Goal: Task Accomplishment & Management: Use online tool/utility

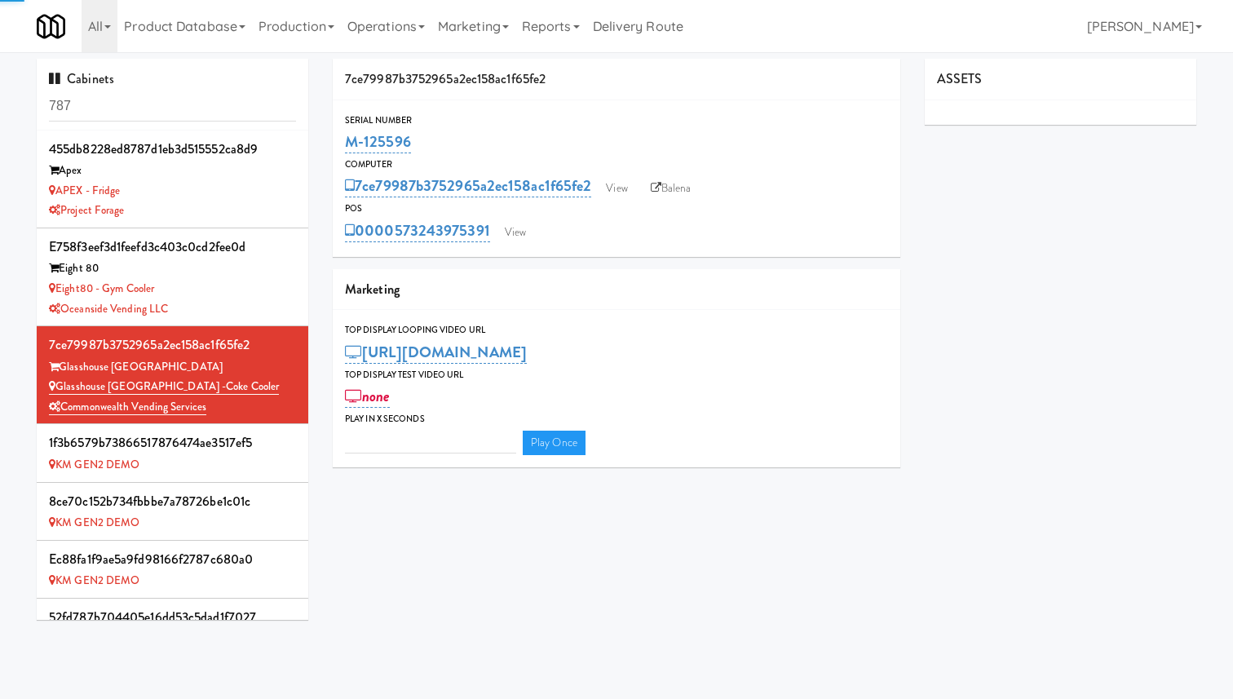
type input "3"
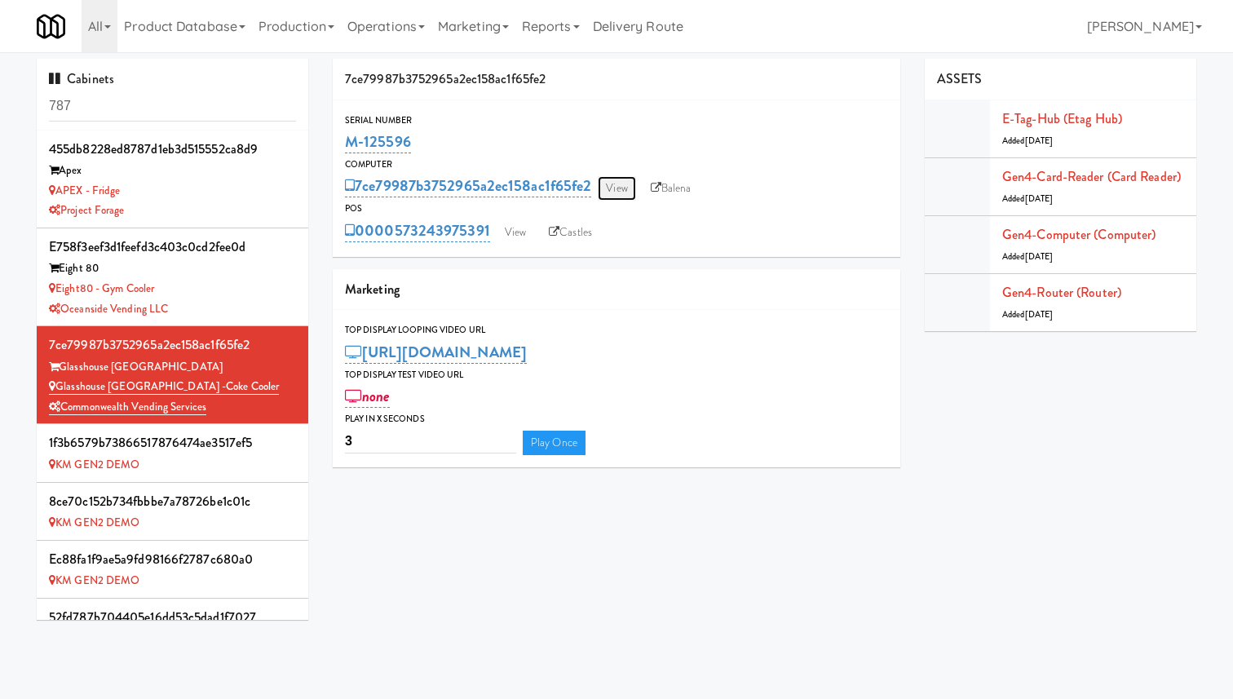
click at [616, 183] on link "View" at bounding box center [617, 188] width 38 height 24
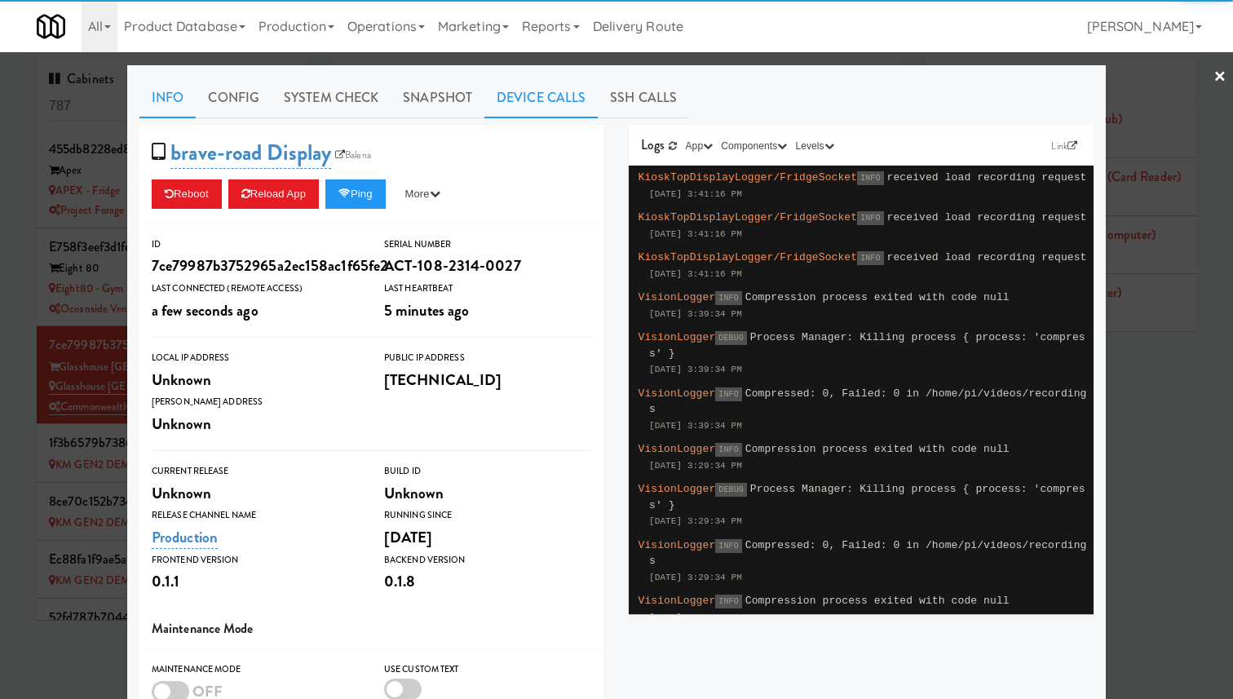
click at [508, 99] on link "Device Calls" at bounding box center [540, 97] width 113 height 41
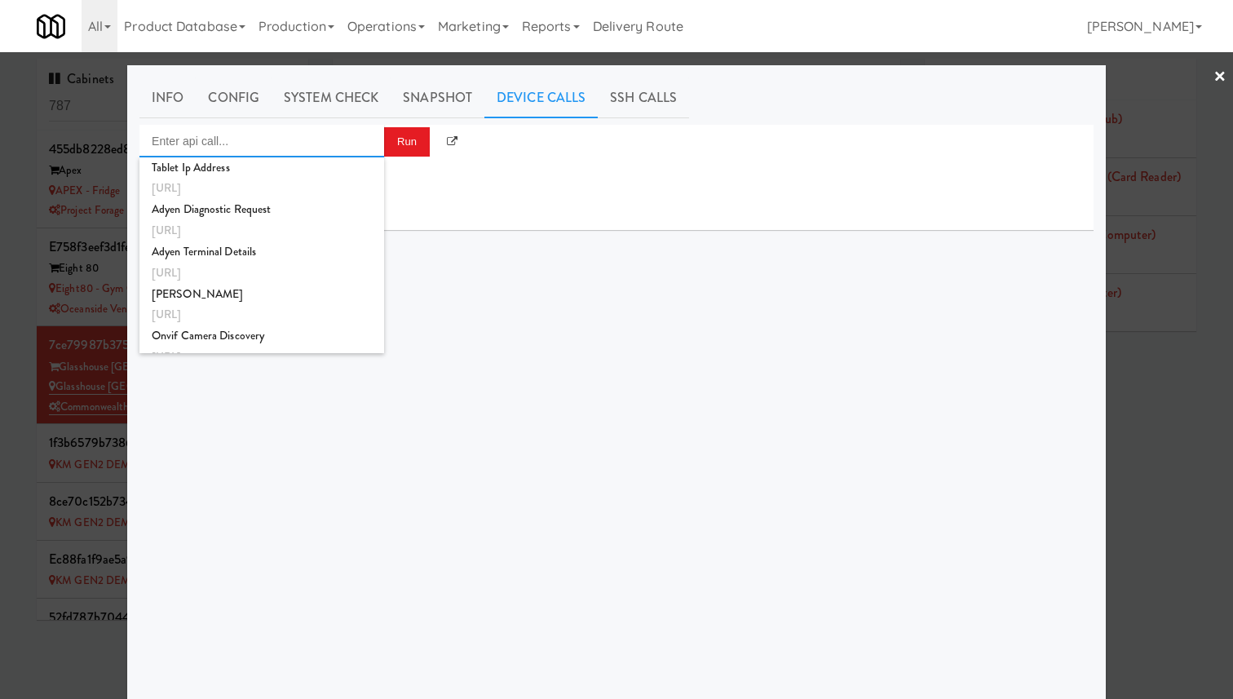
click at [290, 149] on input "Enter api call..." at bounding box center [261, 141] width 245 height 33
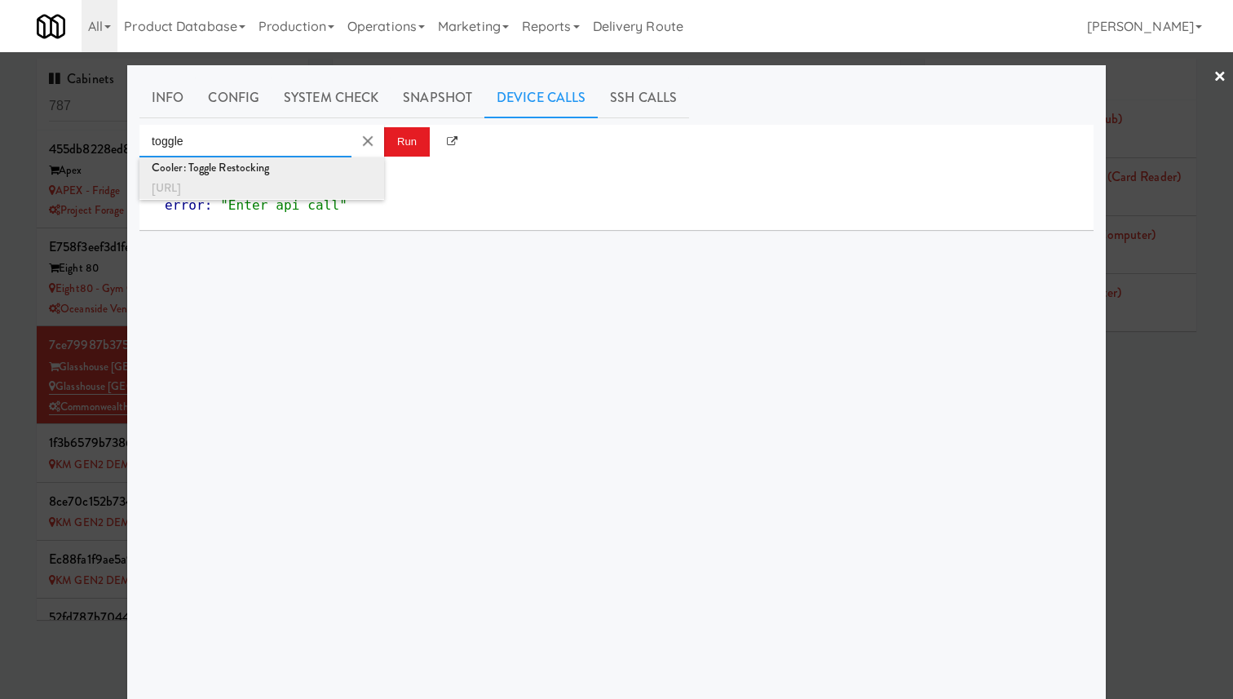
click at [301, 189] on div "[URL]" at bounding box center [262, 188] width 220 height 21
type input "Cooler: Toggle Restocking"
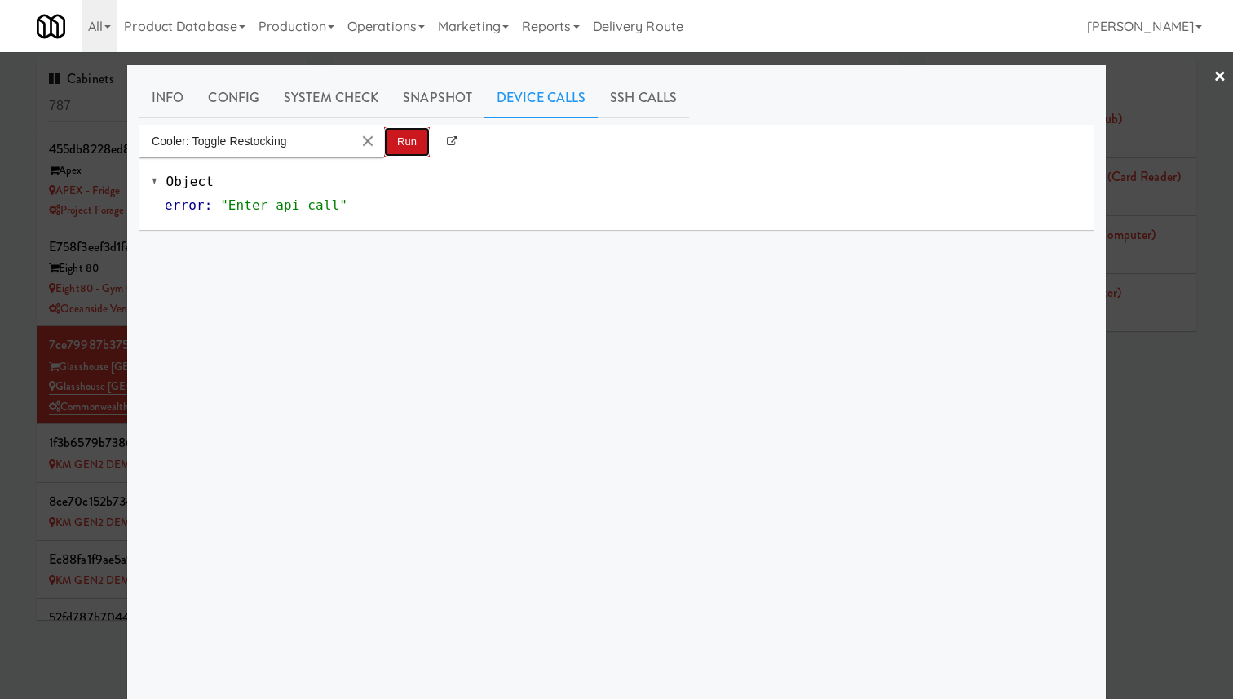
click at [395, 147] on button "Run" at bounding box center [407, 141] width 46 height 29
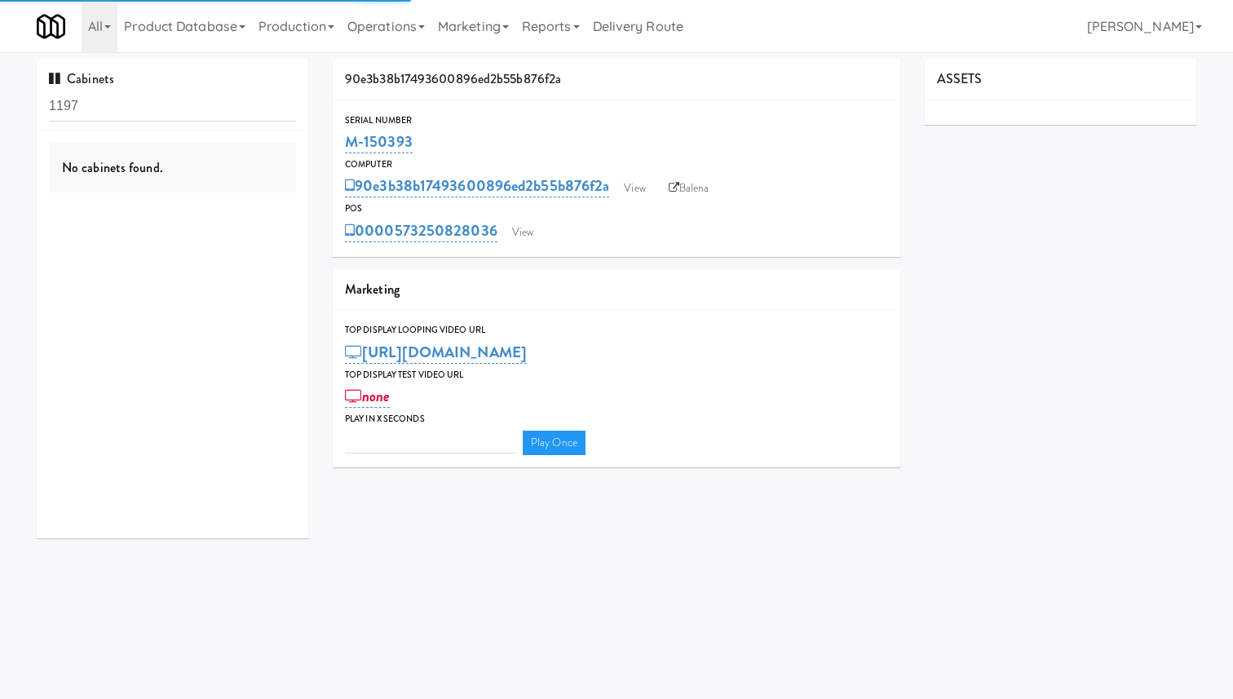
type input "3"
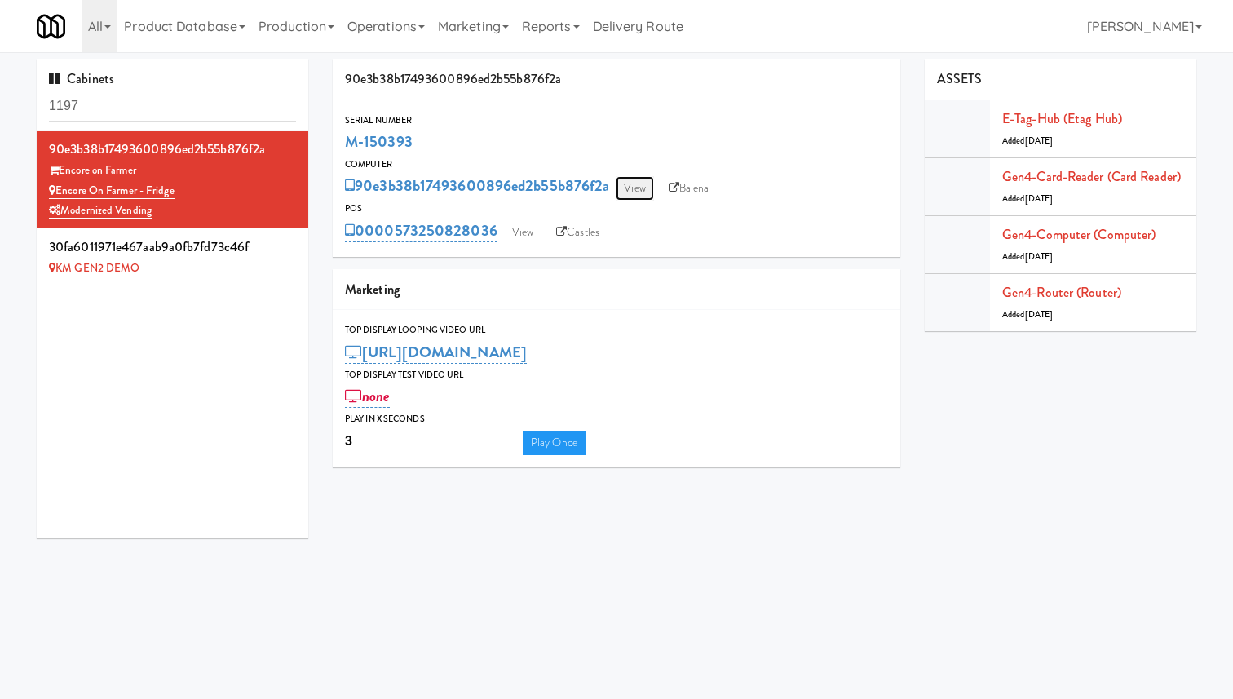
click at [633, 190] on link "View" at bounding box center [635, 188] width 38 height 24
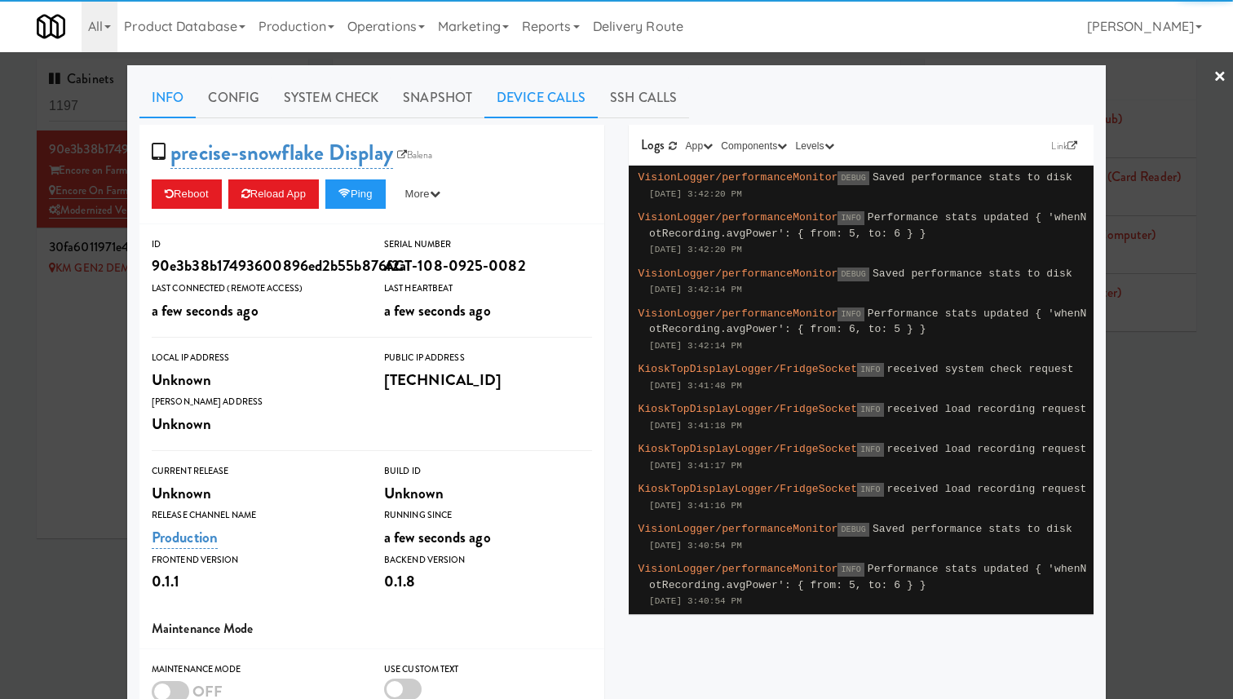
click at [588, 93] on link "Device Calls" at bounding box center [540, 97] width 113 height 41
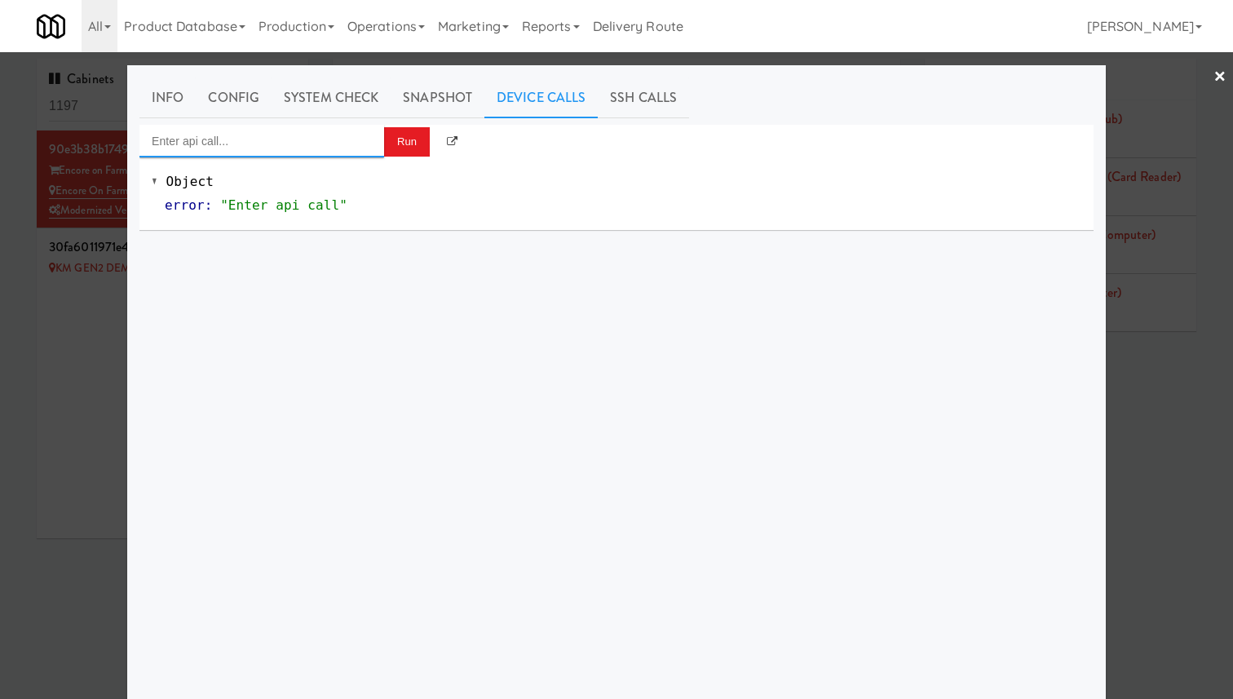
click at [311, 137] on input "Enter api call..." at bounding box center [261, 141] width 245 height 33
click at [305, 171] on div "Cooler: Toggle Restocking" at bounding box center [262, 167] width 220 height 21
type input "Cooler: Toggle Restocking"
click at [406, 145] on button "Run" at bounding box center [407, 141] width 46 height 29
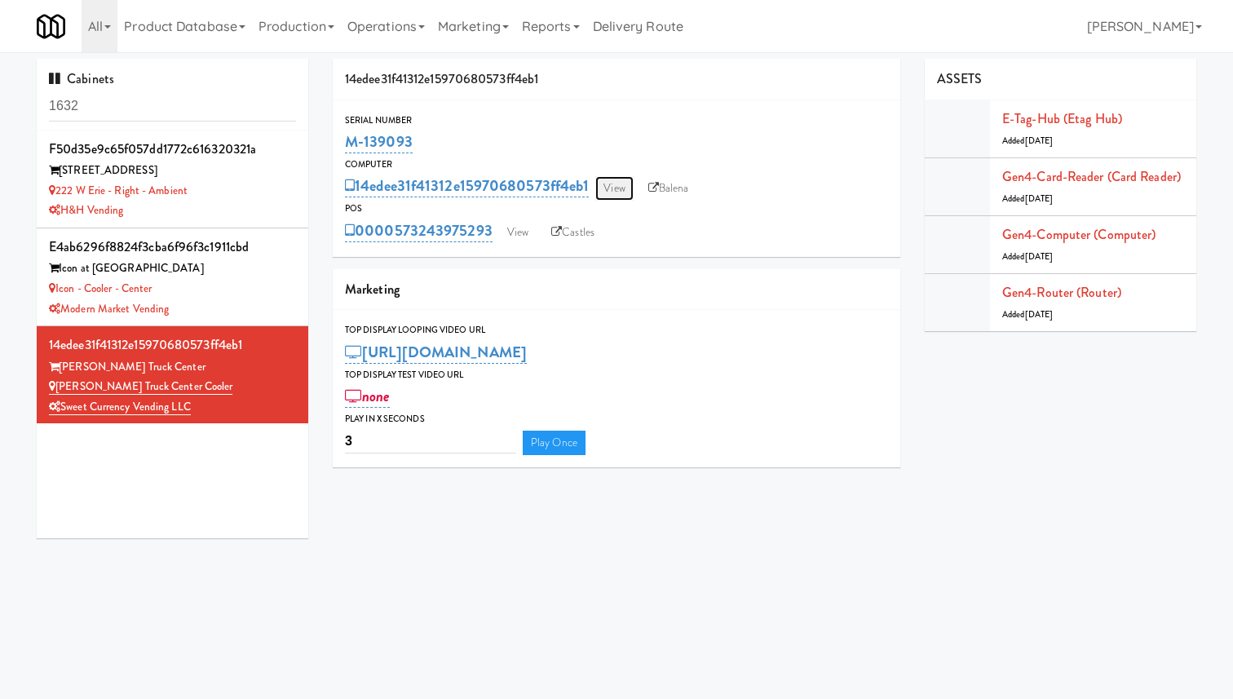
click at [619, 183] on link "View" at bounding box center [614, 188] width 38 height 24
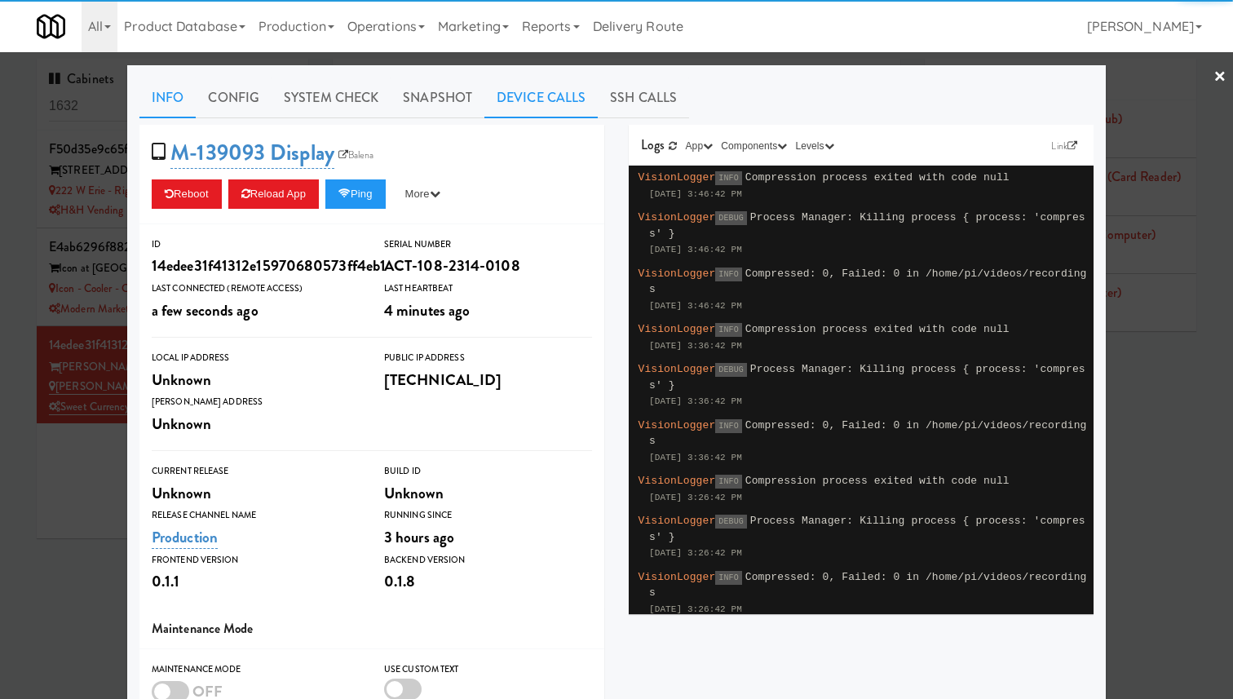
click at [546, 96] on link "Device Calls" at bounding box center [540, 97] width 113 height 41
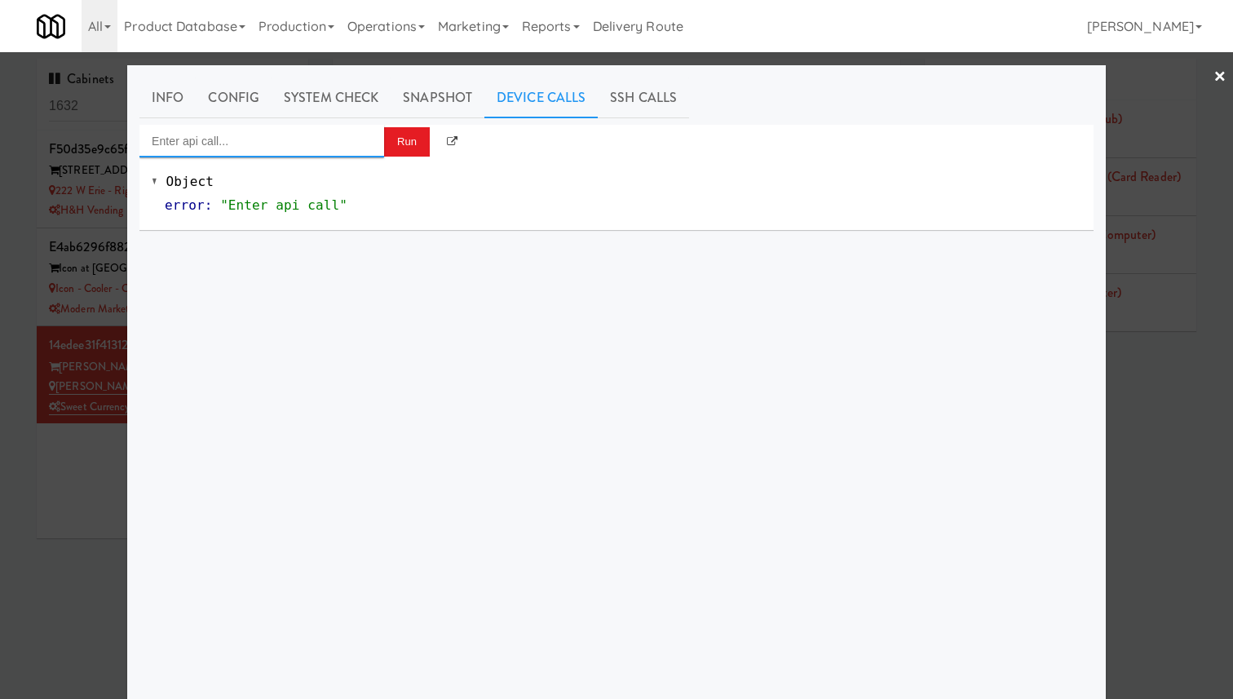
click at [309, 143] on input "Enter api call..." at bounding box center [261, 141] width 245 height 33
click at [303, 174] on div "Cooler: Toggle Restocking" at bounding box center [262, 167] width 220 height 21
type input "Cooler: Toggle Restocking"
click at [392, 140] on button "Run" at bounding box center [407, 141] width 46 height 29
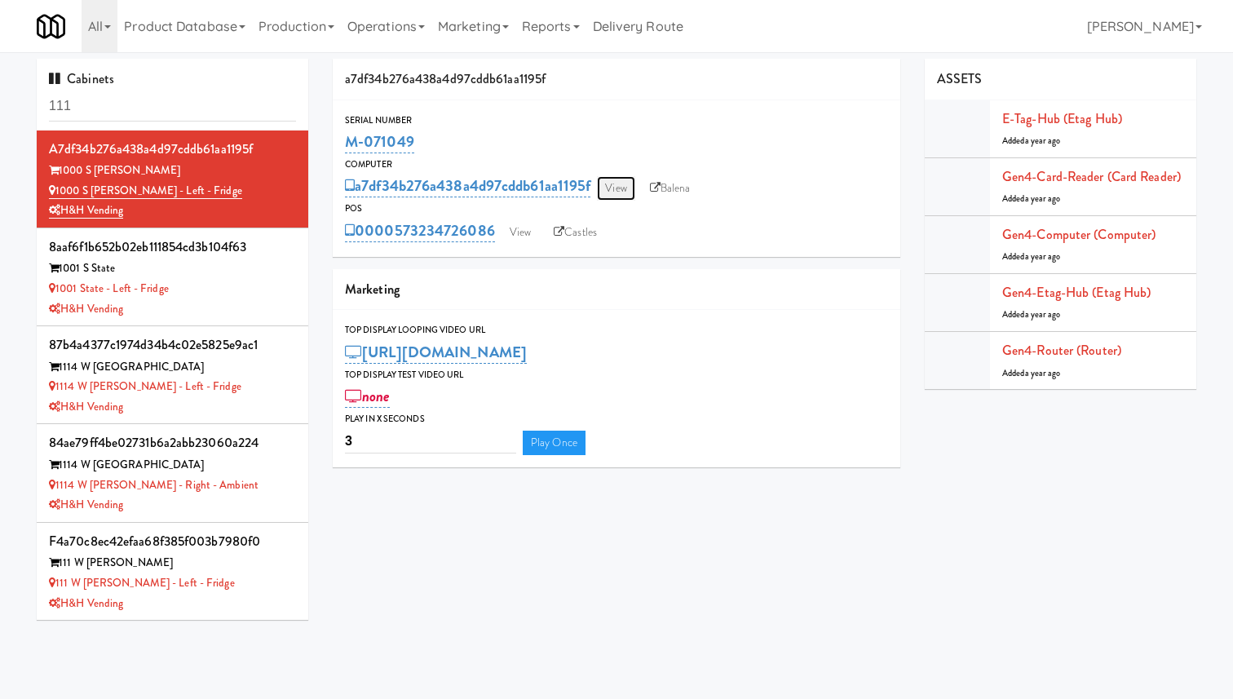
click at [626, 186] on link "View" at bounding box center [616, 188] width 38 height 24
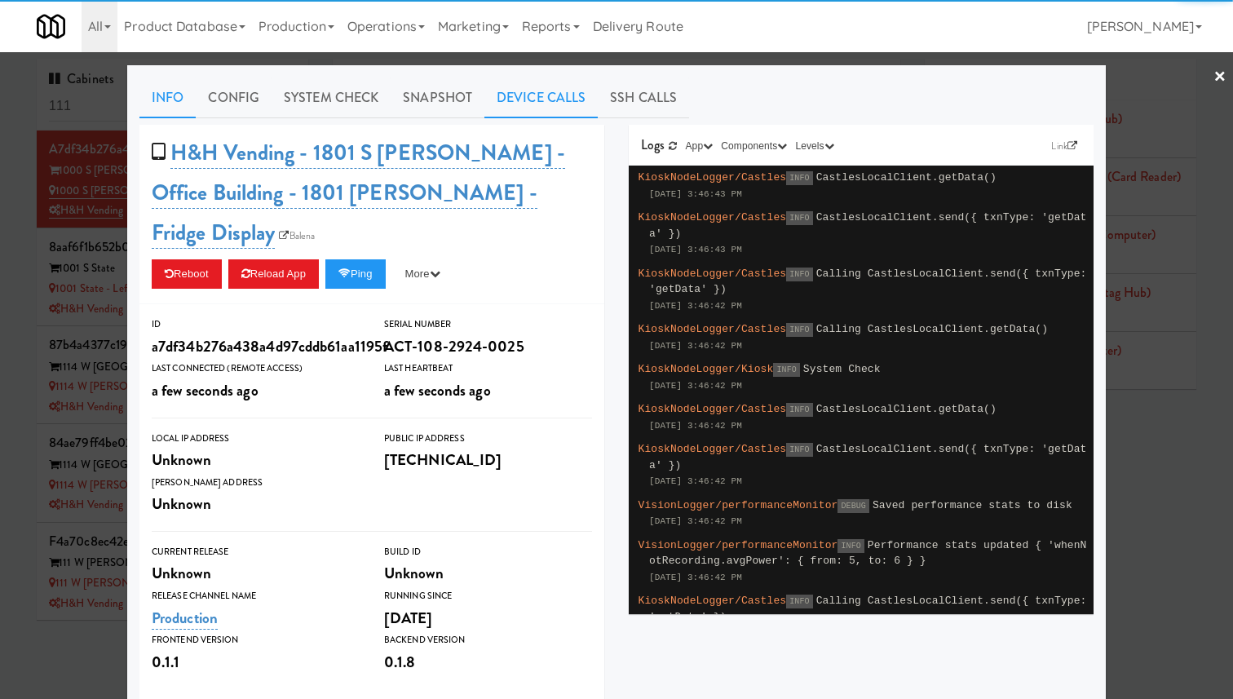
click at [510, 92] on link "Device Calls" at bounding box center [540, 97] width 113 height 41
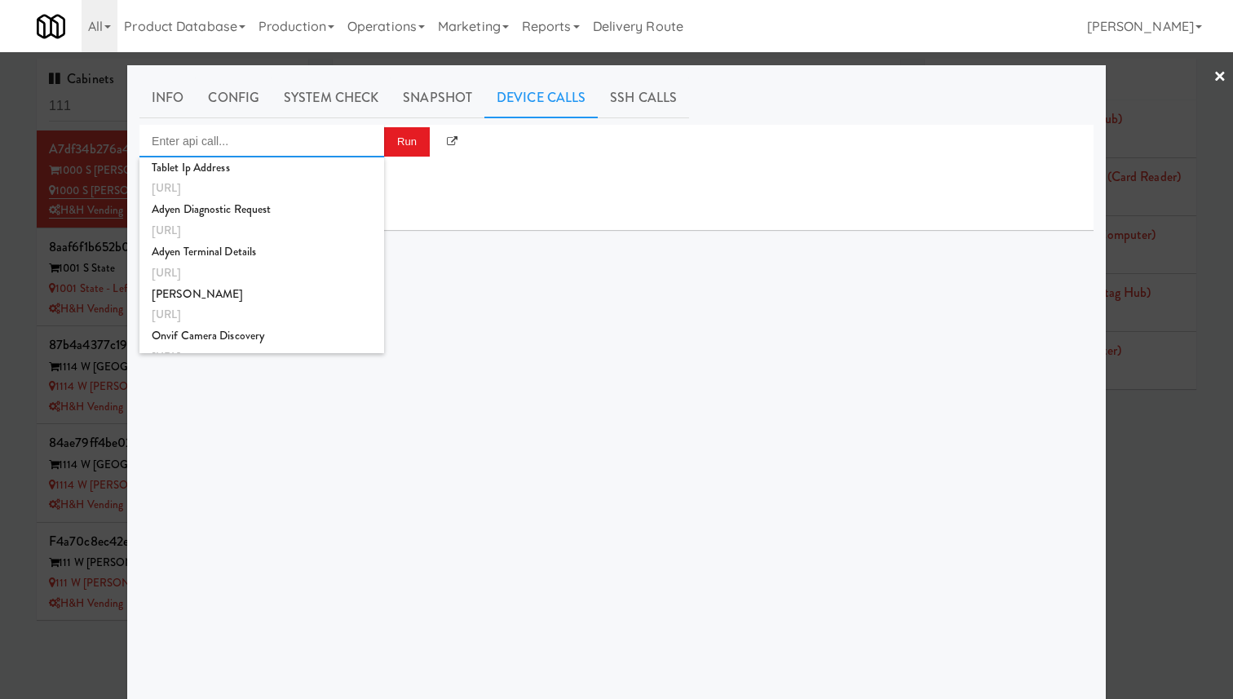
click at [297, 147] on input "Enter api call..." at bounding box center [261, 141] width 245 height 33
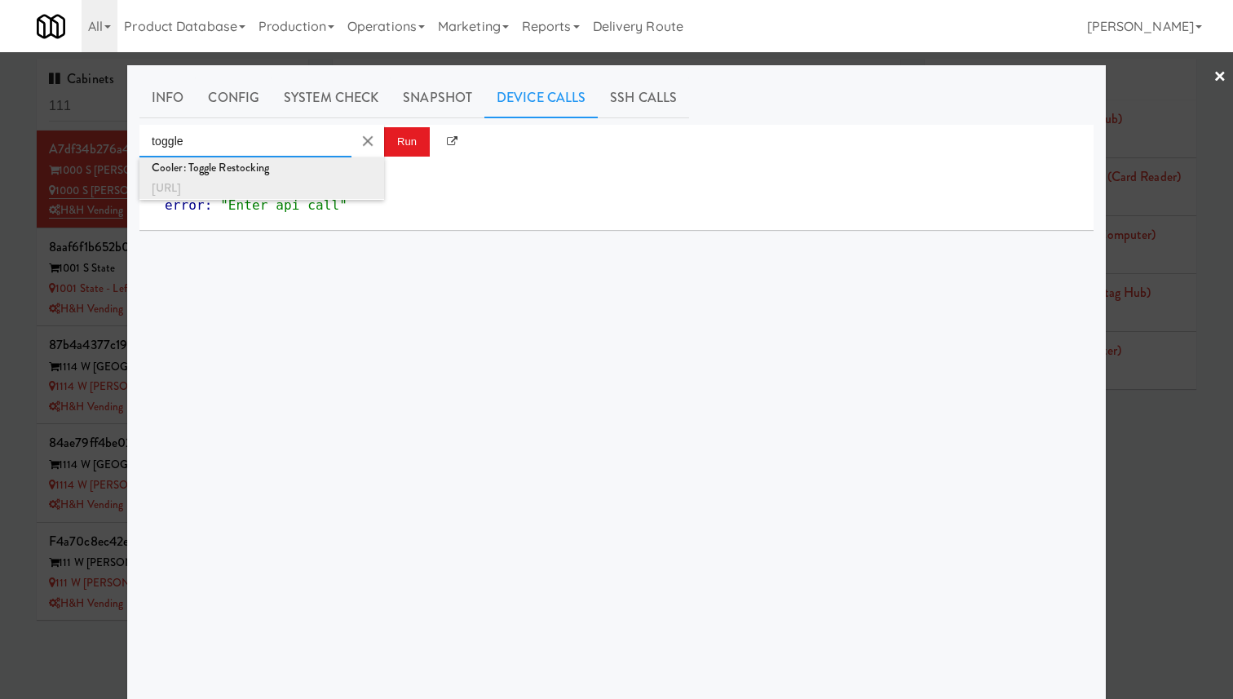
click at [312, 170] on div "Cooler: Toggle Restocking" at bounding box center [262, 167] width 220 height 21
type input "Cooler: Toggle Restocking"
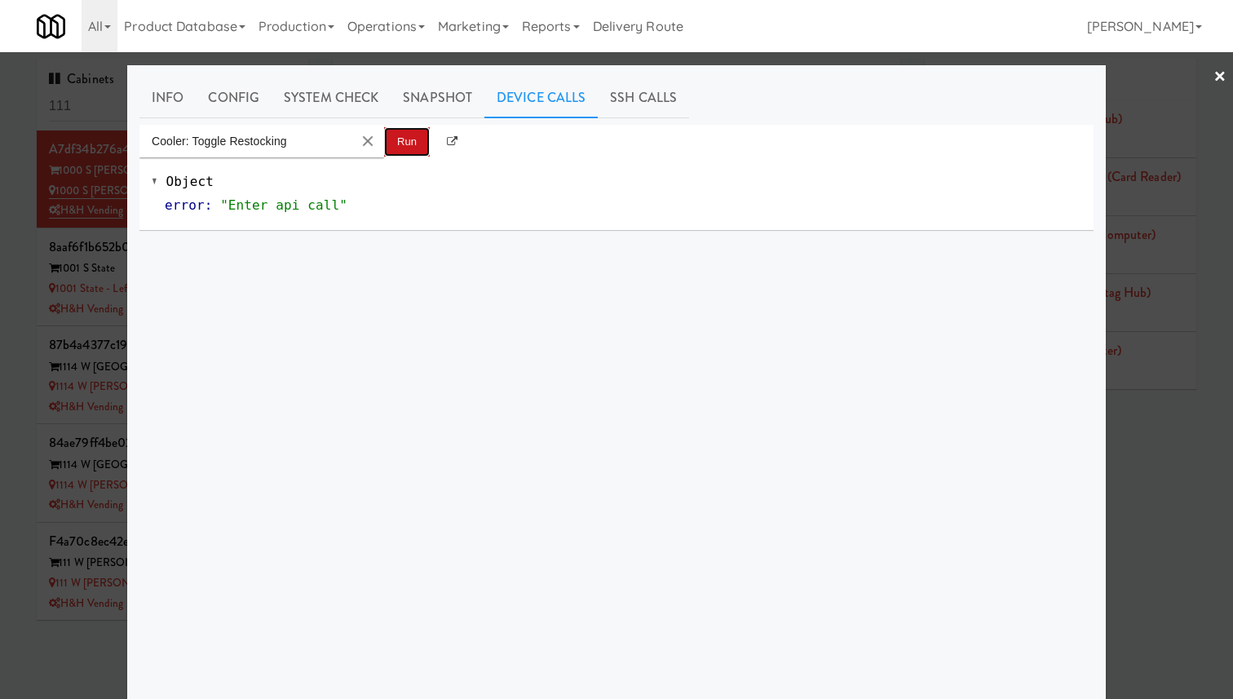
click at [405, 143] on button "Run" at bounding box center [407, 141] width 46 height 29
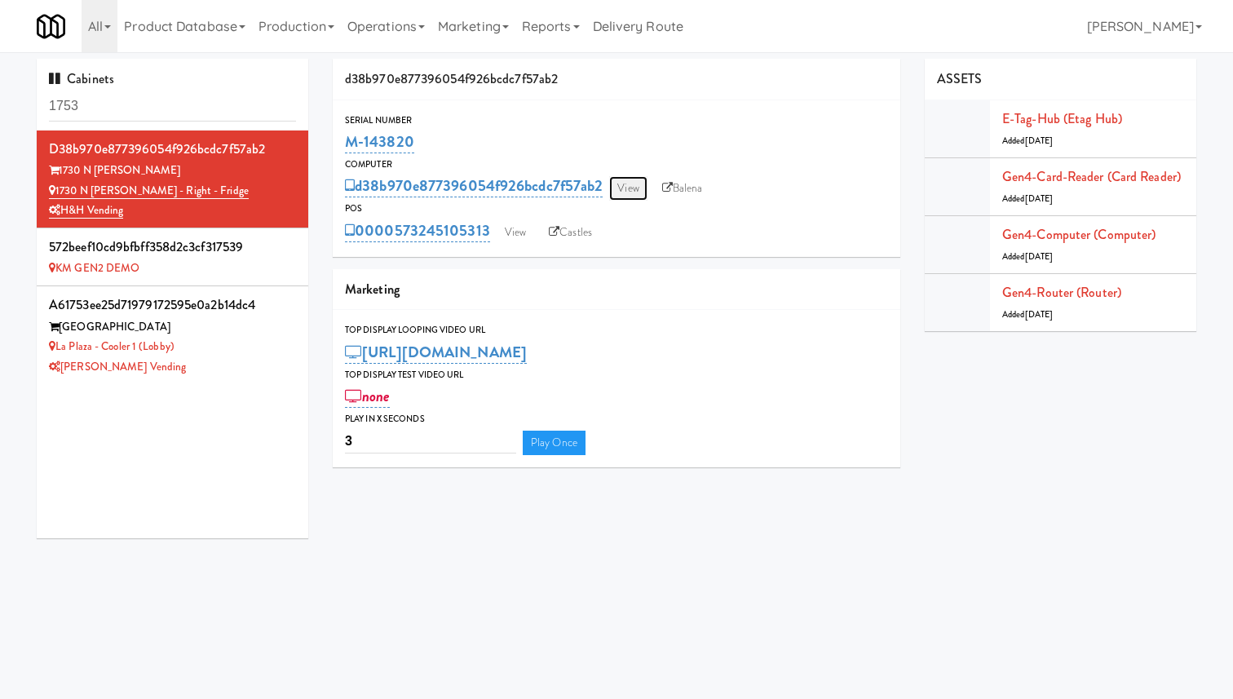
click at [631, 191] on link "View" at bounding box center [628, 188] width 38 height 24
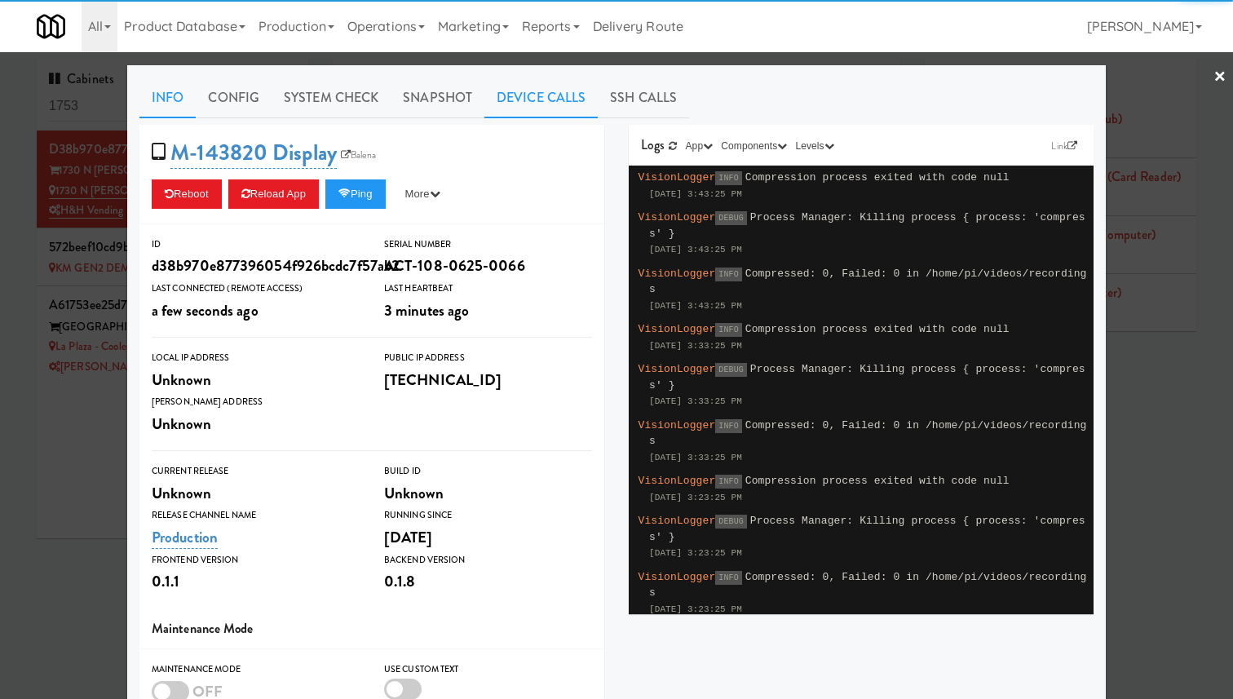
click at [524, 108] on link "Device Calls" at bounding box center [540, 97] width 113 height 41
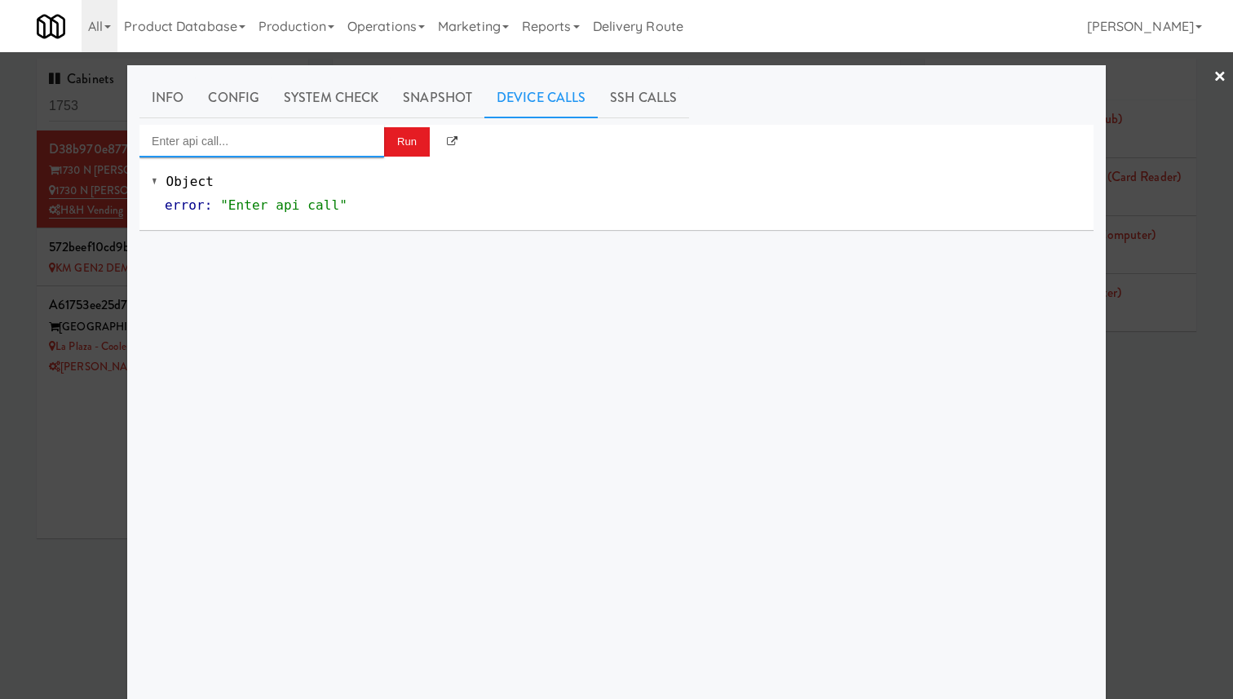
click at [347, 139] on input "Enter api call..." at bounding box center [261, 141] width 245 height 33
click at [348, 168] on div "Cooler: Toggle Restocking" at bounding box center [262, 167] width 220 height 21
type input "Cooler: Toggle Restocking"
click at [413, 138] on button "Run" at bounding box center [407, 141] width 46 height 29
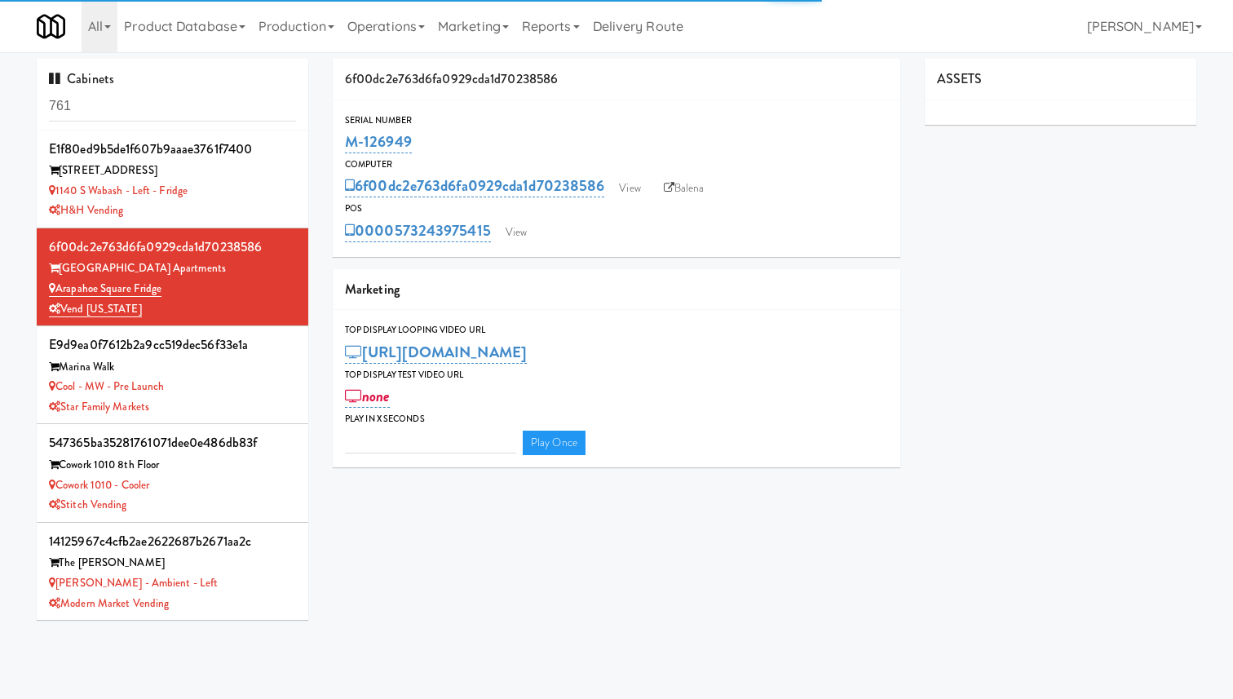
type input "3"
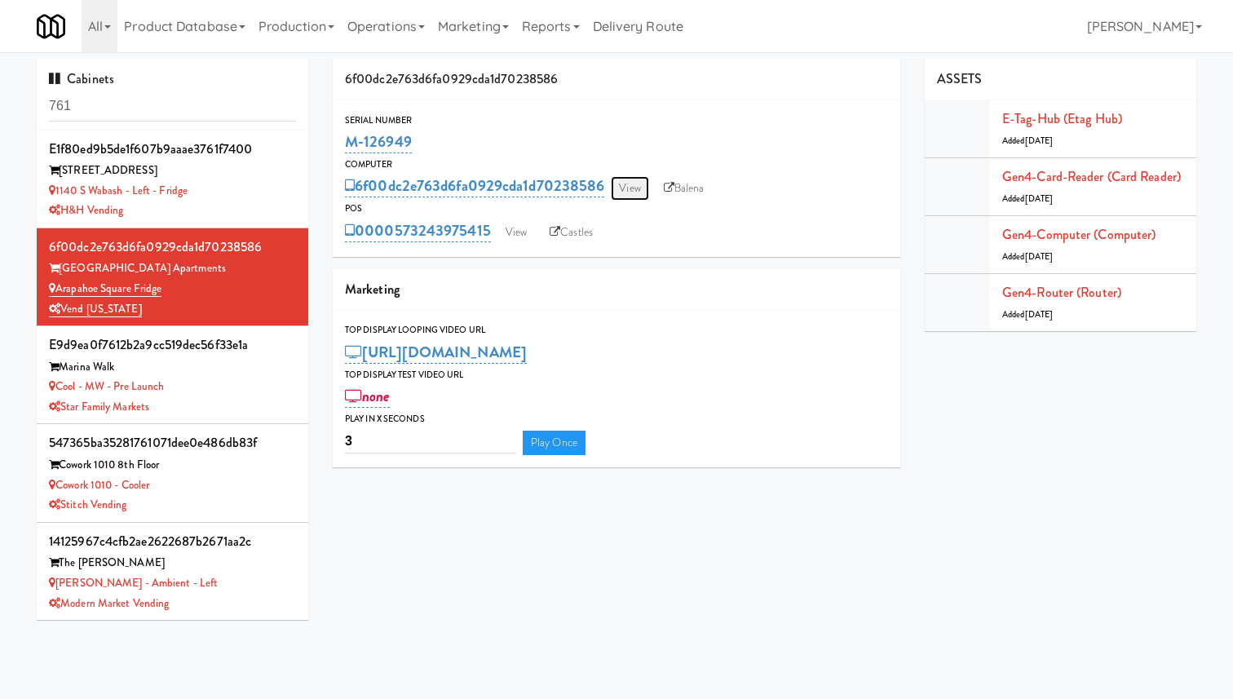
click at [633, 190] on link "View" at bounding box center [630, 188] width 38 height 24
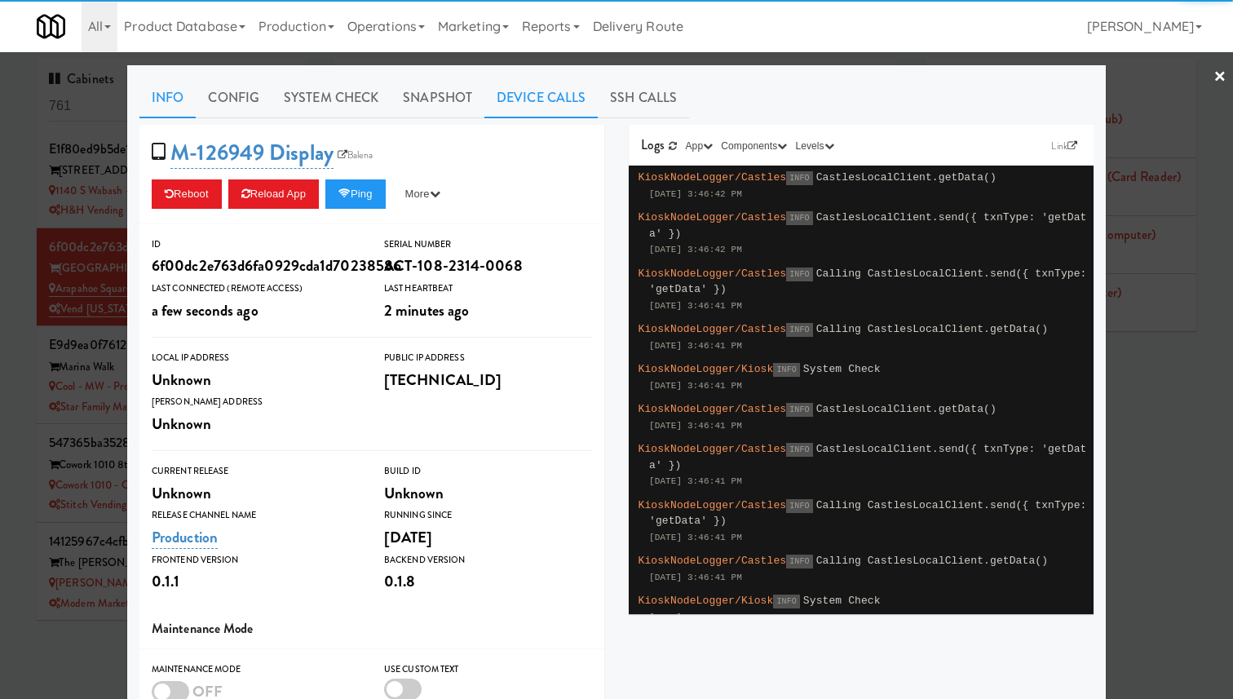
click at [515, 93] on link "Device Calls" at bounding box center [540, 97] width 113 height 41
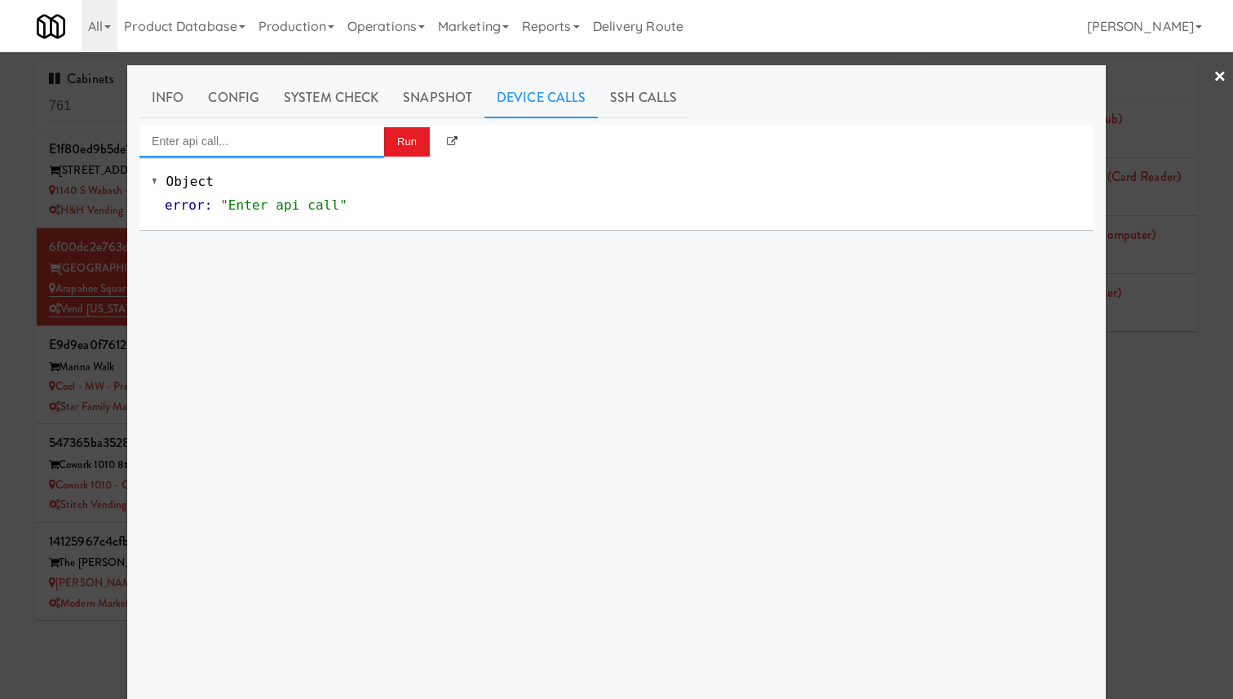
click at [310, 148] on input "Enter api call..." at bounding box center [261, 141] width 245 height 33
click at [321, 171] on div "Cooler: Toggle Restocking" at bounding box center [262, 167] width 220 height 21
type input "Cooler: Toggle Restocking"
click at [412, 137] on button "Run" at bounding box center [407, 141] width 46 height 29
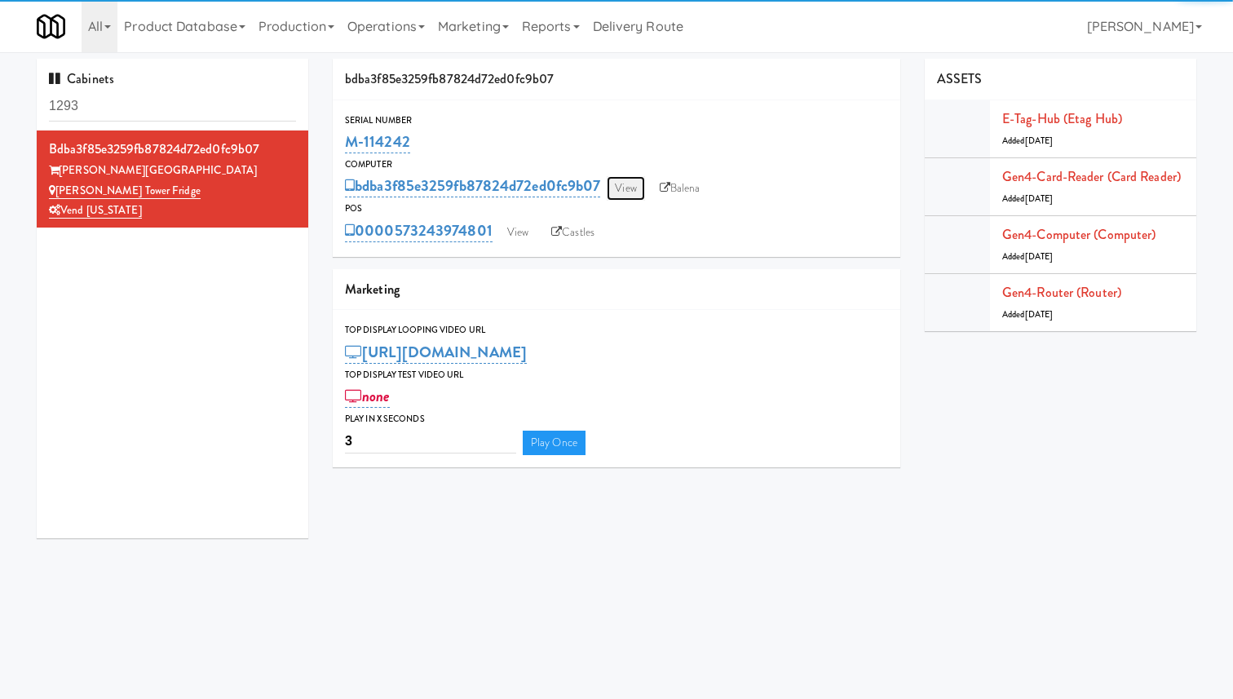
click at [617, 184] on link "View" at bounding box center [626, 188] width 38 height 24
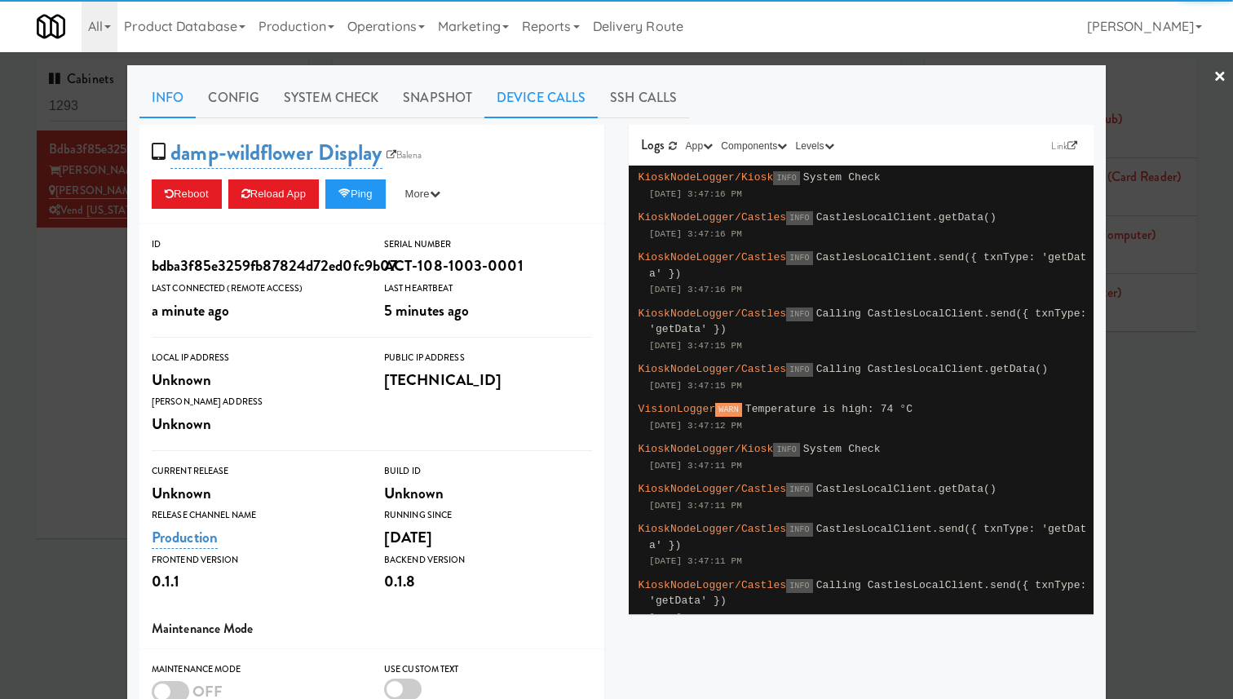
click at [533, 97] on link "Device Calls" at bounding box center [540, 97] width 113 height 41
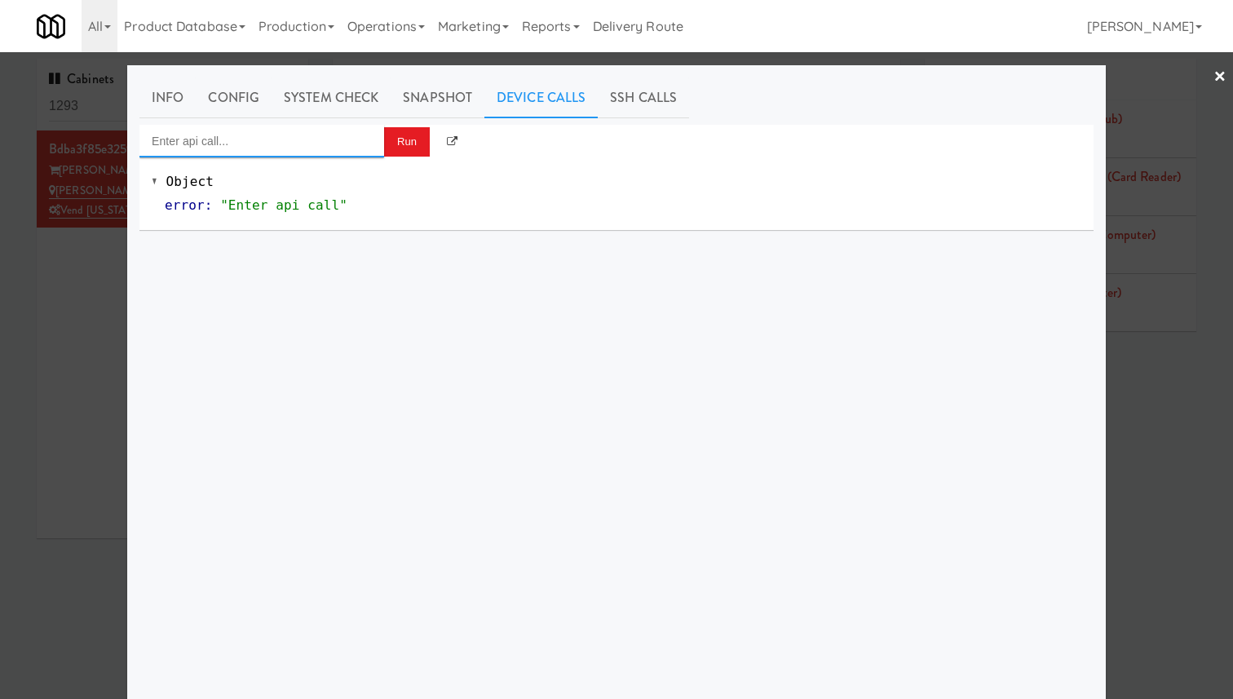
click at [307, 133] on input "Enter api call..." at bounding box center [261, 141] width 245 height 33
click at [341, 162] on div "Cooler: Toggle Restocking" at bounding box center [262, 167] width 220 height 21
type input "Cooler: Toggle Restocking"
click at [404, 145] on button "Run" at bounding box center [407, 141] width 46 height 29
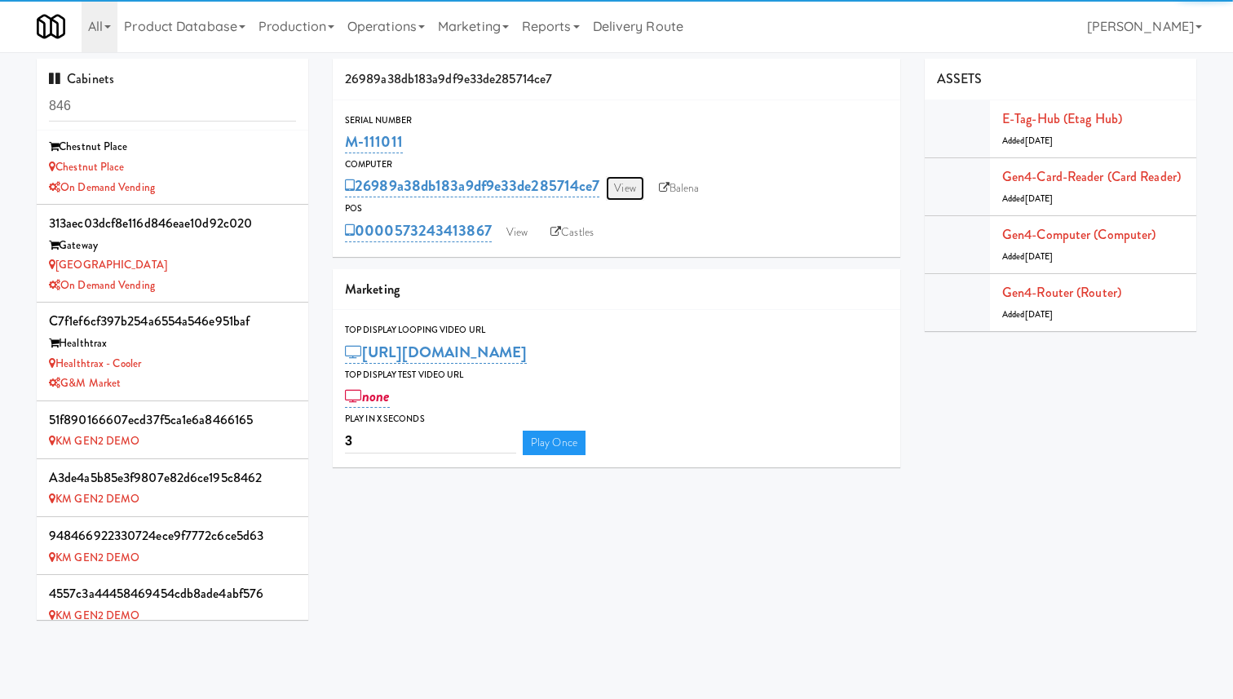
click at [641, 180] on link "View" at bounding box center [625, 188] width 38 height 24
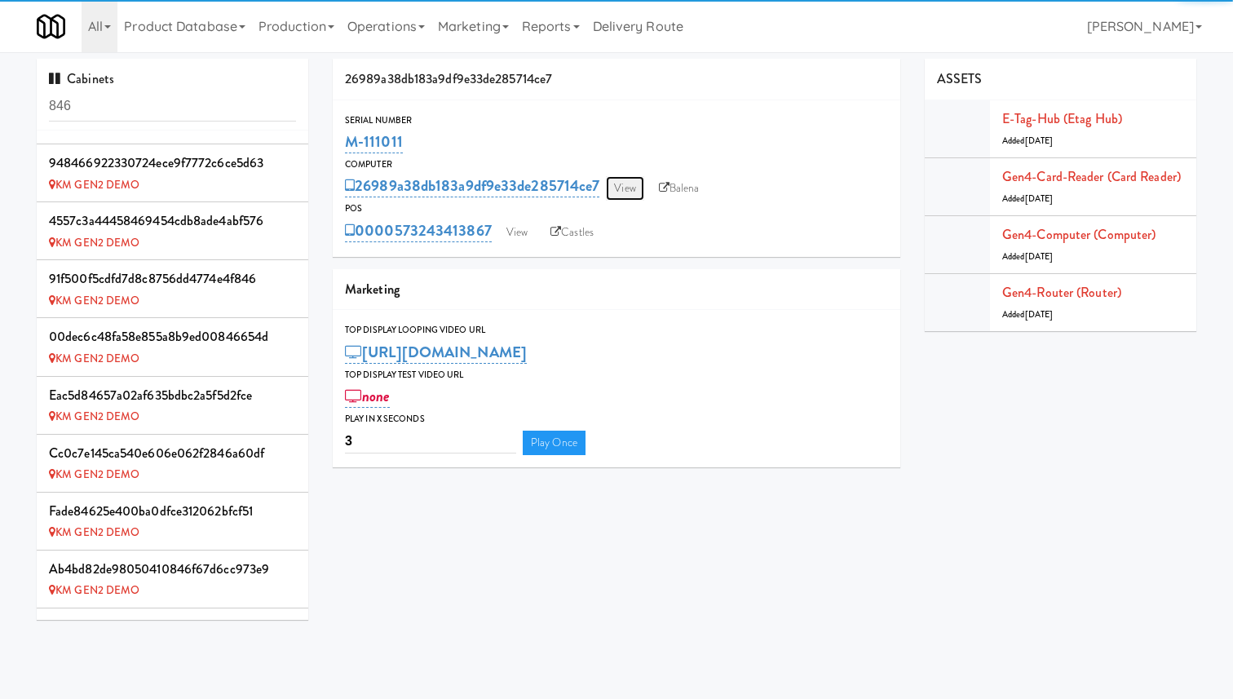
scroll to position [1107, 0]
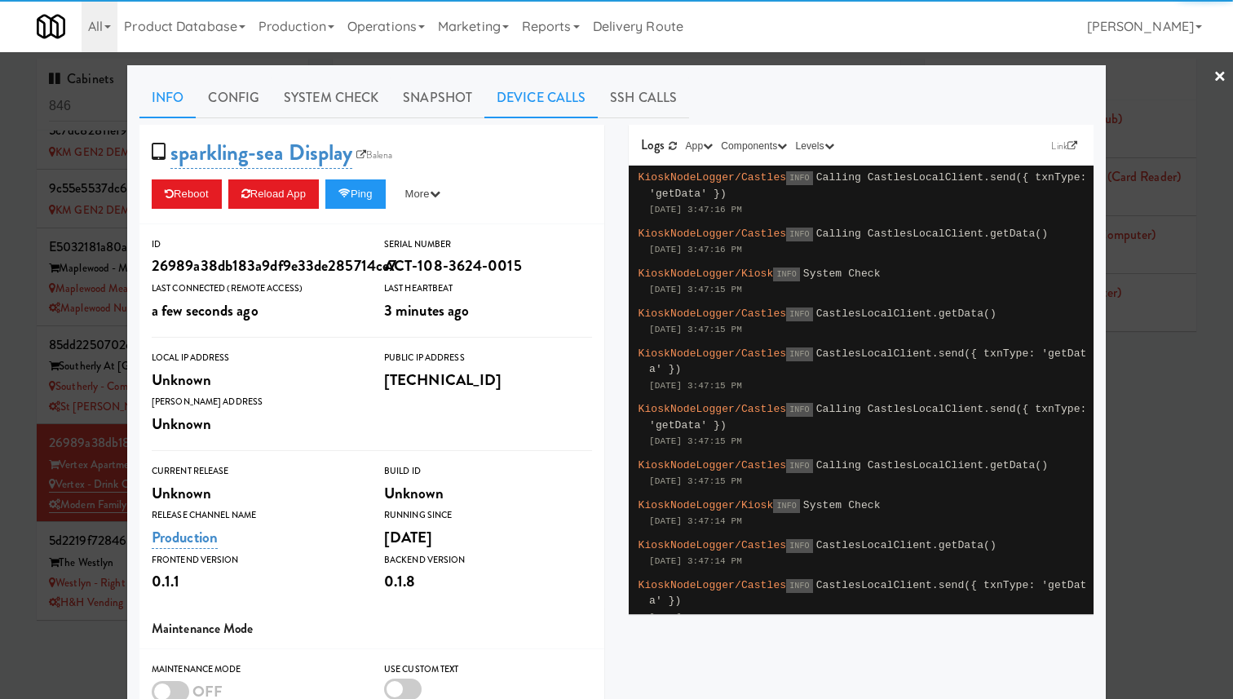
click at [523, 117] on link "Device Calls" at bounding box center [540, 97] width 113 height 41
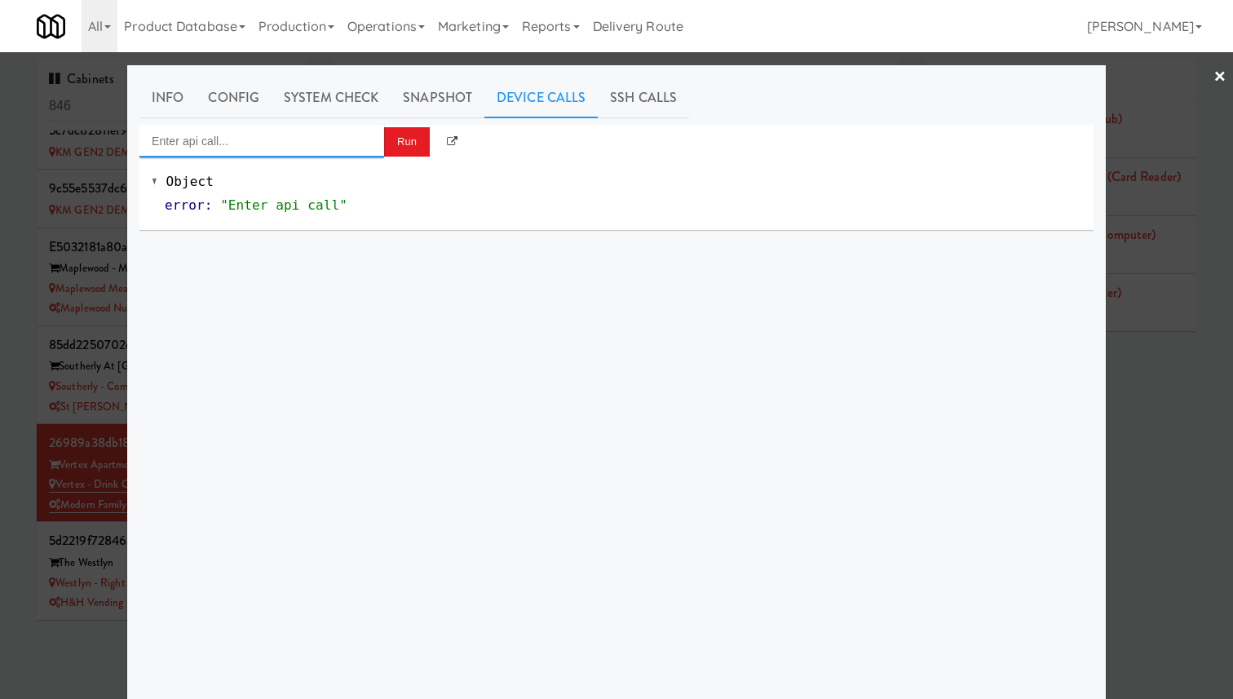
click at [318, 139] on input "Enter api call..." at bounding box center [261, 141] width 245 height 33
click at [318, 167] on div "Cooler: Toggle Restocking" at bounding box center [262, 167] width 220 height 21
type input "Cooler: Toggle Restocking"
click at [416, 143] on button "Run" at bounding box center [407, 141] width 46 height 29
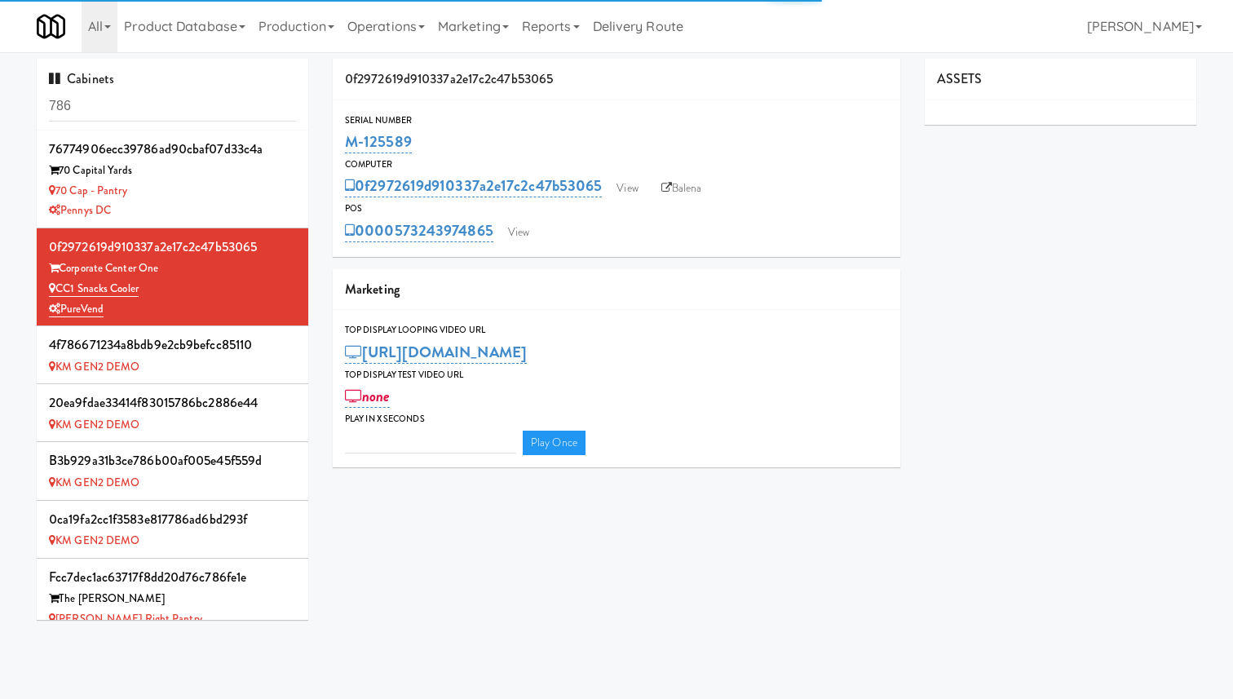
type input "3"
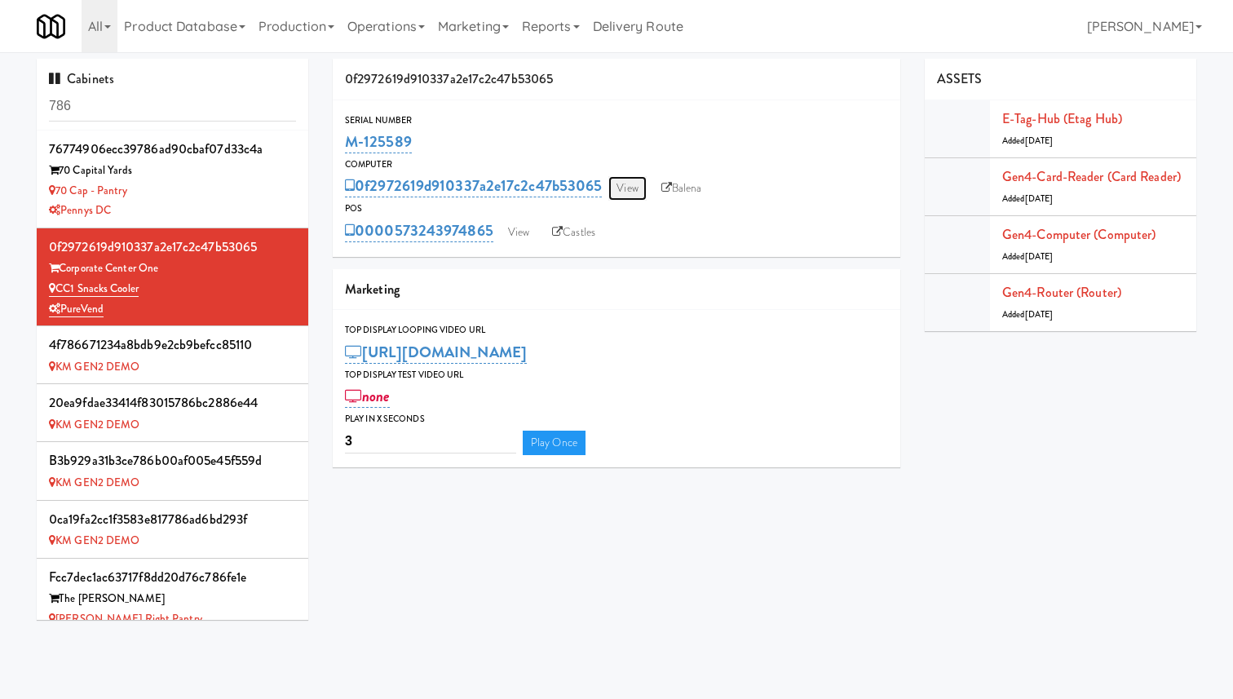
click at [620, 184] on link "View" at bounding box center [627, 188] width 38 height 24
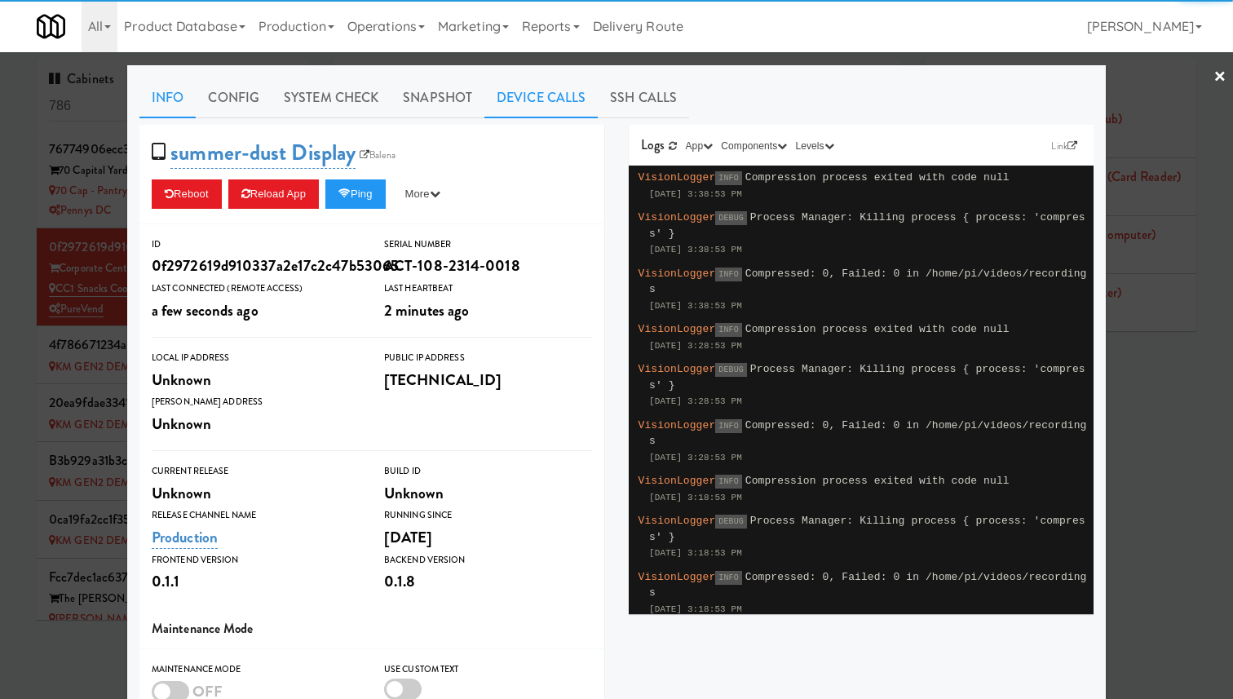
click at [541, 108] on link "Device Calls" at bounding box center [540, 97] width 113 height 41
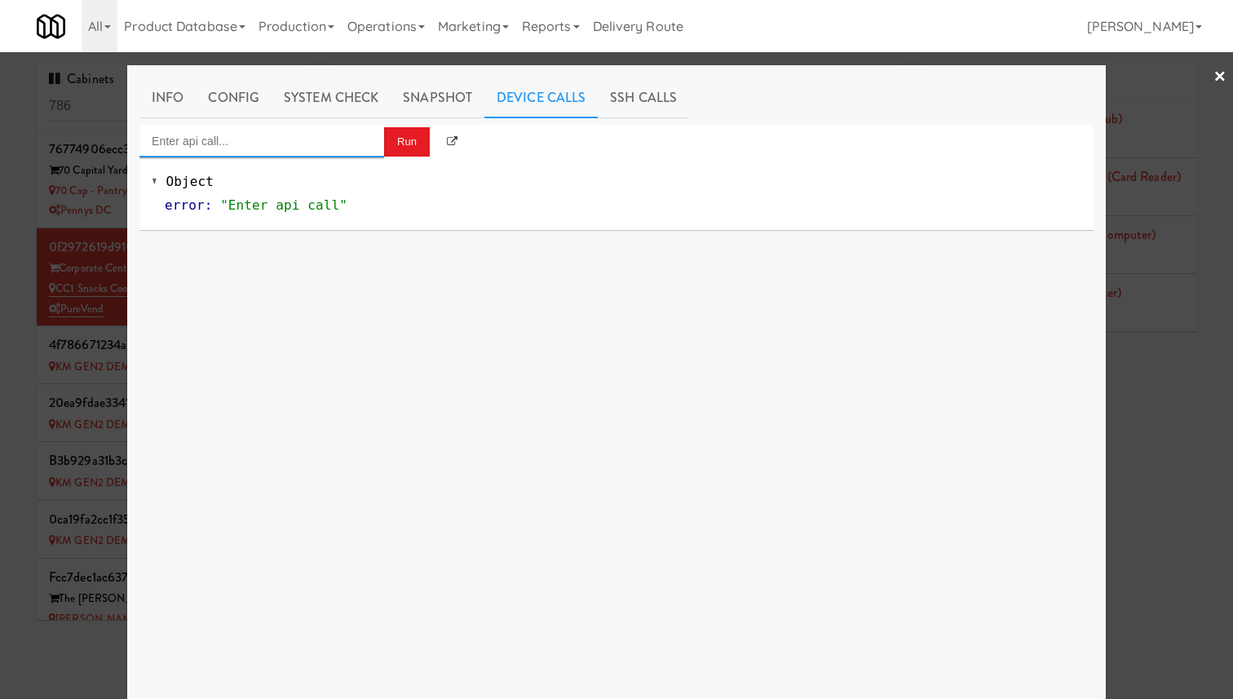
click at [374, 140] on input "Enter api call..." at bounding box center [261, 141] width 245 height 33
click at [363, 178] on div "[URL]" at bounding box center [262, 188] width 220 height 21
type input "Cooler: Toggle Restocking"
click at [391, 152] on button "Run" at bounding box center [407, 141] width 46 height 29
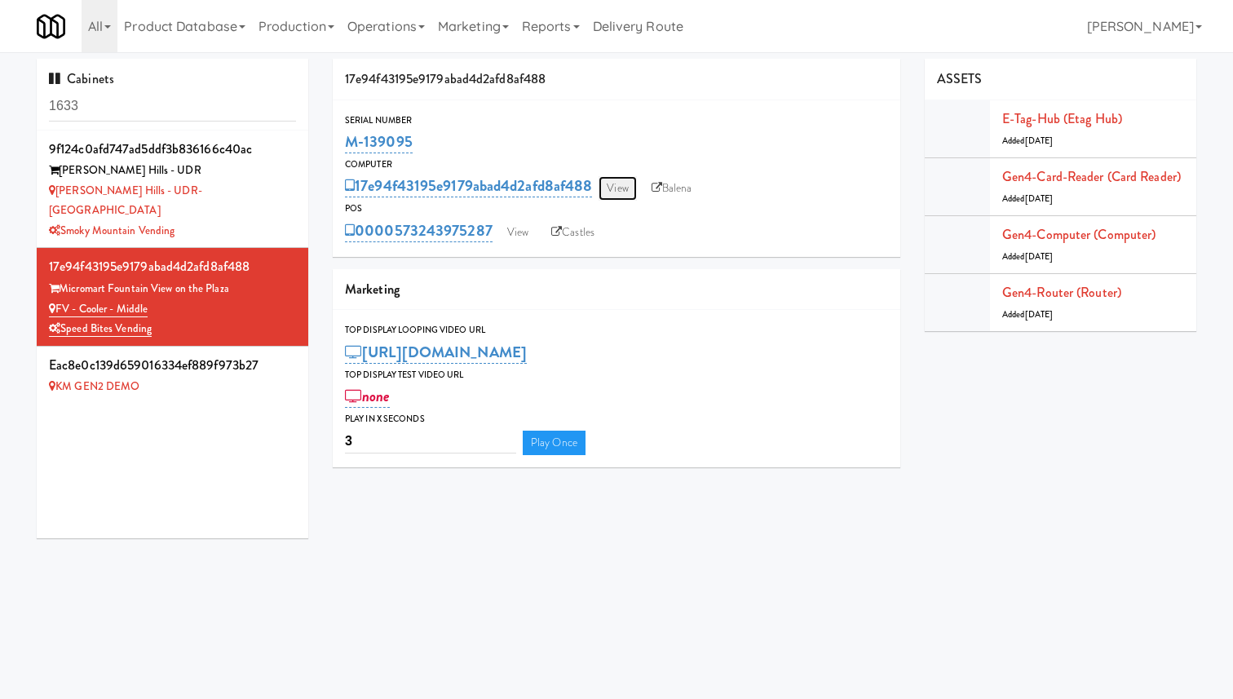
click at [624, 190] on link "View" at bounding box center [617, 188] width 38 height 24
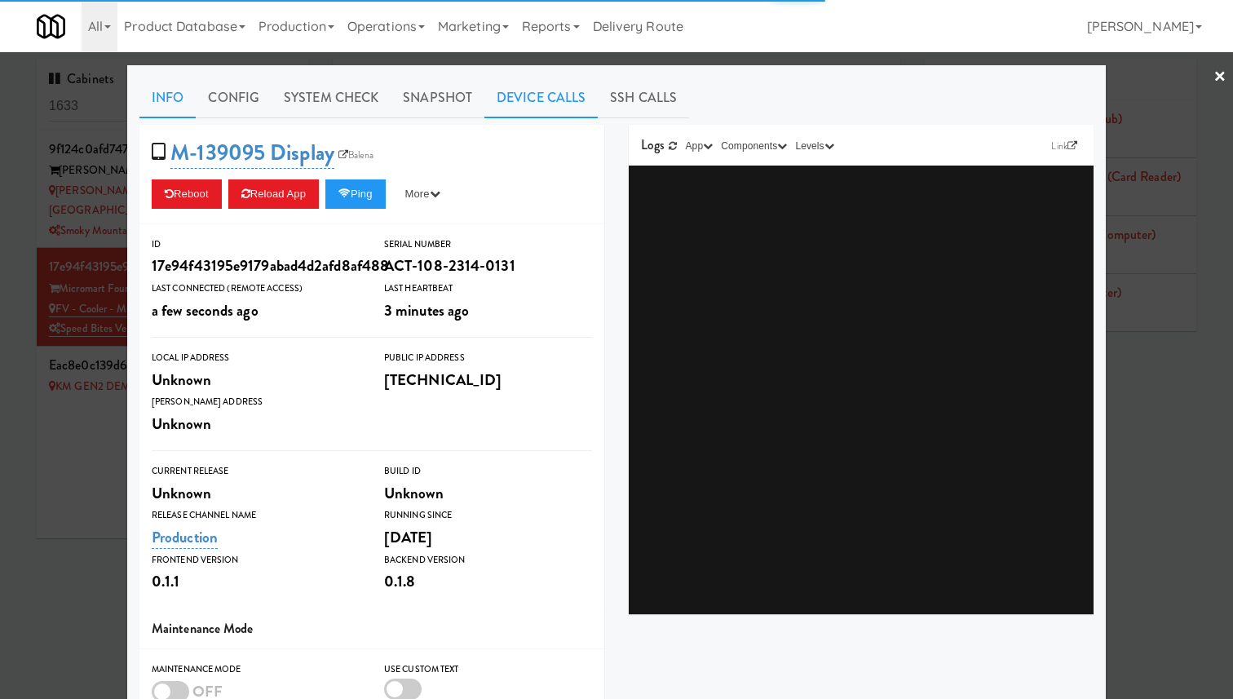
click at [585, 104] on link "Device Calls" at bounding box center [540, 97] width 113 height 41
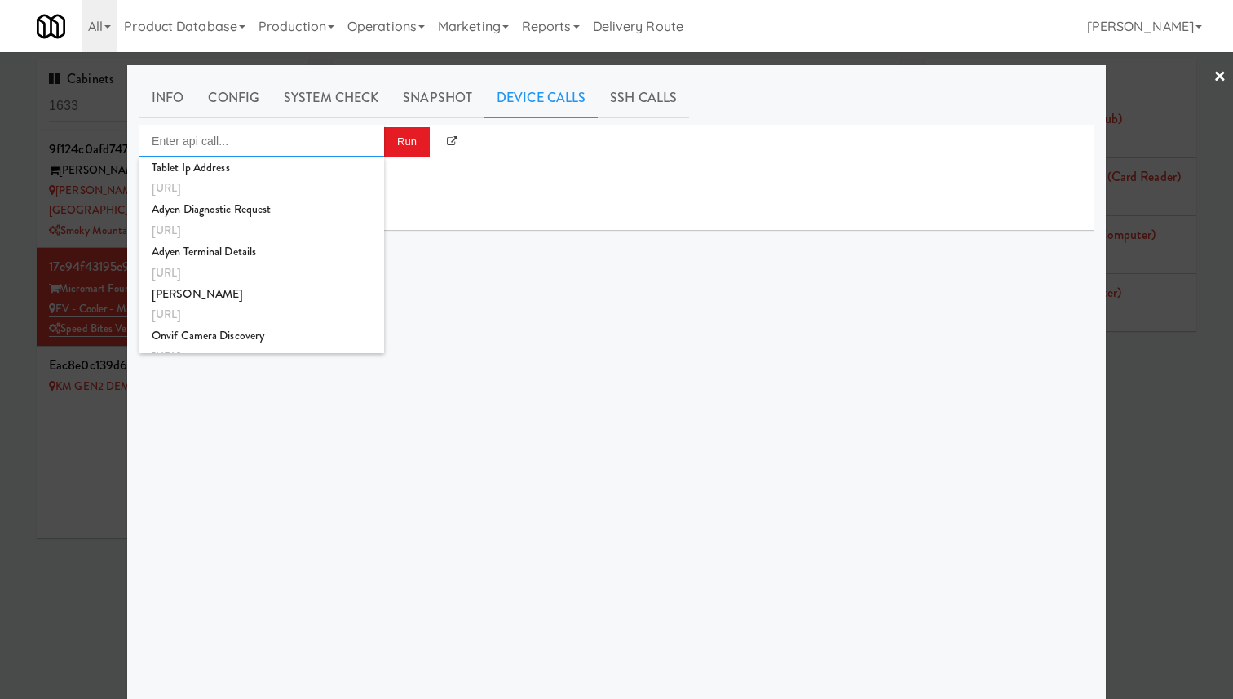
click at [317, 139] on input "Enter api call..." at bounding box center [261, 141] width 245 height 33
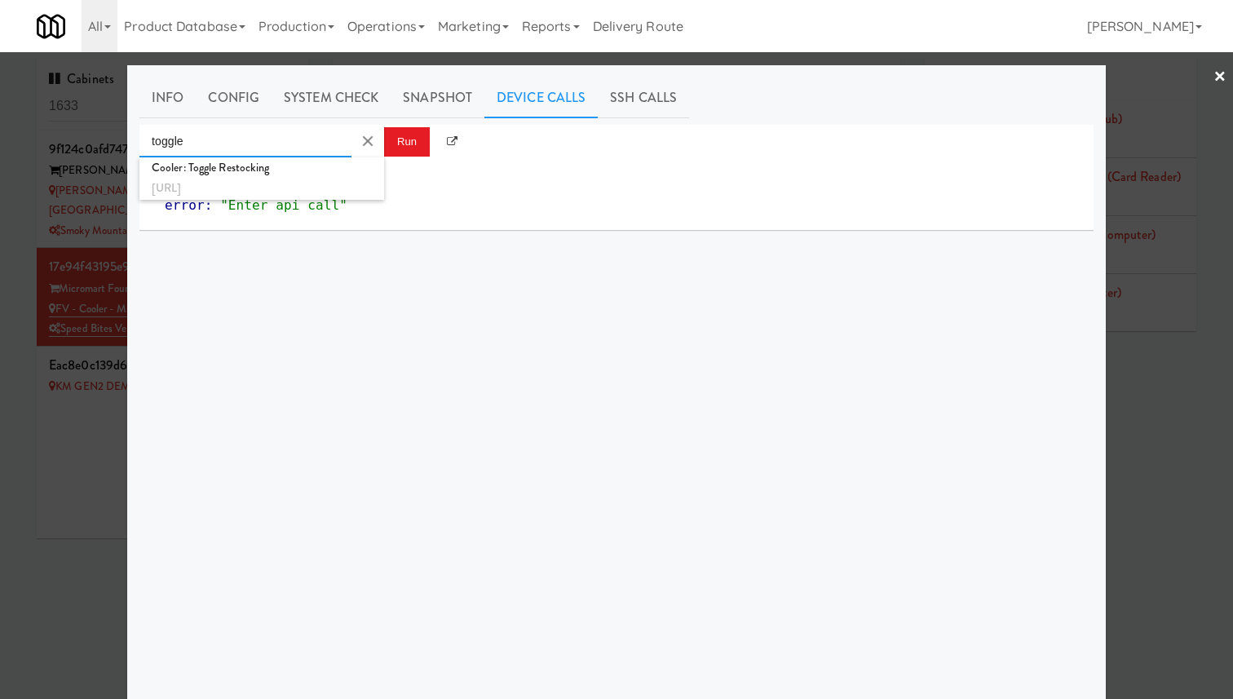
click at [324, 154] on input "toggle" at bounding box center [245, 141] width 212 height 33
click at [324, 176] on div "Cooler: Toggle Restocking" at bounding box center [262, 167] width 220 height 21
type input "Cooler: Toggle Restocking"
click at [399, 141] on button "Run" at bounding box center [407, 141] width 46 height 29
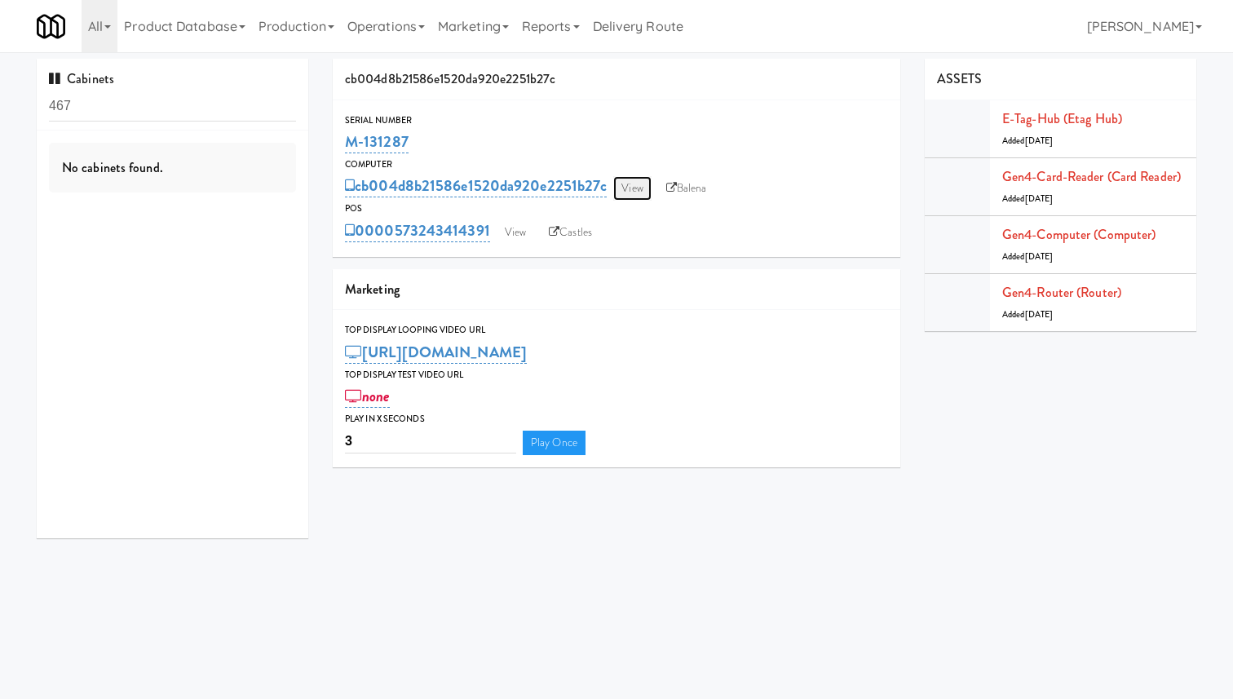
click at [634, 190] on link "View" at bounding box center [632, 188] width 38 height 24
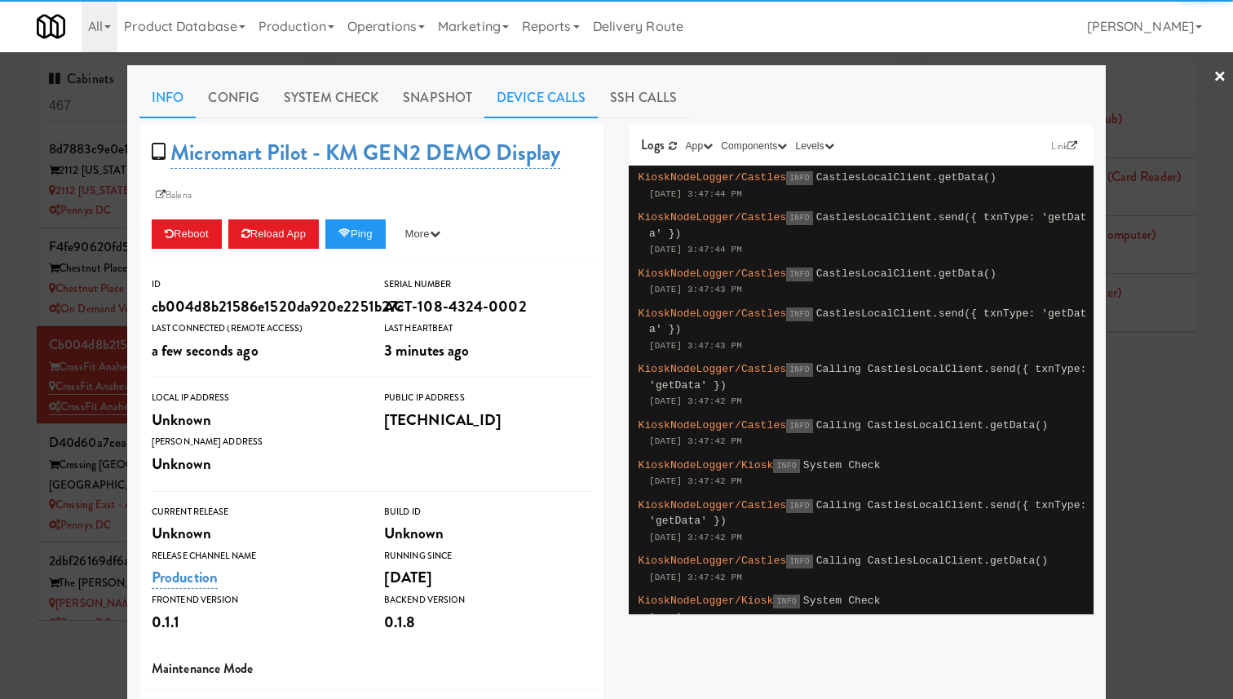
click at [528, 106] on link "Device Calls" at bounding box center [540, 97] width 113 height 41
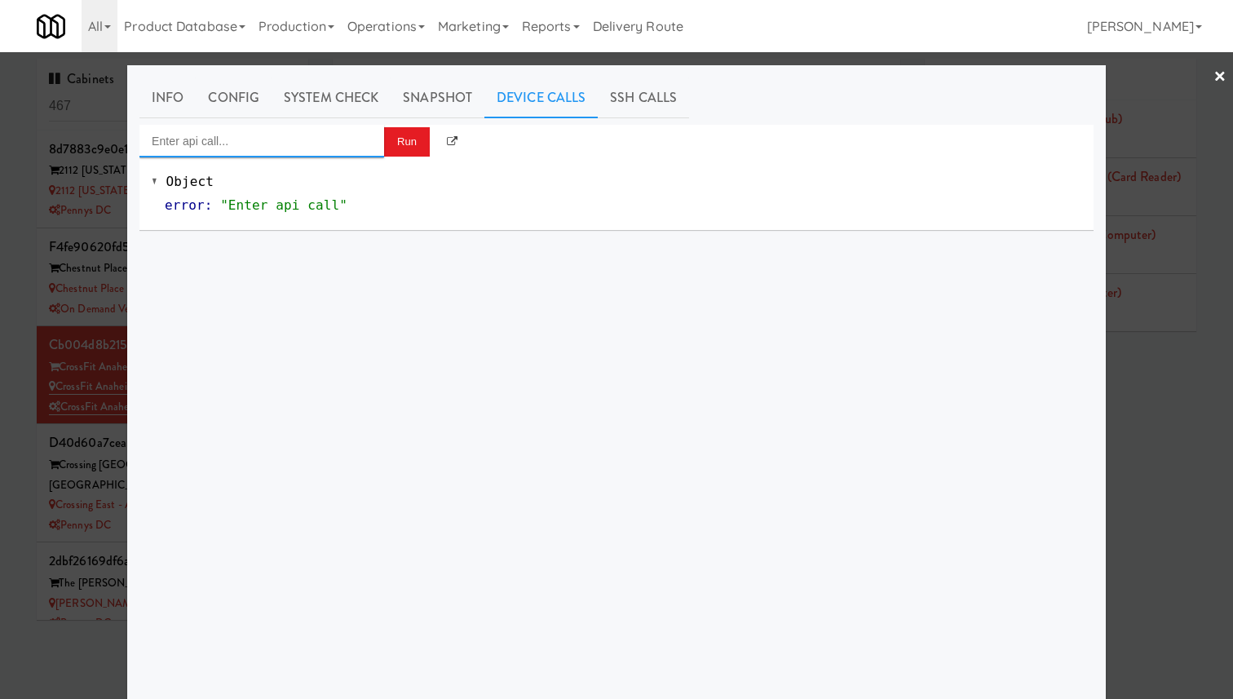
click at [332, 130] on input "Enter api call..." at bounding box center [261, 141] width 245 height 33
click at [337, 179] on div "[URL]" at bounding box center [262, 188] width 220 height 21
type input "Cooler: Toggle Restocking"
click at [413, 135] on button "Run" at bounding box center [407, 141] width 46 height 29
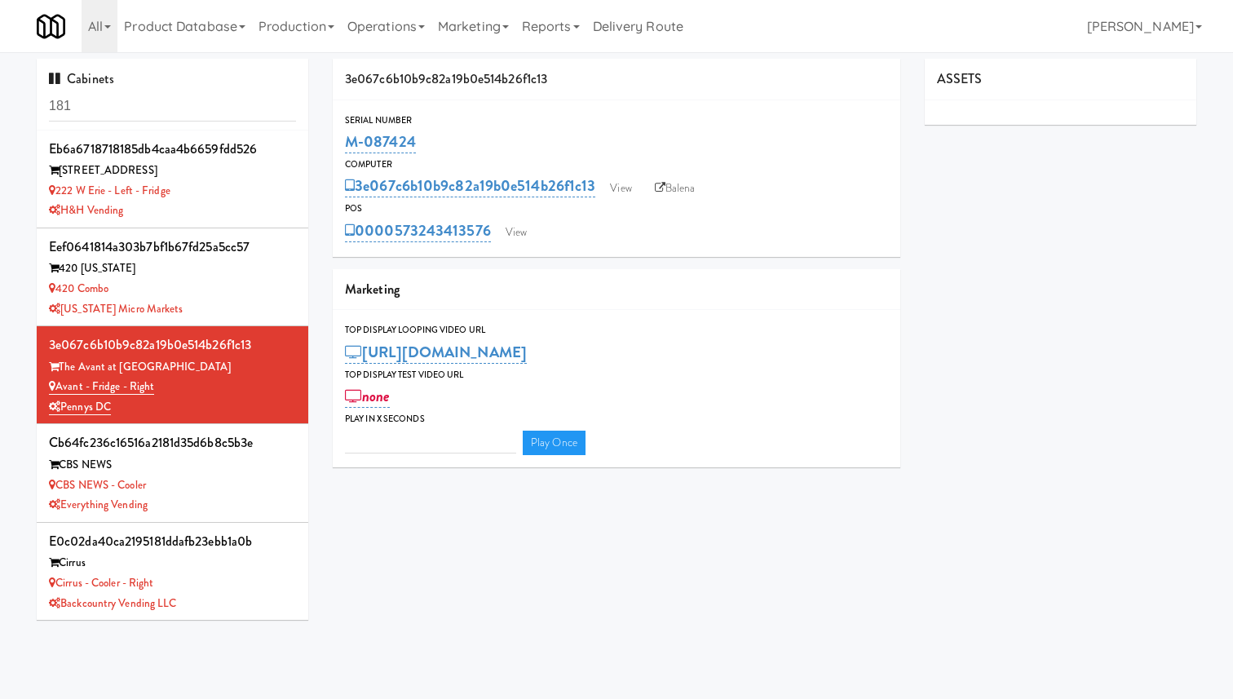
type input "3"
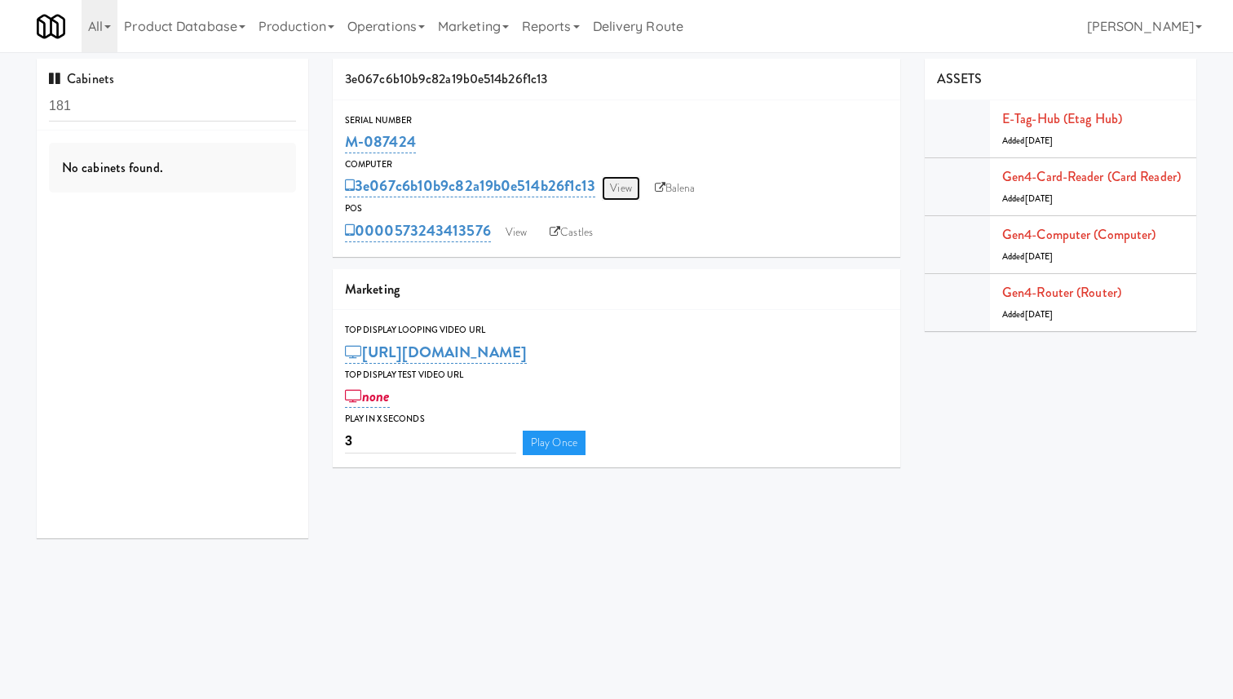
click at [628, 184] on link "View" at bounding box center [621, 188] width 38 height 24
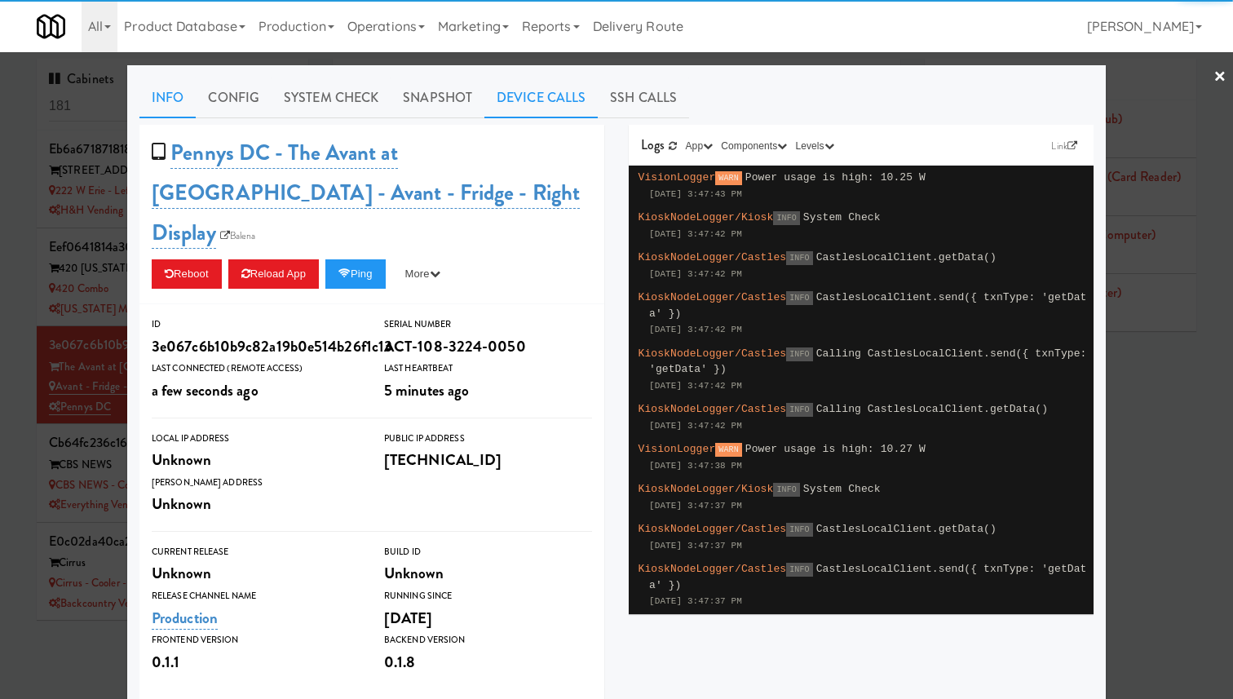
click at [548, 95] on link "Device Calls" at bounding box center [540, 97] width 113 height 41
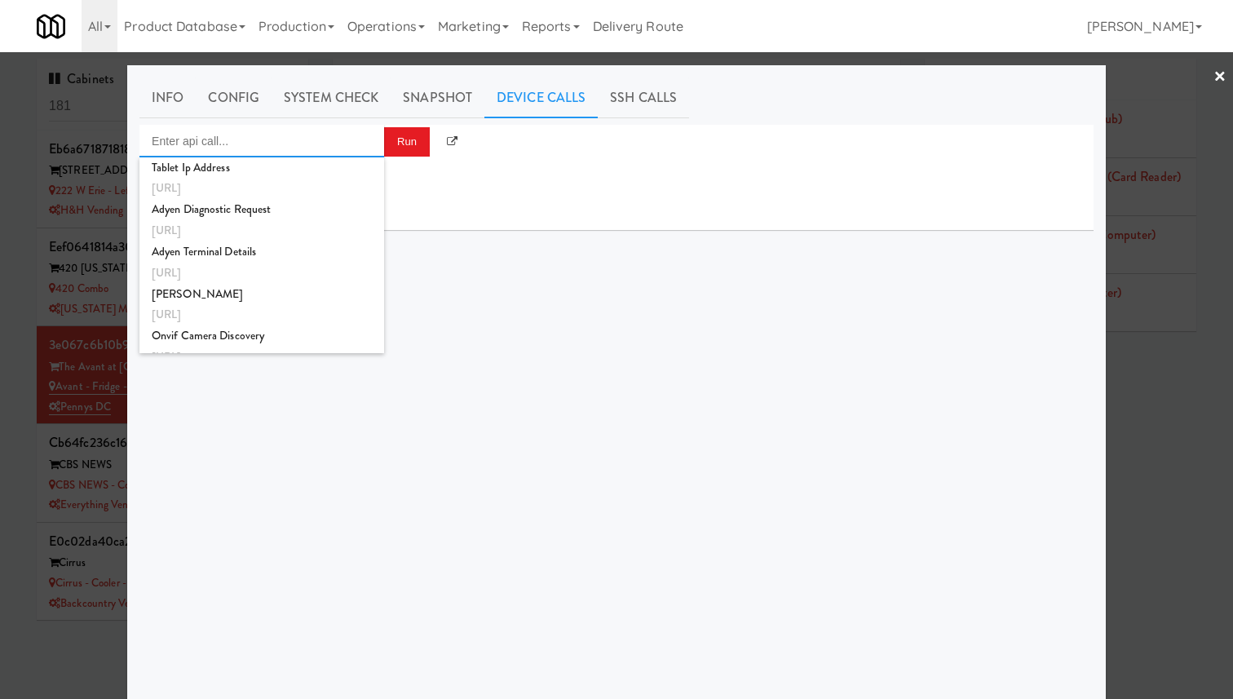
click at [309, 138] on input "Enter api call..." at bounding box center [261, 141] width 245 height 33
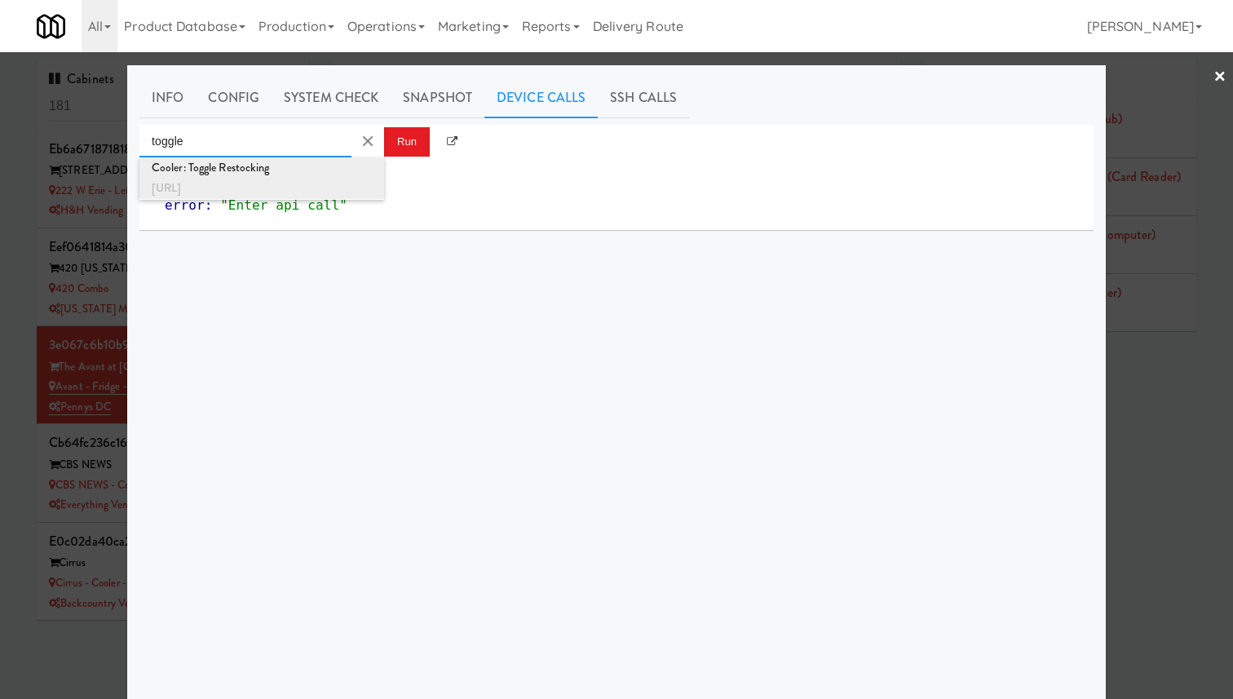
click at [313, 182] on div "[URL]" at bounding box center [262, 188] width 220 height 21
type input "Cooler: Toggle Restocking"
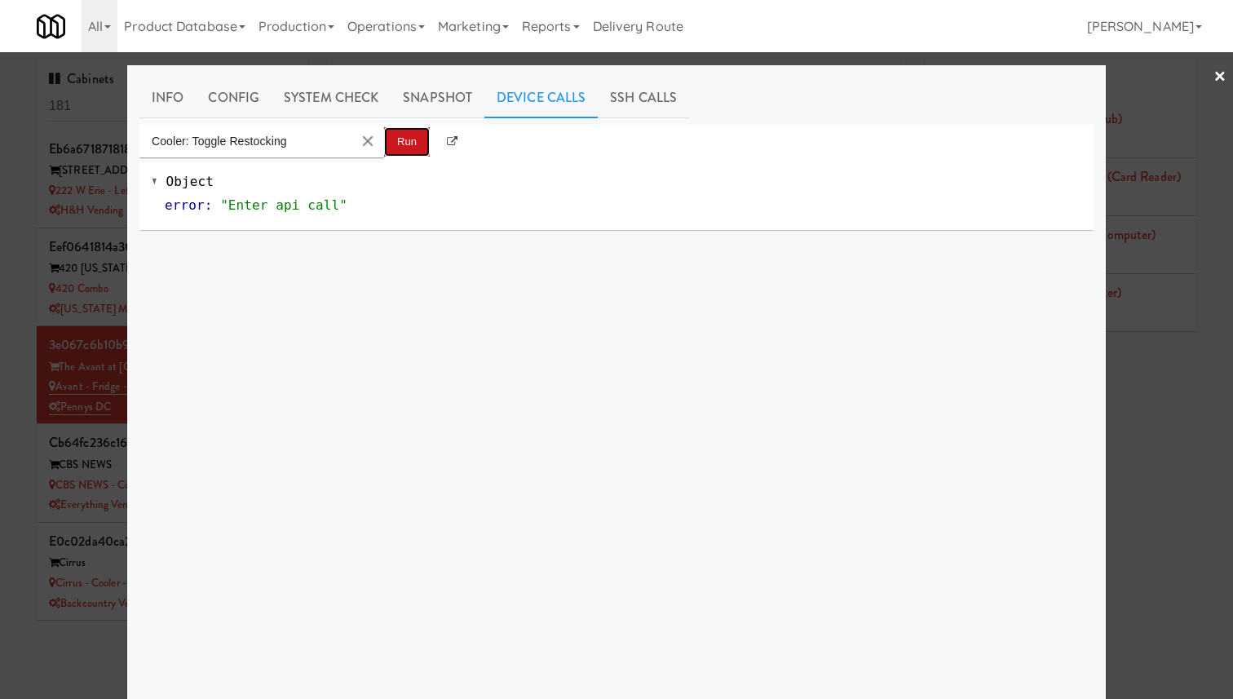
click at [398, 139] on button "Run" at bounding box center [407, 141] width 46 height 29
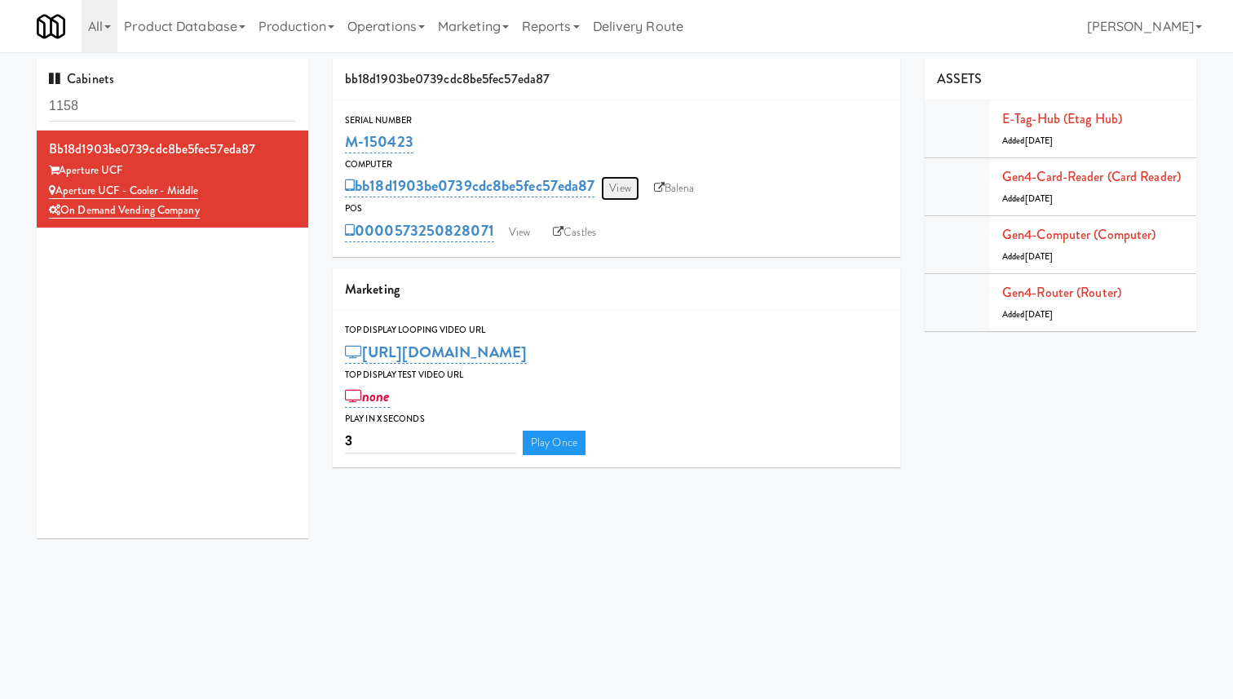
click at [614, 195] on link "View" at bounding box center [620, 188] width 38 height 24
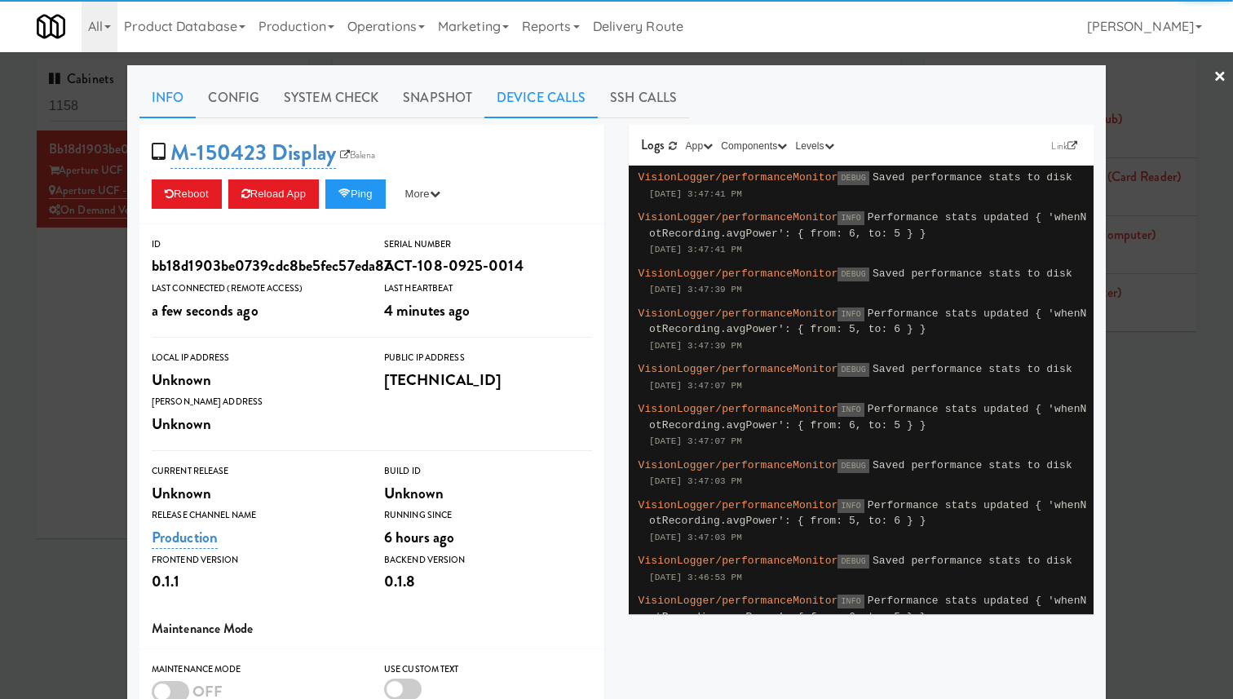
click at [554, 97] on link "Device Calls" at bounding box center [540, 97] width 113 height 41
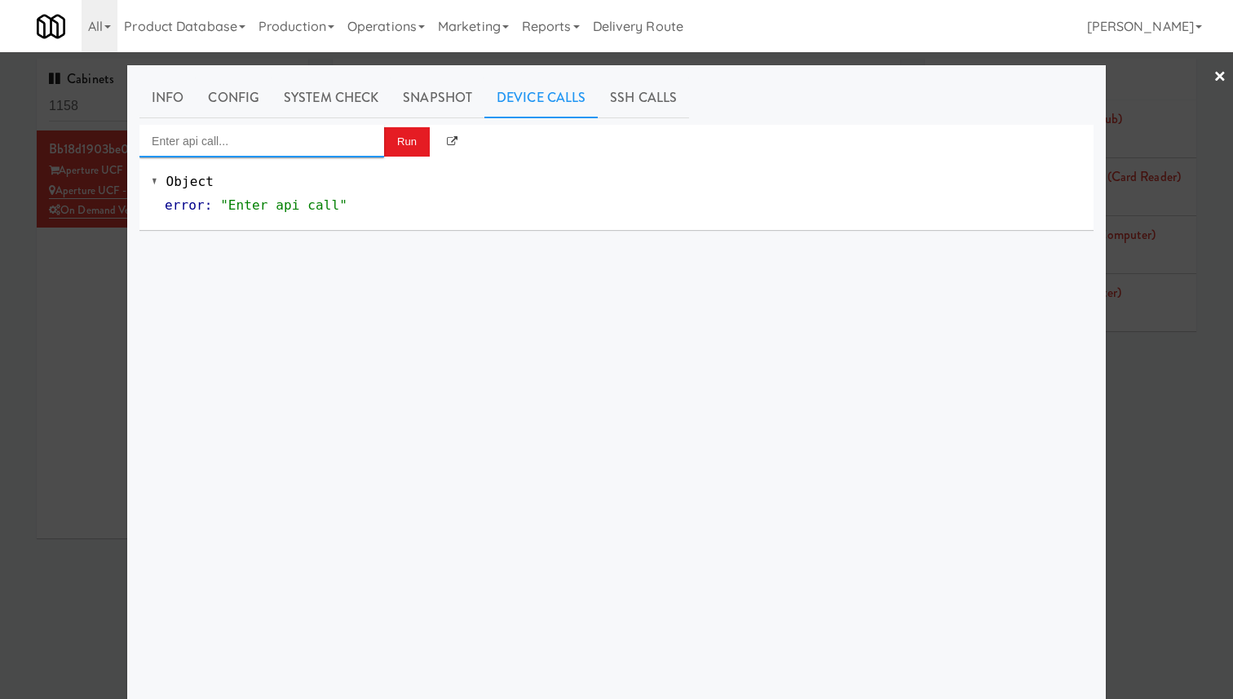
click at [342, 148] on input "Enter api call..." at bounding box center [261, 141] width 245 height 33
click at [346, 191] on div "http://localhost:3000/cooler/restocking-mode/toggle" at bounding box center [262, 188] width 220 height 21
type input "Cooler: Toggle Restocking"
click at [412, 132] on button "Run" at bounding box center [407, 141] width 46 height 29
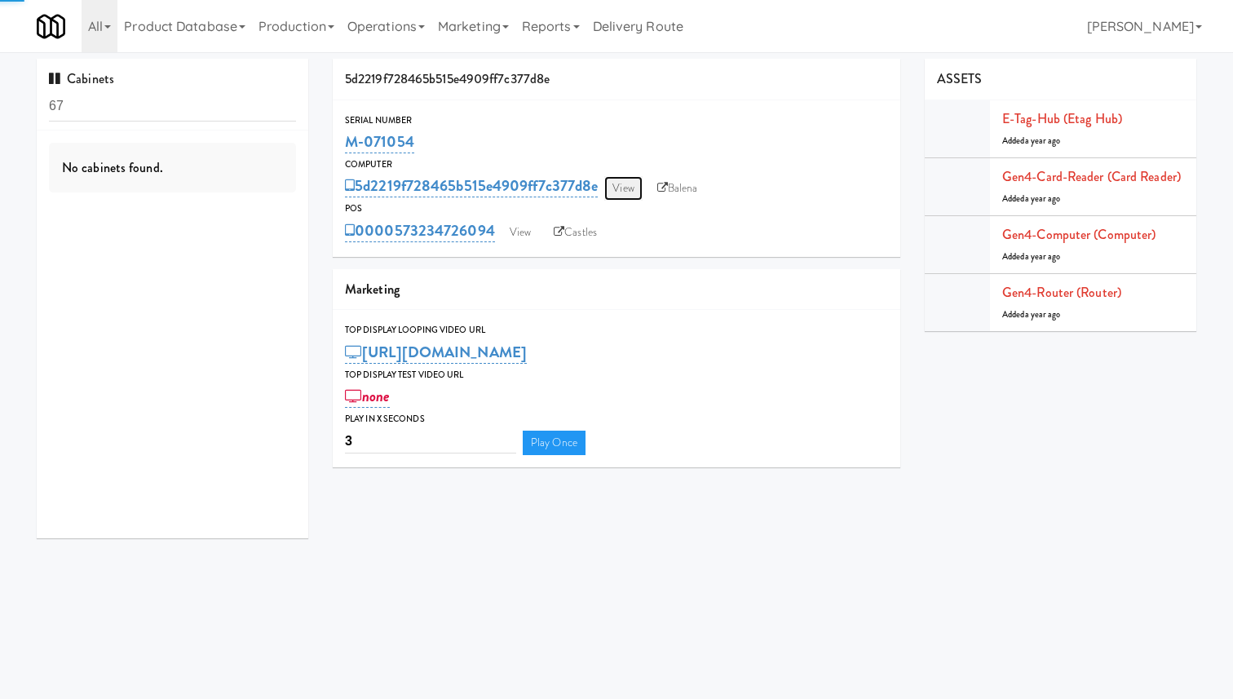
click at [623, 190] on link "View" at bounding box center [623, 188] width 38 height 24
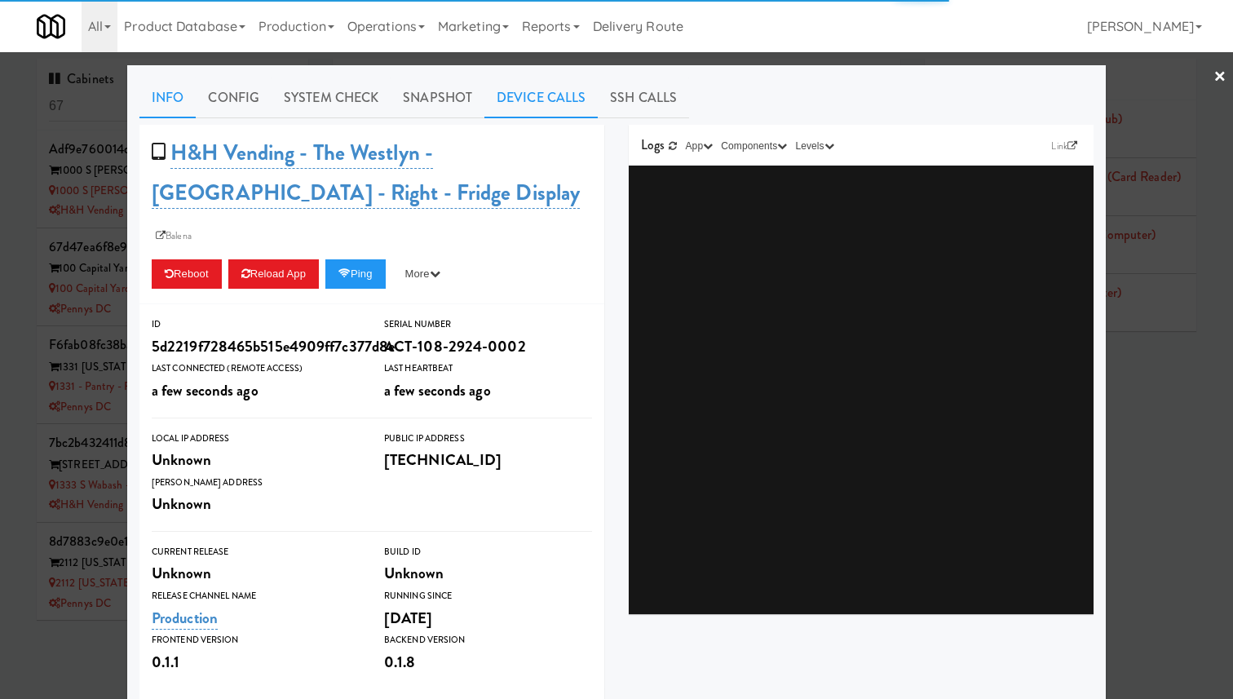
click at [501, 102] on link "Device Calls" at bounding box center [540, 97] width 113 height 41
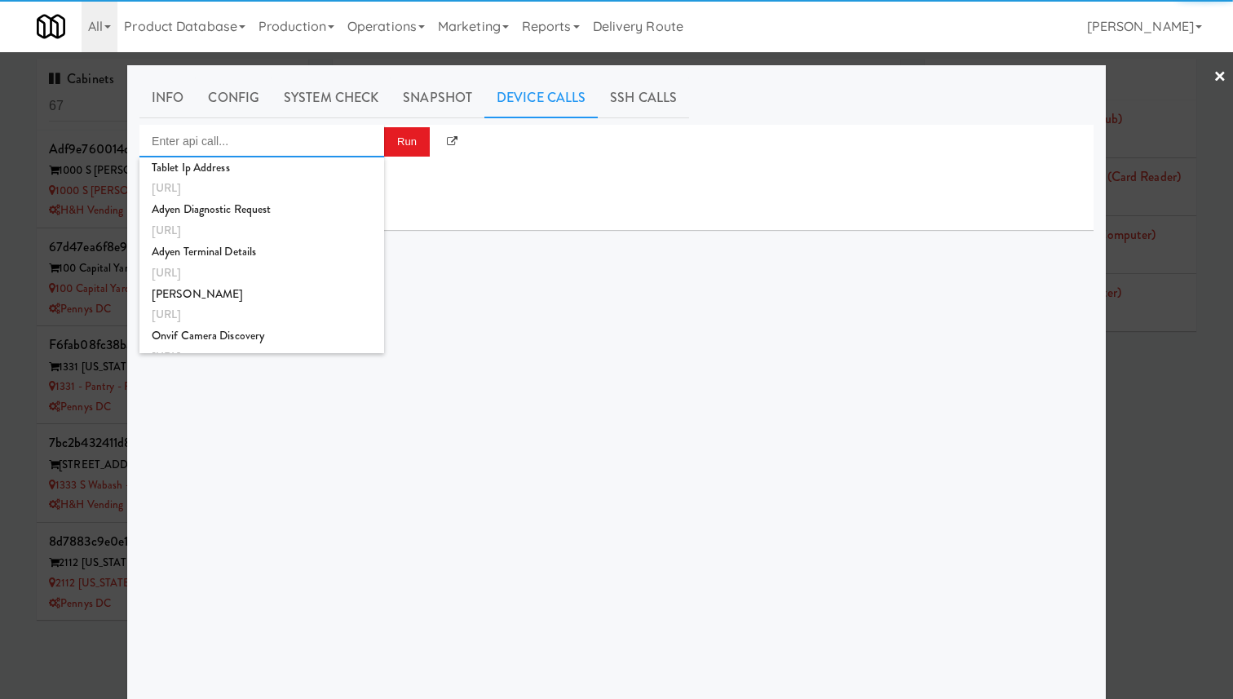
click at [320, 129] on input "Enter api call..." at bounding box center [261, 141] width 245 height 33
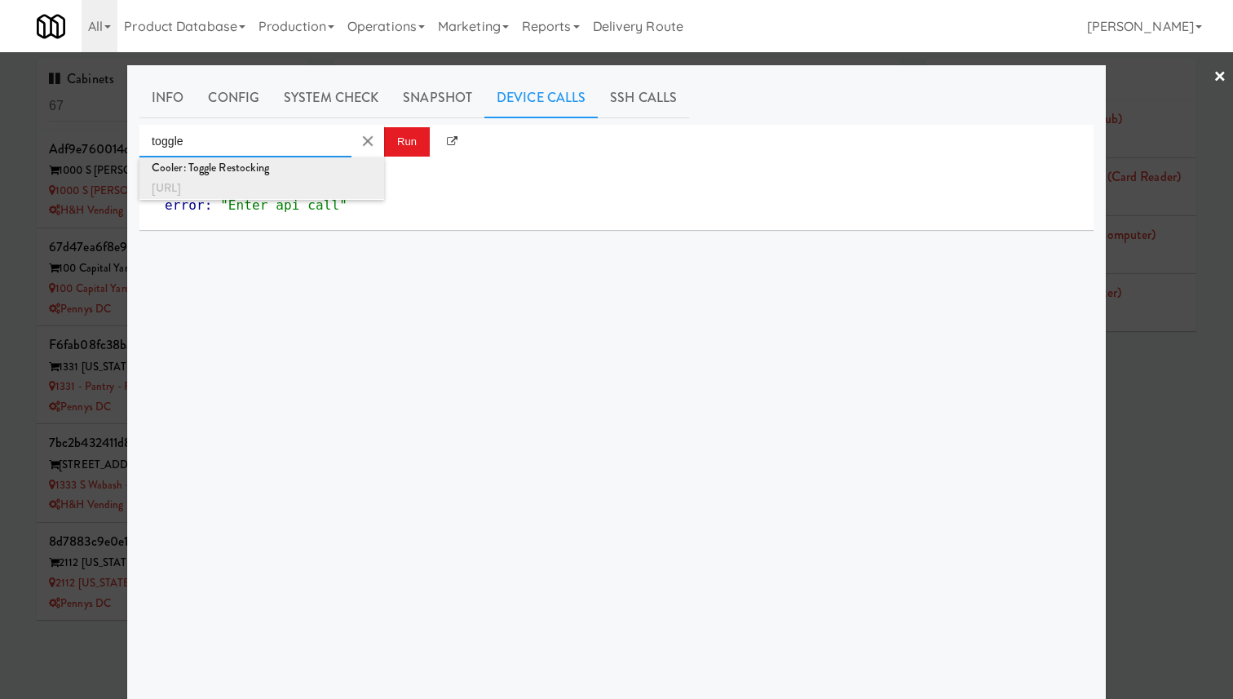
click at [324, 171] on div "Cooler: Toggle Restocking" at bounding box center [262, 167] width 220 height 21
type input "Cooler: Toggle Restocking"
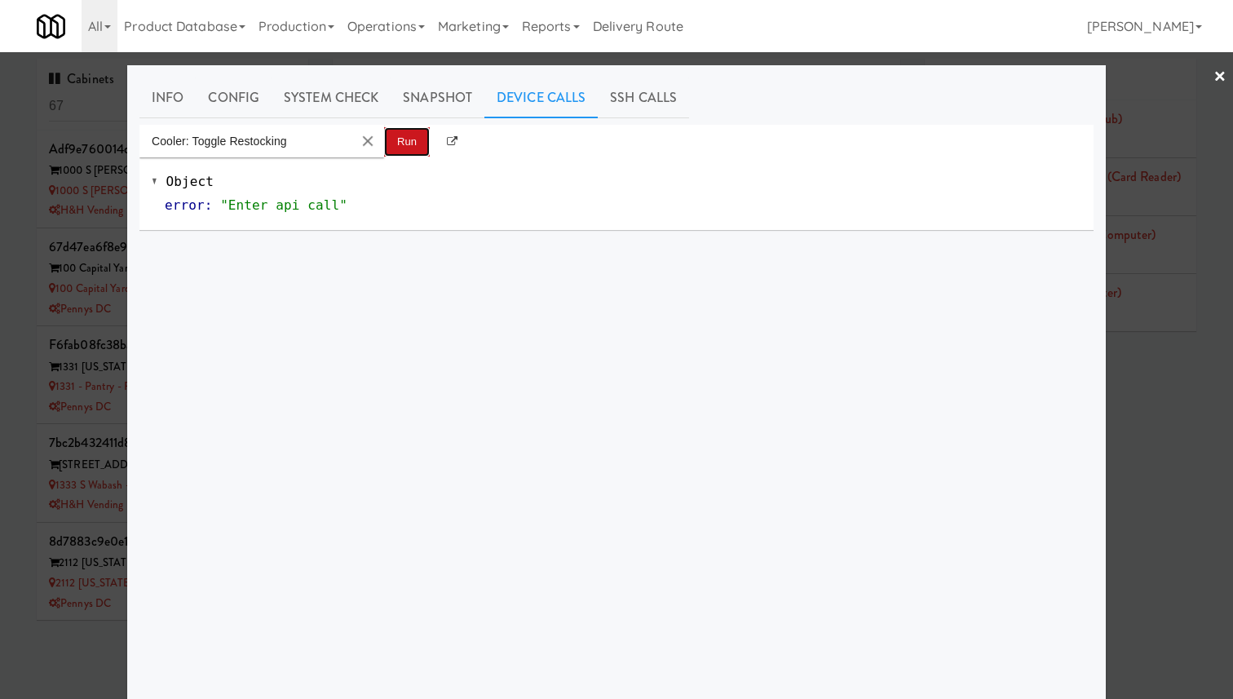
click at [412, 132] on button "Run" at bounding box center [407, 141] width 46 height 29
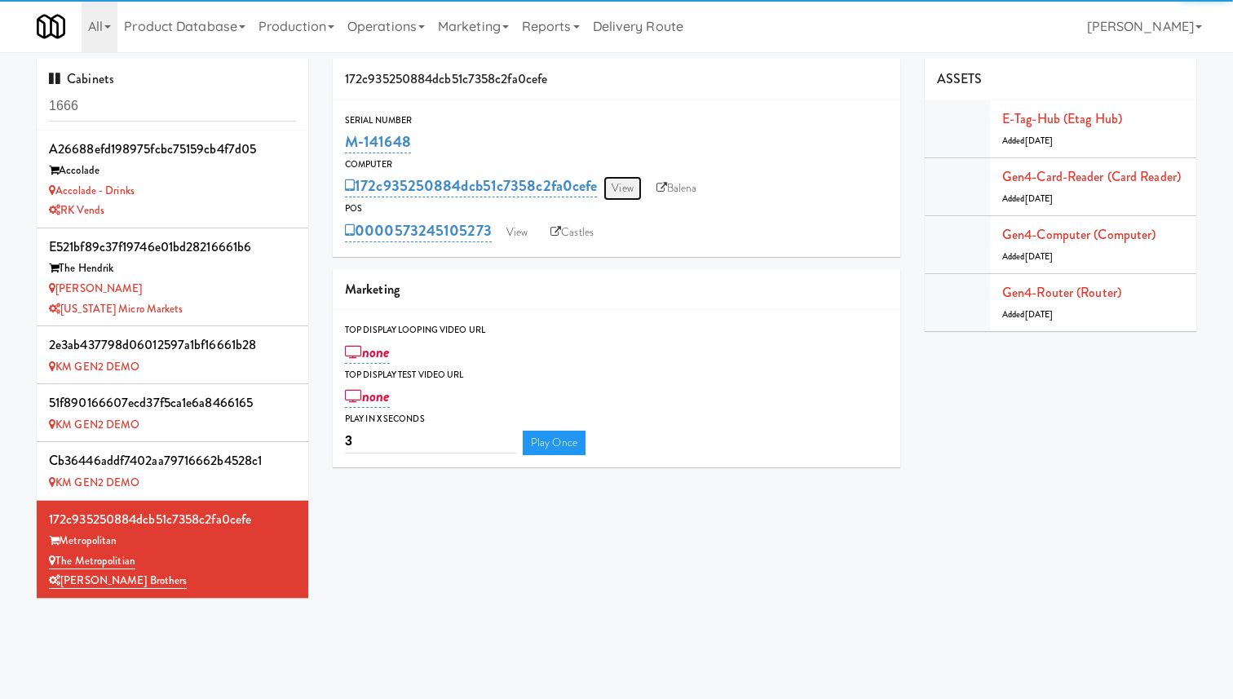
click at [617, 196] on link "View" at bounding box center [622, 188] width 38 height 24
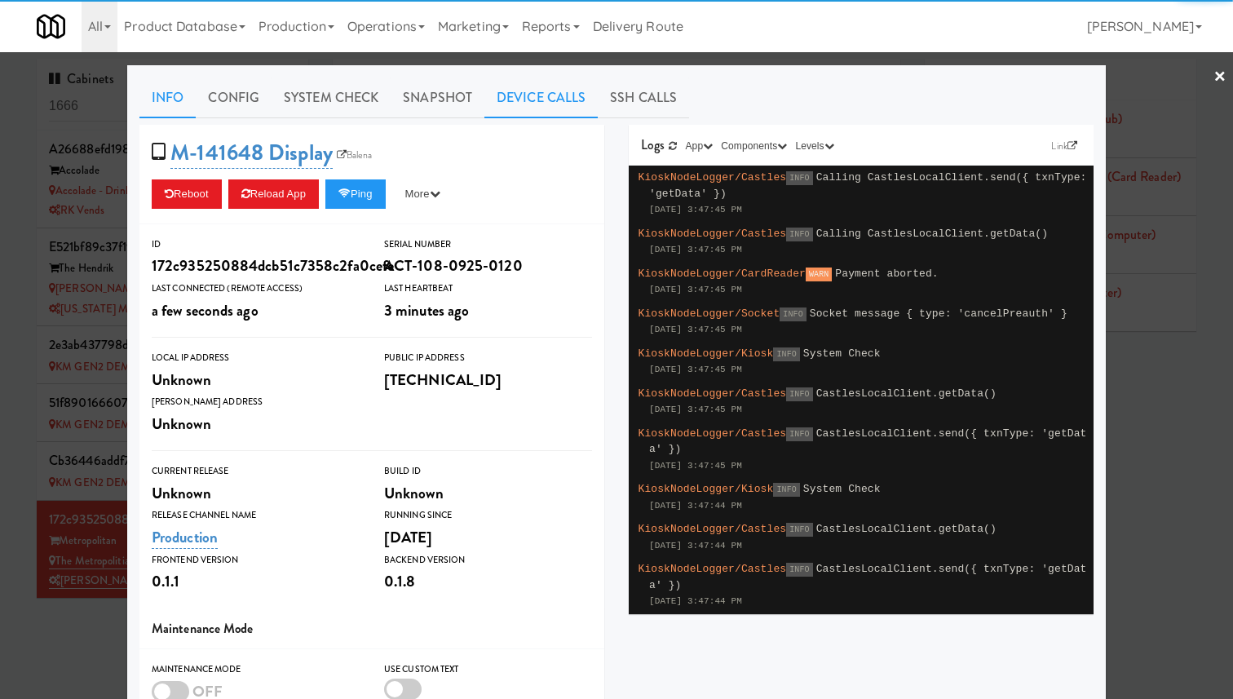
click at [571, 88] on link "Device Calls" at bounding box center [540, 97] width 113 height 41
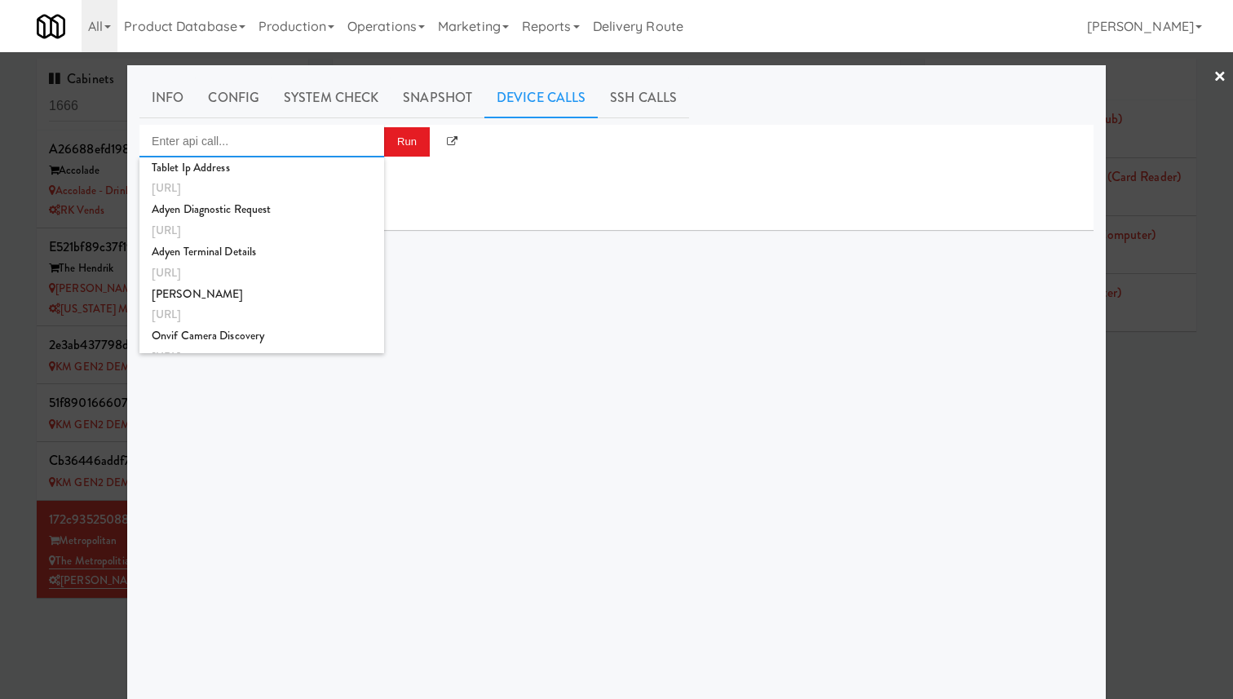
click at [344, 151] on input "Enter api call..." at bounding box center [261, 141] width 245 height 33
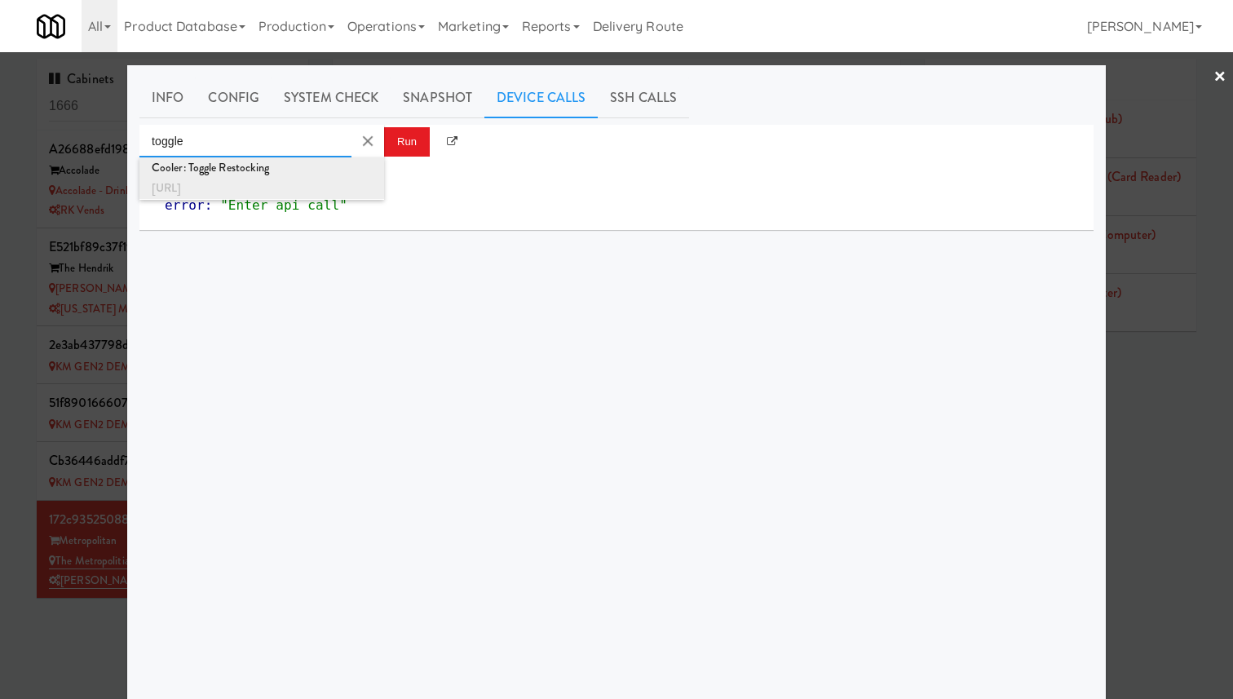
click at [351, 170] on div "Cooler: Toggle Restocking" at bounding box center [262, 167] width 220 height 21
type input "Cooler: Toggle Restocking"
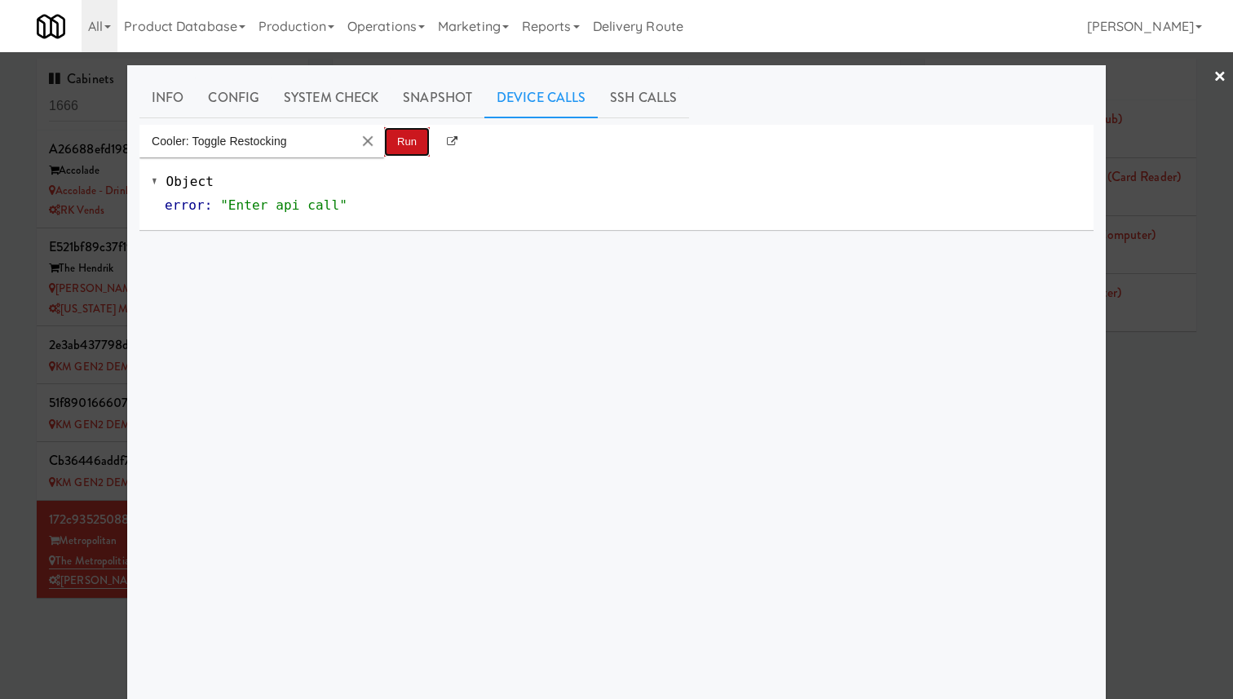
click at [403, 142] on button "Run" at bounding box center [407, 141] width 46 height 29
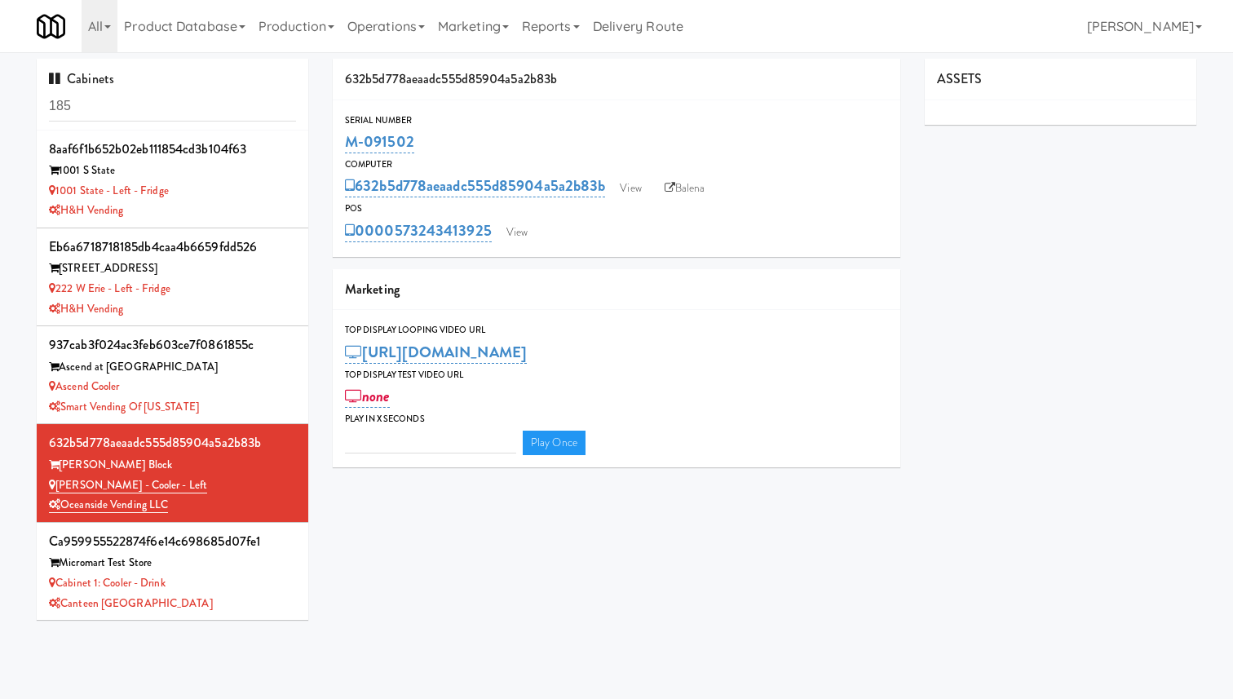
type input "3"
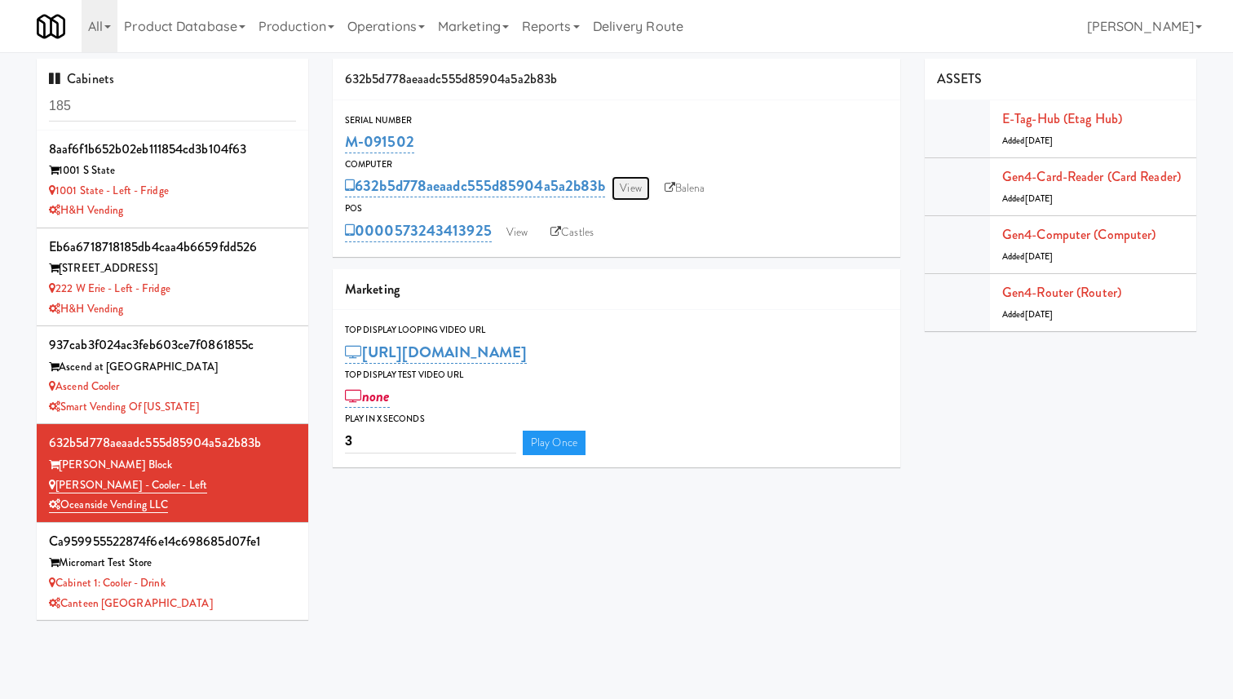
click at [629, 185] on link "View" at bounding box center [630, 188] width 38 height 24
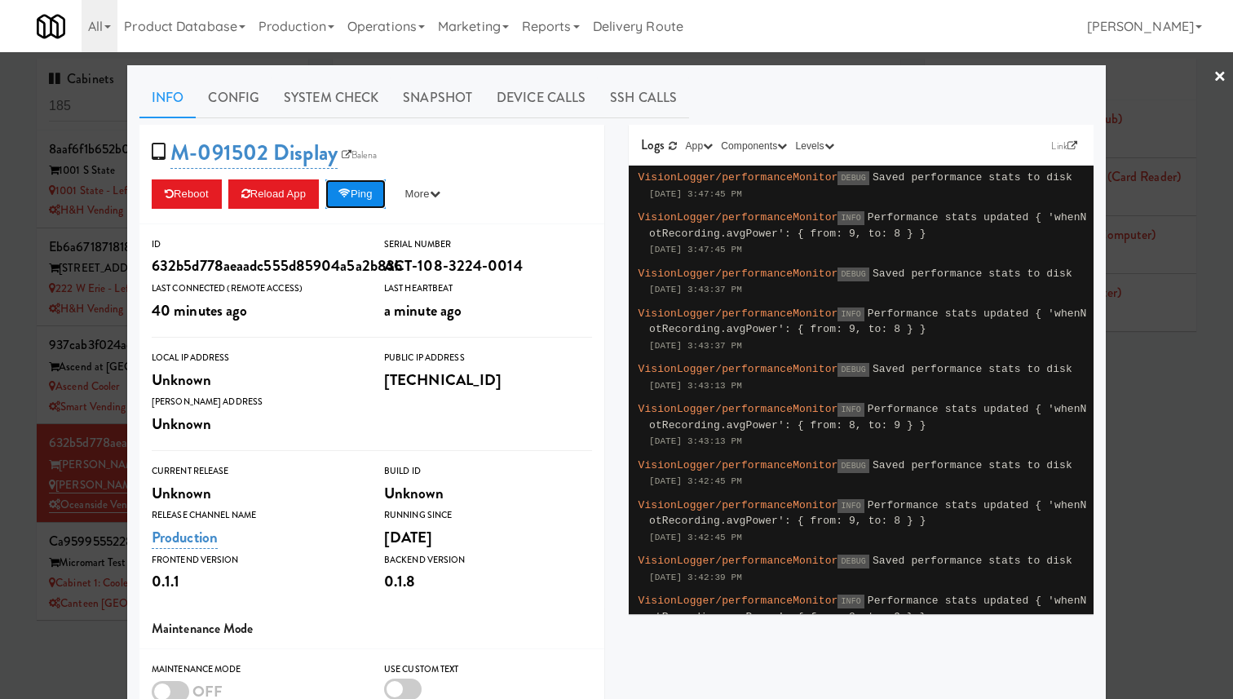
click at [385, 194] on button "Ping" at bounding box center [355, 193] width 60 height 29
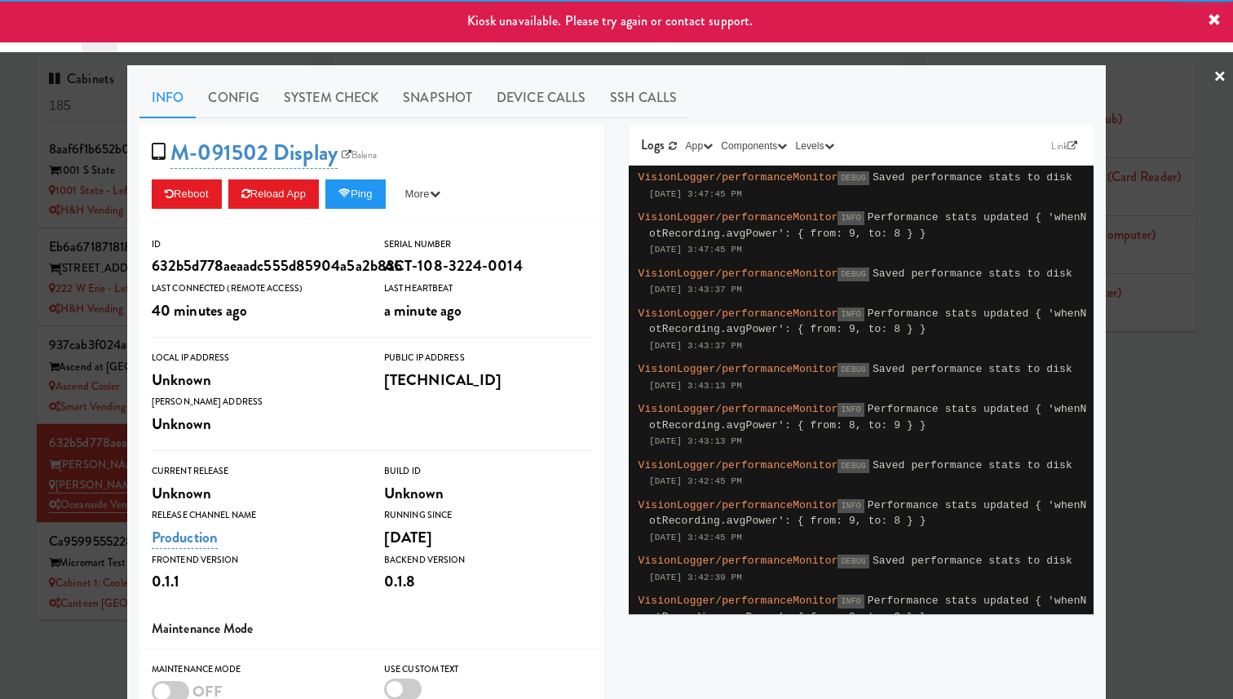
click at [48, 228] on div at bounding box center [616, 349] width 1233 height 699
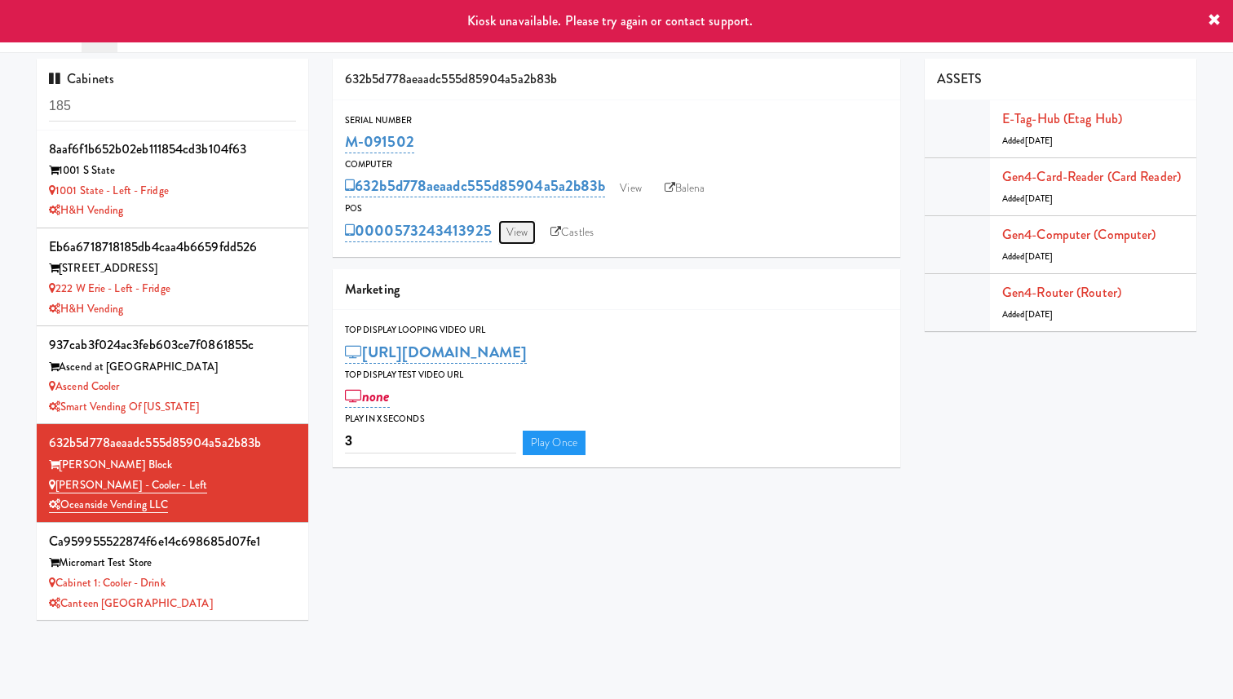
click at [508, 235] on link "View" at bounding box center [517, 232] width 38 height 24
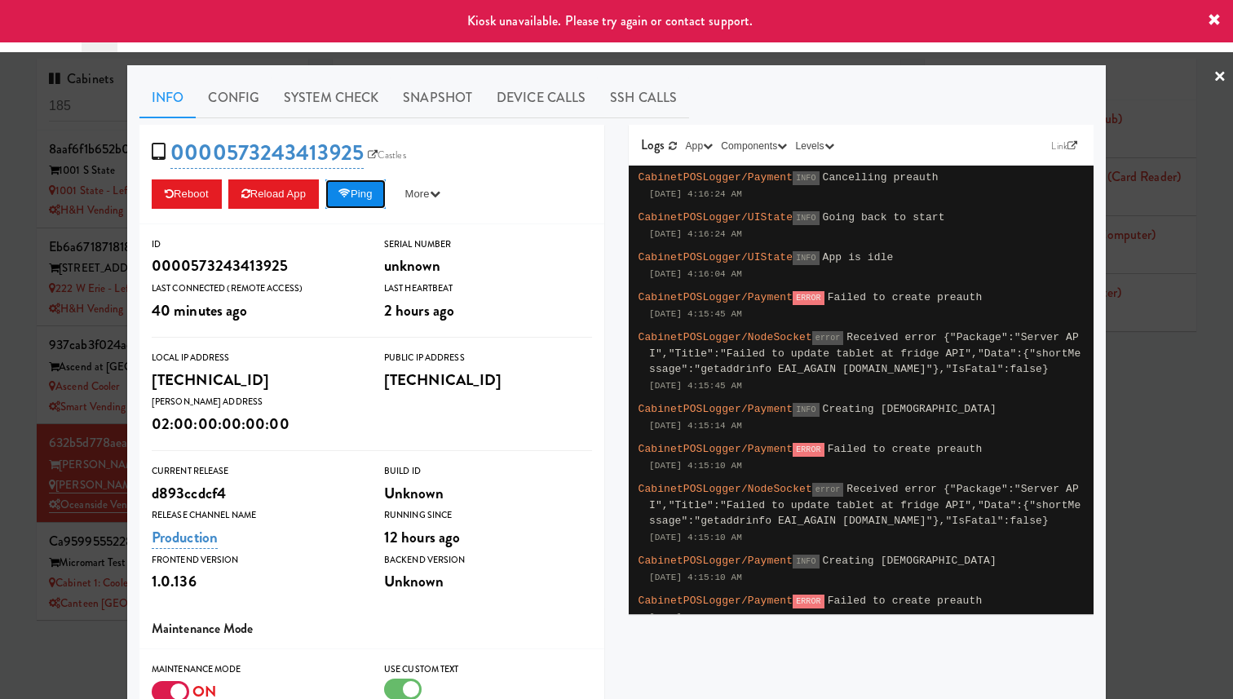
click at [352, 202] on button "Ping" at bounding box center [355, 193] width 60 height 29
click at [85, 259] on div at bounding box center [616, 349] width 1233 height 699
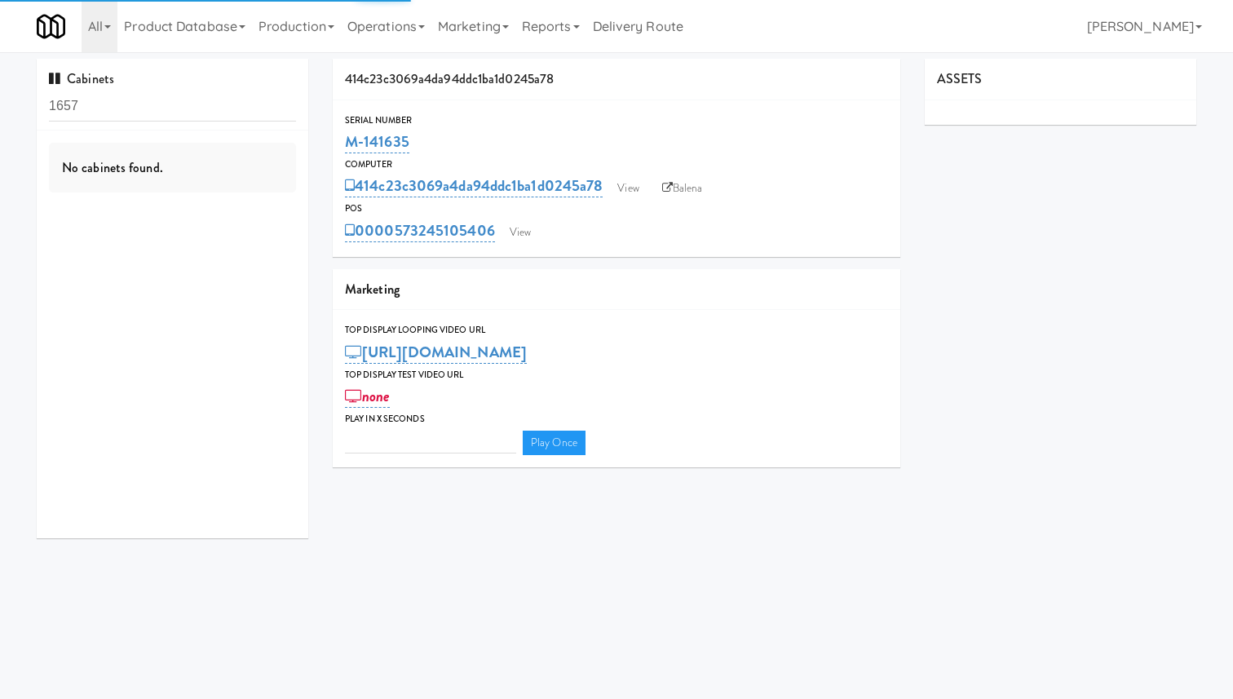
type input "3"
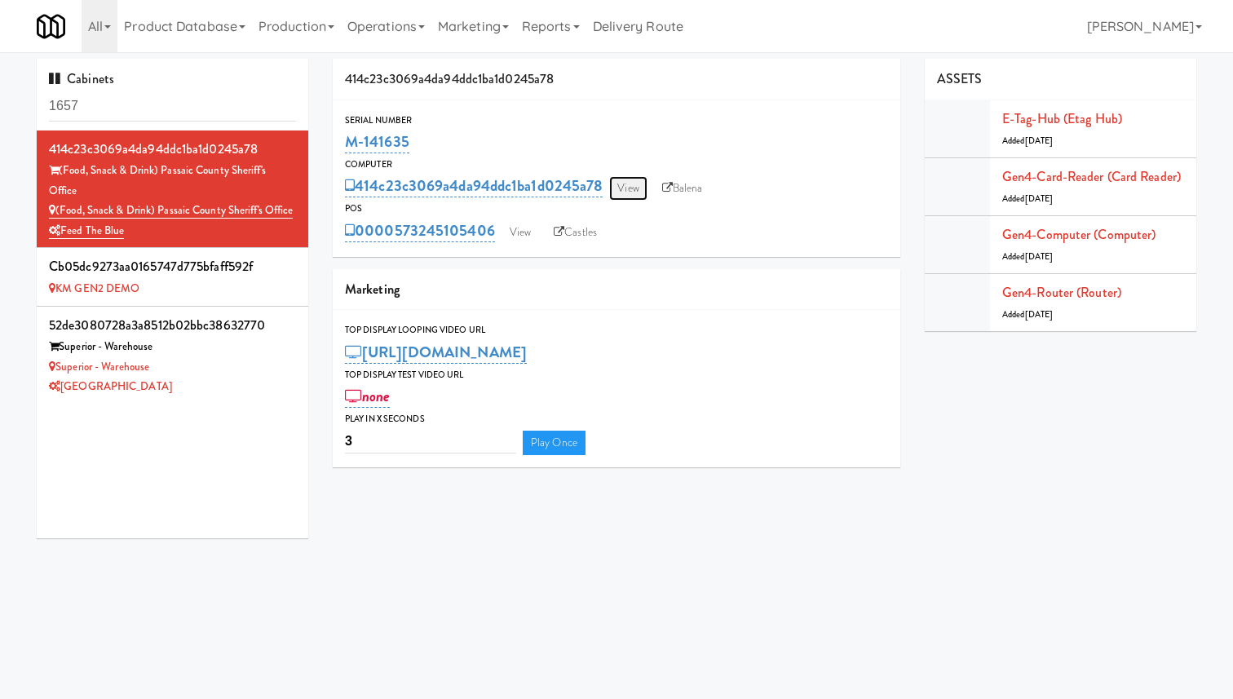
click at [628, 181] on link "View" at bounding box center [628, 188] width 38 height 24
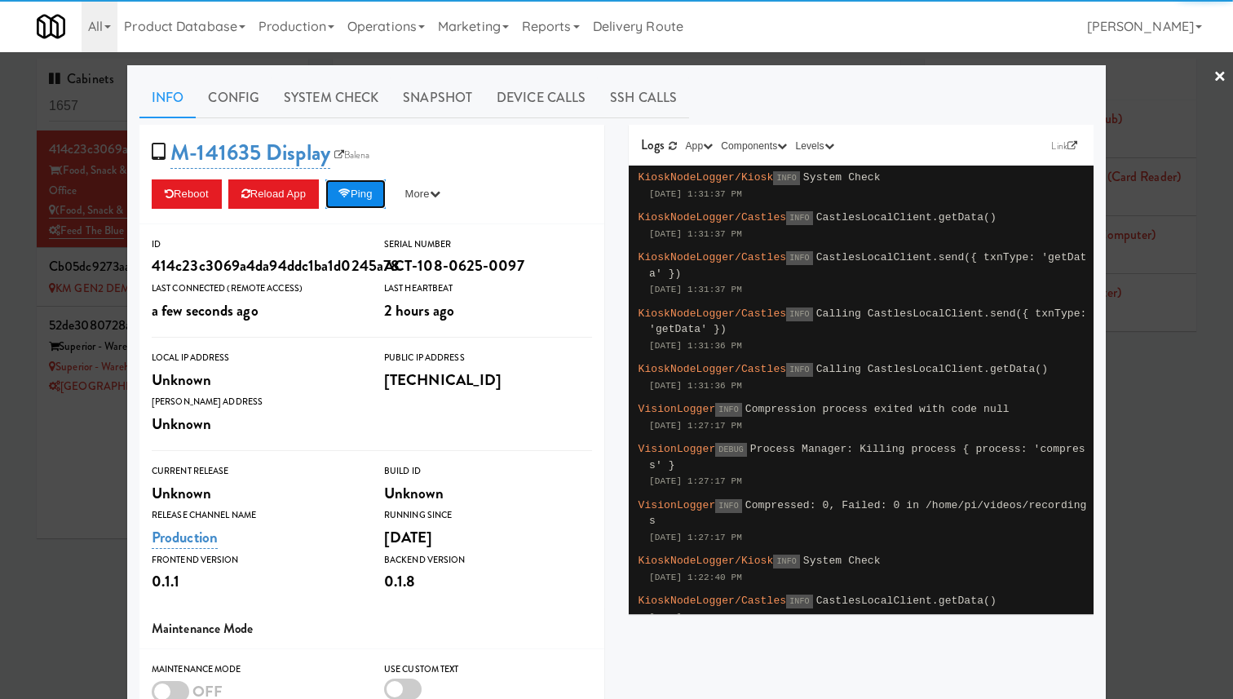
click at [386, 187] on button "Ping" at bounding box center [355, 193] width 60 height 29
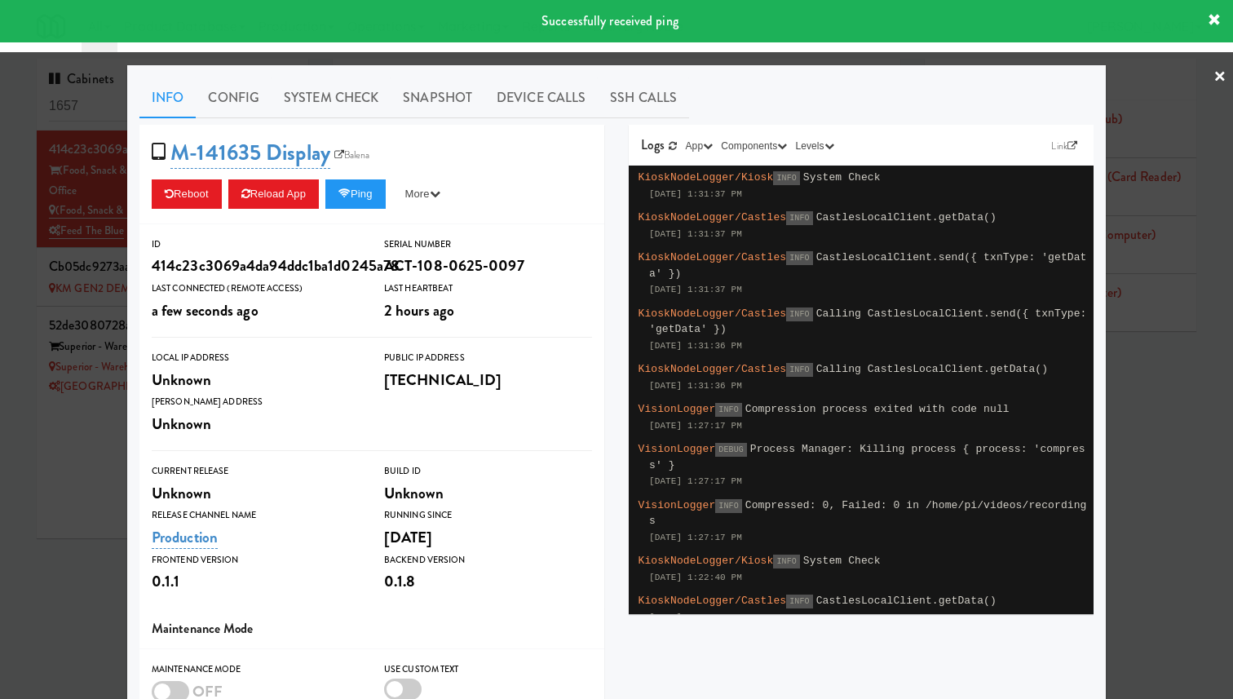
click at [59, 268] on div at bounding box center [616, 349] width 1233 height 699
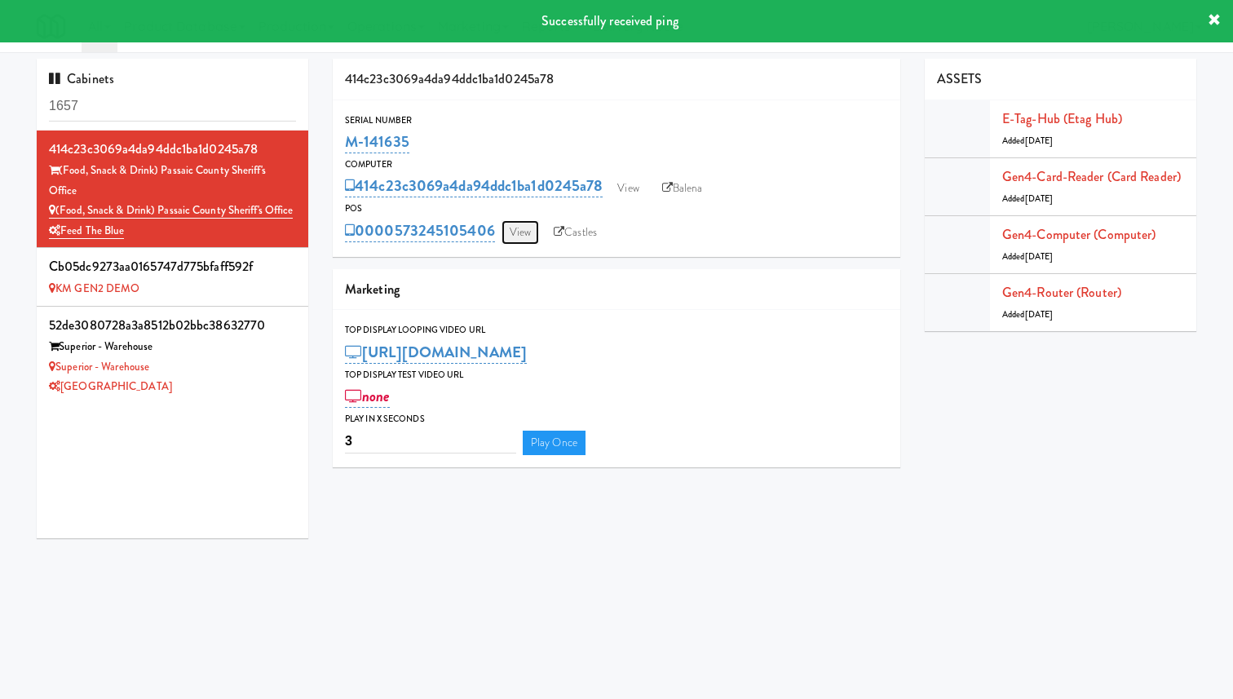
click at [532, 229] on link "View" at bounding box center [520, 232] width 38 height 24
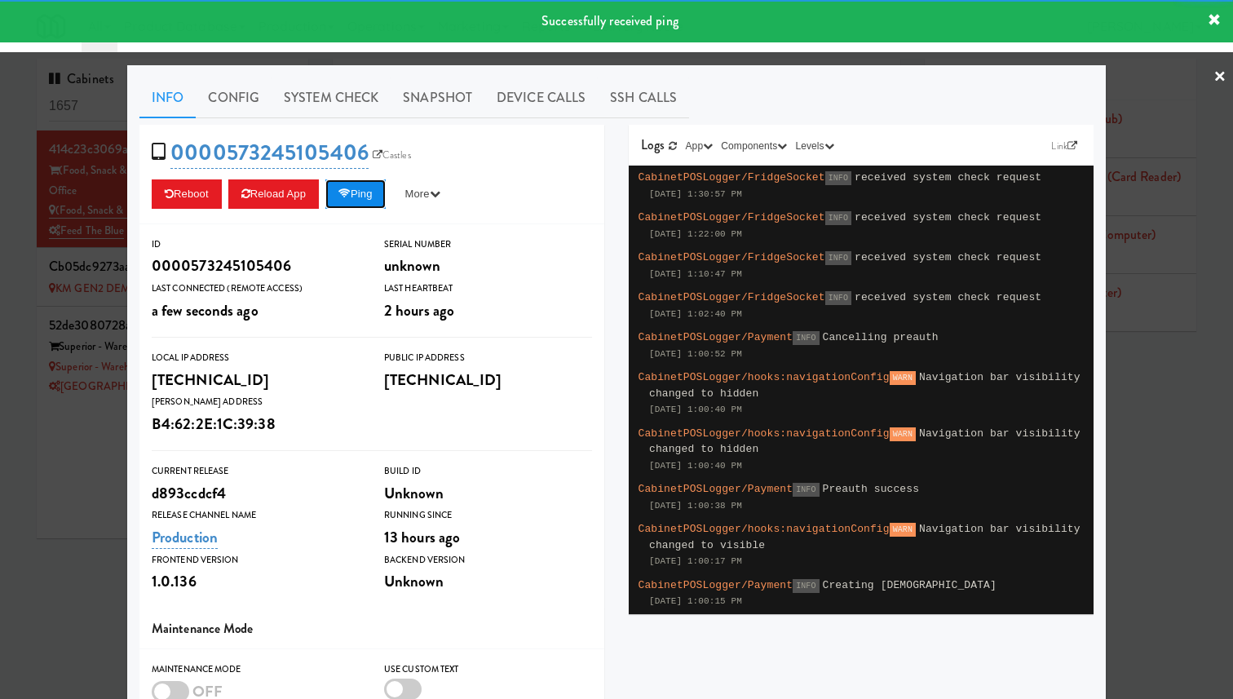
click at [360, 194] on button "Ping" at bounding box center [355, 193] width 60 height 29
click at [88, 255] on div at bounding box center [616, 349] width 1233 height 699
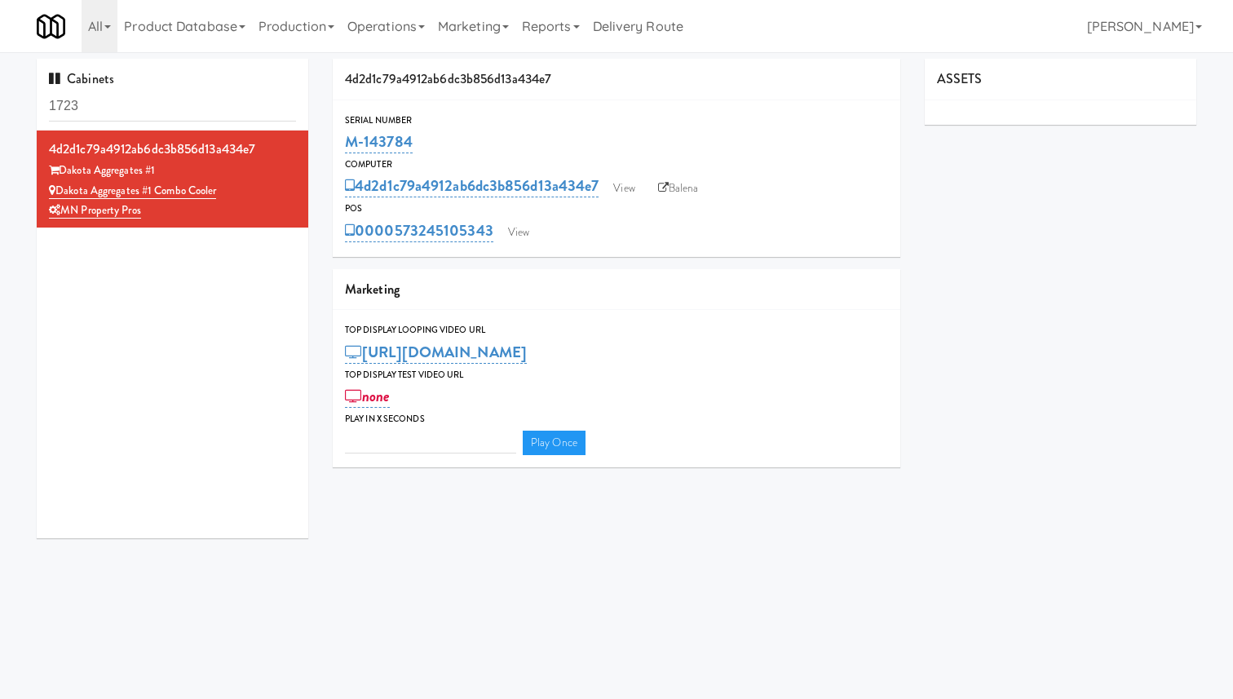
type input "3"
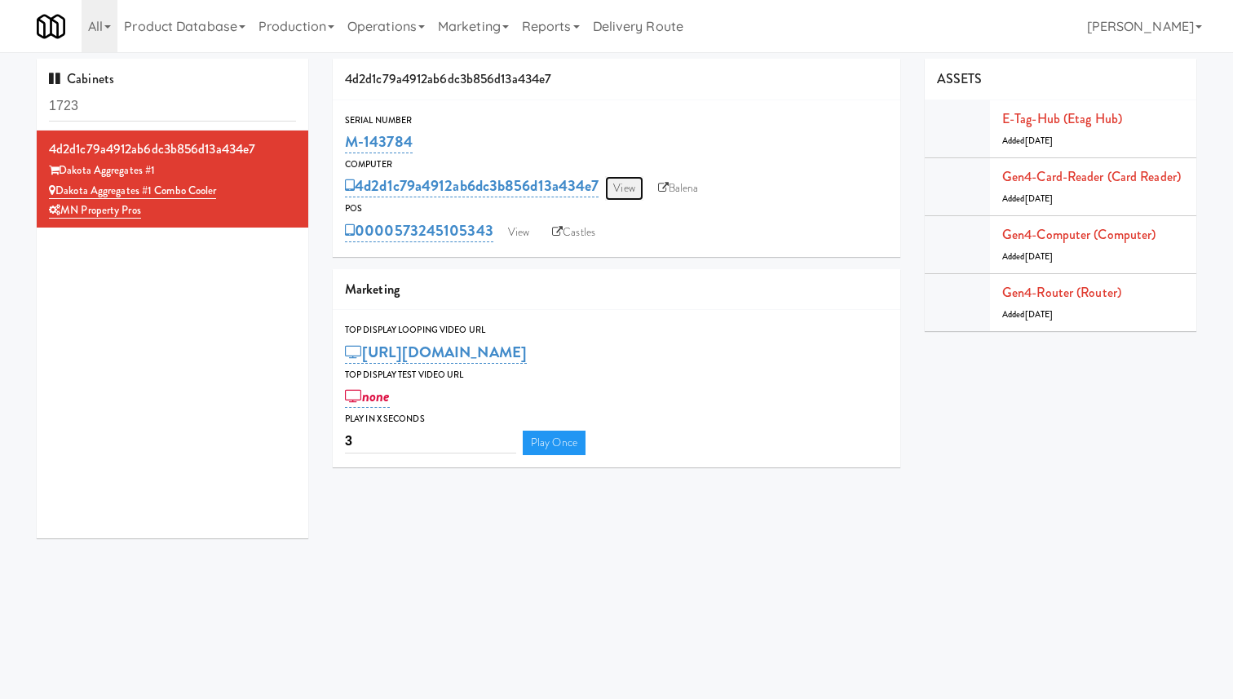
click at [633, 183] on link "View" at bounding box center [624, 188] width 38 height 24
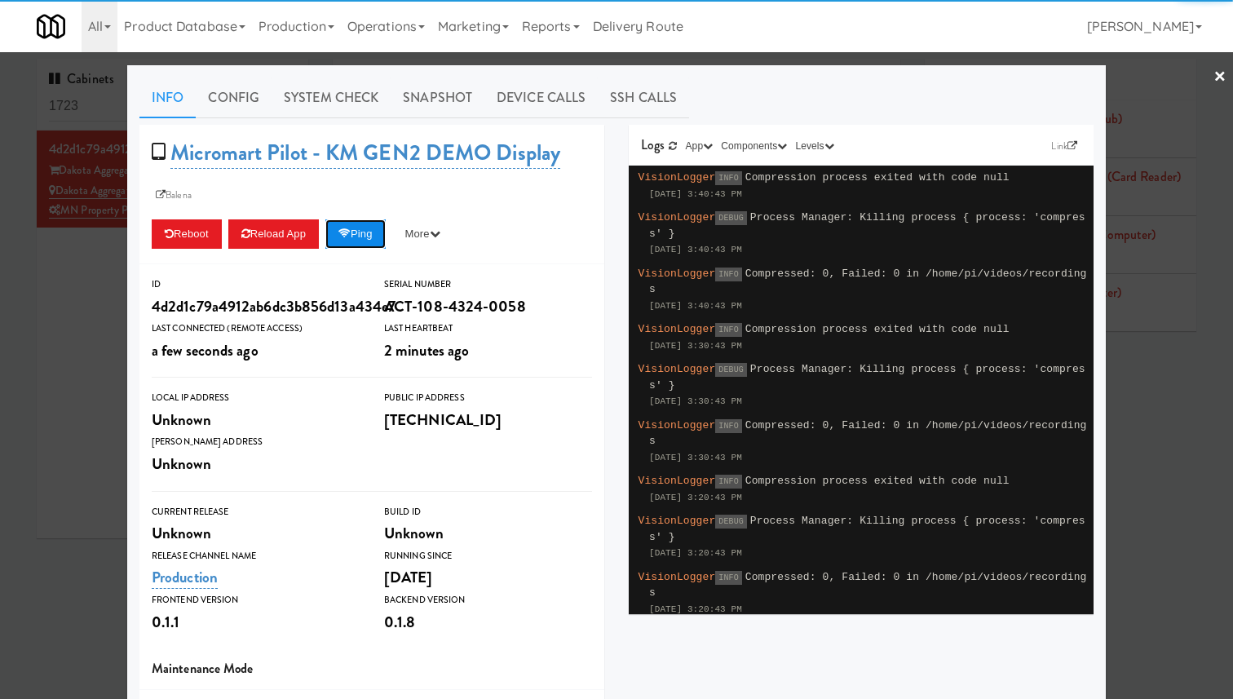
click at [361, 230] on button "Ping" at bounding box center [355, 233] width 60 height 29
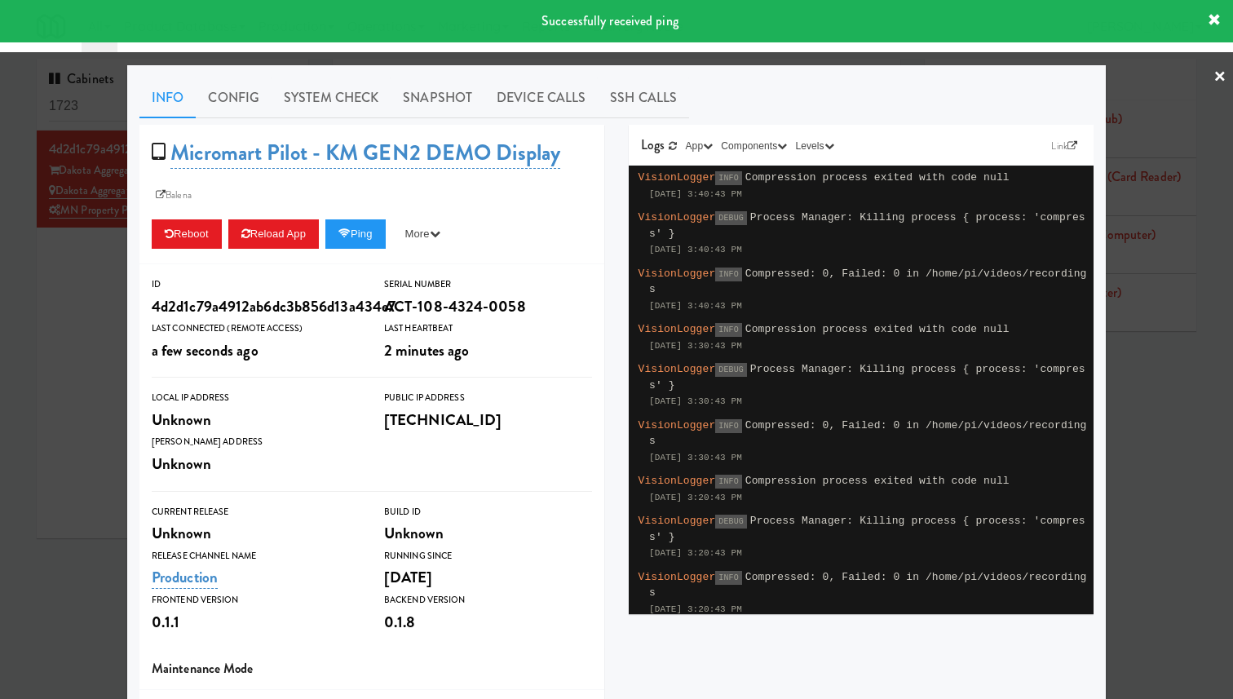
click at [58, 270] on div at bounding box center [616, 349] width 1233 height 699
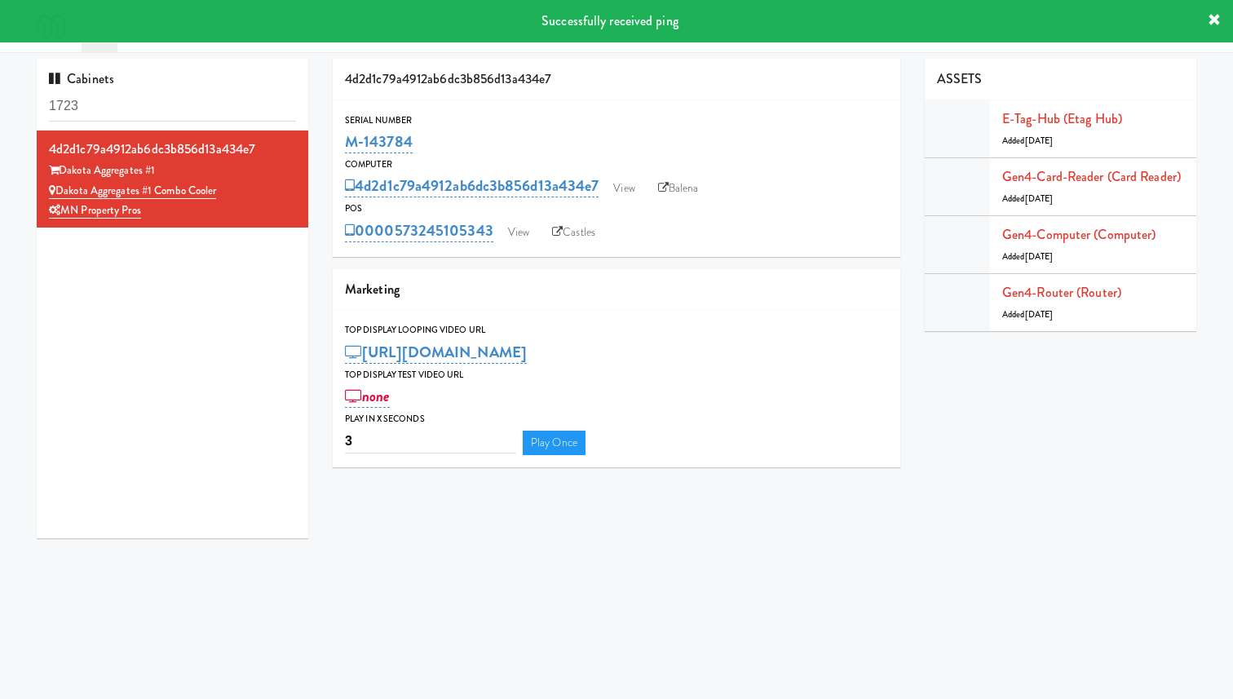
click at [537, 224] on div "0000573245105343 View Castles" at bounding box center [616, 231] width 543 height 28
click at [519, 227] on link "View" at bounding box center [519, 232] width 38 height 24
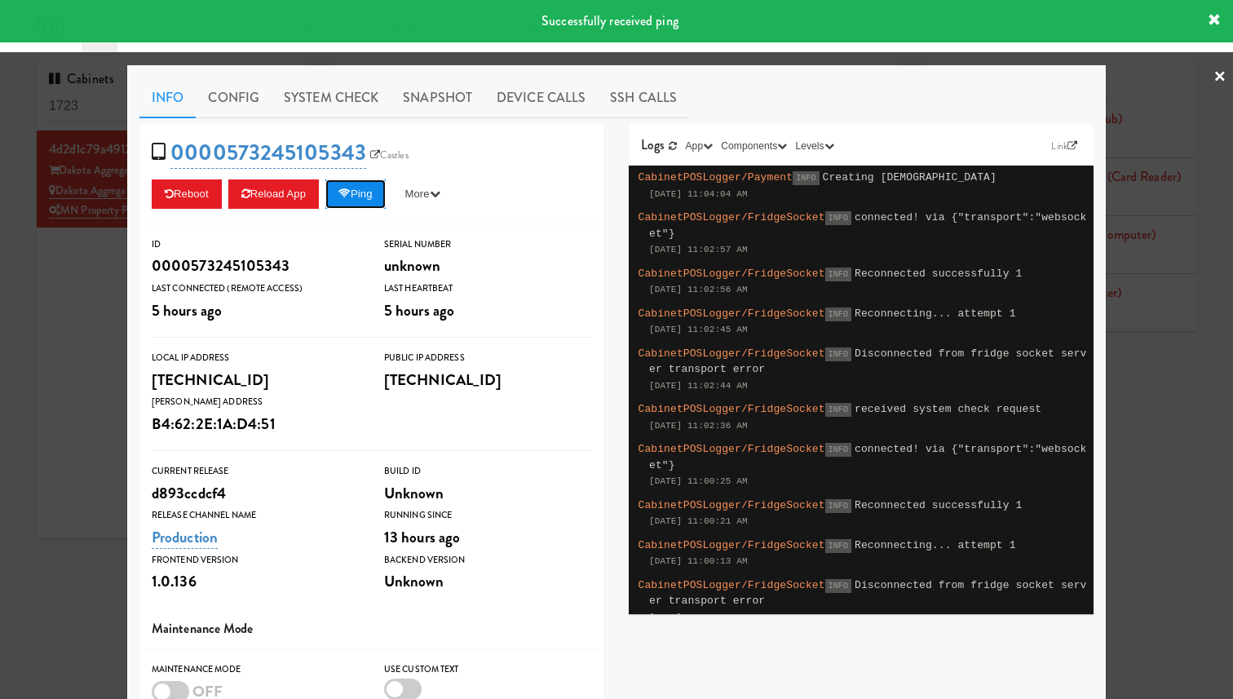
click at [359, 201] on button "Ping" at bounding box center [355, 193] width 60 height 29
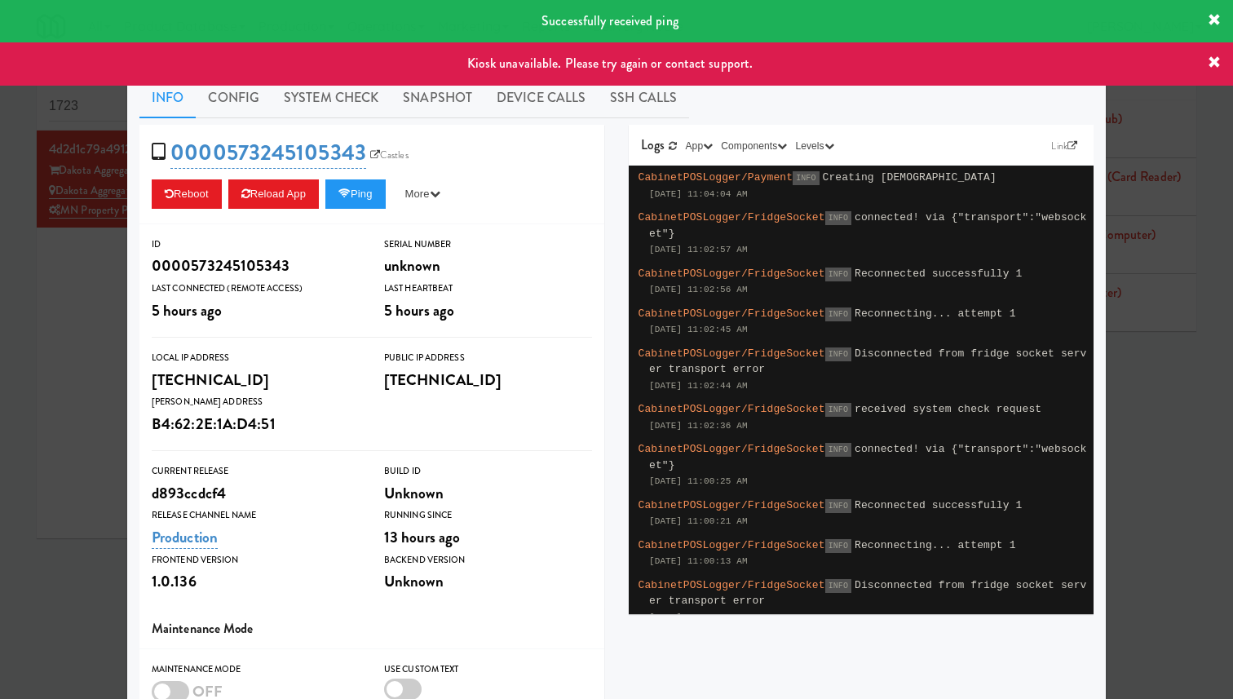
click at [90, 234] on div at bounding box center [616, 349] width 1233 height 699
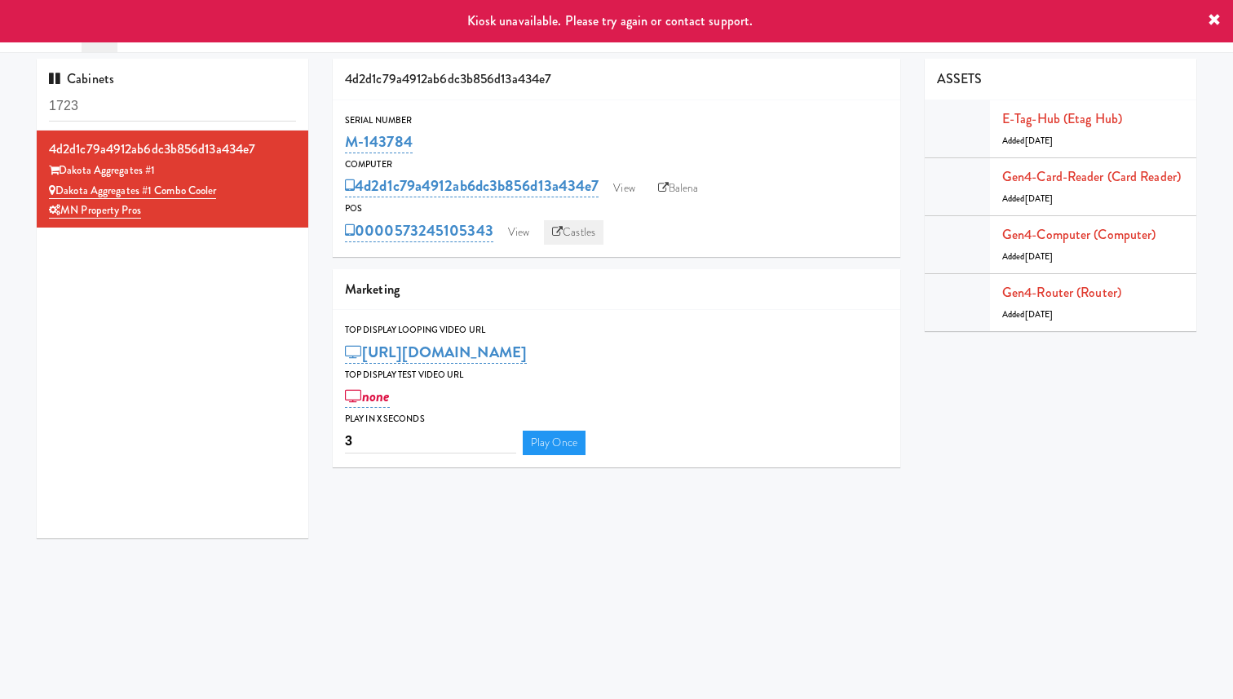
click at [575, 233] on link "Castles" at bounding box center [574, 232] width 60 height 24
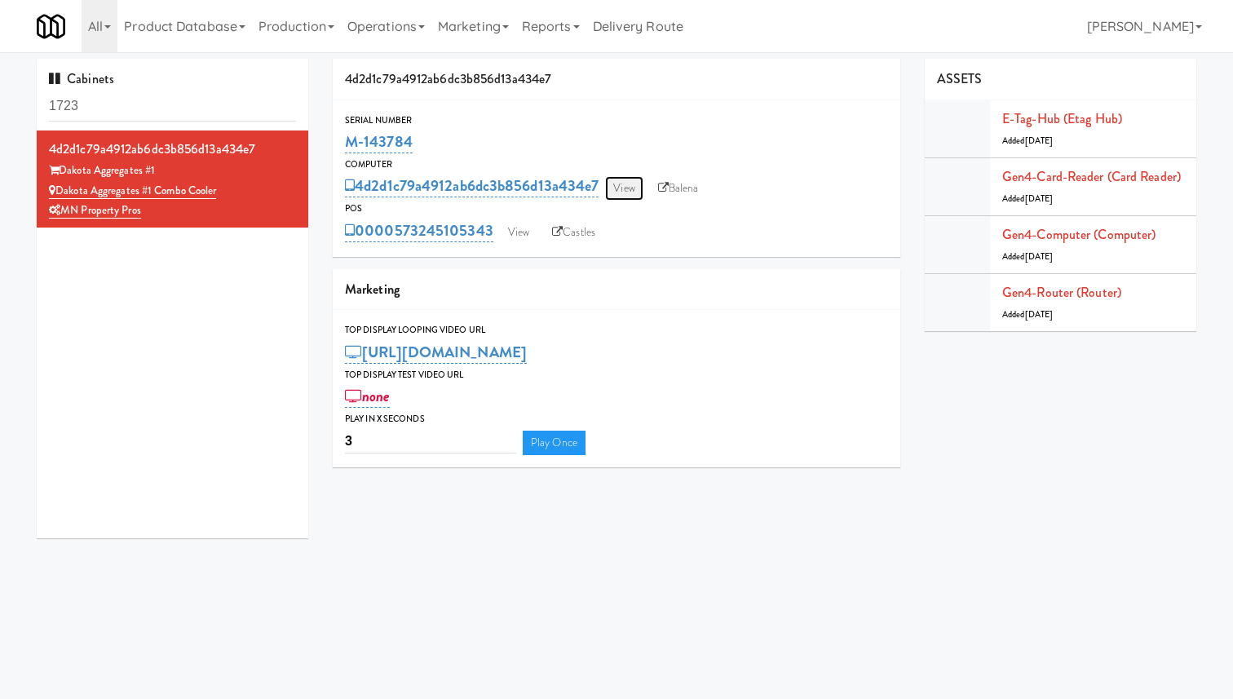
click at [639, 198] on link "View" at bounding box center [624, 188] width 38 height 24
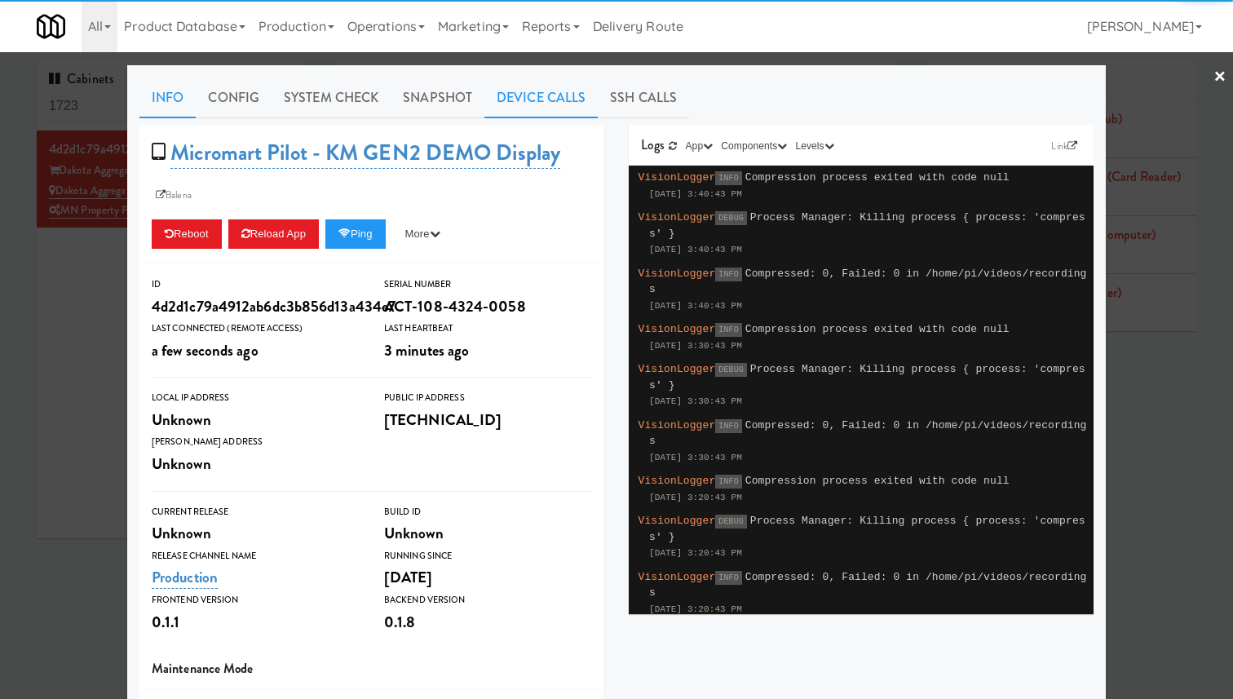
click at [520, 104] on link "Device Calls" at bounding box center [540, 97] width 113 height 41
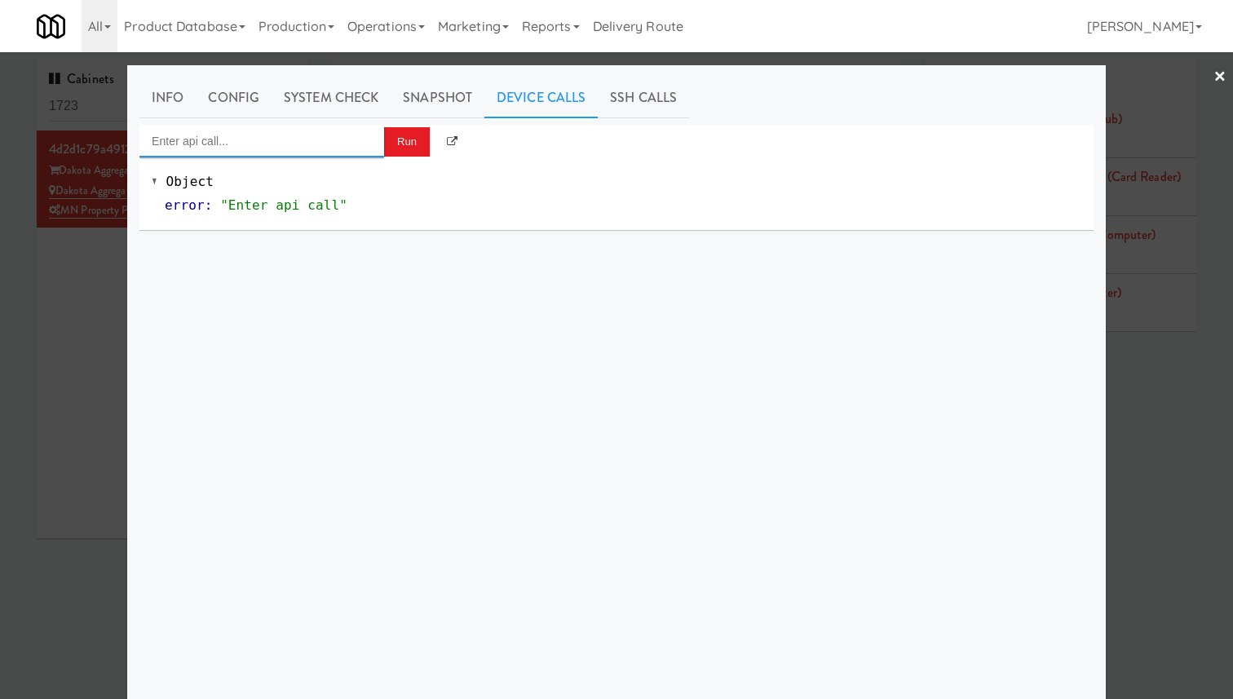
click at [348, 150] on input "Enter api call..." at bounding box center [261, 141] width 245 height 33
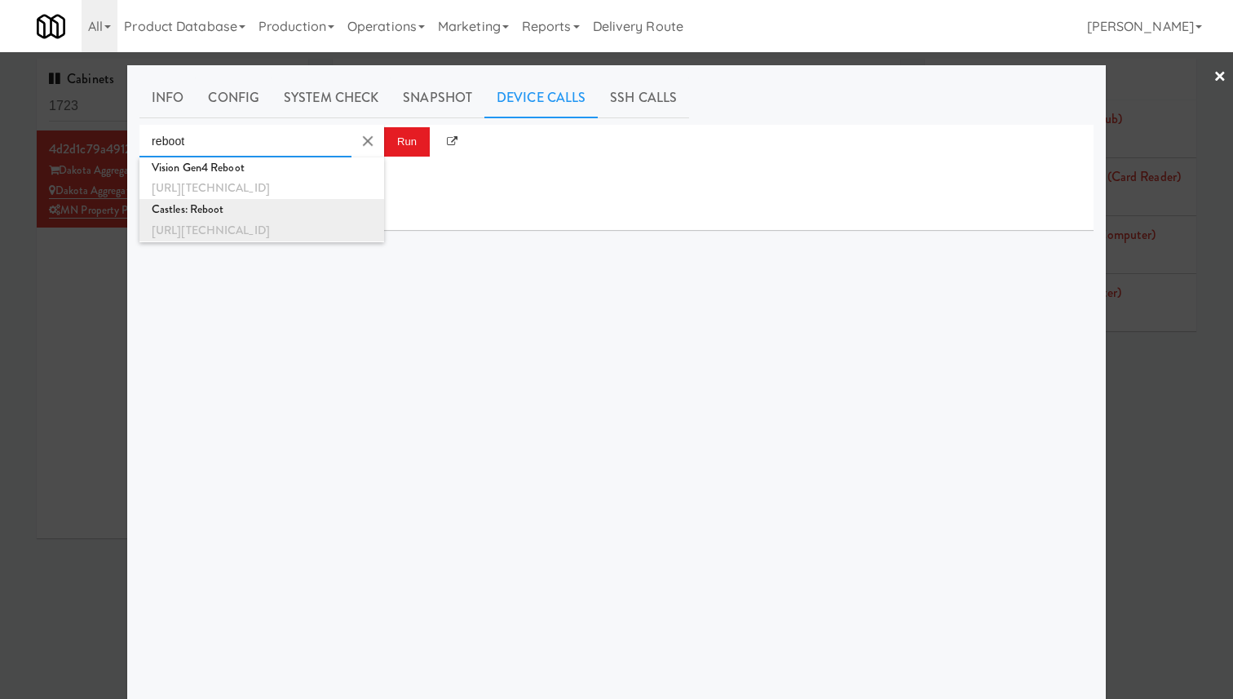
click at [353, 211] on div "Castles: Reboot" at bounding box center [262, 209] width 220 height 21
type input "Castles: Reboot"
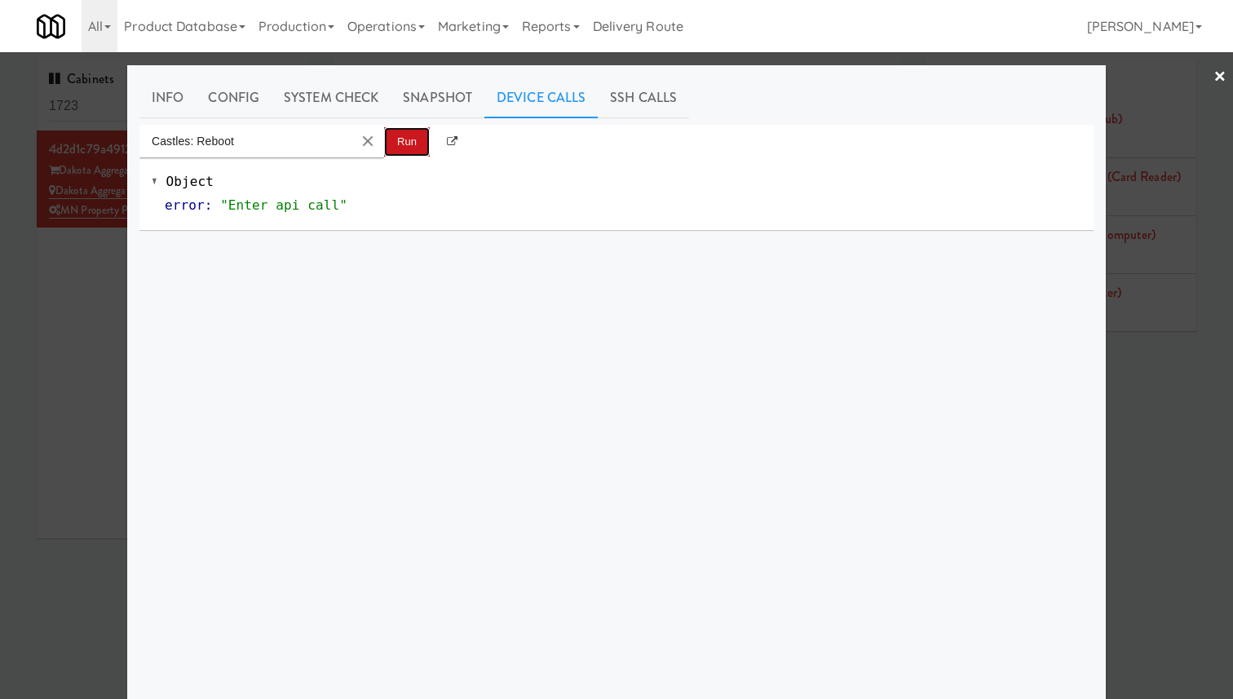
click at [399, 138] on button "Run" at bounding box center [407, 141] width 46 height 29
click at [180, 97] on link "Info" at bounding box center [167, 97] width 56 height 41
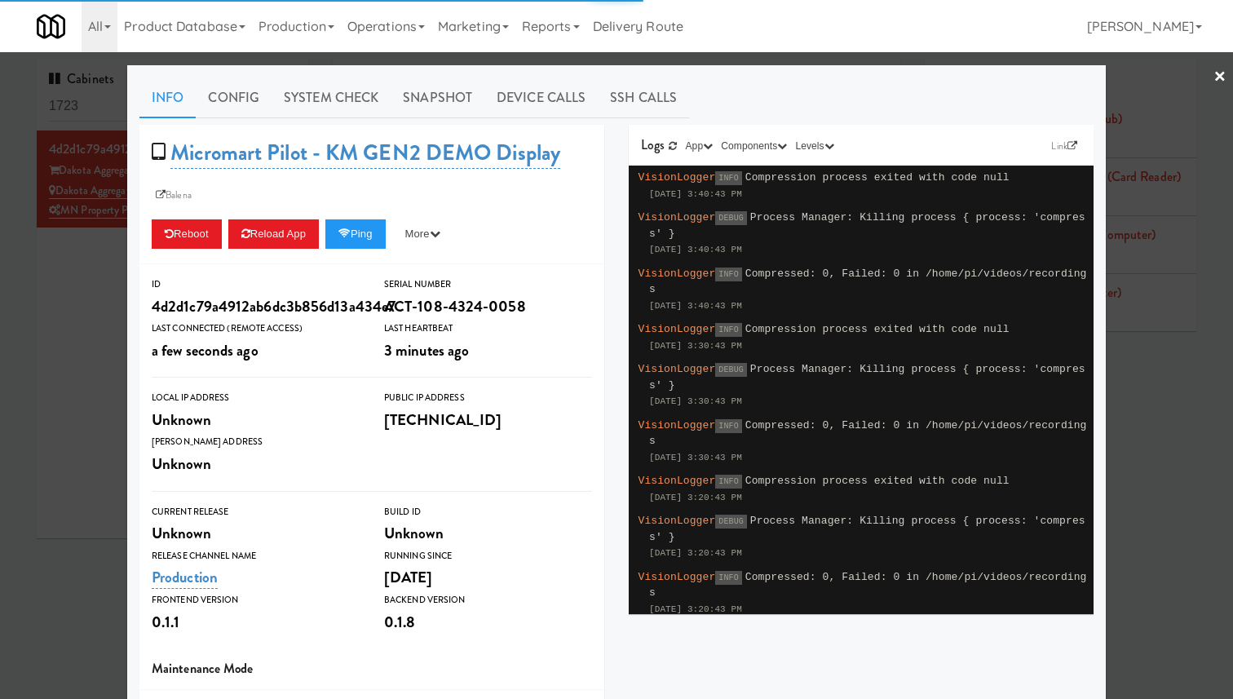
click at [64, 129] on div at bounding box center [616, 349] width 1233 height 699
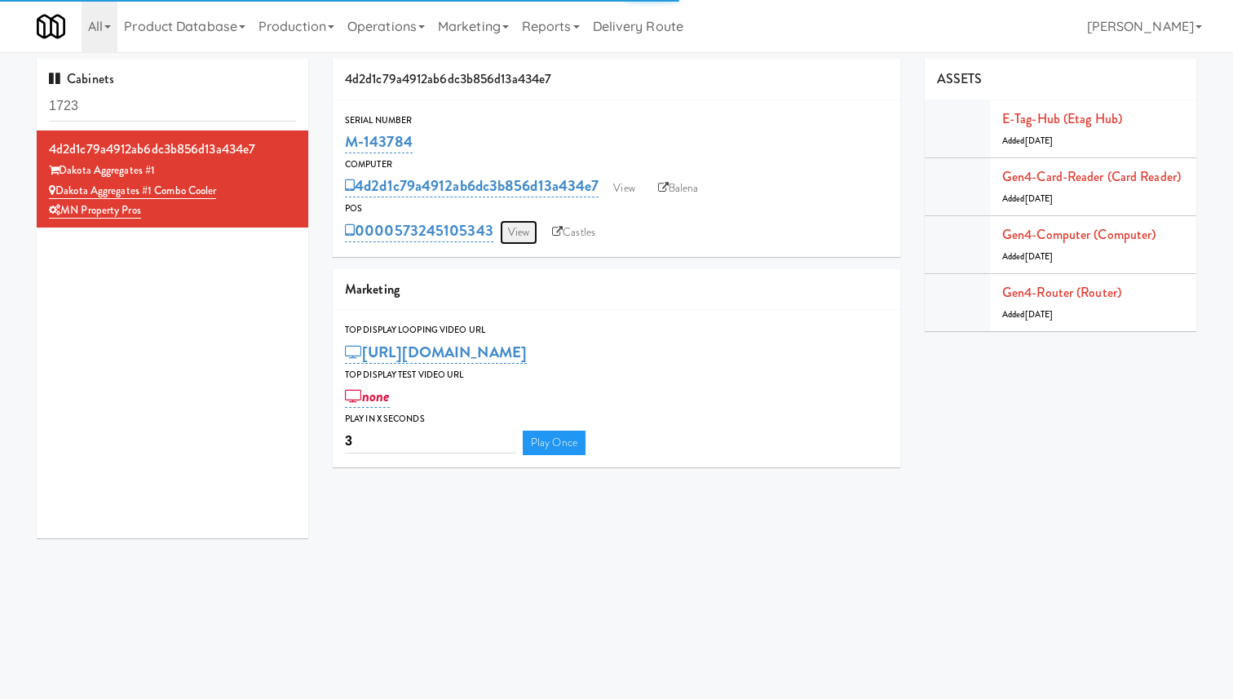
click at [514, 235] on link "View" at bounding box center [519, 232] width 38 height 24
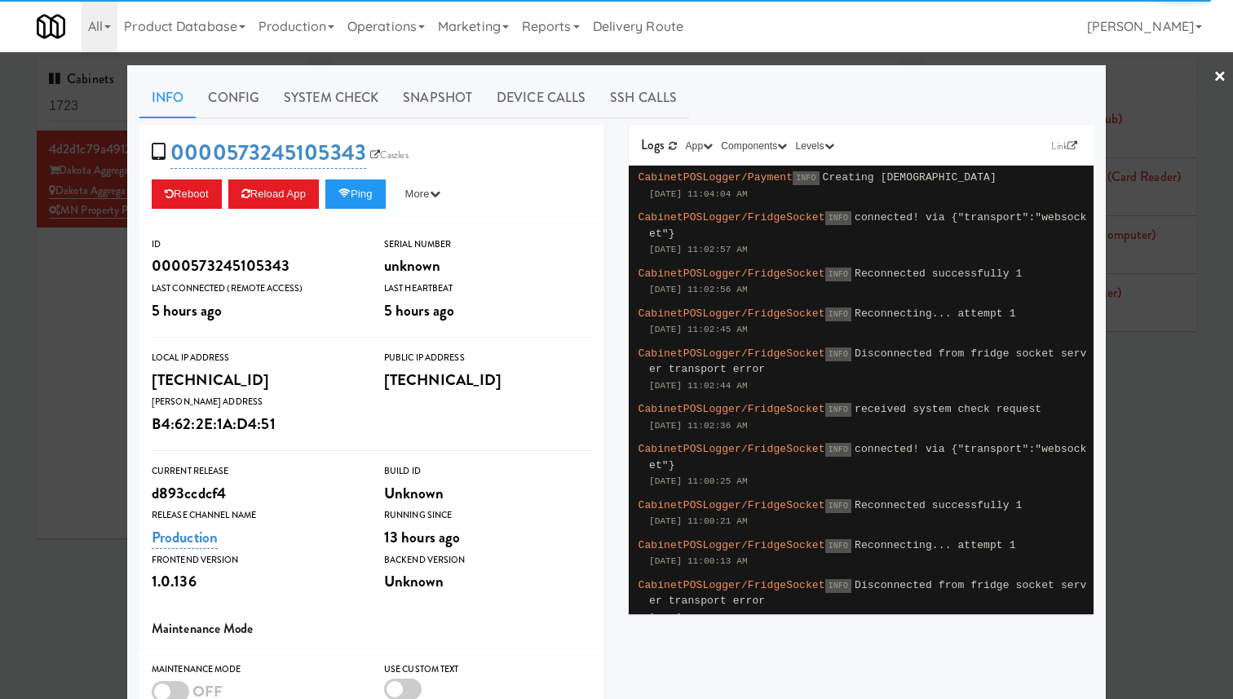
click at [65, 232] on div at bounding box center [616, 349] width 1233 height 699
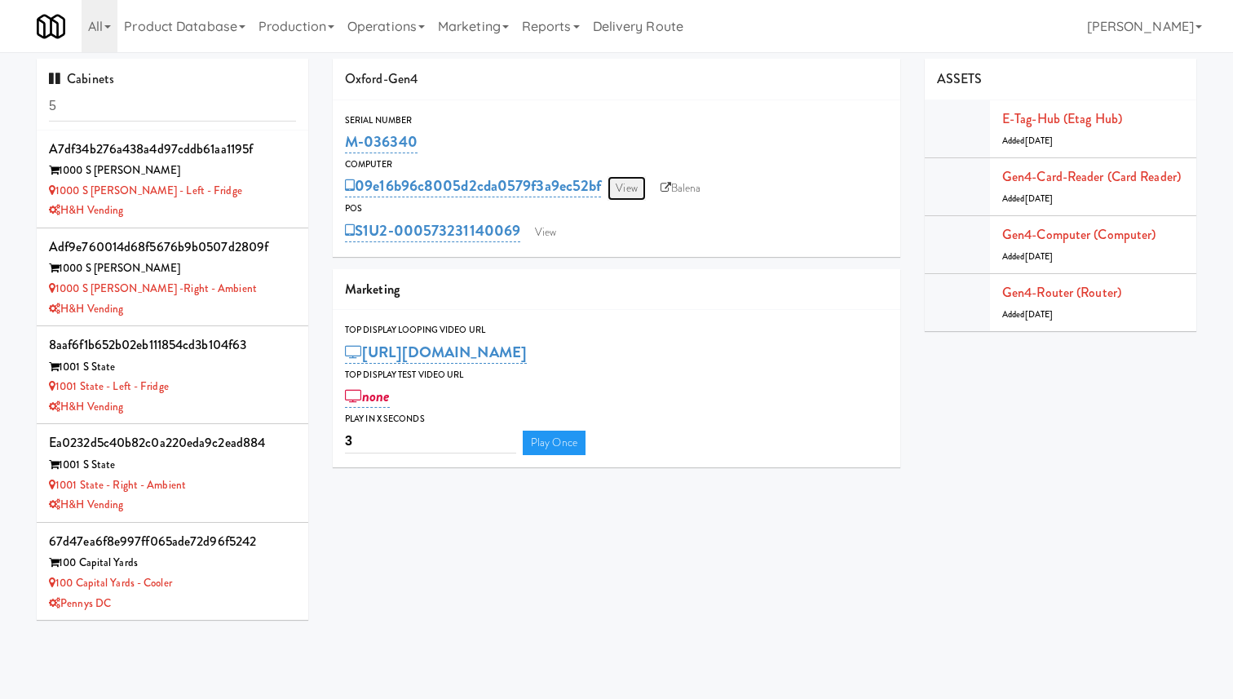
click at [638, 187] on link "View" at bounding box center [626, 188] width 38 height 24
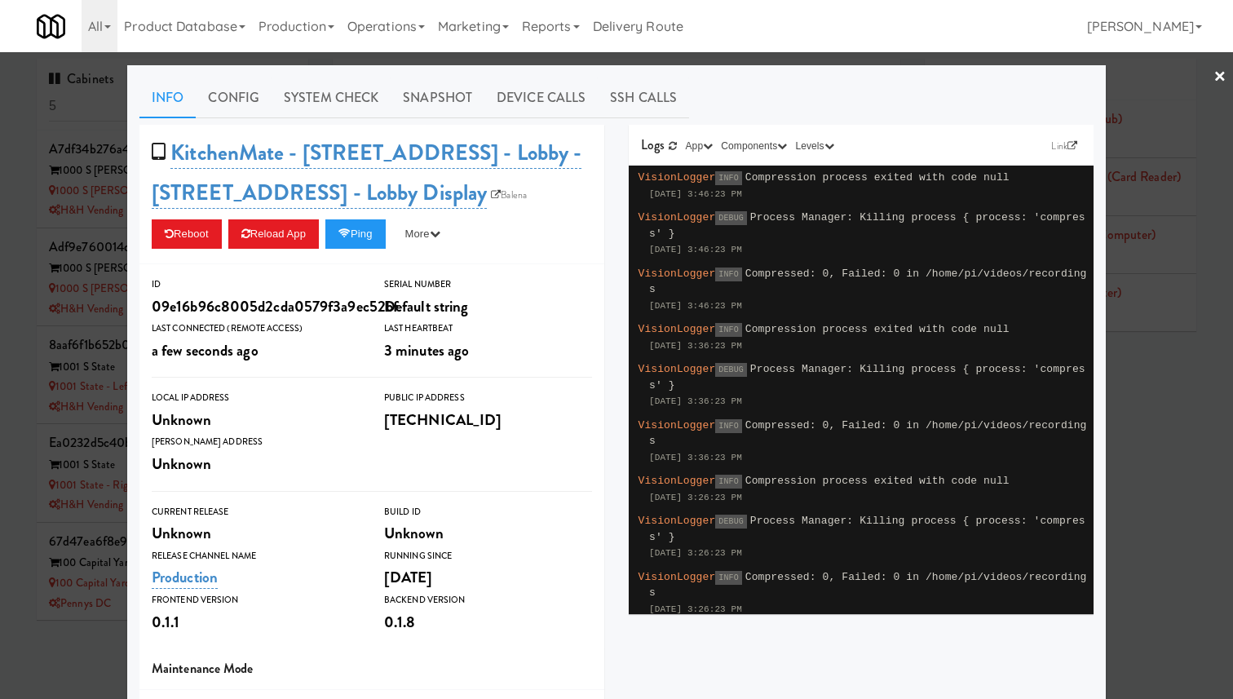
click at [114, 254] on div at bounding box center [616, 349] width 1233 height 699
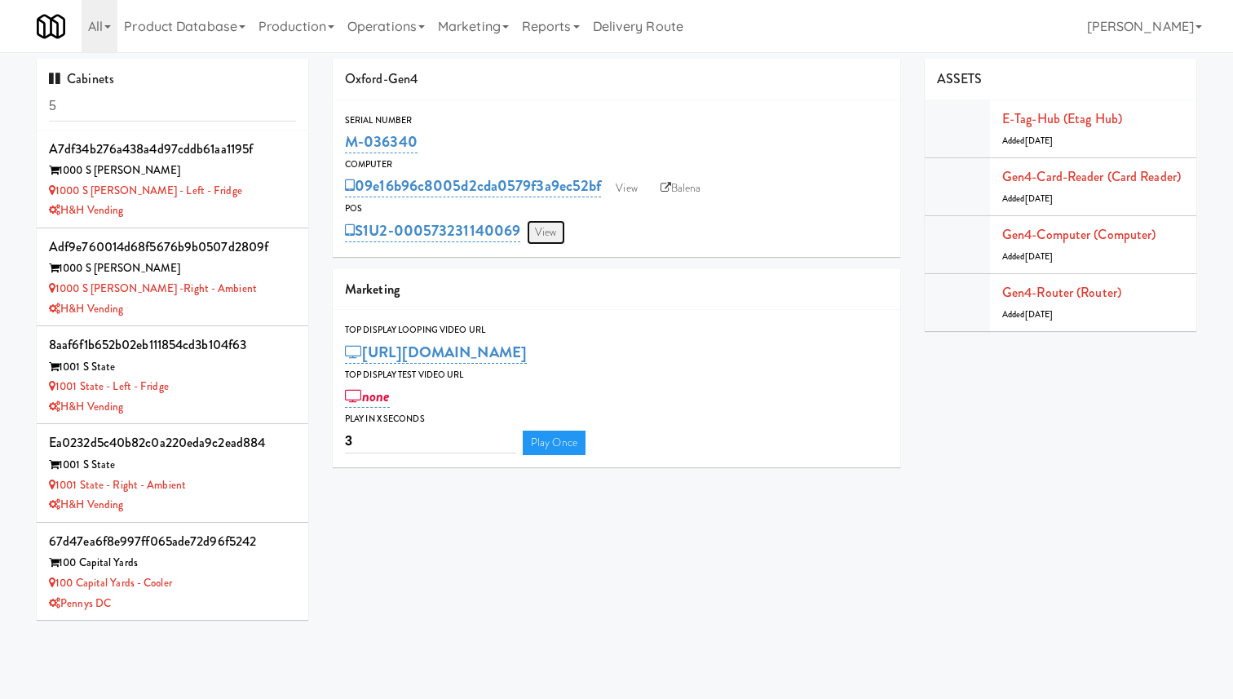
click at [538, 236] on link "View" at bounding box center [546, 232] width 38 height 24
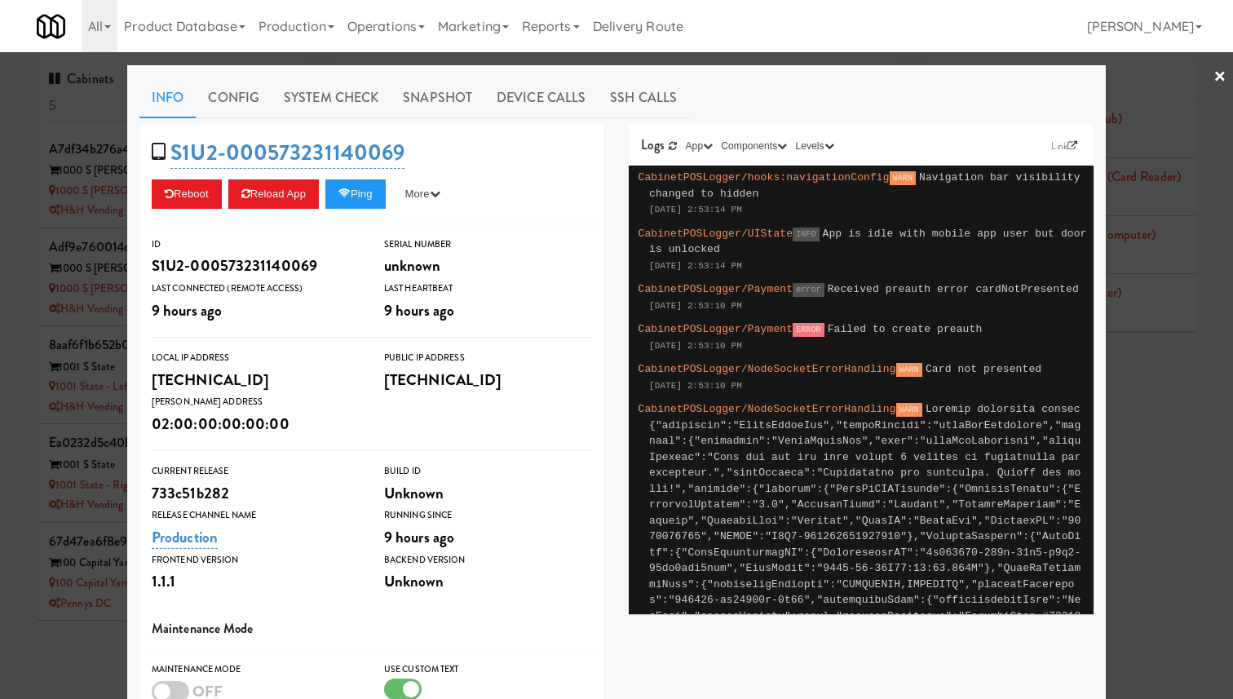
click at [60, 281] on div at bounding box center [616, 349] width 1233 height 699
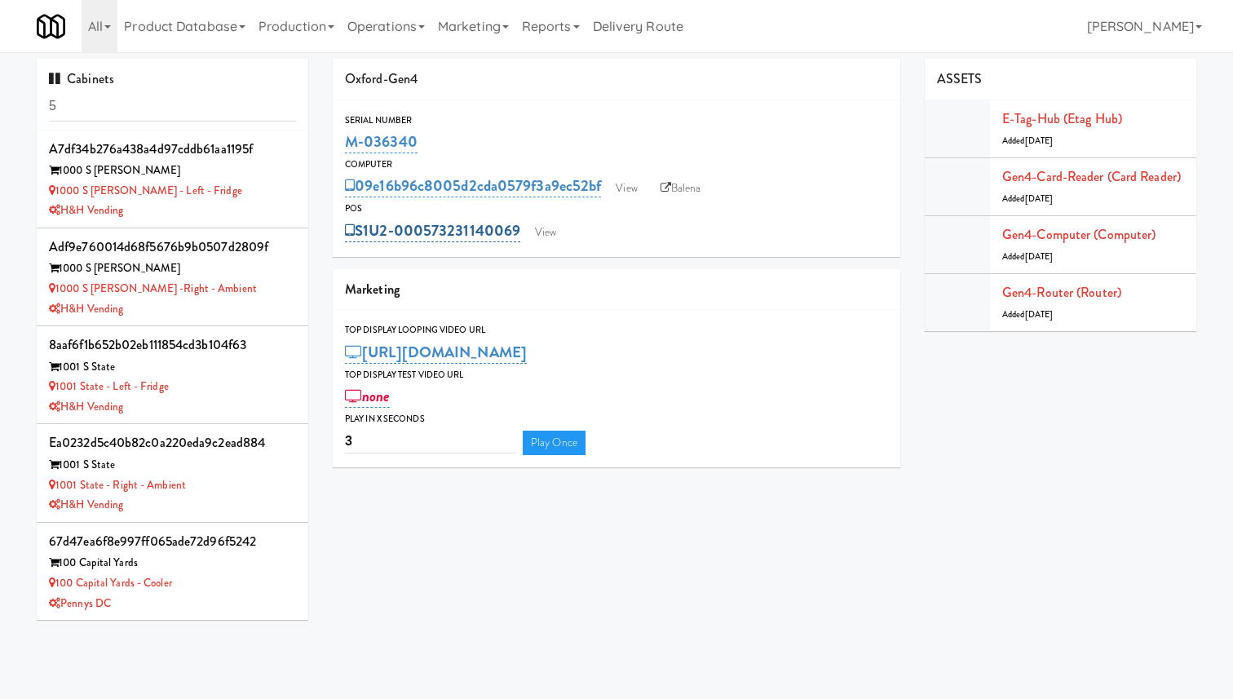
drag, startPoint x: 525, startPoint y: 226, endPoint x: 422, endPoint y: 227, distance: 102.7
click at [422, 227] on div "S1U2-000573231140069 View" at bounding box center [616, 231] width 543 height 28
copy link "573231140069"
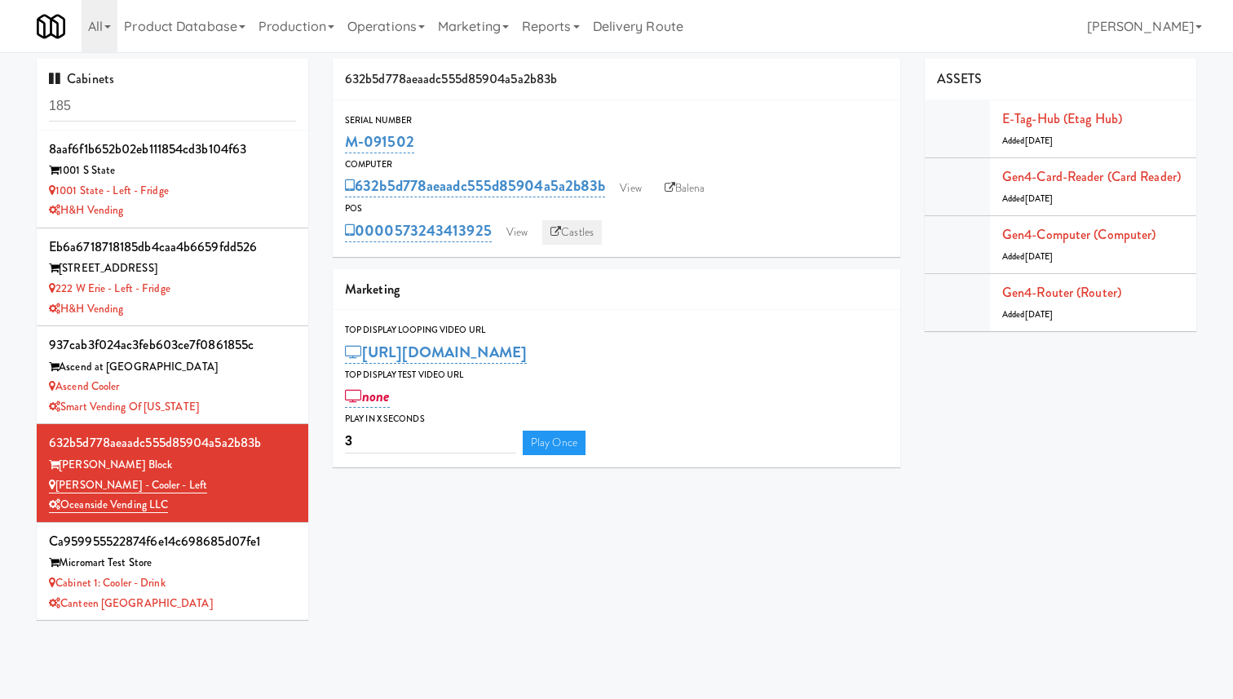
click at [590, 232] on link "Castles" at bounding box center [572, 232] width 60 height 24
click at [641, 183] on link "View" at bounding box center [630, 188] width 38 height 24
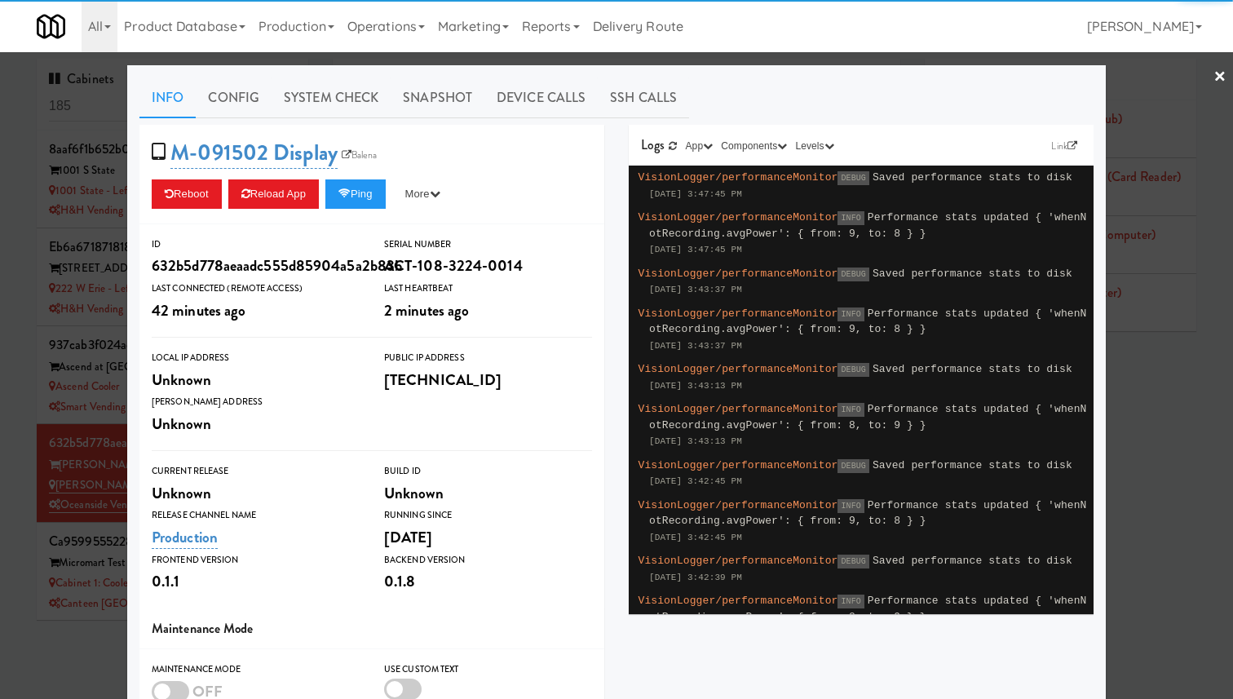
click at [106, 237] on div at bounding box center [616, 349] width 1233 height 699
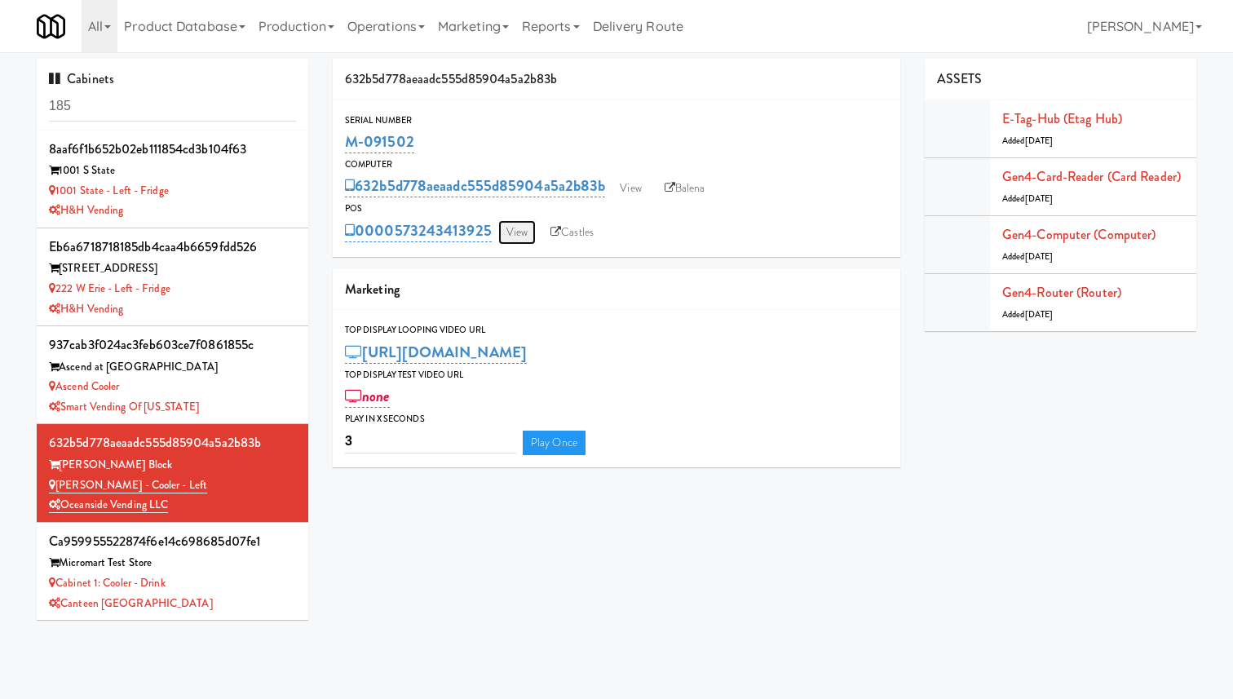
click at [524, 233] on link "View" at bounding box center [517, 232] width 38 height 24
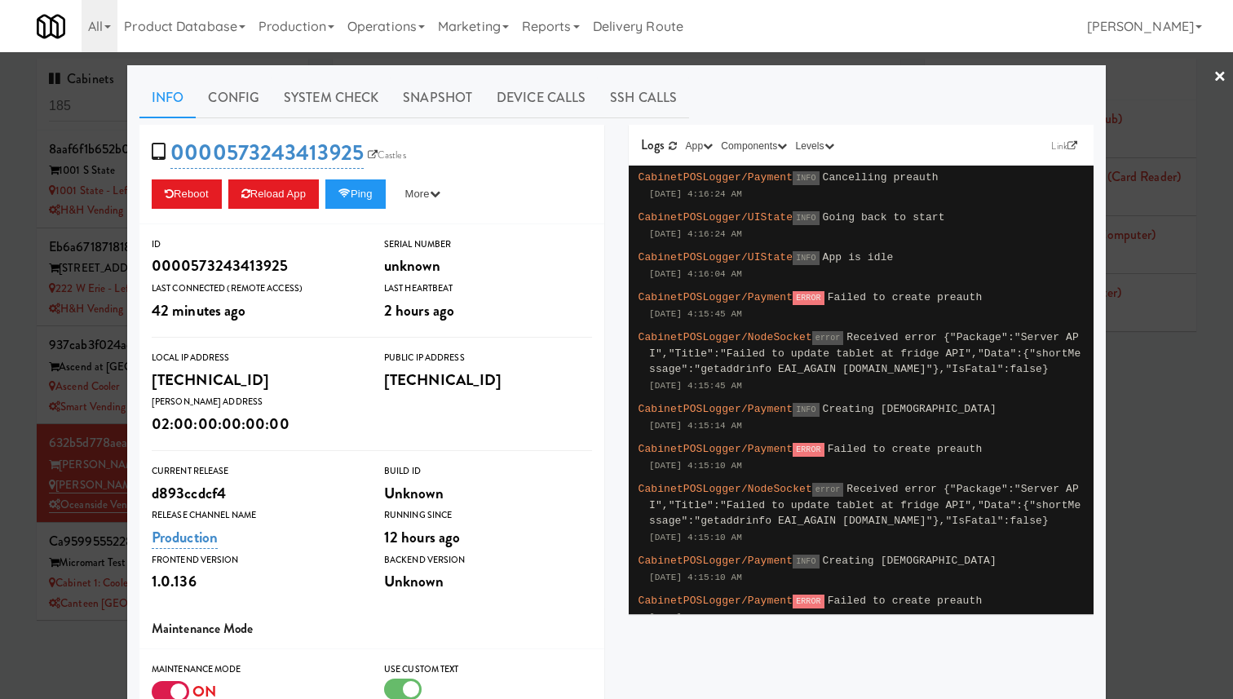
click at [79, 241] on div at bounding box center [616, 349] width 1233 height 699
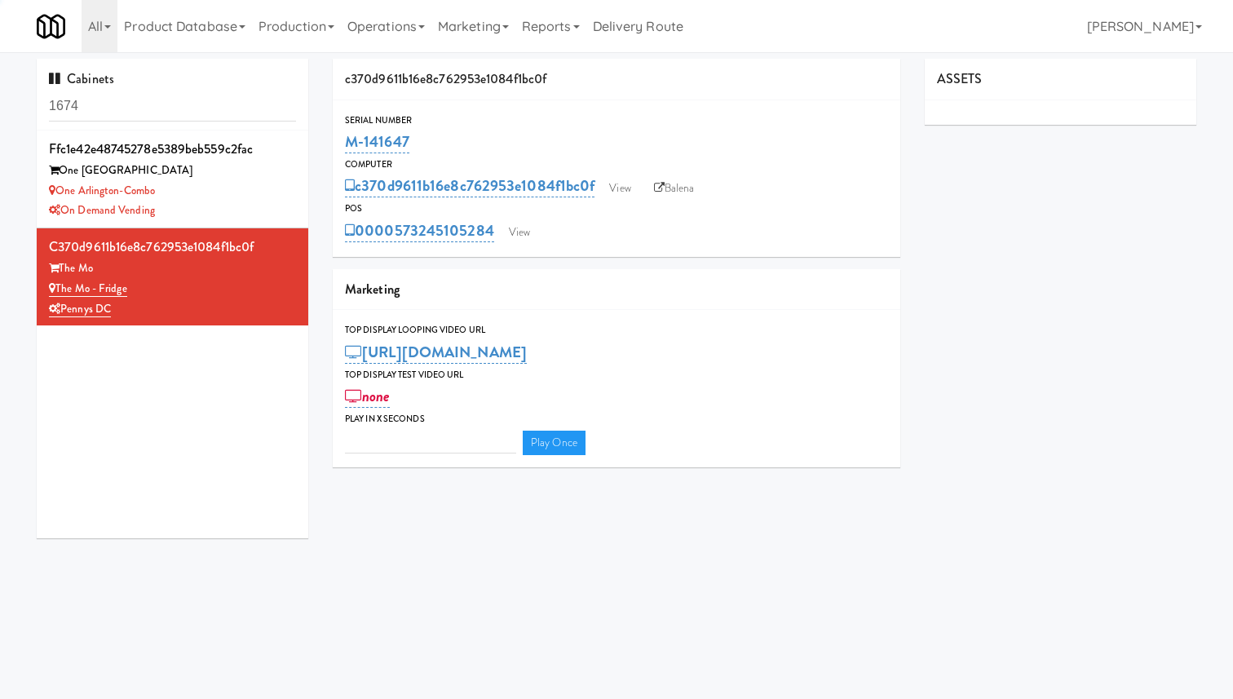
type input "3"
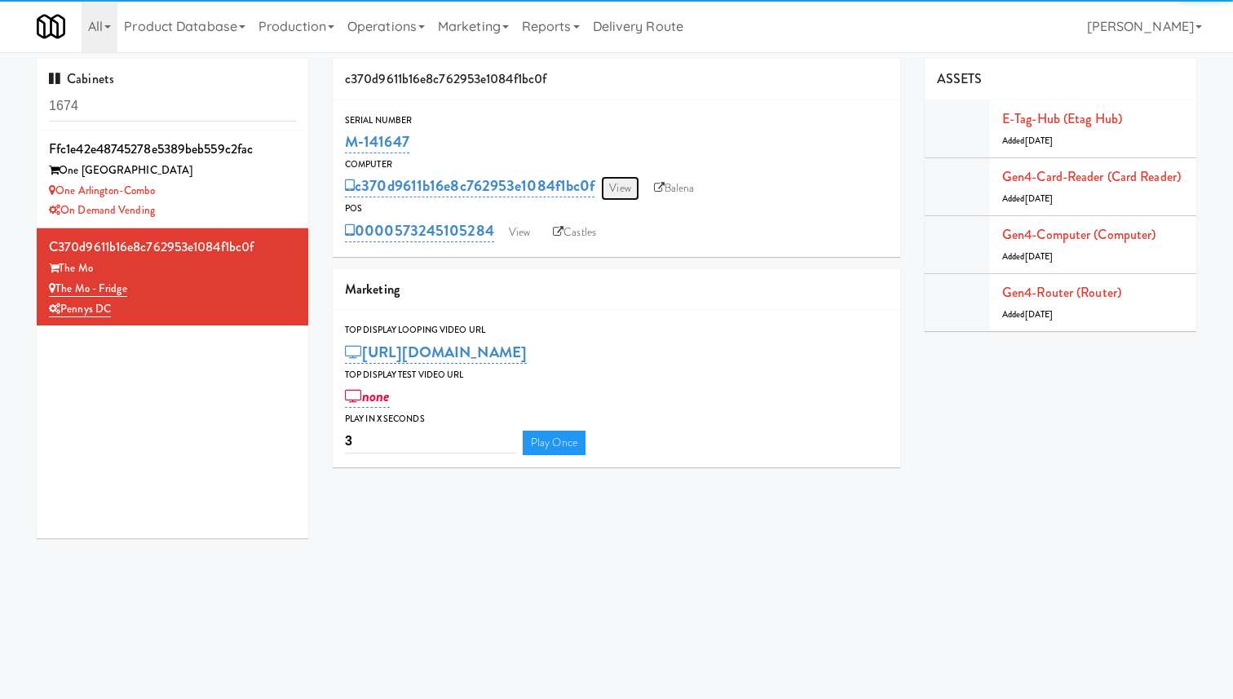
click at [621, 191] on link "View" at bounding box center [620, 188] width 38 height 24
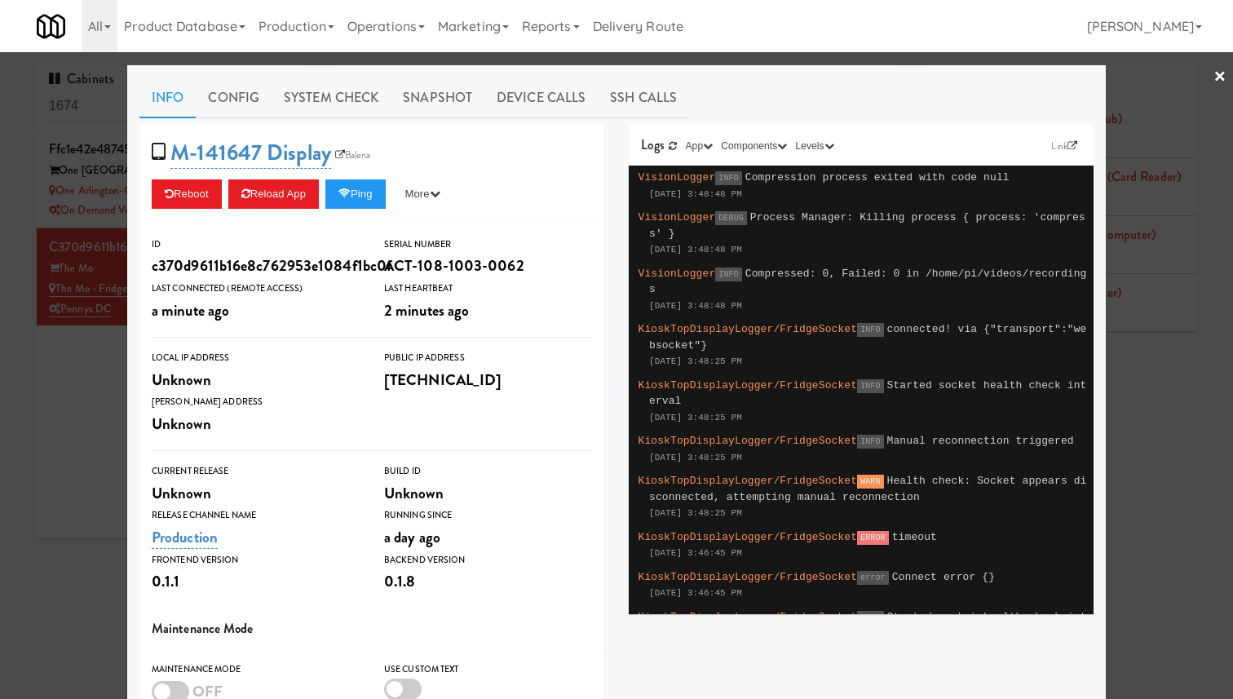
click at [77, 222] on div at bounding box center [616, 349] width 1233 height 699
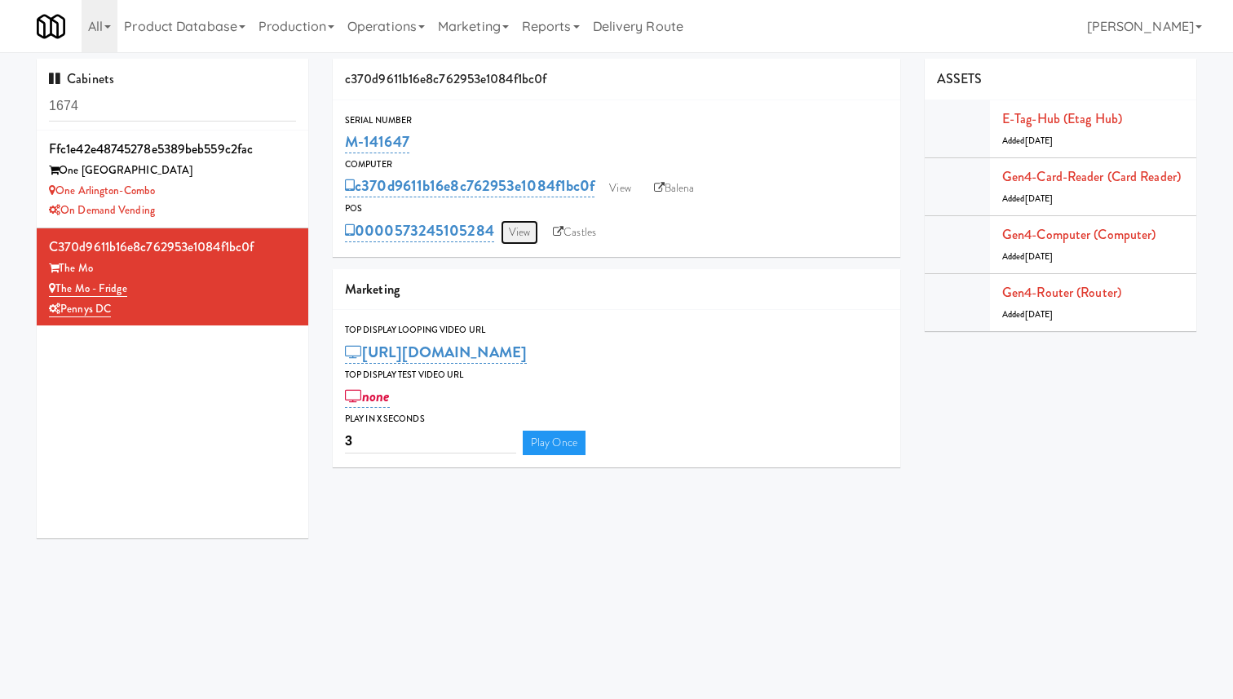
click at [519, 225] on link "View" at bounding box center [520, 232] width 38 height 24
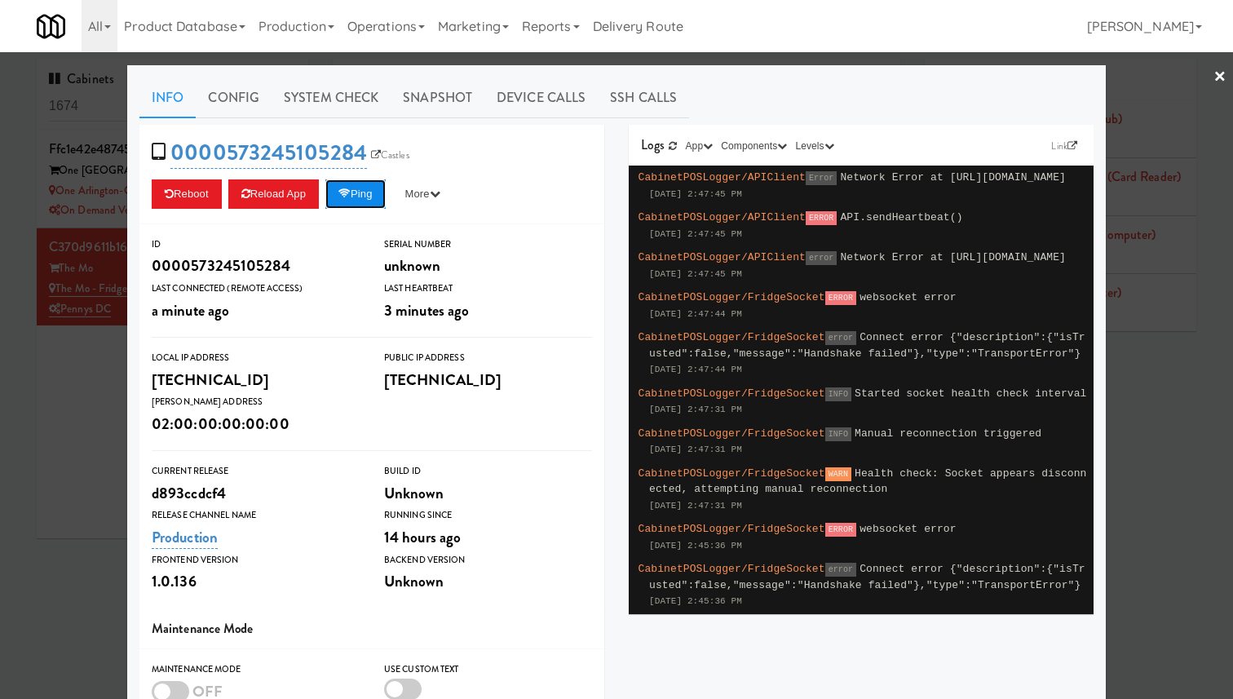
click at [360, 190] on button "Ping" at bounding box center [355, 193] width 60 height 29
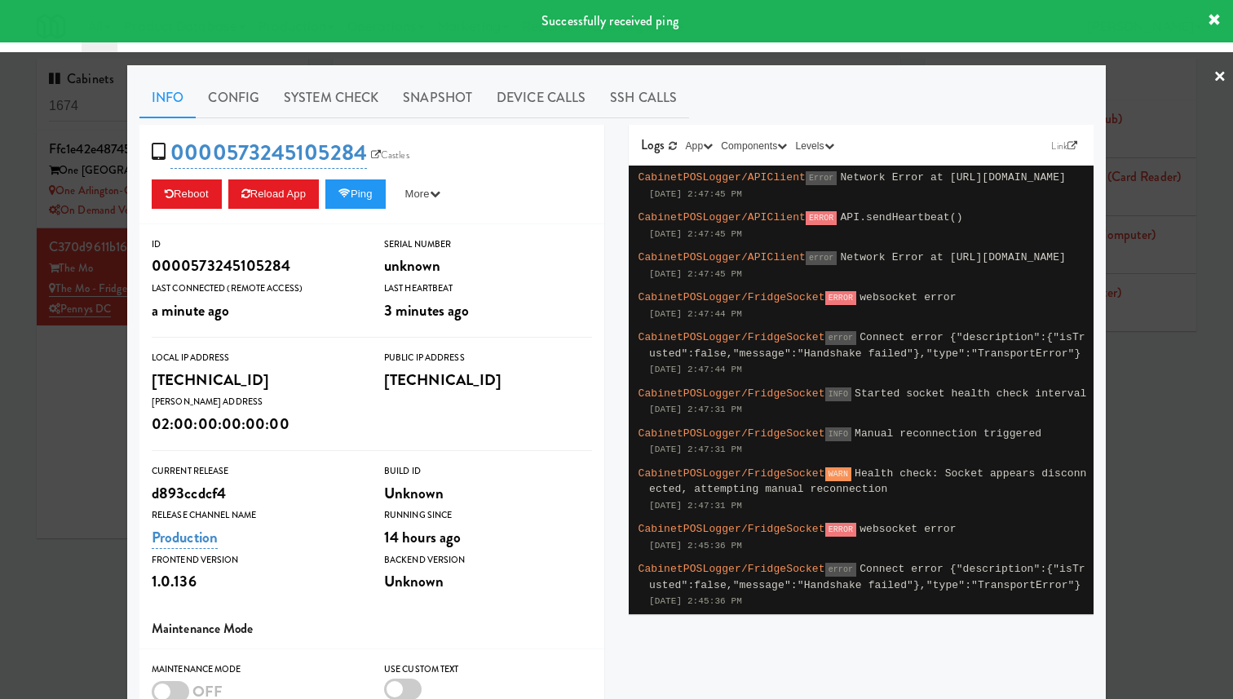
click at [75, 228] on div at bounding box center [616, 349] width 1233 height 699
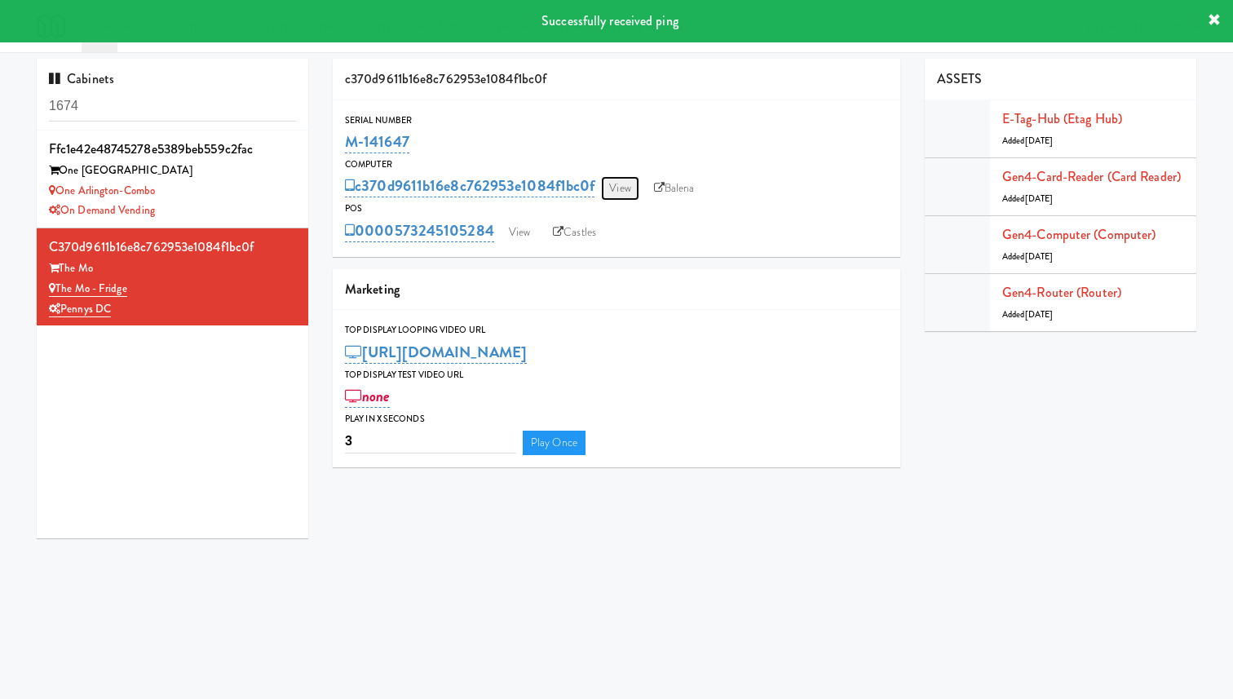
click at [632, 183] on link "View" at bounding box center [620, 188] width 38 height 24
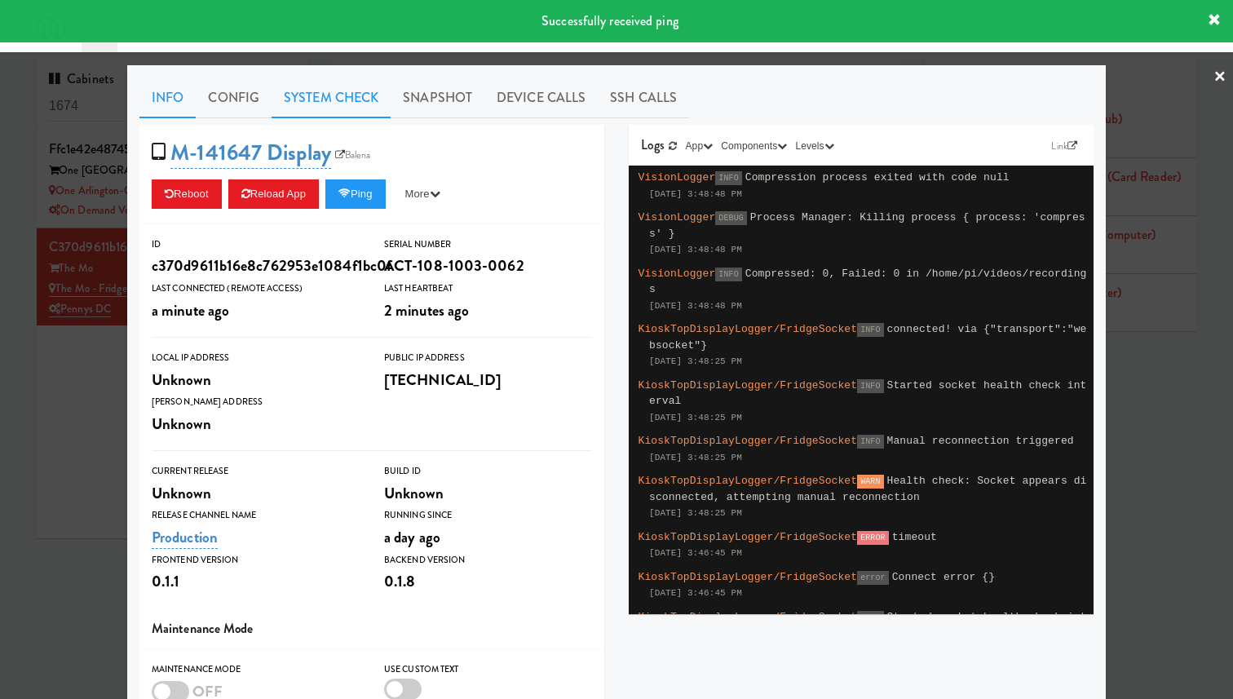
click at [321, 92] on link "System Check" at bounding box center [330, 97] width 119 height 41
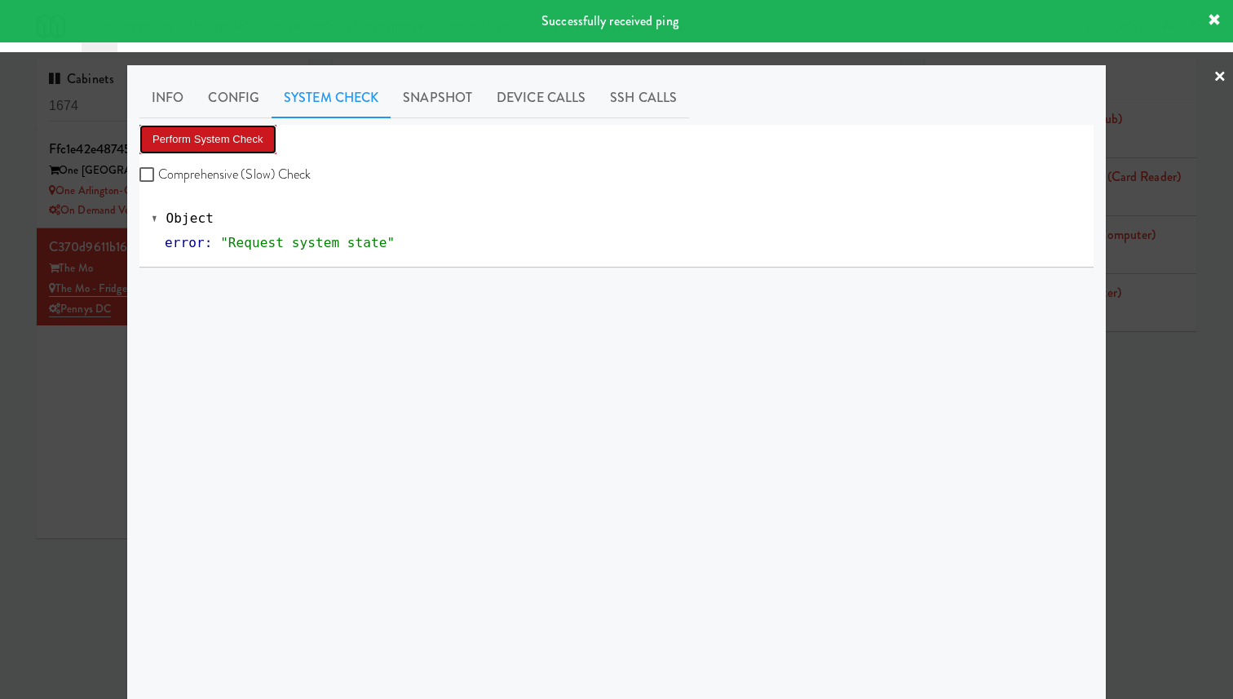
click at [263, 135] on button "Perform System Check" at bounding box center [207, 139] width 137 height 29
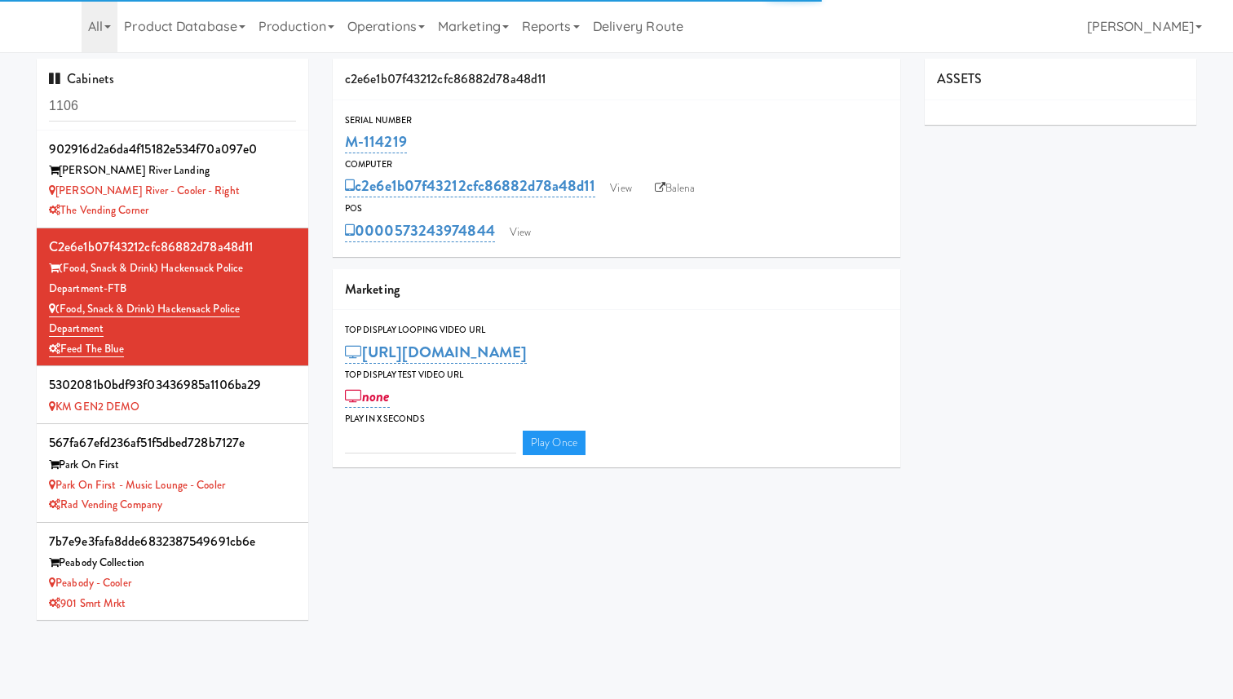
type input "3"
click at [617, 190] on link "View" at bounding box center [621, 188] width 38 height 24
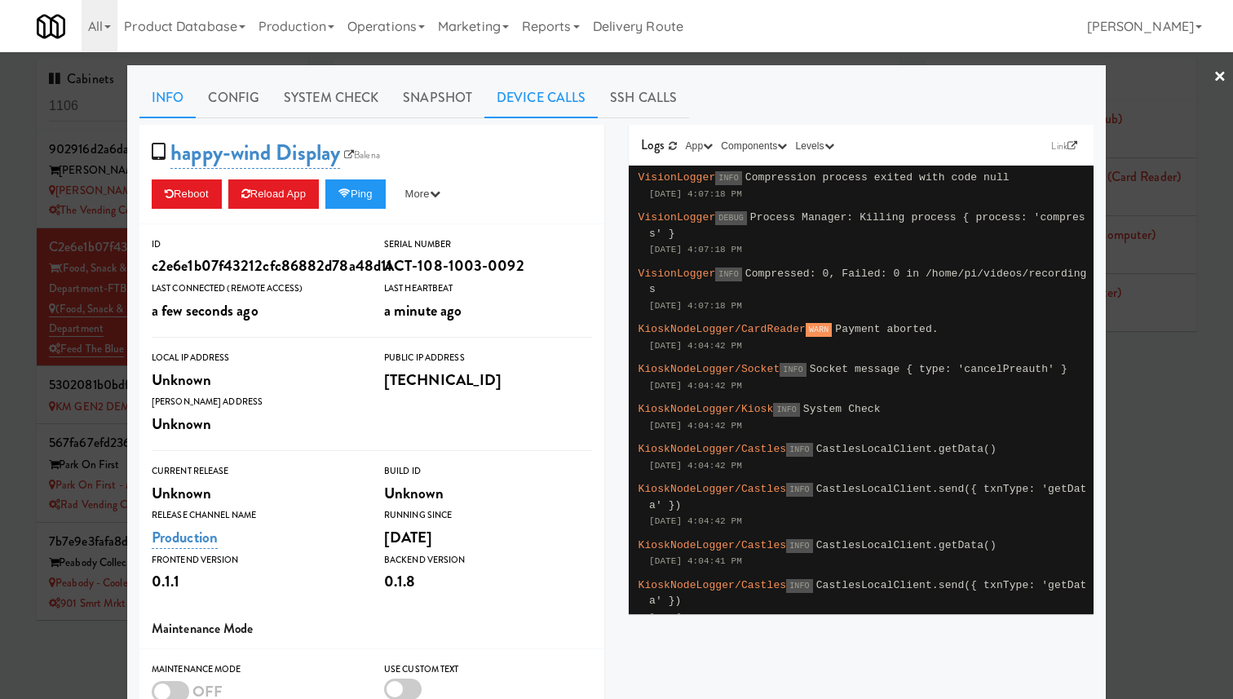
click at [523, 110] on link "Device Calls" at bounding box center [540, 97] width 113 height 41
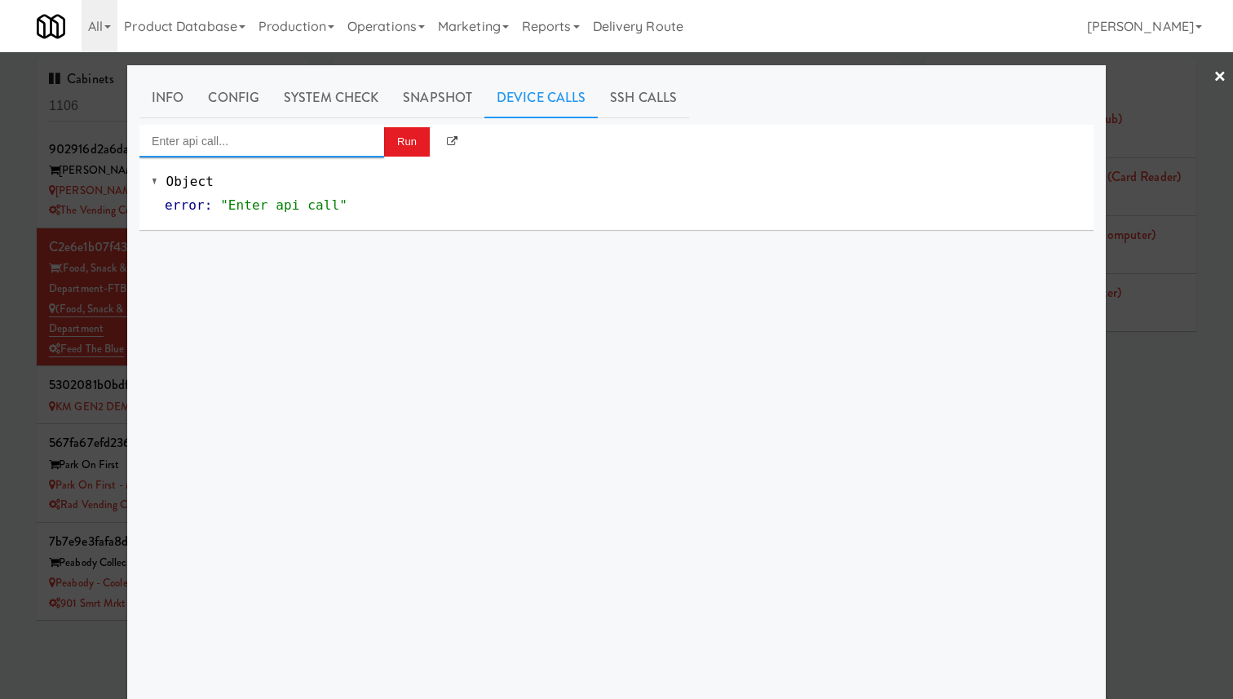
click at [354, 147] on input "Enter api call..." at bounding box center [261, 141] width 245 height 33
click at [345, 177] on div "Cooler: Toggle Restocking" at bounding box center [262, 167] width 220 height 21
type input "Cooler: Toggle Restocking"
click at [386, 141] on button "Run" at bounding box center [407, 141] width 46 height 29
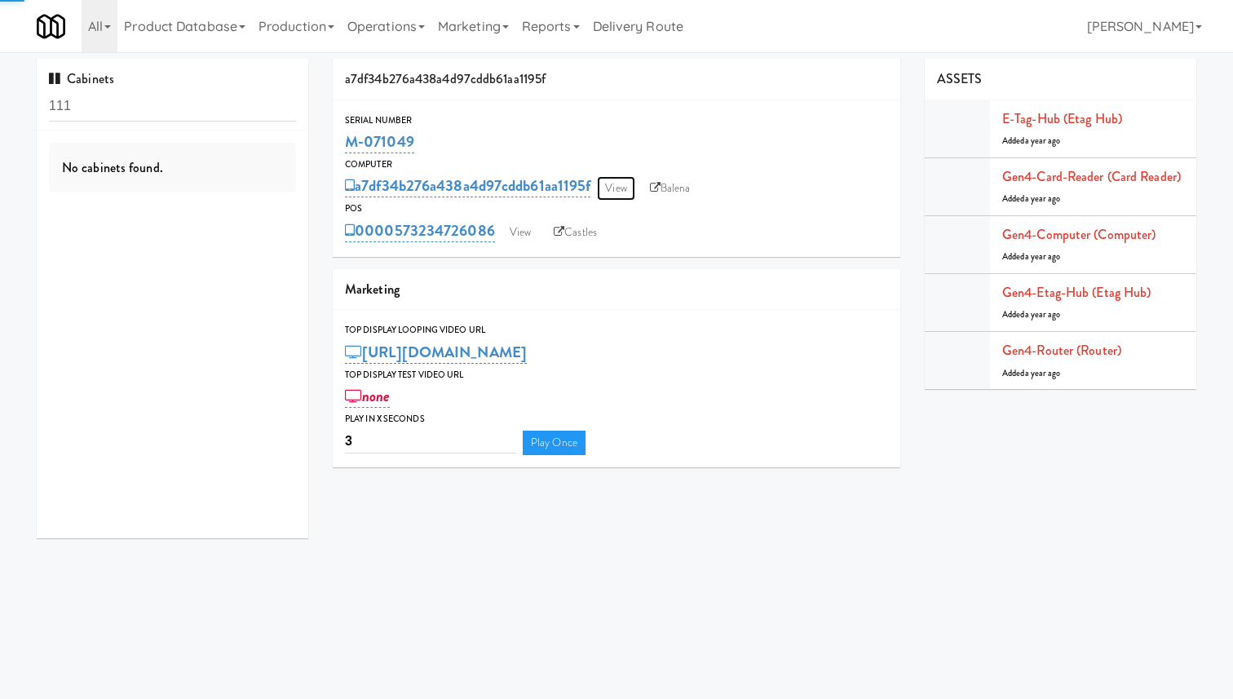
click at [630, 187] on link "View" at bounding box center [616, 188] width 38 height 24
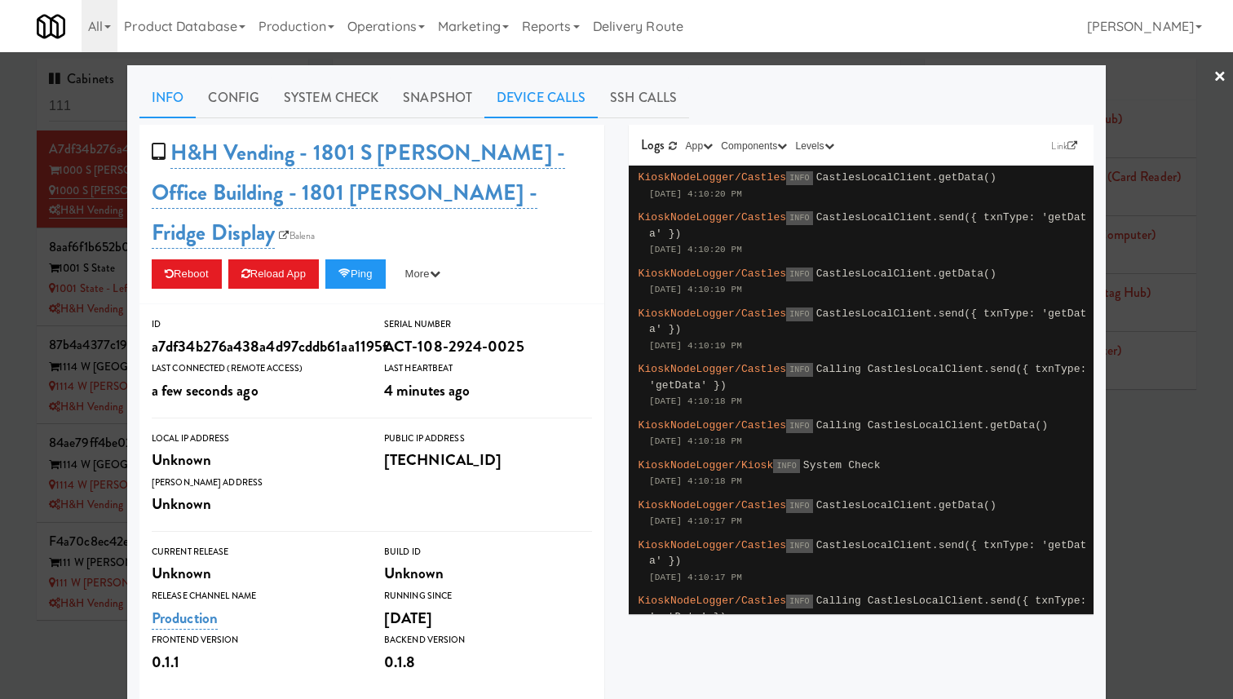
click at [541, 89] on link "Device Calls" at bounding box center [540, 97] width 113 height 41
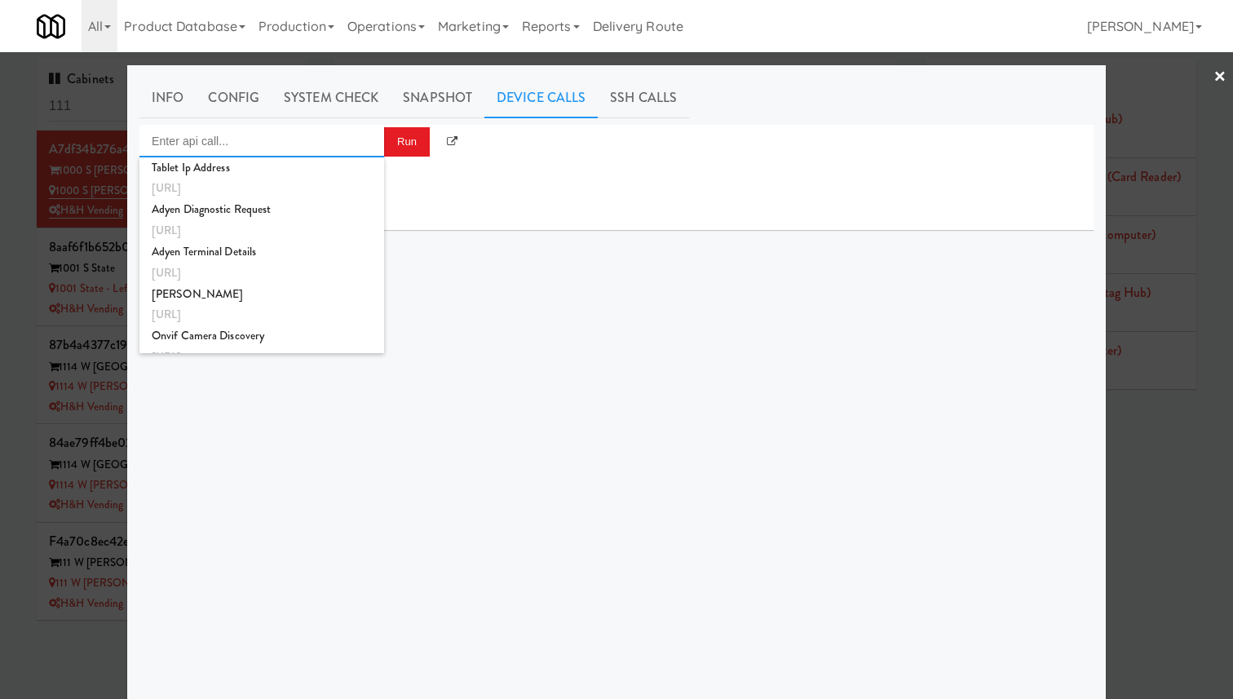
click at [355, 138] on input "Enter api call..." at bounding box center [261, 141] width 245 height 33
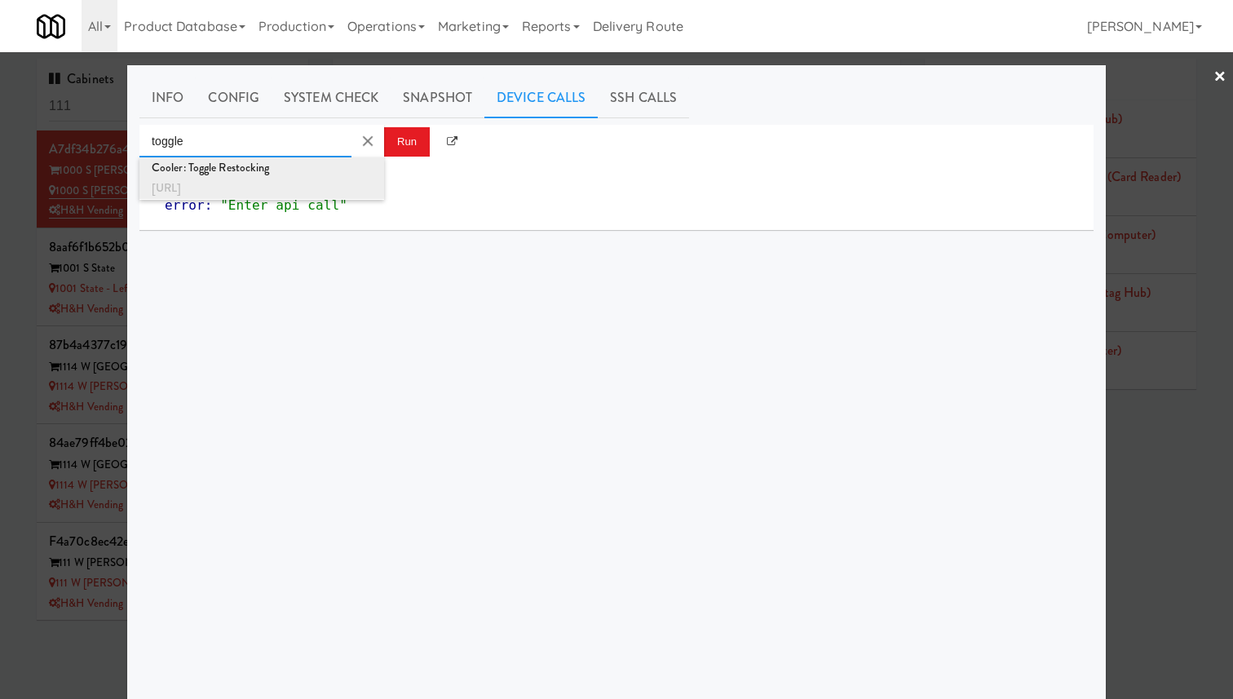
click at [355, 194] on div "[URL]" at bounding box center [262, 188] width 220 height 21
type input "Cooler: Toggle Restocking"
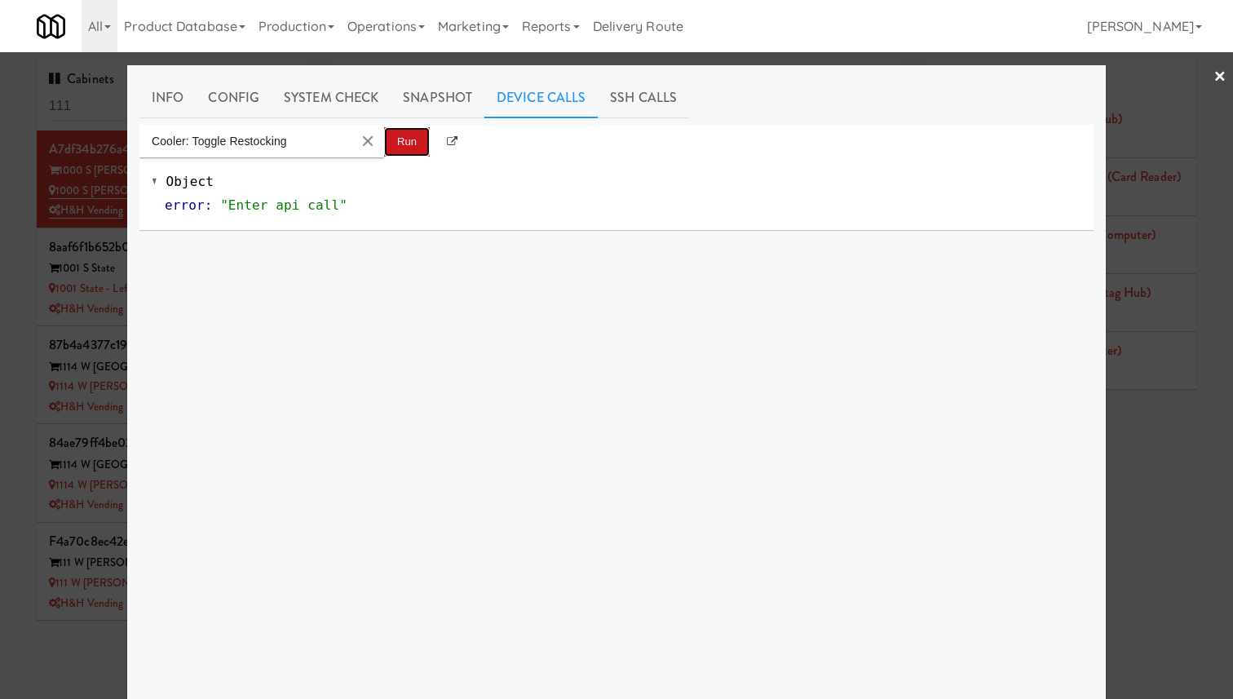
click at [404, 139] on button "Run" at bounding box center [407, 141] width 46 height 29
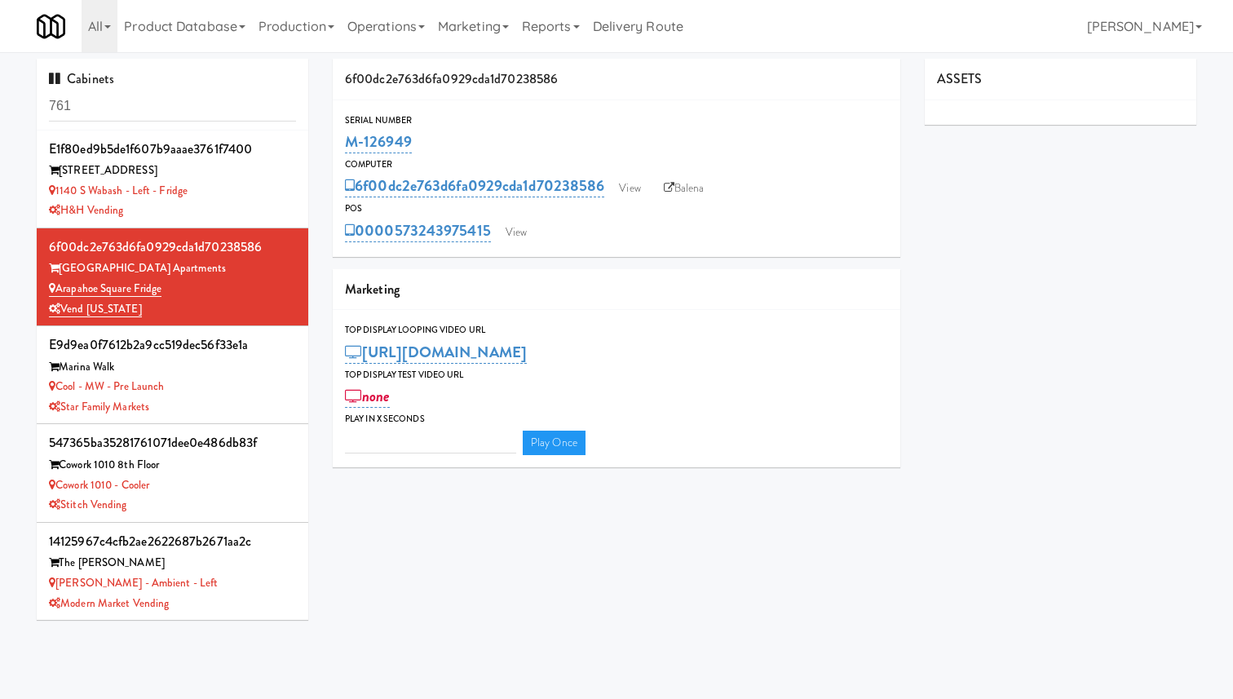
type input "3"
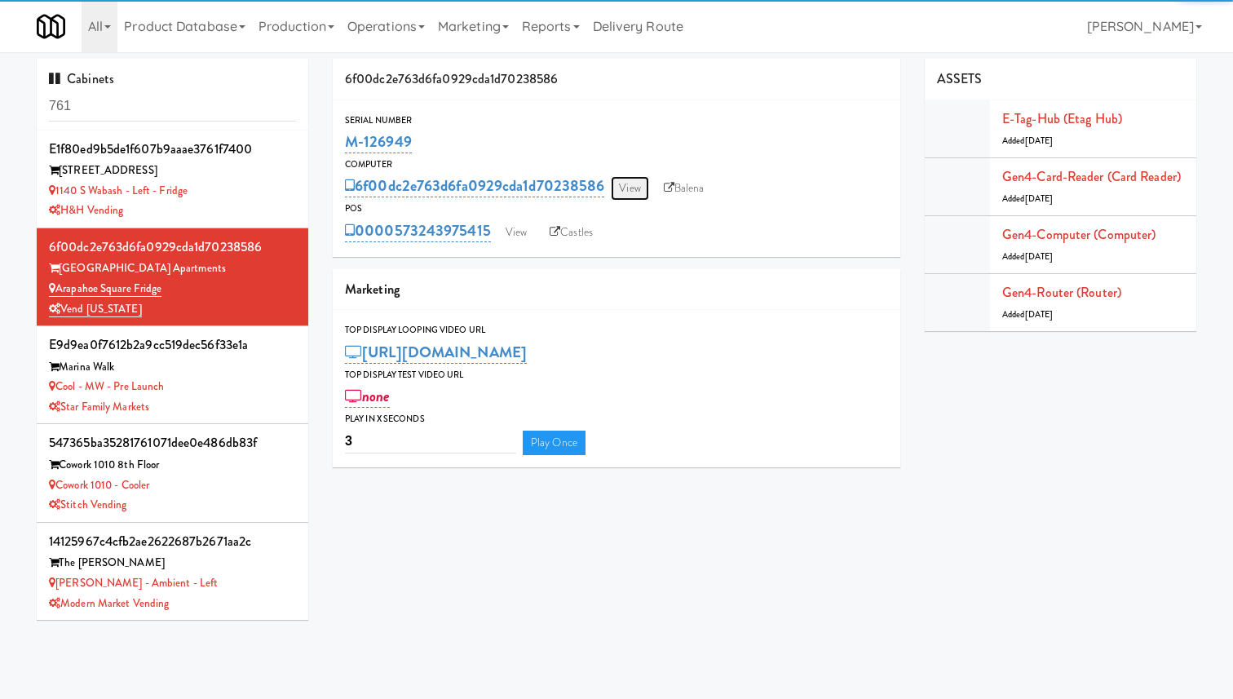
click at [628, 188] on link "View" at bounding box center [630, 188] width 38 height 24
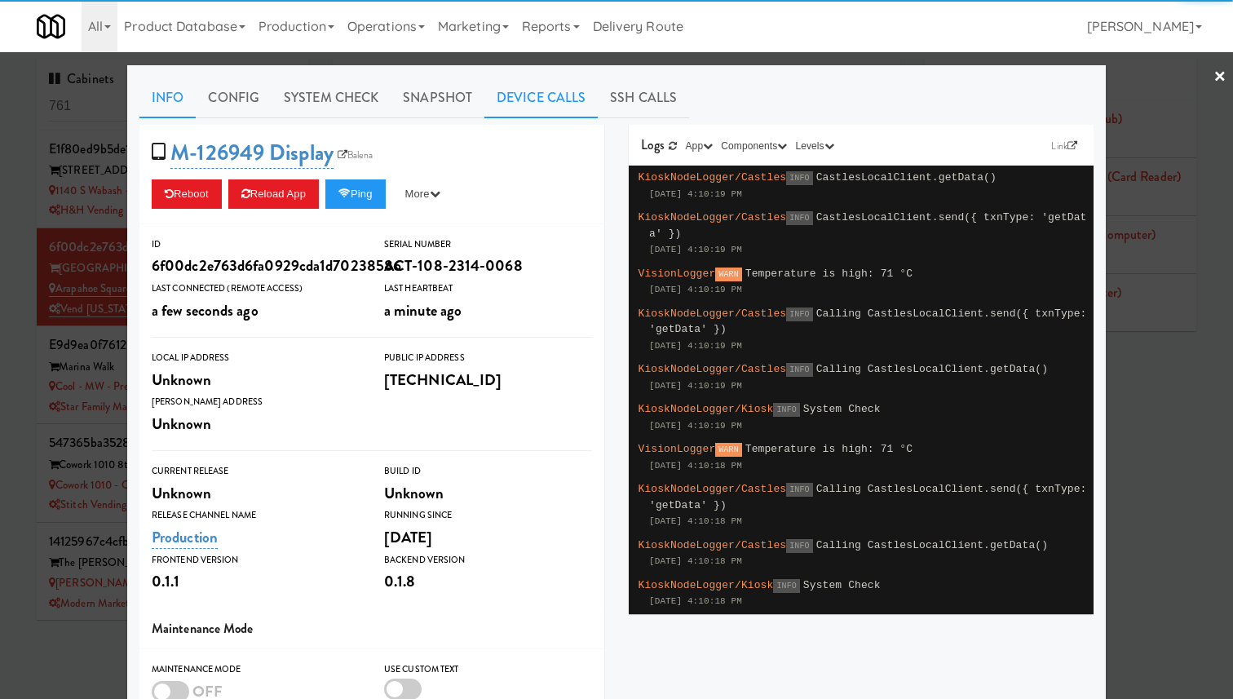
click at [550, 90] on link "Device Calls" at bounding box center [540, 97] width 113 height 41
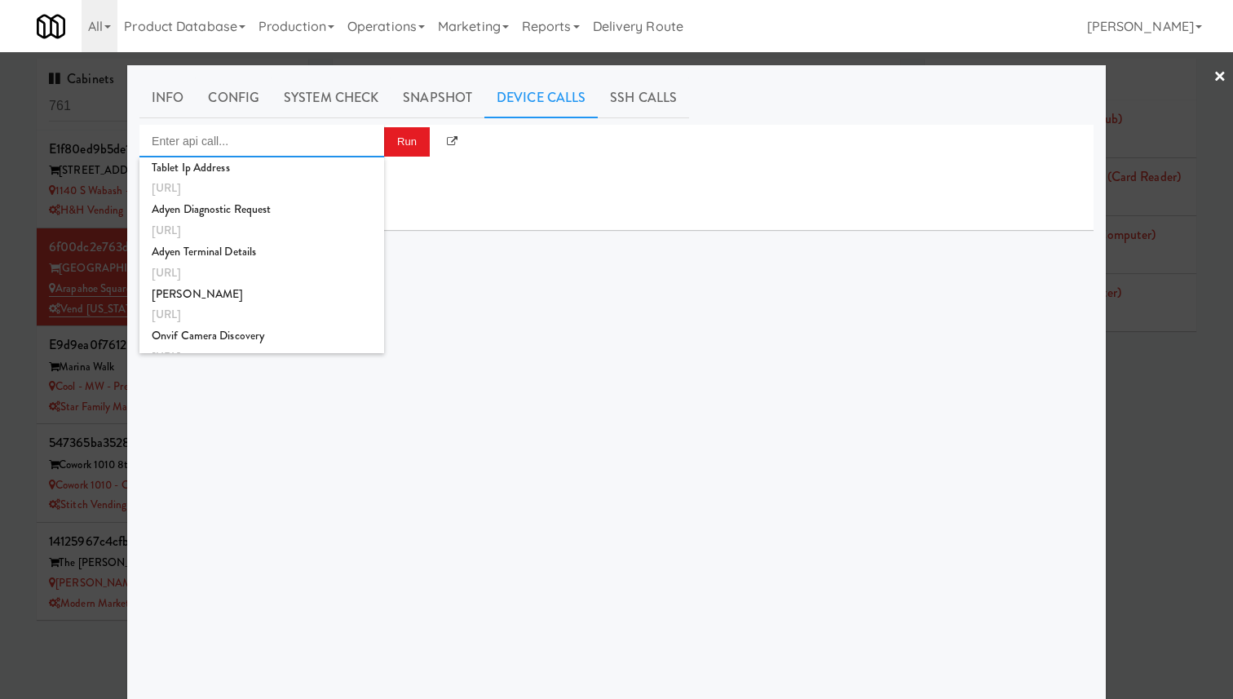
click at [337, 147] on input "Enter api call..." at bounding box center [261, 141] width 245 height 33
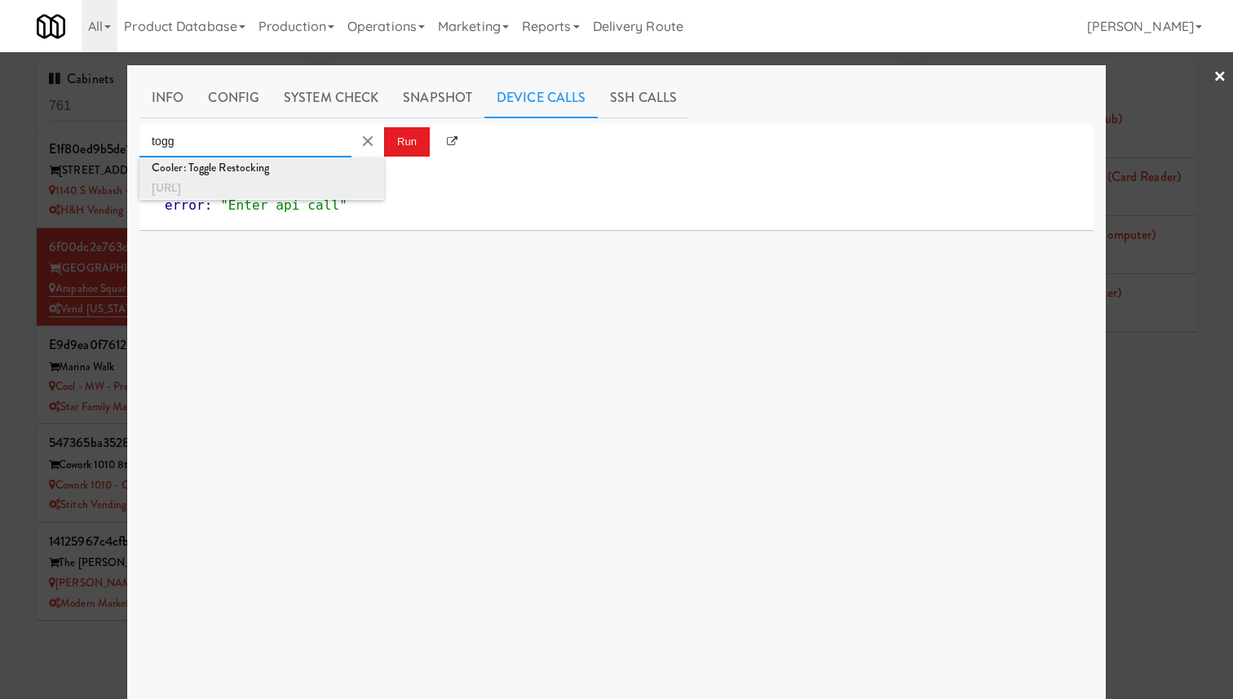
click at [319, 183] on div "[URL]" at bounding box center [262, 188] width 220 height 21
type input "Cooler: Toggle Restocking"
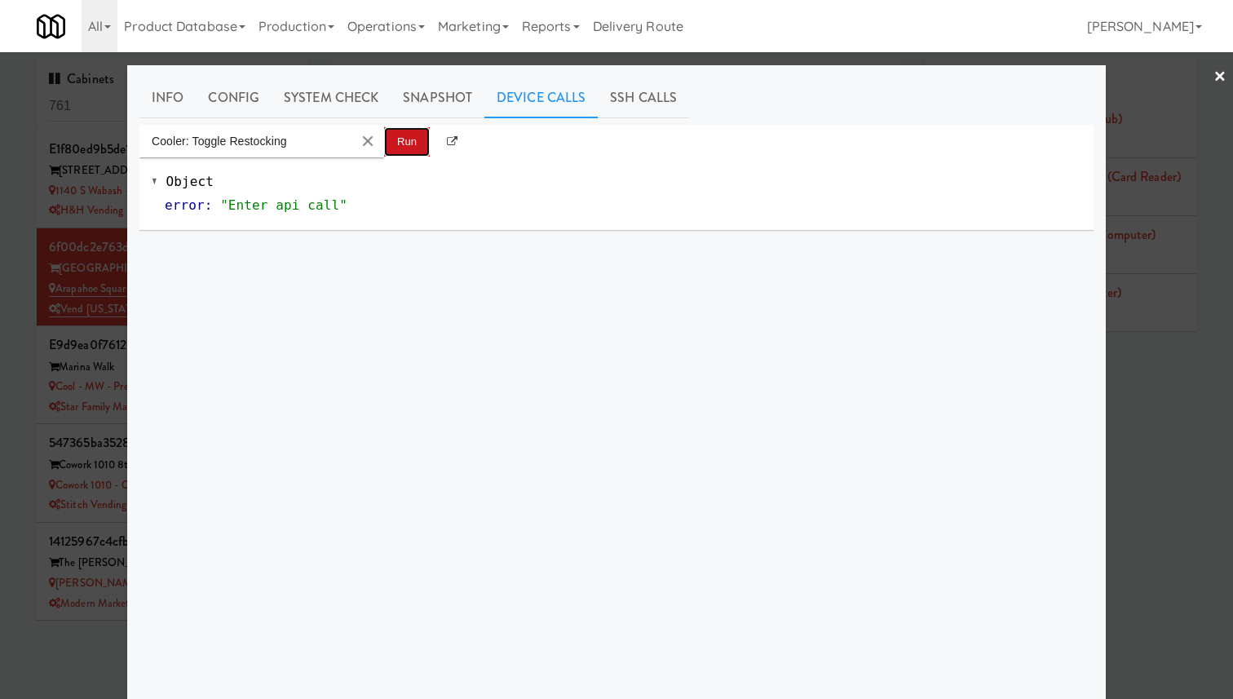
click at [399, 144] on button "Run" at bounding box center [407, 141] width 46 height 29
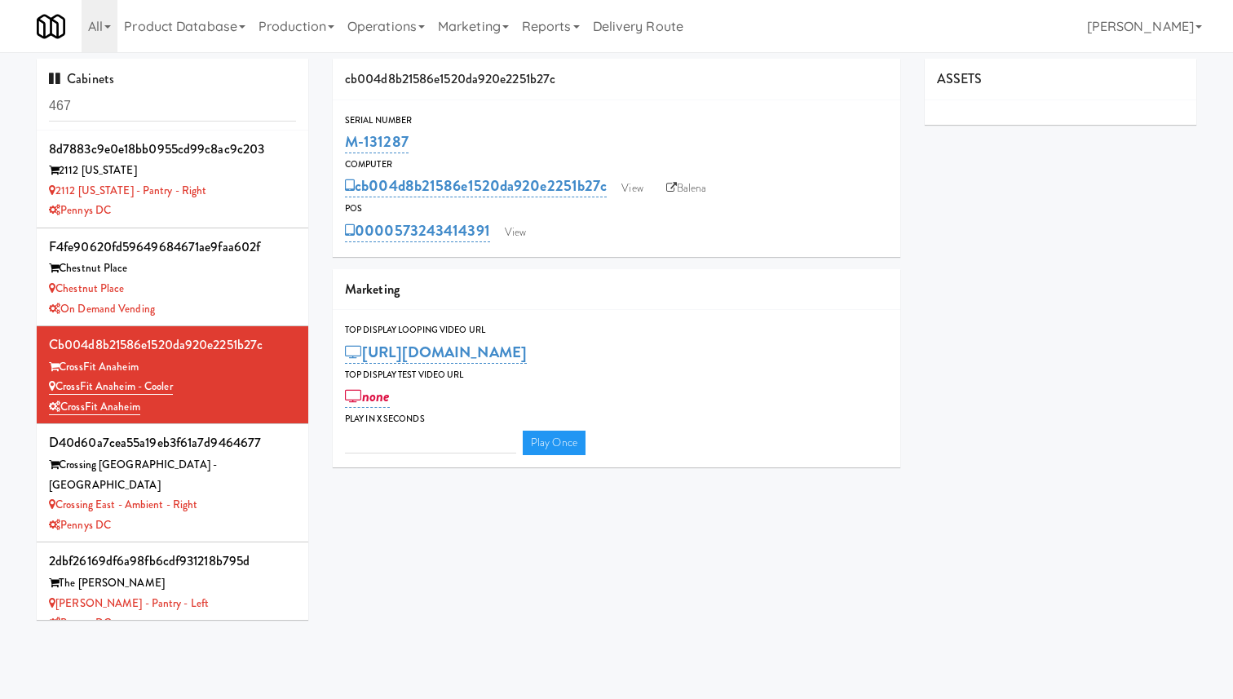
type input "3"
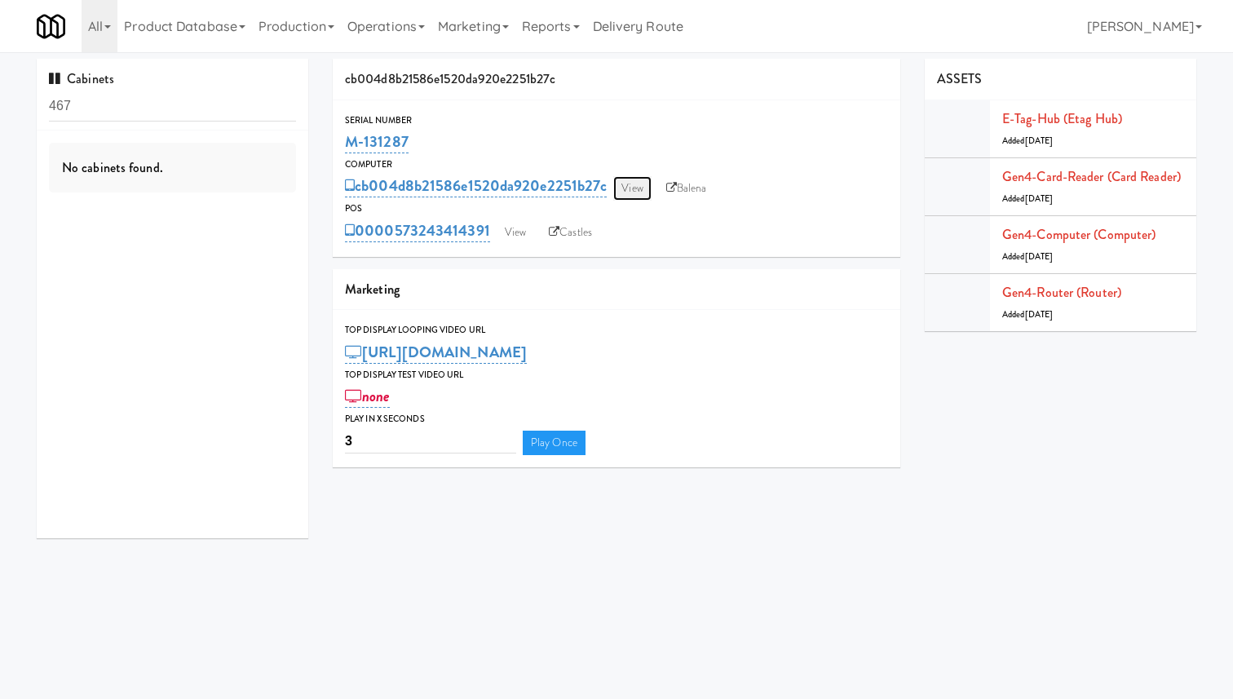
click at [632, 186] on link "View" at bounding box center [632, 188] width 38 height 24
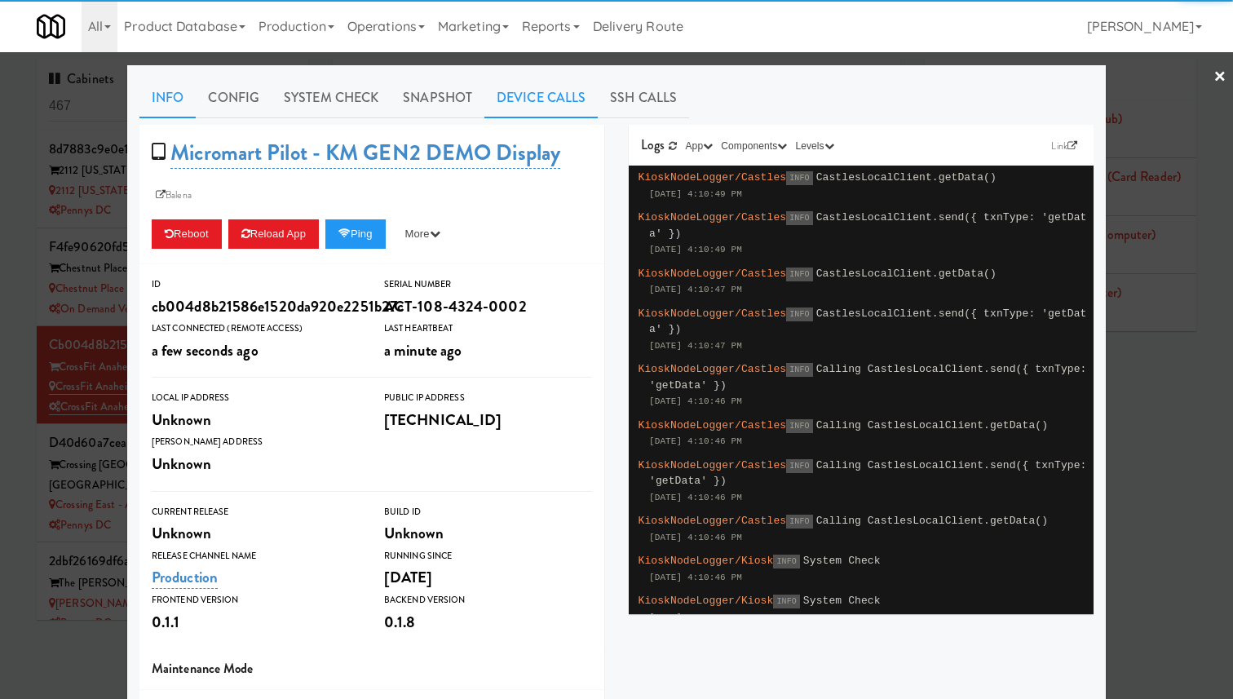
click at [545, 86] on link "Device Calls" at bounding box center [540, 97] width 113 height 41
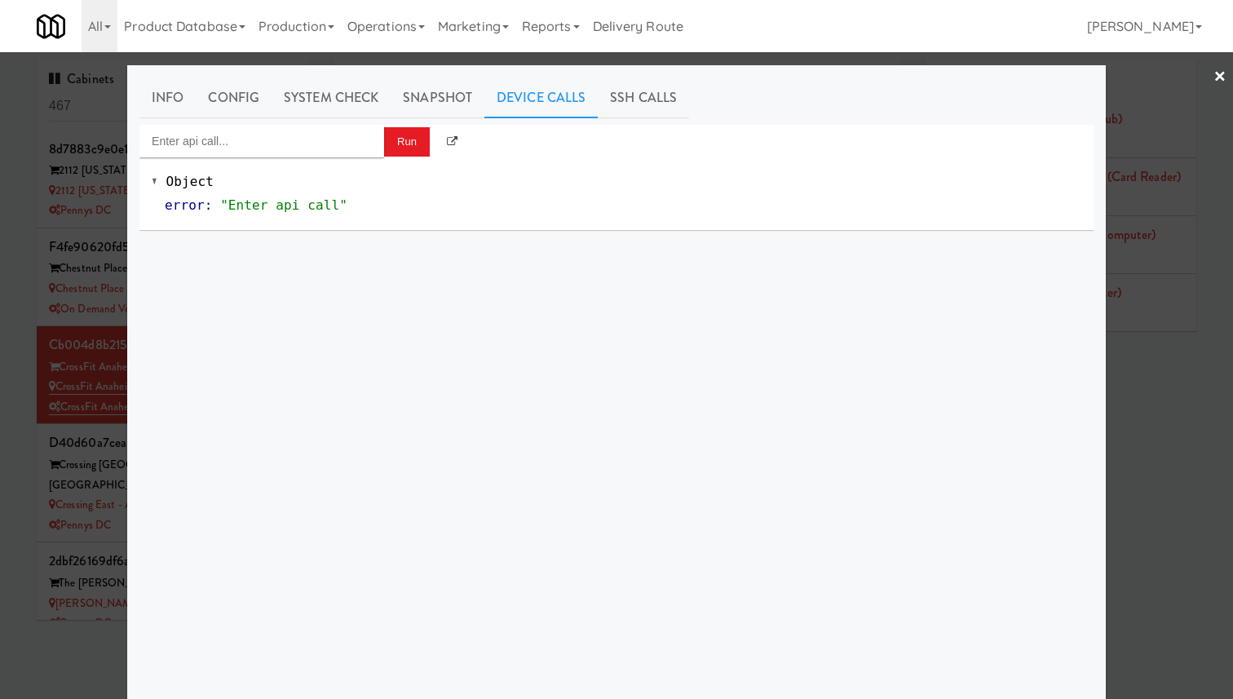
click at [303, 160] on div "Object error : "Enter api call"" at bounding box center [616, 193] width 954 height 73
click at [313, 152] on input "Enter api call..." at bounding box center [261, 141] width 245 height 33
click at [289, 205] on span ""Enter api call"" at bounding box center [283, 204] width 127 height 15
click at [352, 133] on md-autocomplete-wrap "toggle" at bounding box center [261, 141] width 245 height 33
click at [333, 138] on input "toggle" at bounding box center [245, 141] width 212 height 33
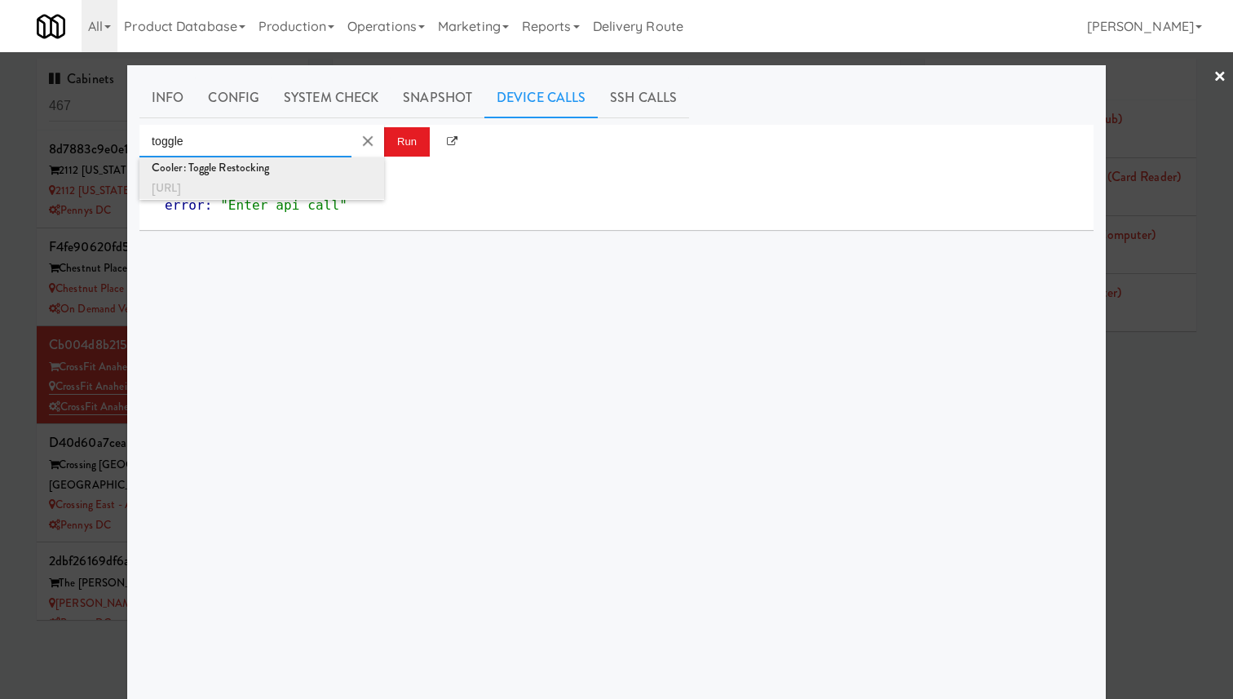
click at [324, 178] on div "[URL]" at bounding box center [262, 188] width 220 height 21
type input "Cooler: Toggle Restocking"
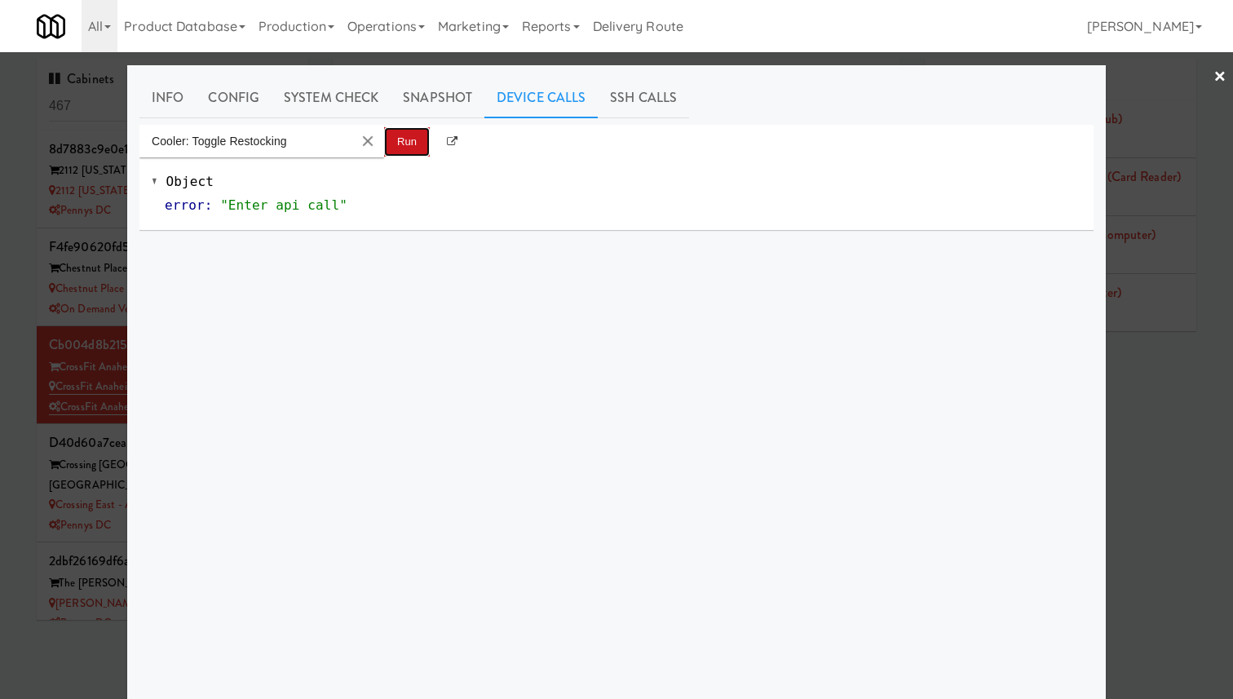
click at [400, 144] on button "Run" at bounding box center [407, 141] width 46 height 29
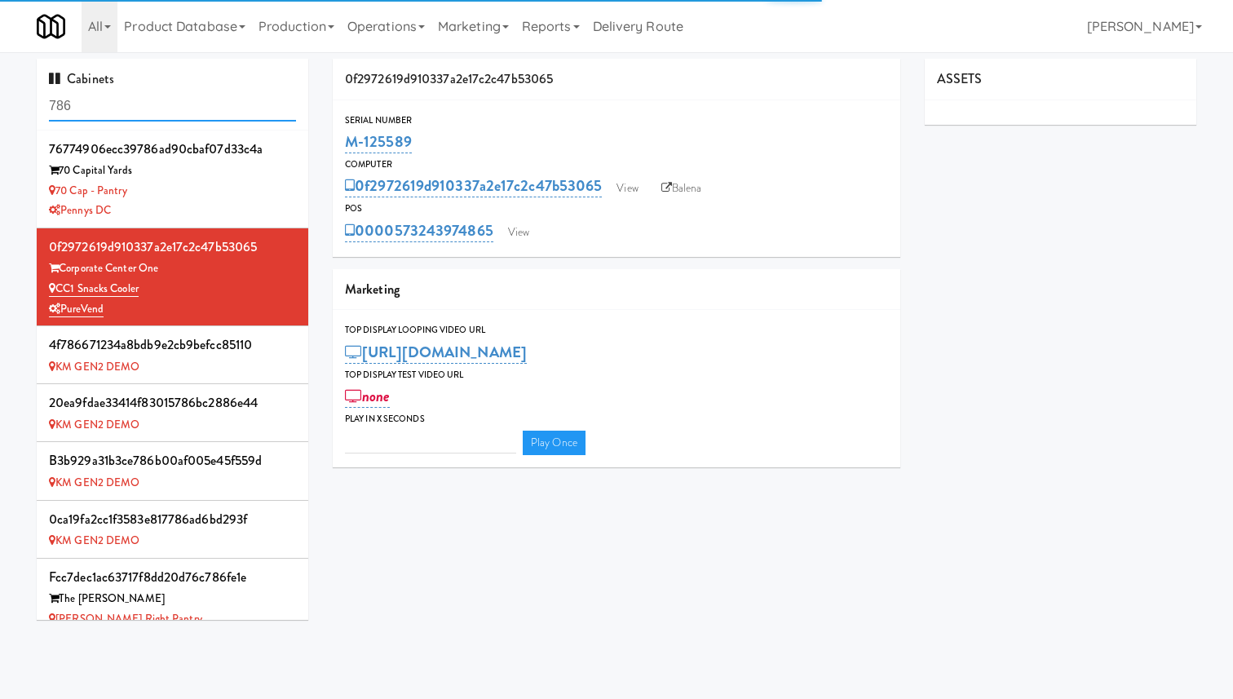
type input "3"
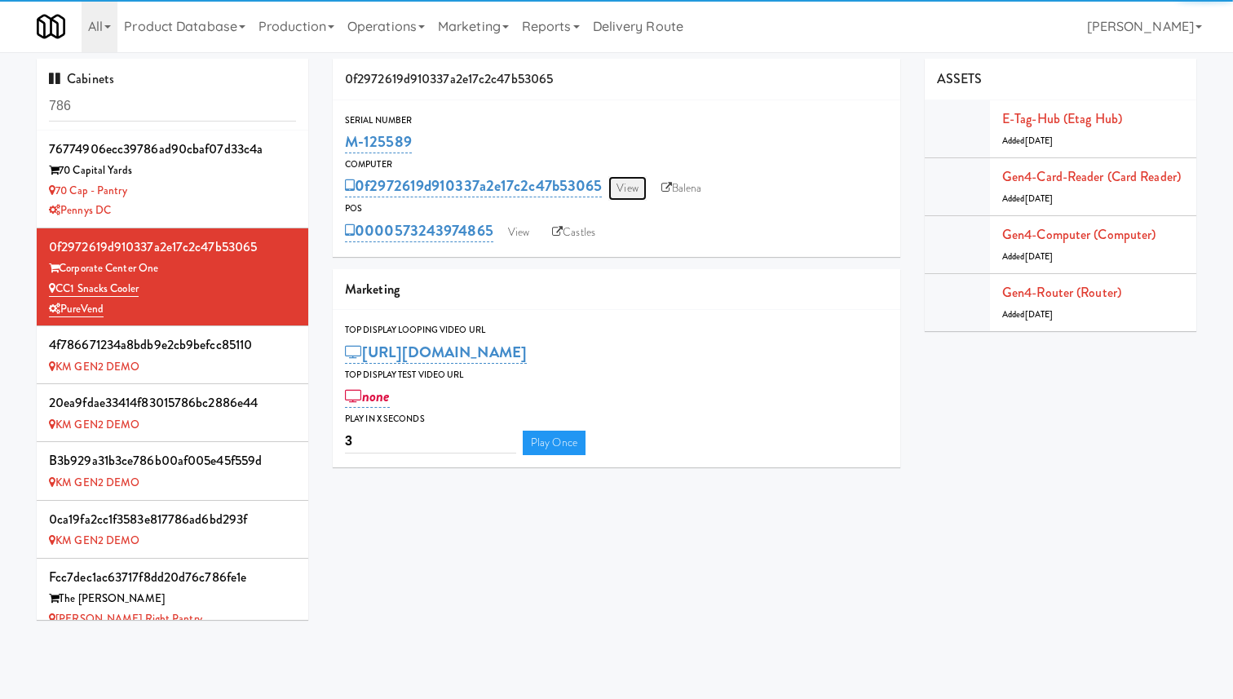
click at [631, 188] on link "View" at bounding box center [627, 188] width 38 height 24
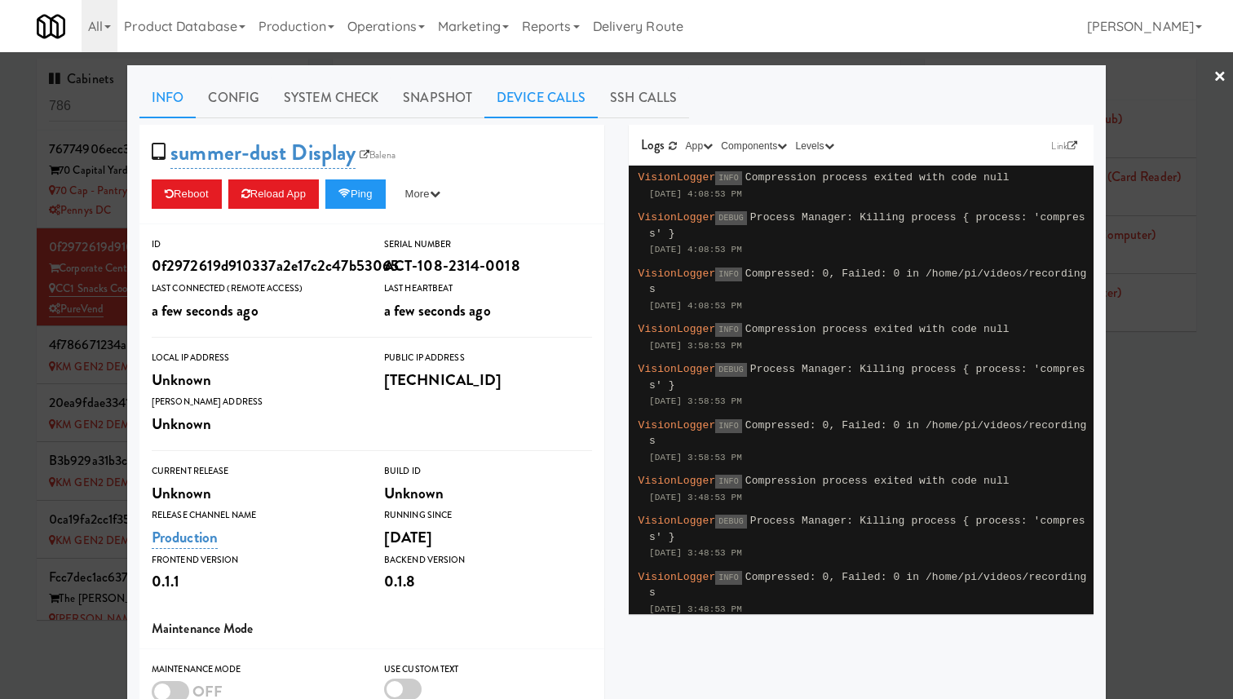
click at [554, 86] on link "Device Calls" at bounding box center [540, 97] width 113 height 41
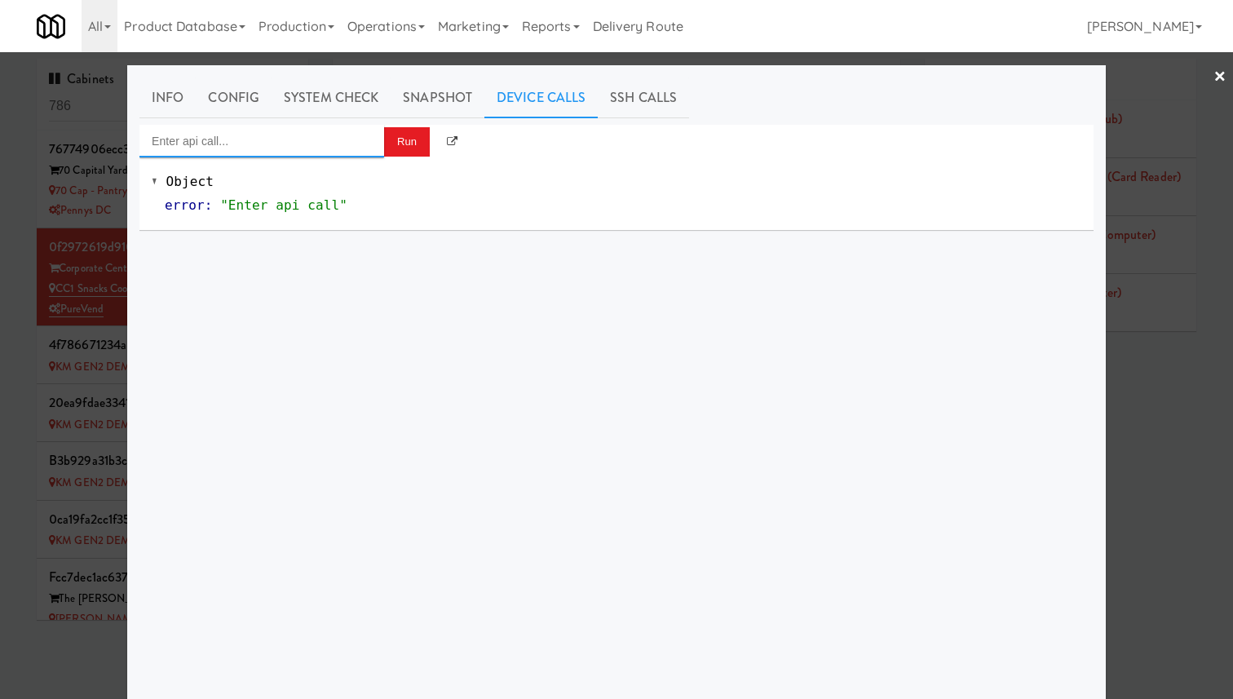
click at [365, 140] on input "Enter api call..." at bounding box center [261, 141] width 245 height 33
click at [315, 187] on div "[URL]" at bounding box center [262, 188] width 220 height 21
type input "Cooler: Toggle Restocking"
click at [393, 135] on button "Run" at bounding box center [407, 141] width 46 height 29
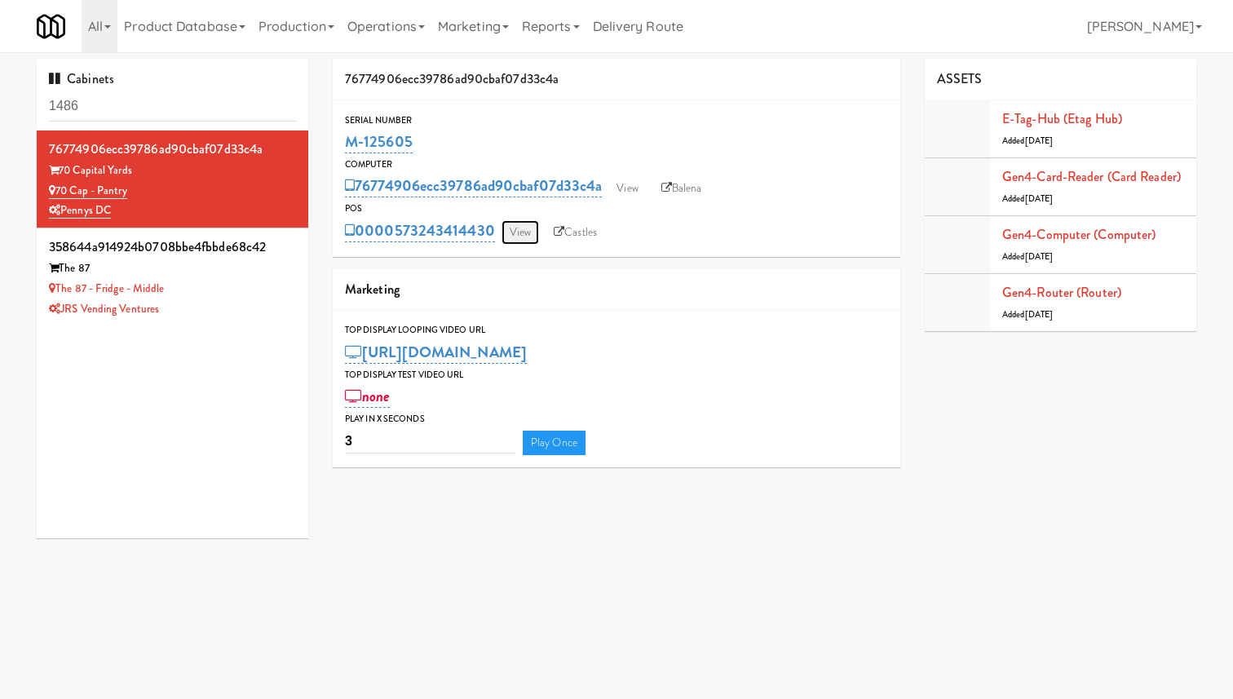
click at [527, 238] on link "View" at bounding box center [520, 232] width 38 height 24
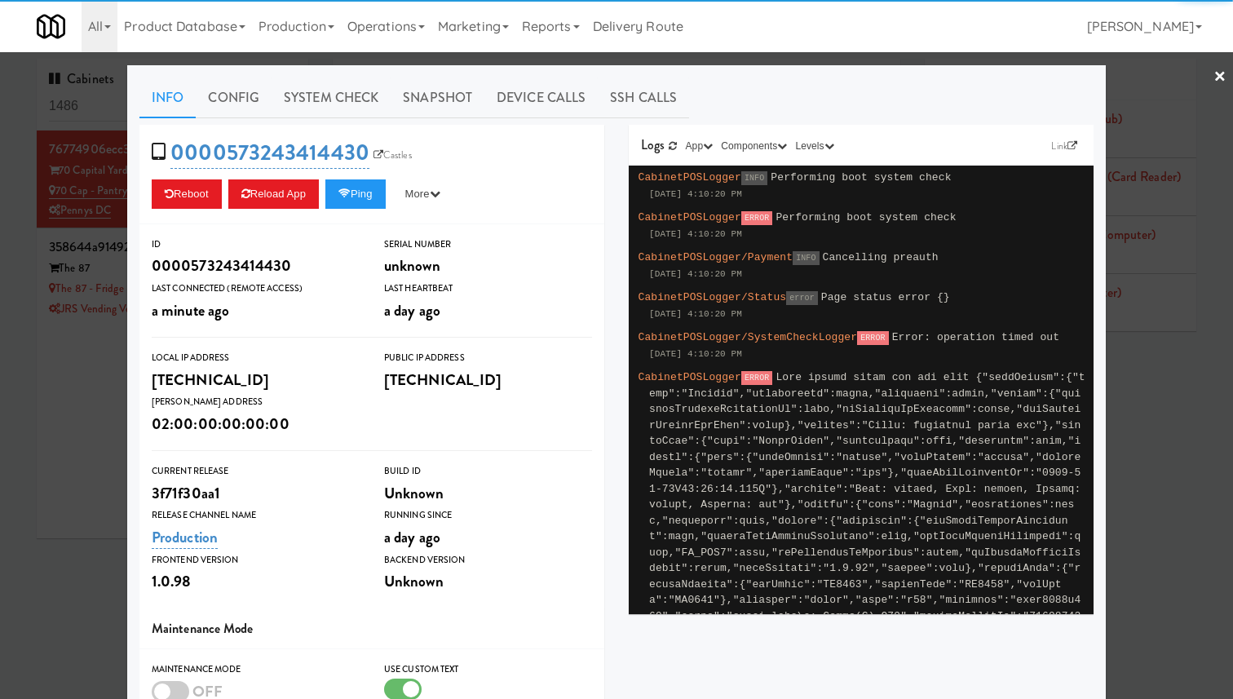
click at [58, 252] on div at bounding box center [616, 349] width 1233 height 699
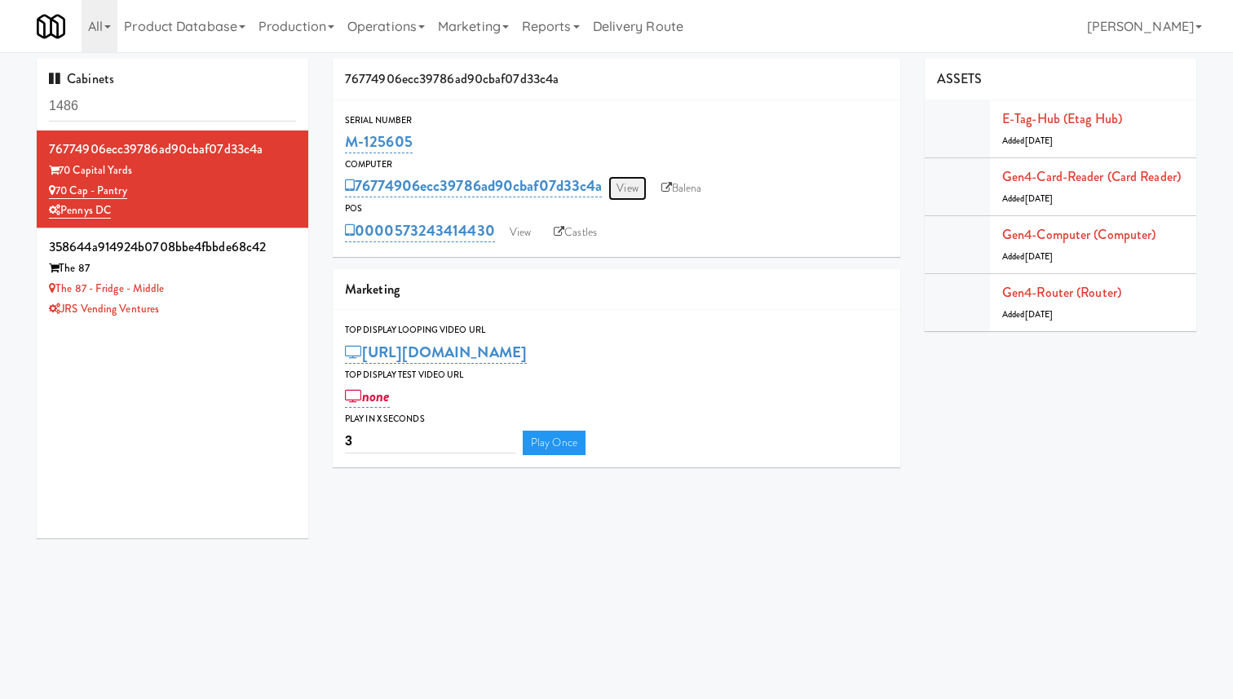
click at [628, 186] on link "View" at bounding box center [627, 188] width 38 height 24
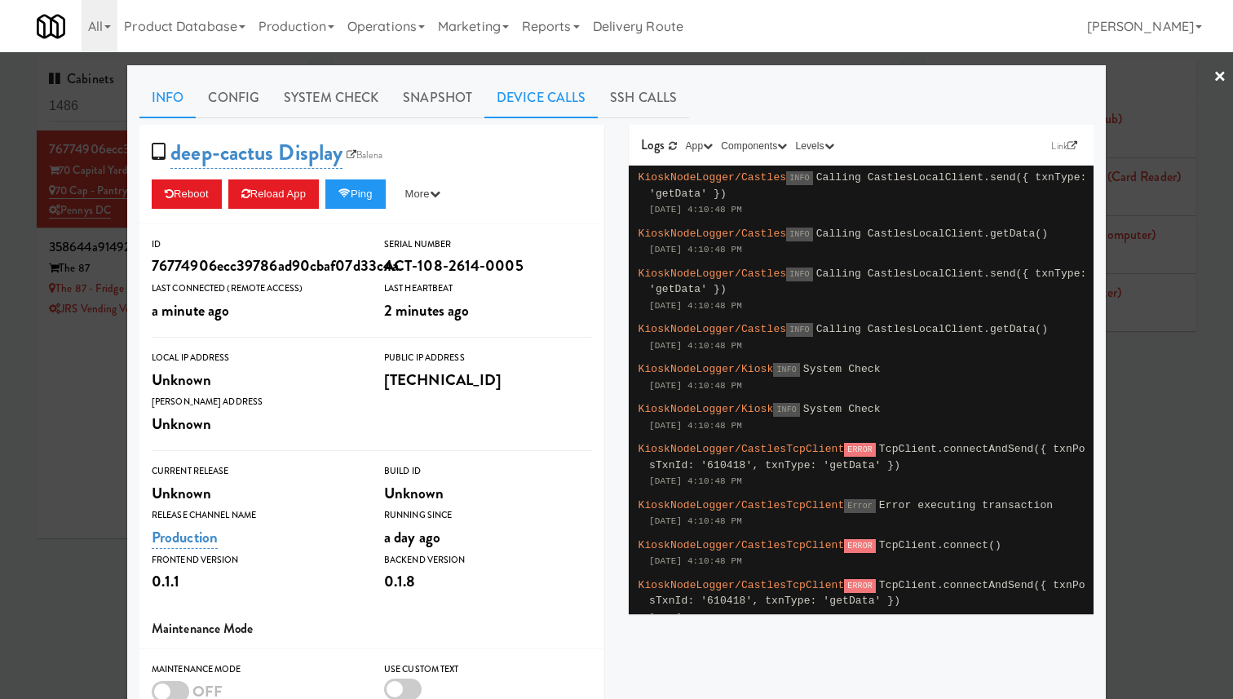
click at [523, 99] on link "Device Calls" at bounding box center [540, 97] width 113 height 41
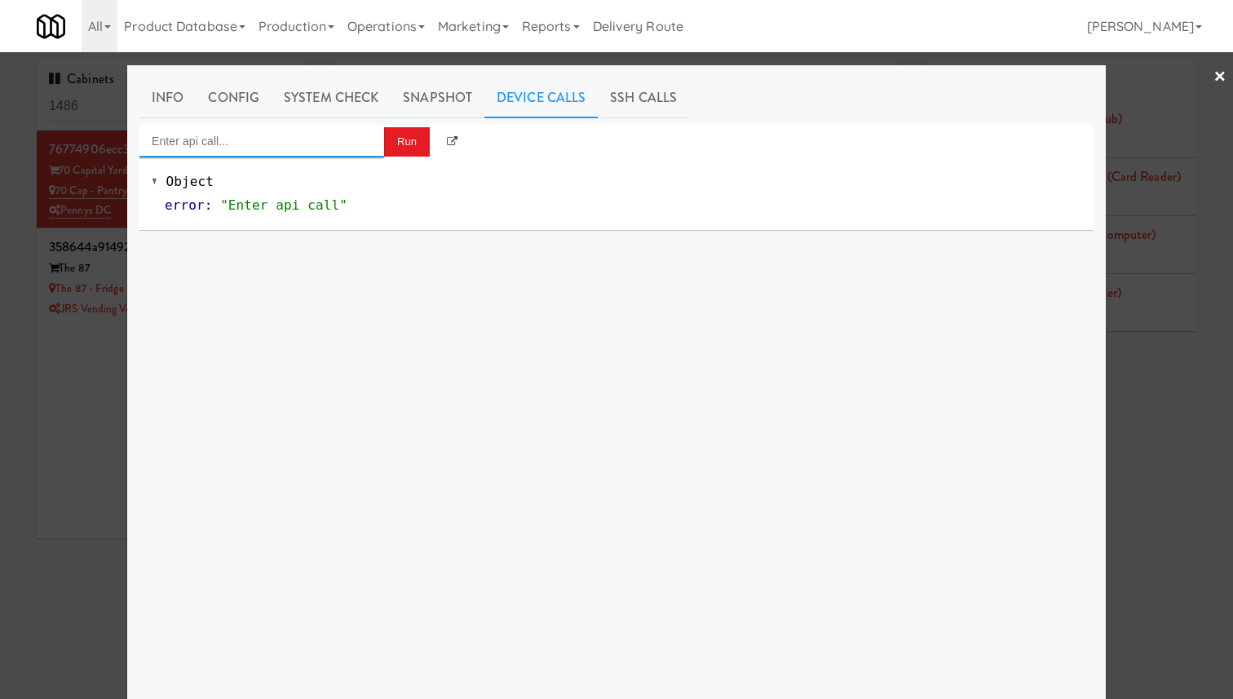
click at [255, 151] on input "Enter api call..." at bounding box center [261, 141] width 245 height 33
click at [299, 183] on div "[URL]" at bounding box center [262, 188] width 220 height 21
type input "Cooler: Toggle Restocking"
click at [394, 145] on button "Run" at bounding box center [407, 141] width 46 height 29
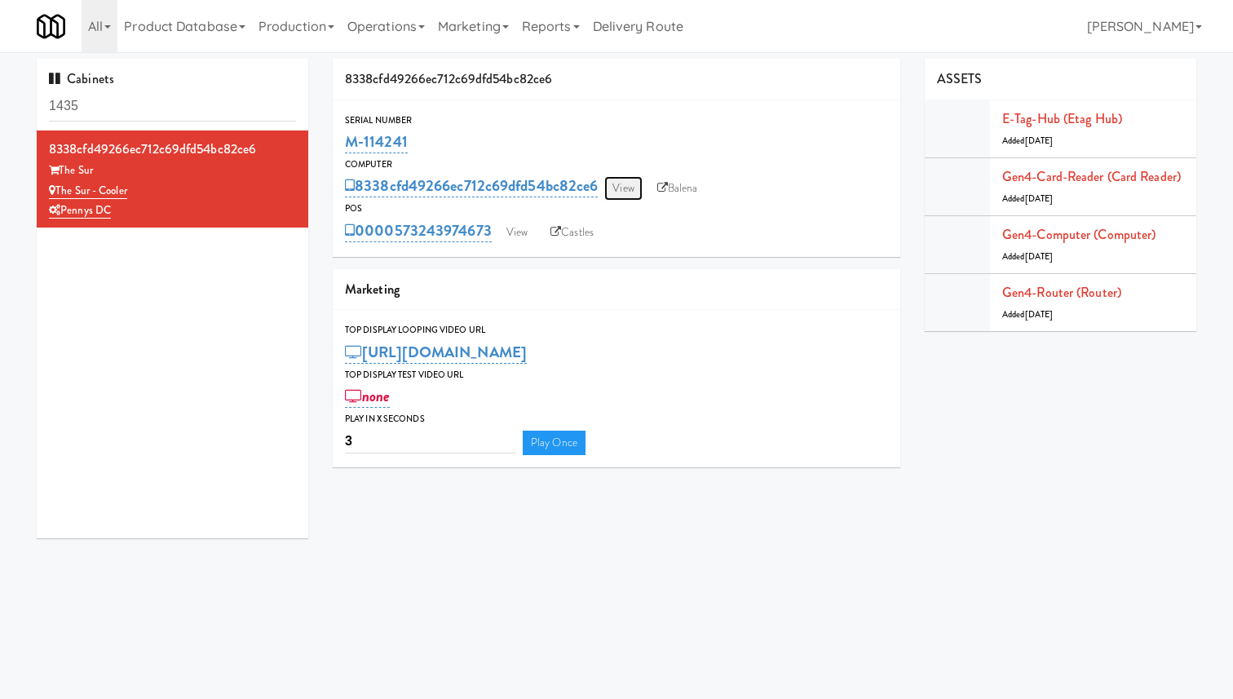
click at [613, 187] on link "View" at bounding box center [623, 188] width 38 height 24
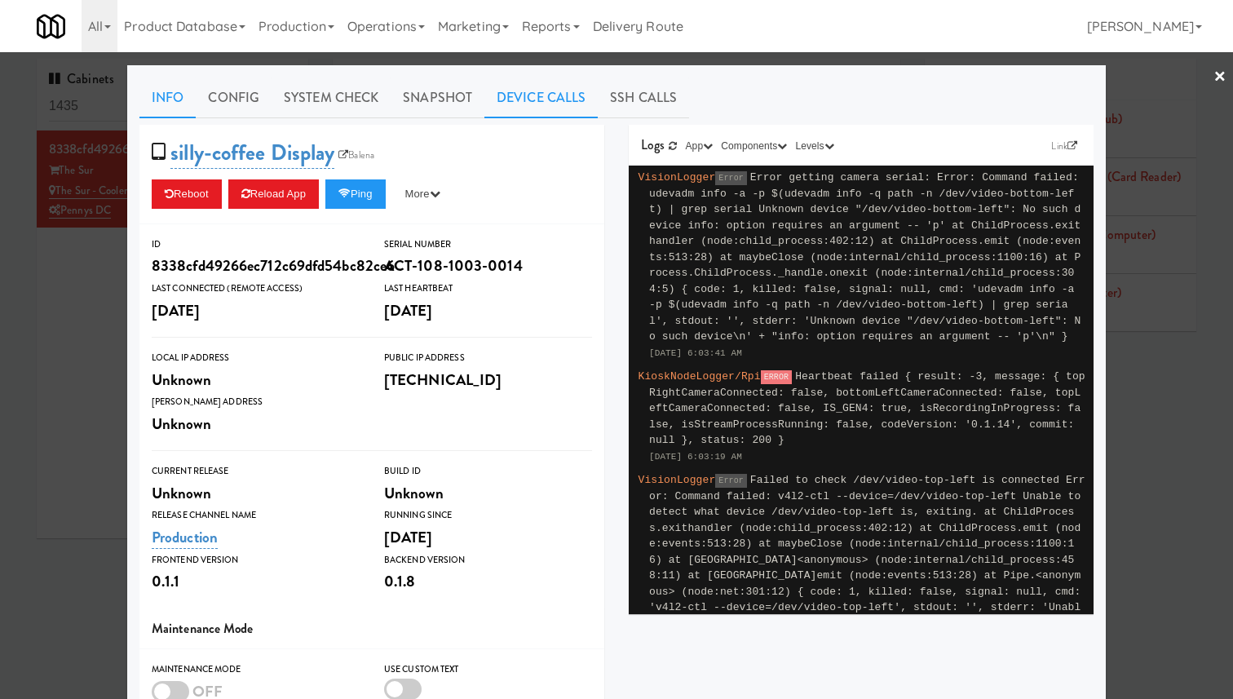
click at [537, 97] on link "Device Calls" at bounding box center [540, 97] width 113 height 41
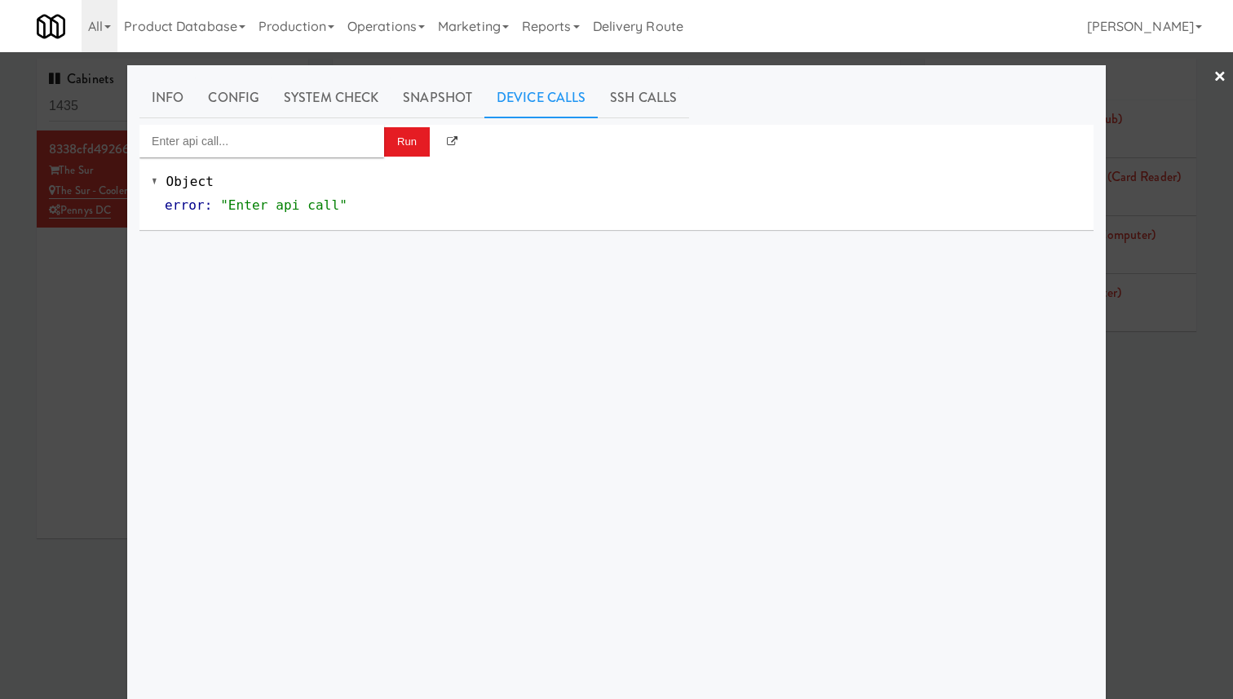
click at [47, 181] on div at bounding box center [616, 349] width 1233 height 699
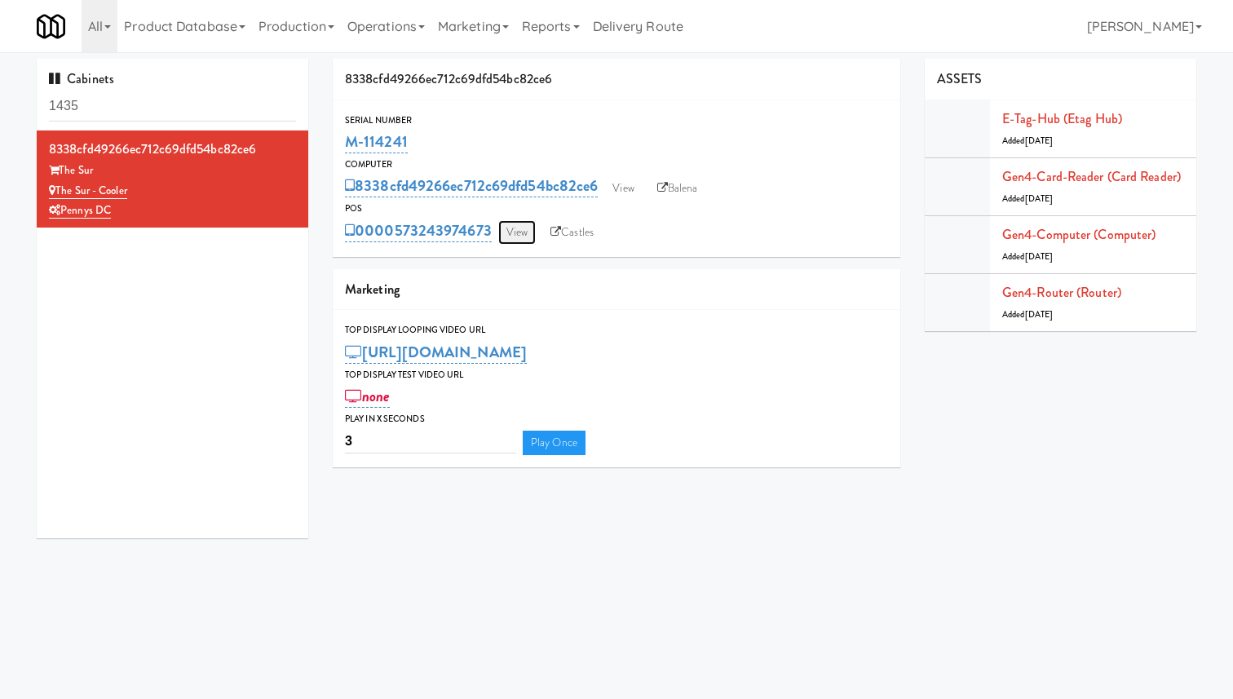
click at [528, 225] on link "View" at bounding box center [517, 232] width 38 height 24
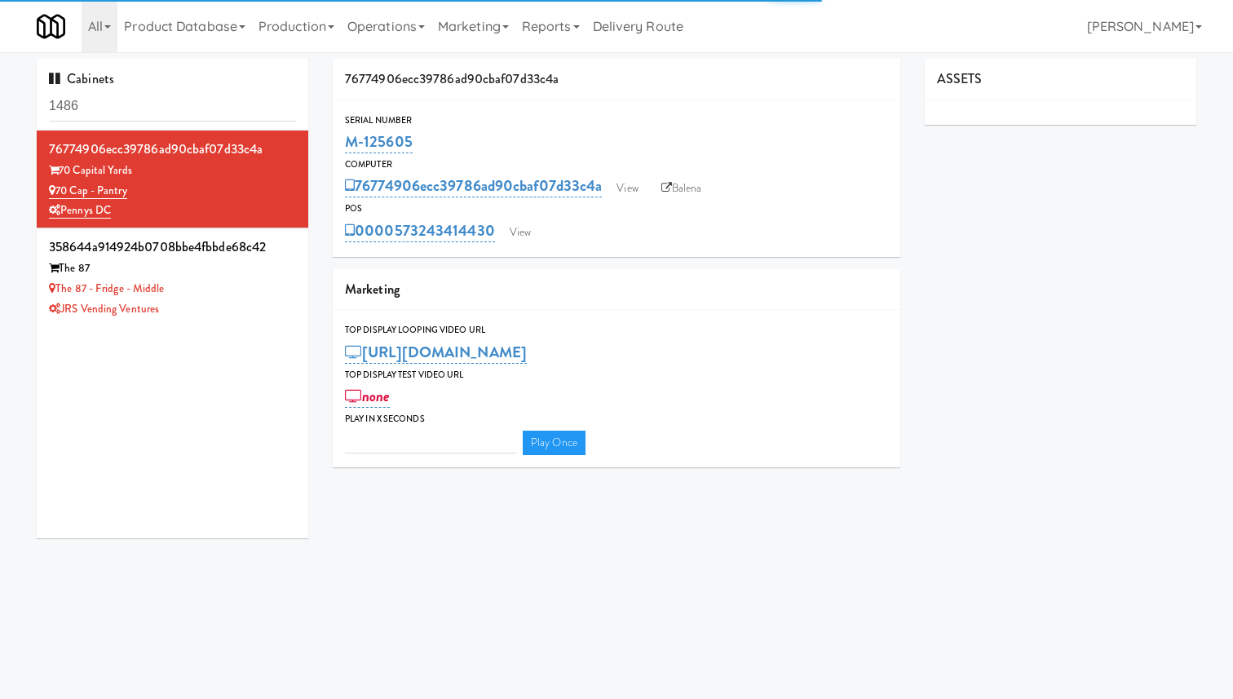
type input "3"
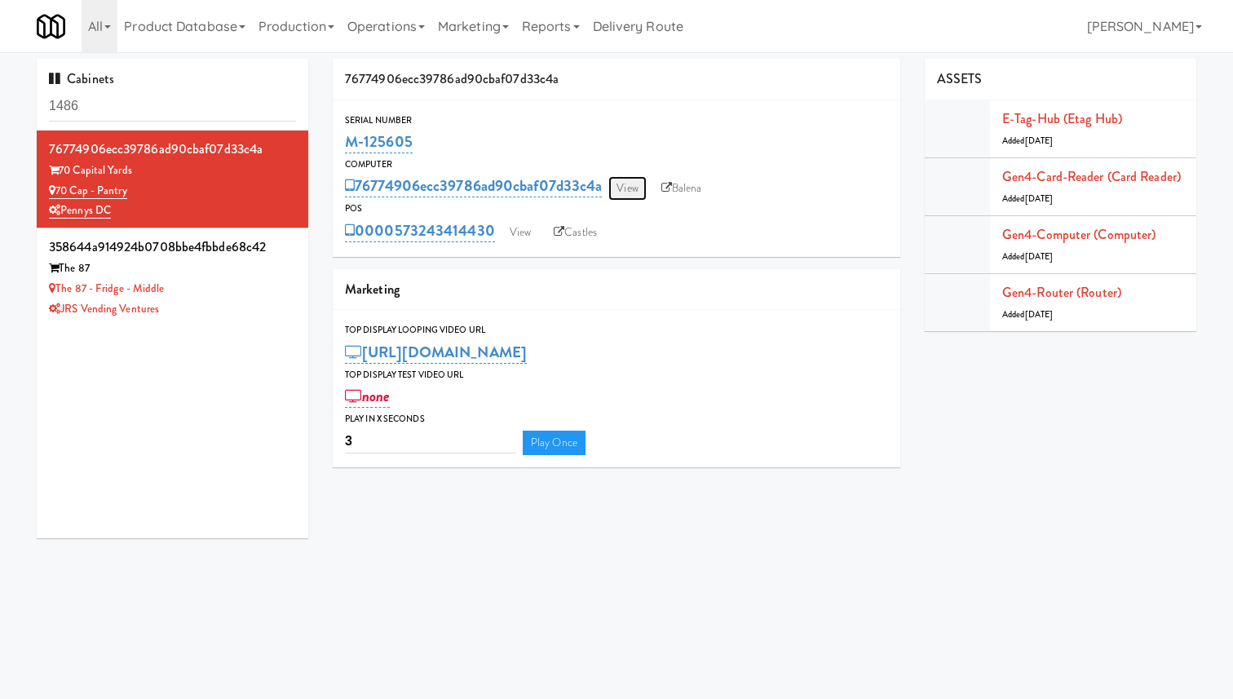
click at [646, 184] on link "View" at bounding box center [627, 188] width 38 height 24
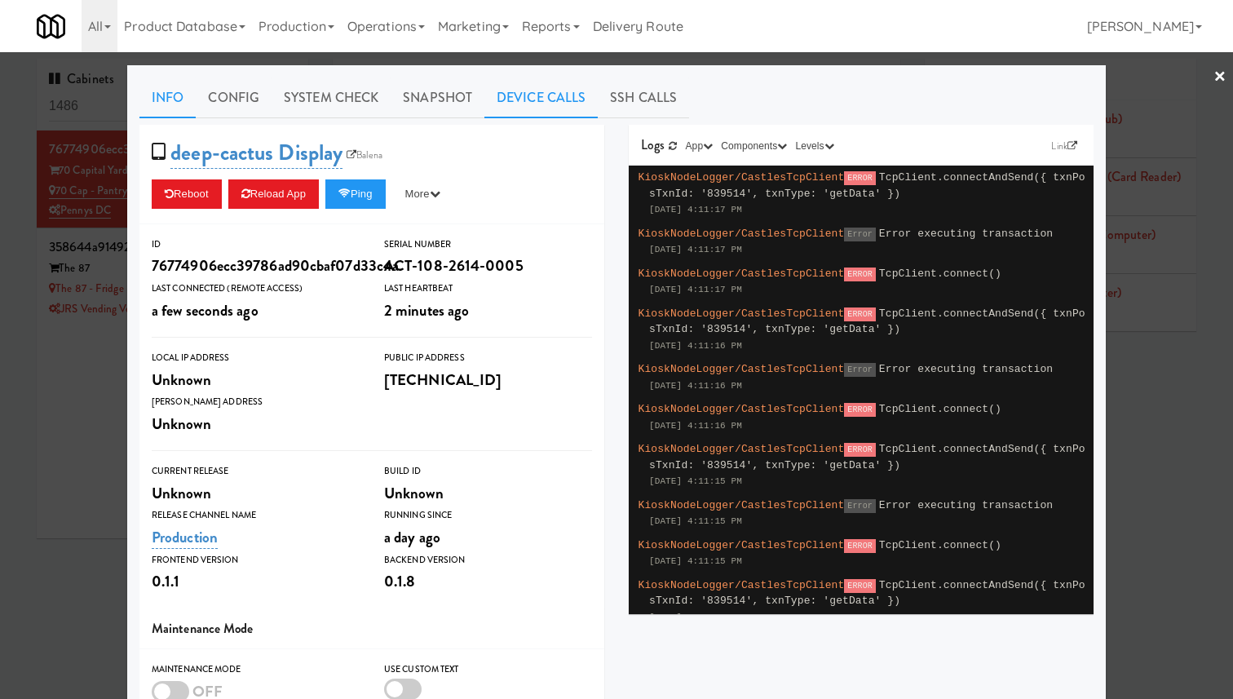
click at [505, 110] on link "Device Calls" at bounding box center [540, 97] width 113 height 41
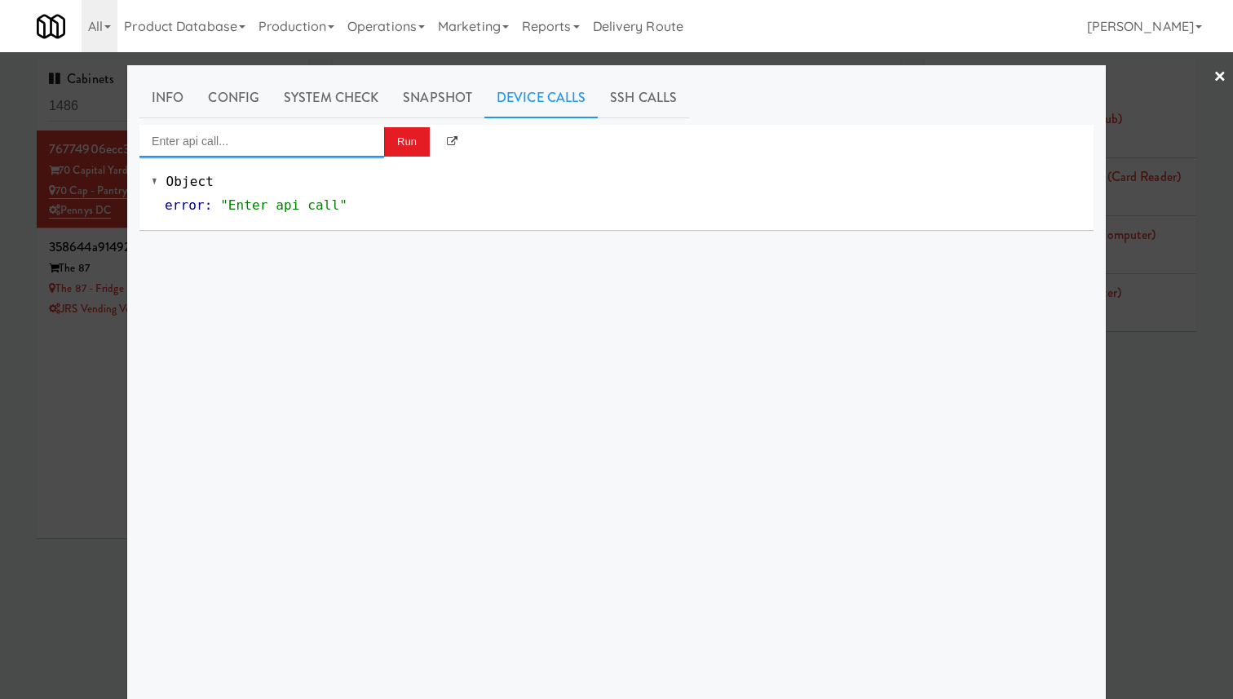
click at [307, 143] on input "Enter api call..." at bounding box center [261, 141] width 245 height 33
click at [332, 173] on div "Cooler: Toggle Restocking" at bounding box center [262, 167] width 220 height 21
type input "Cooler: Toggle Restocking"
click at [398, 146] on button "Run" at bounding box center [407, 141] width 46 height 29
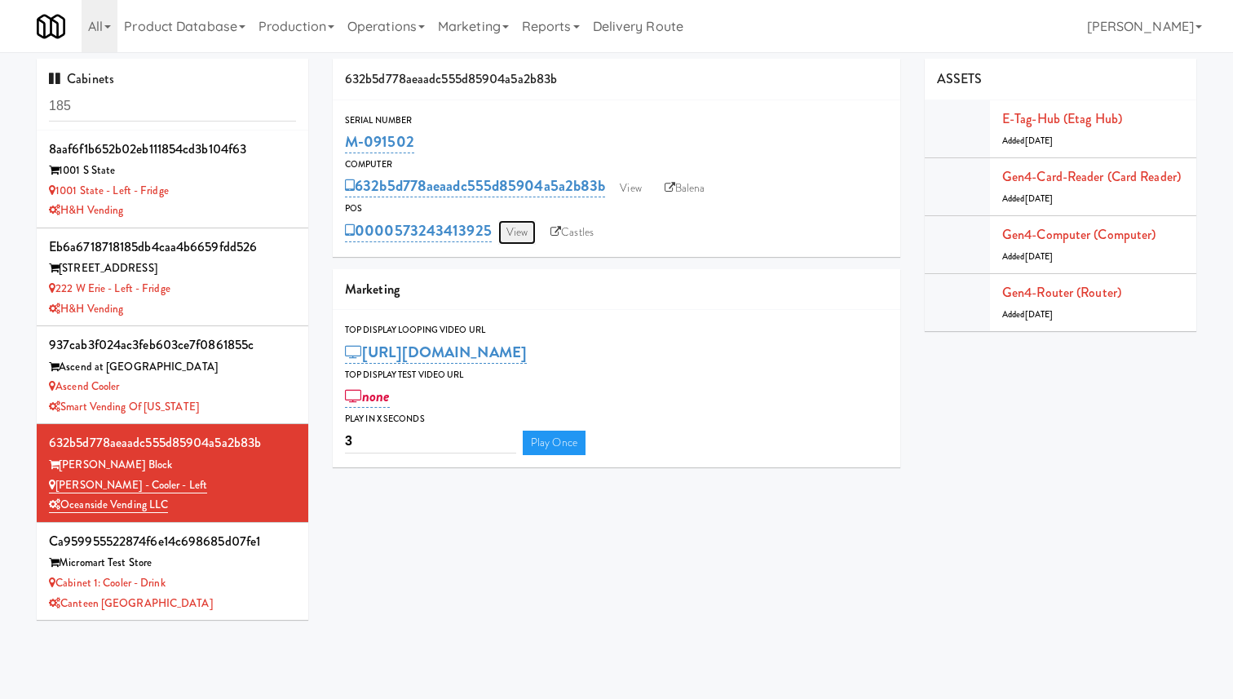
click at [510, 226] on link "View" at bounding box center [517, 232] width 38 height 24
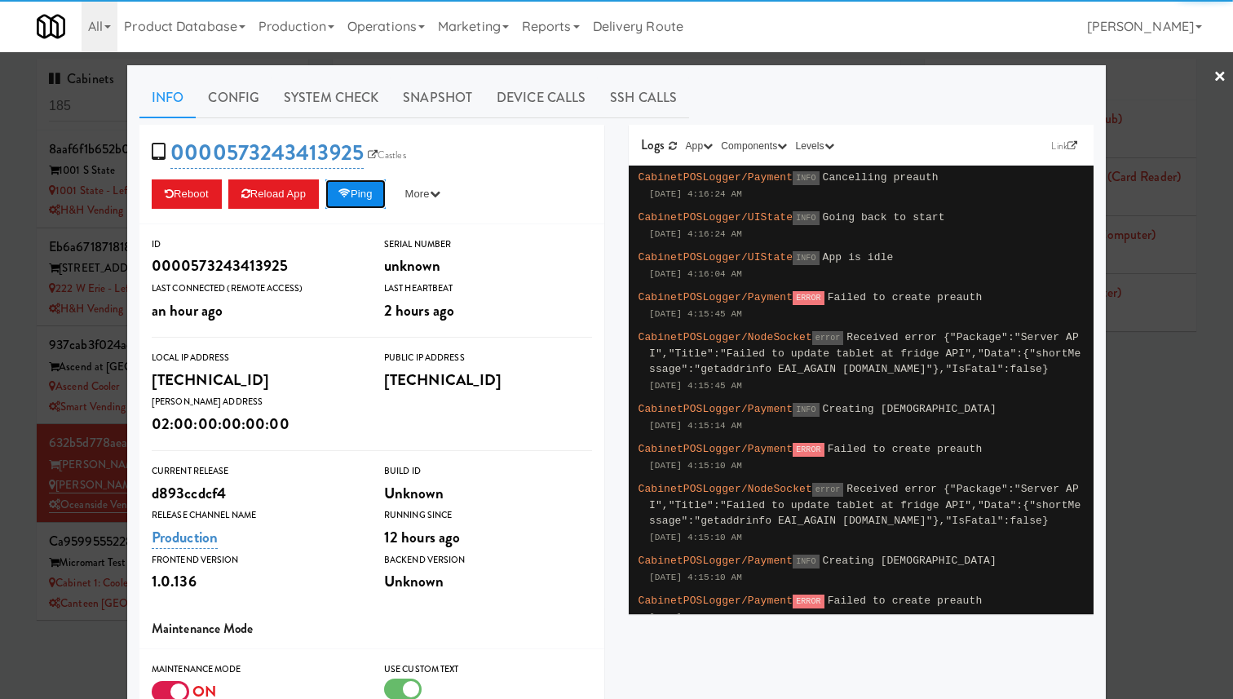
click at [358, 195] on button "Ping" at bounding box center [355, 193] width 60 height 29
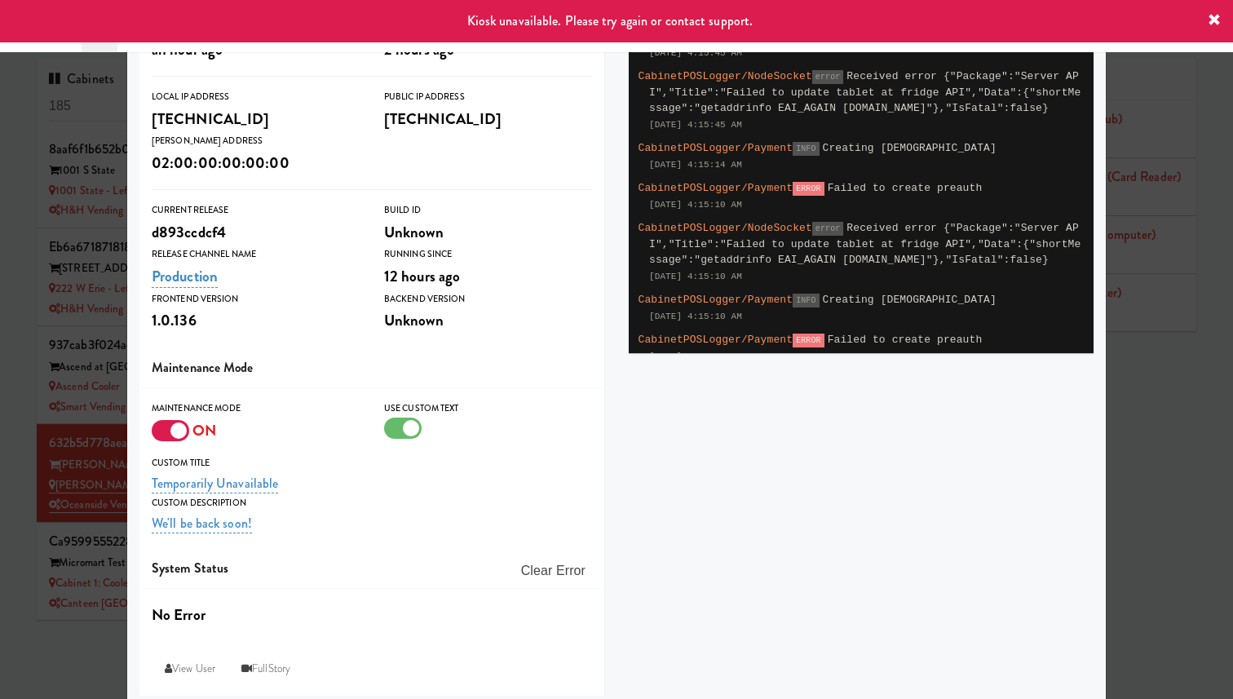
scroll to position [269, 0]
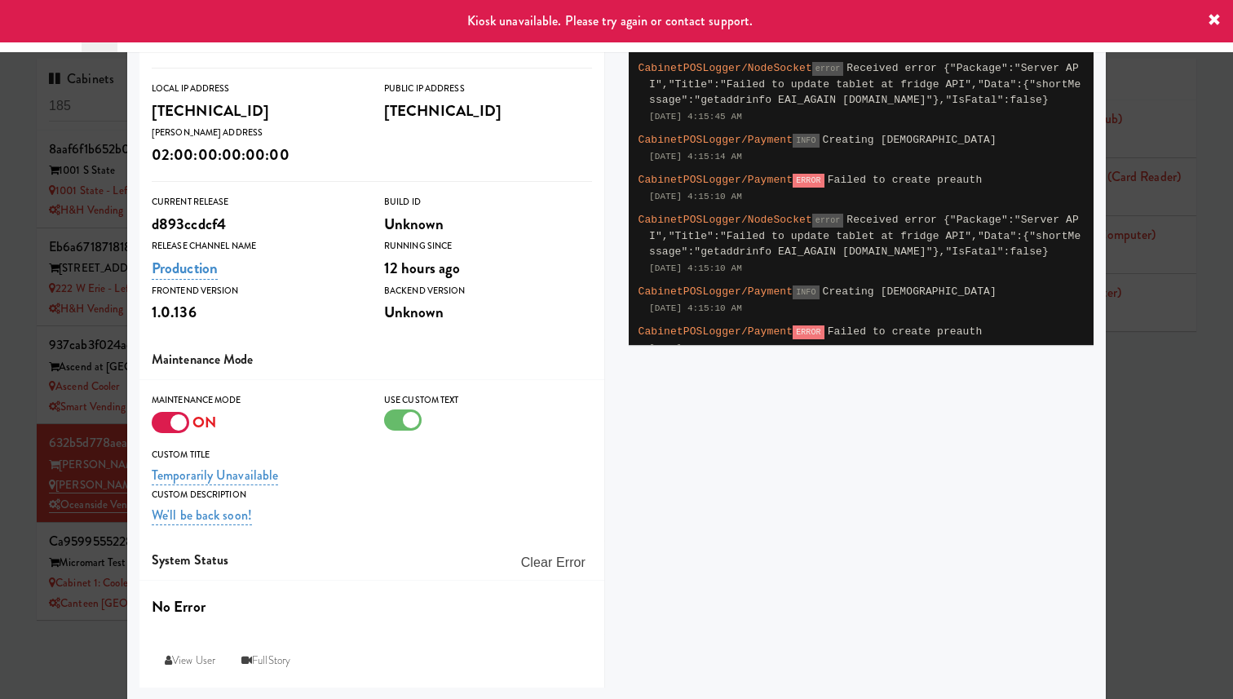
click at [95, 333] on div at bounding box center [616, 349] width 1233 height 699
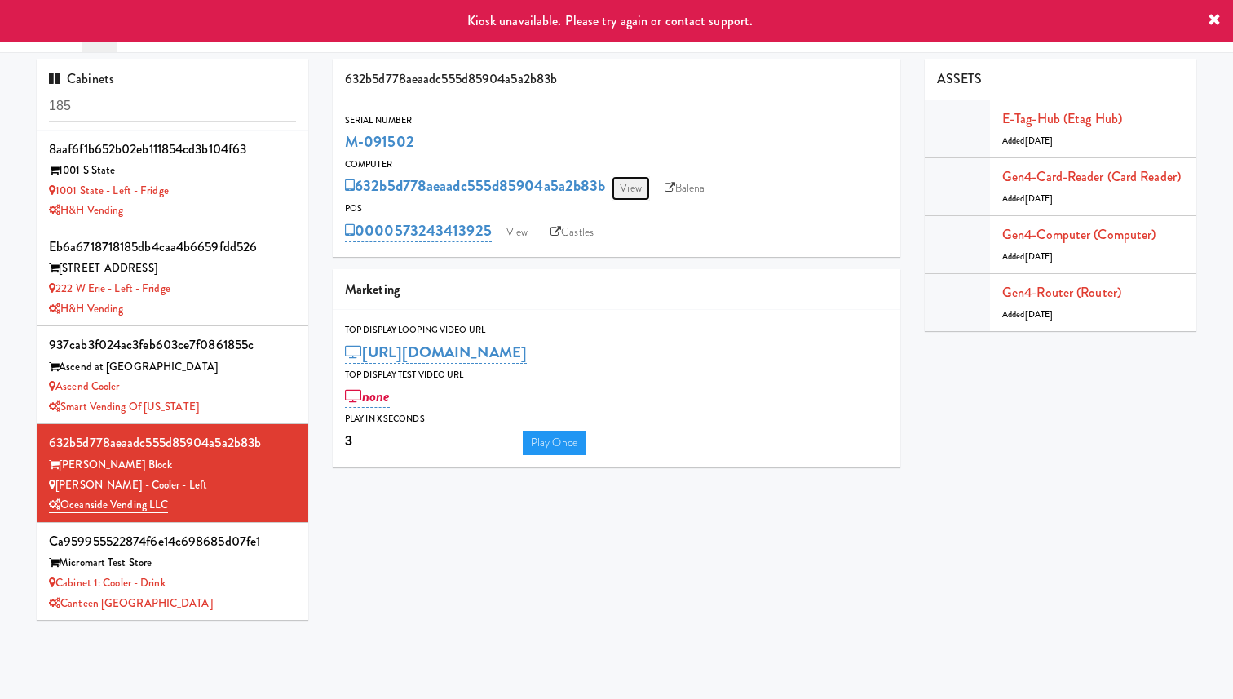
click at [624, 188] on link "View" at bounding box center [630, 188] width 38 height 24
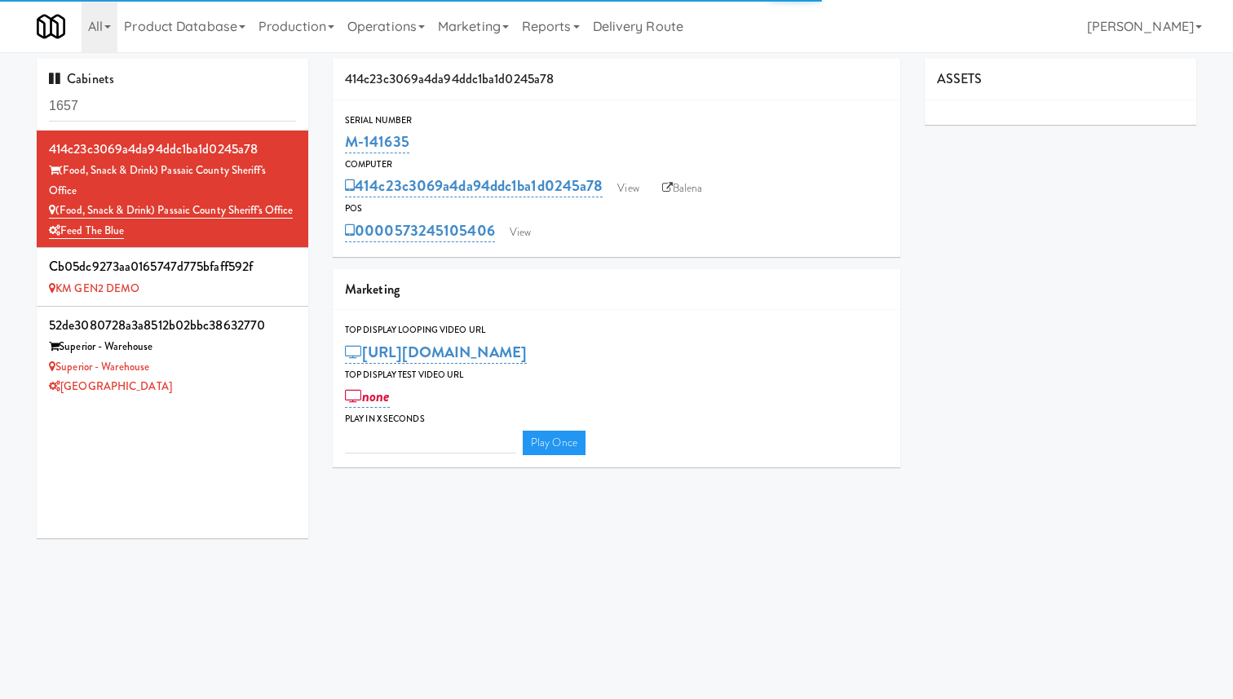
type input "3"
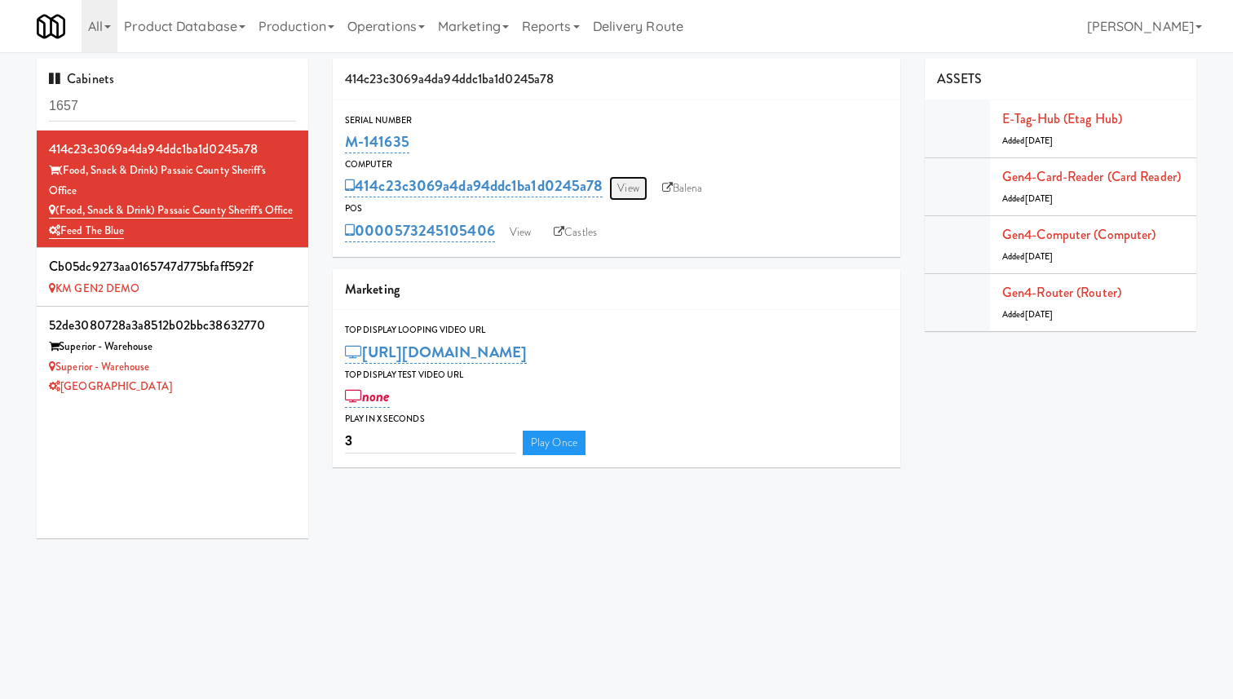
click at [624, 188] on link "View" at bounding box center [628, 188] width 38 height 24
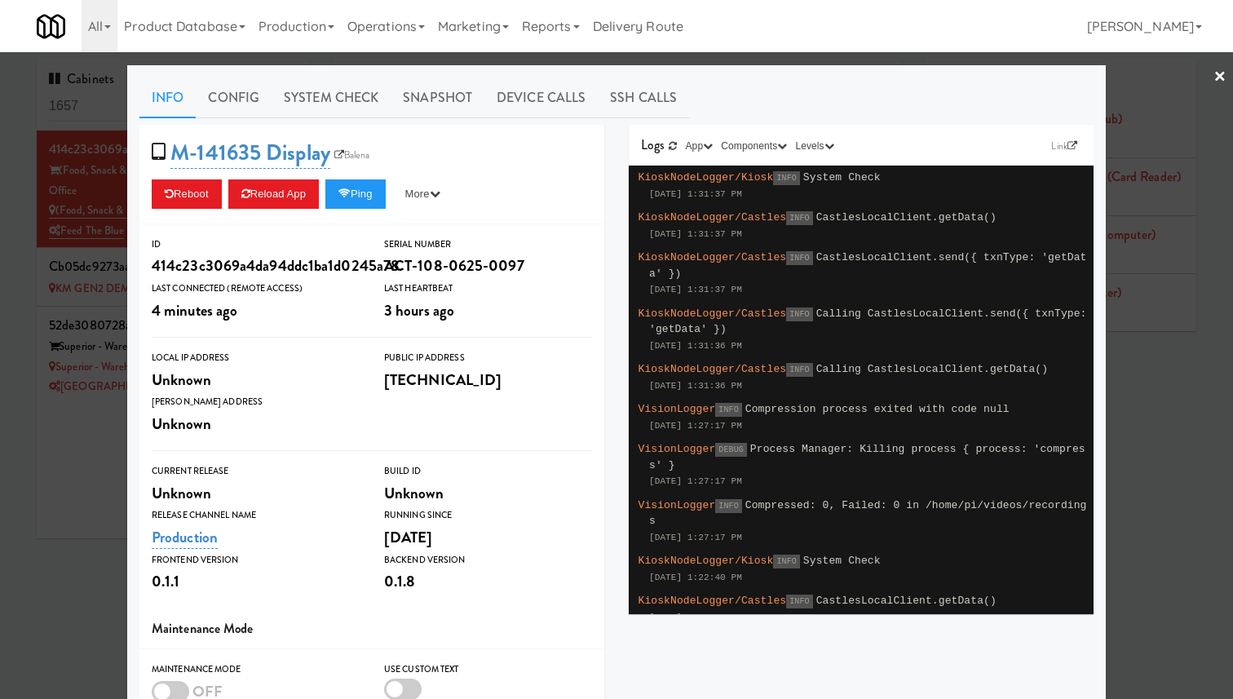
click at [94, 303] on div at bounding box center [616, 349] width 1233 height 699
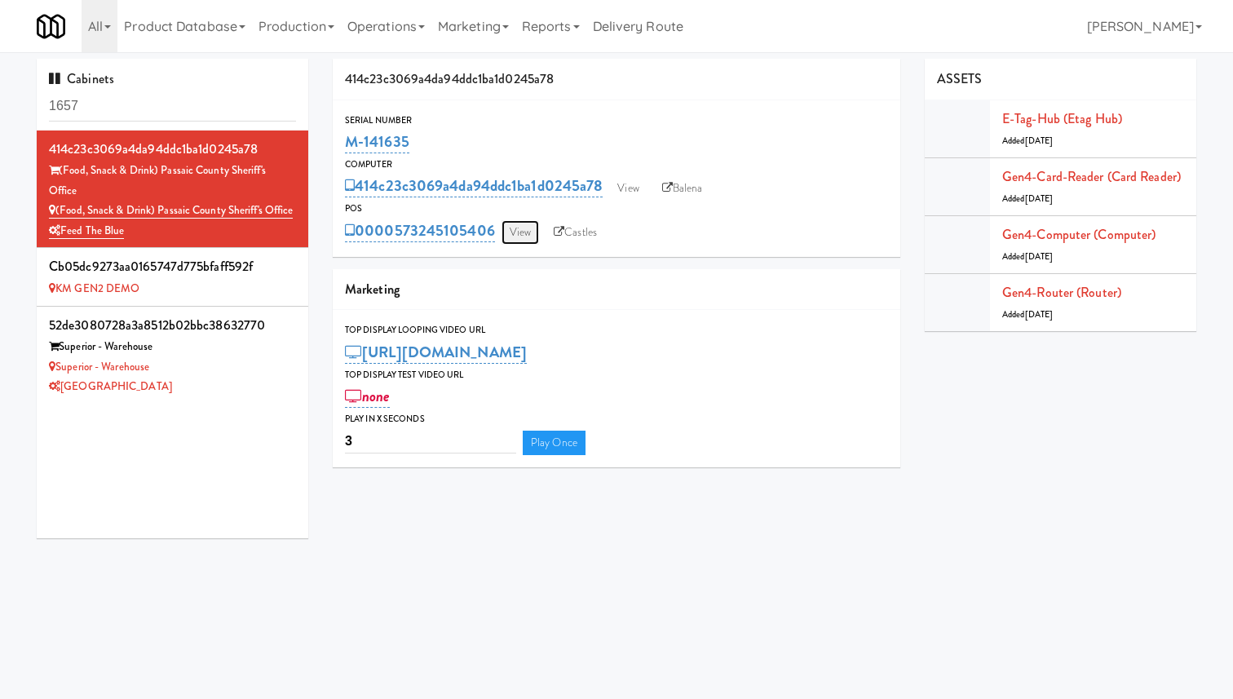
click at [510, 234] on link "View" at bounding box center [520, 232] width 38 height 24
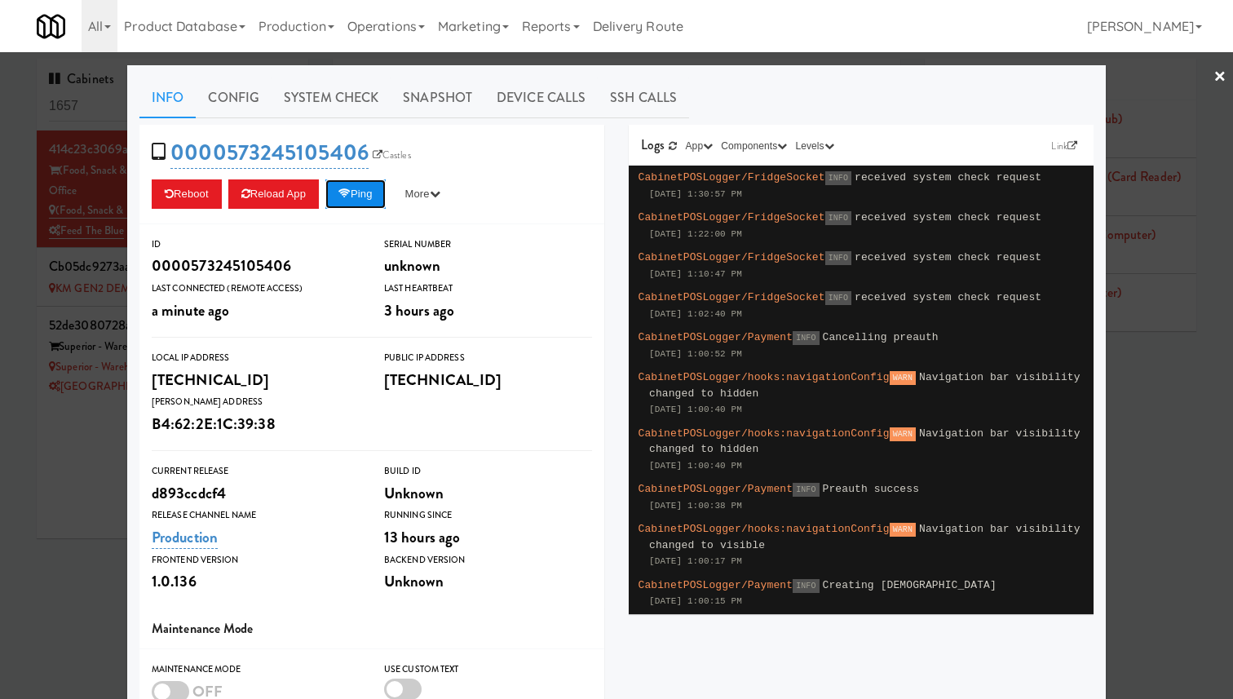
click at [373, 191] on button "Ping" at bounding box center [355, 193] width 60 height 29
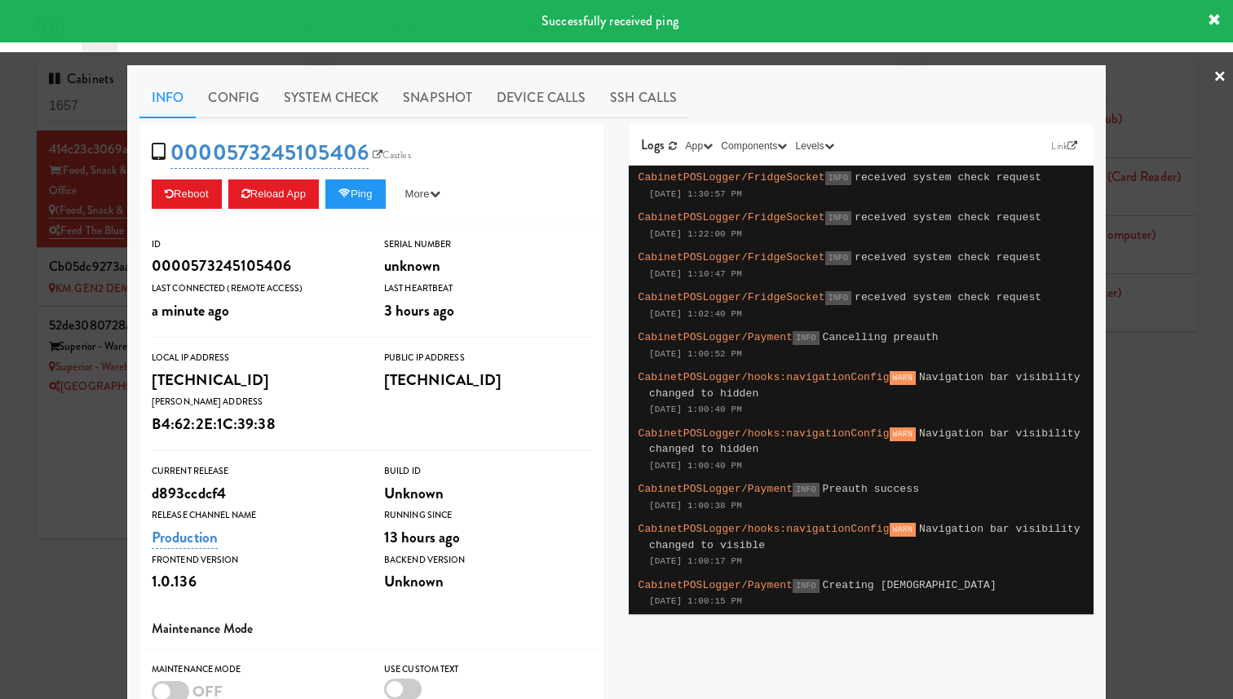
click at [117, 267] on div at bounding box center [616, 349] width 1233 height 699
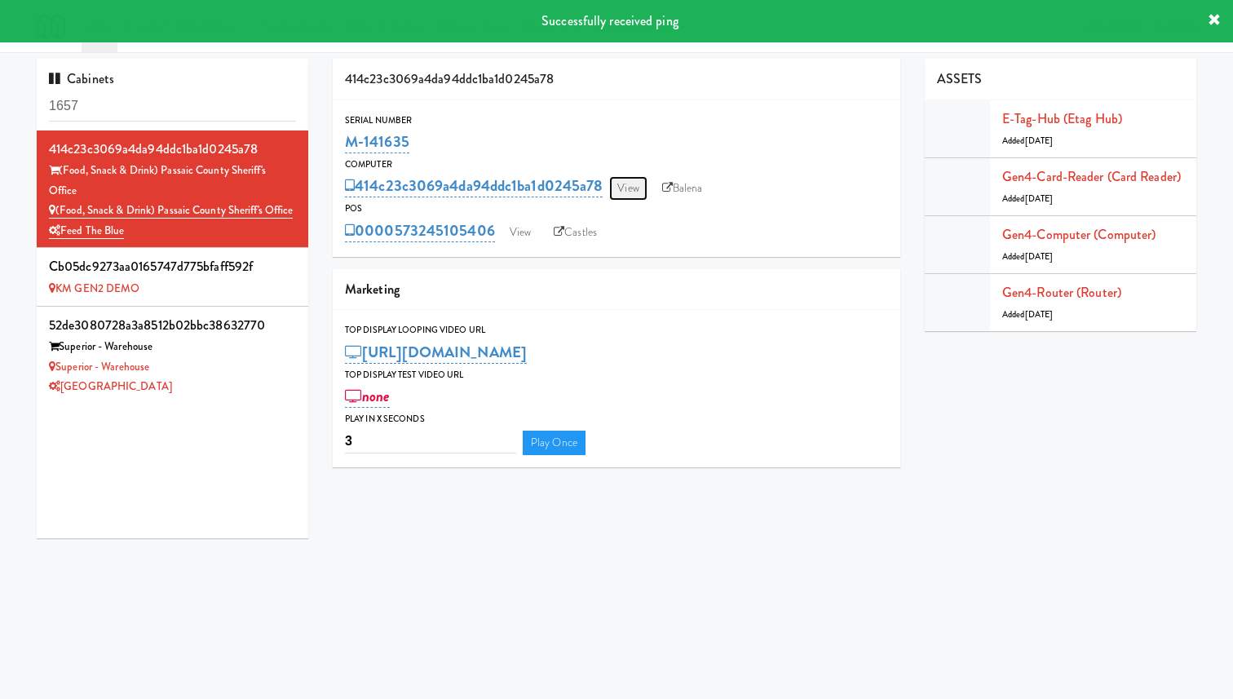
click at [636, 183] on link "View" at bounding box center [628, 188] width 38 height 24
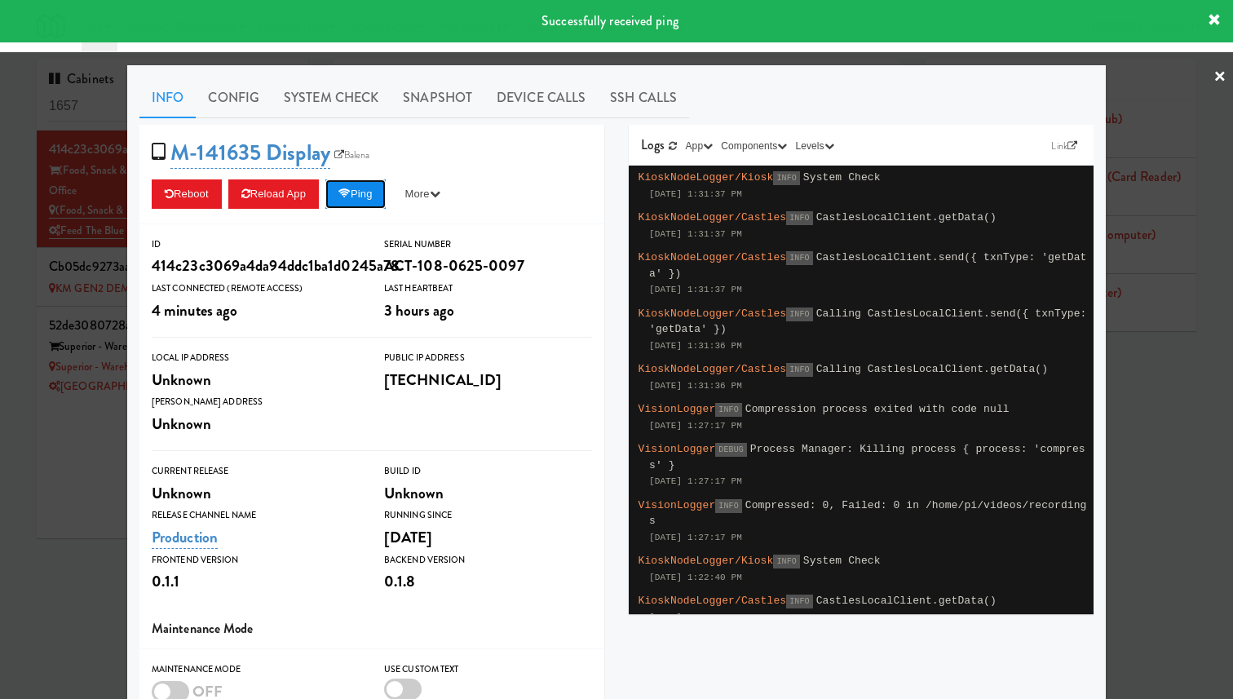
click at [354, 186] on button "Ping" at bounding box center [355, 193] width 60 height 29
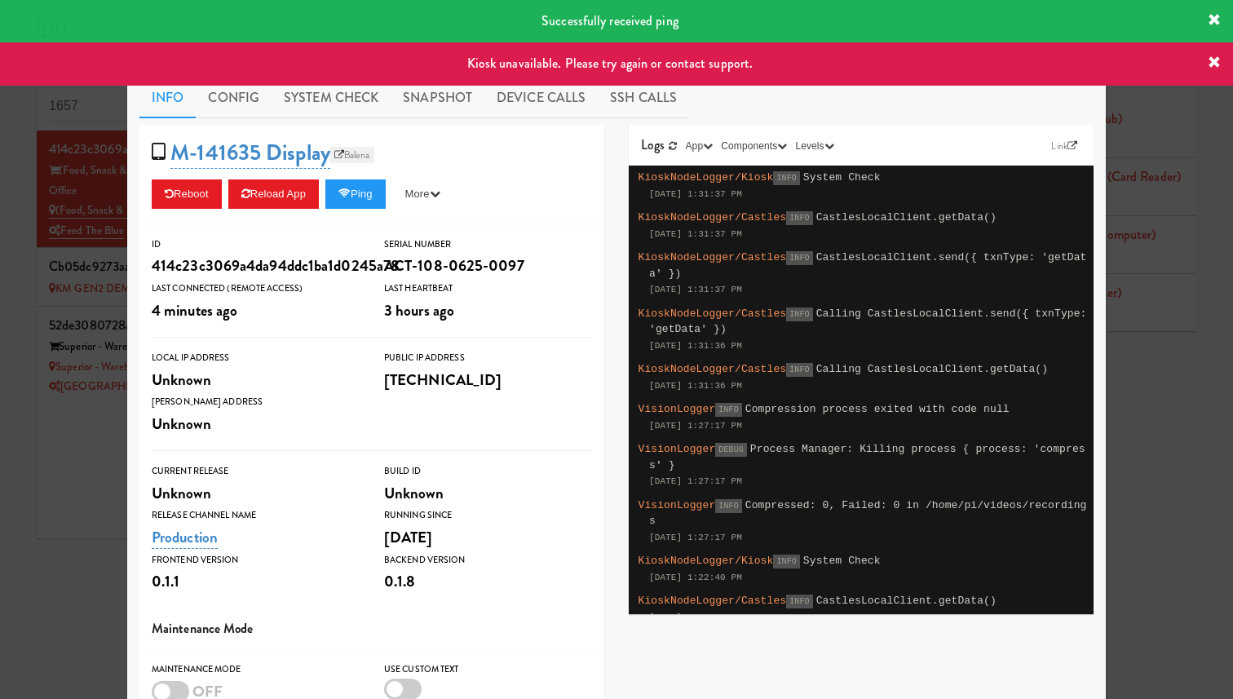
click at [360, 152] on link "Balena" at bounding box center [352, 155] width 44 height 16
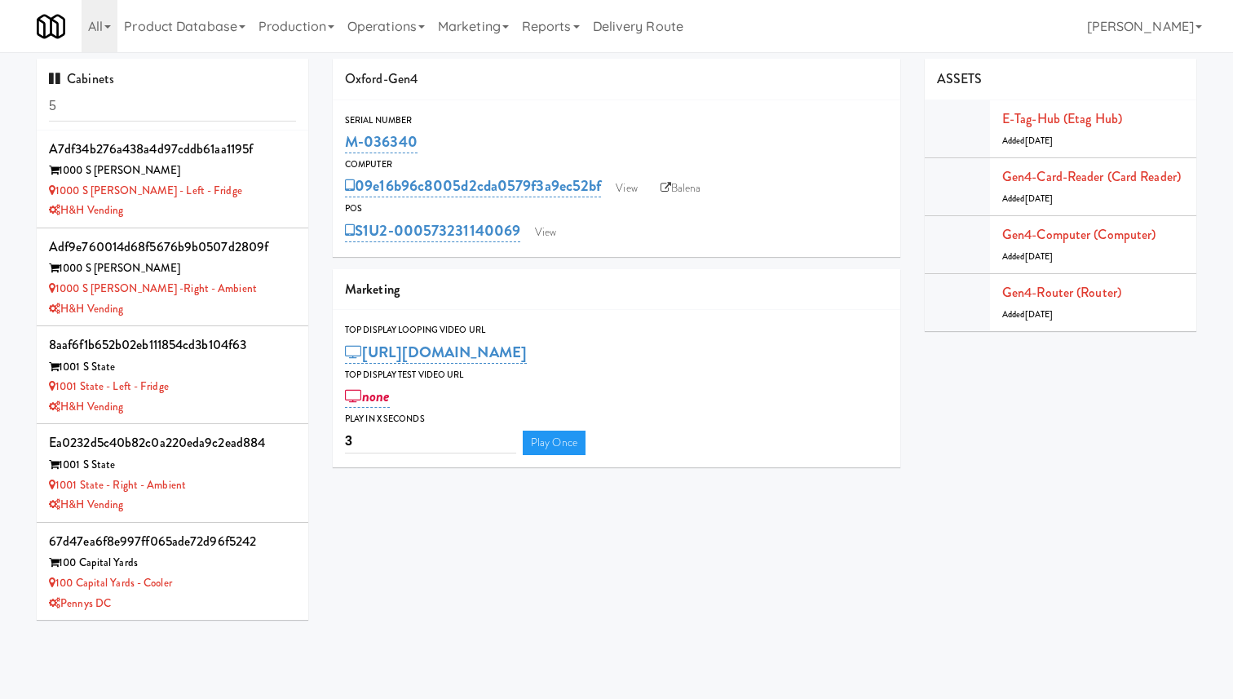
click at [631, 201] on div "POS" at bounding box center [616, 209] width 543 height 16
click at [628, 183] on link "View" at bounding box center [626, 188] width 38 height 24
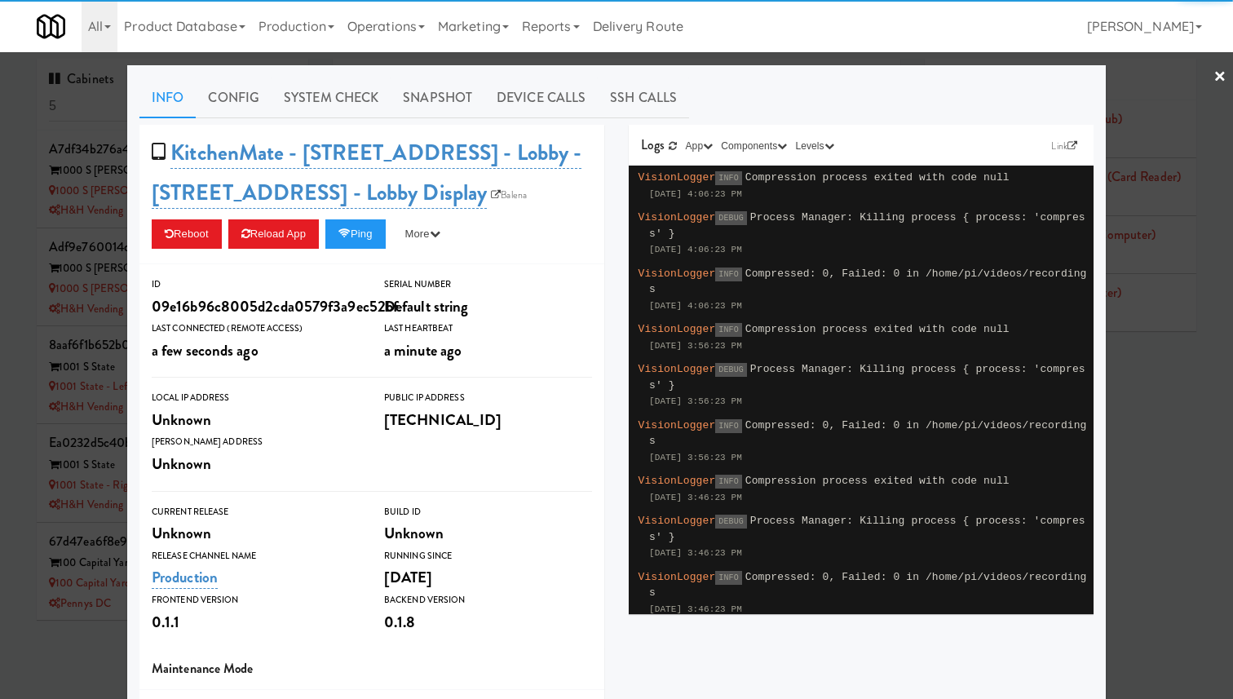
click at [357, 249] on div "KitchenMate - [STREET_ADDRESS] - Lobby - [STREET_ADDRESS] - Lobby Display Balen…" at bounding box center [371, 194] width 465 height 139
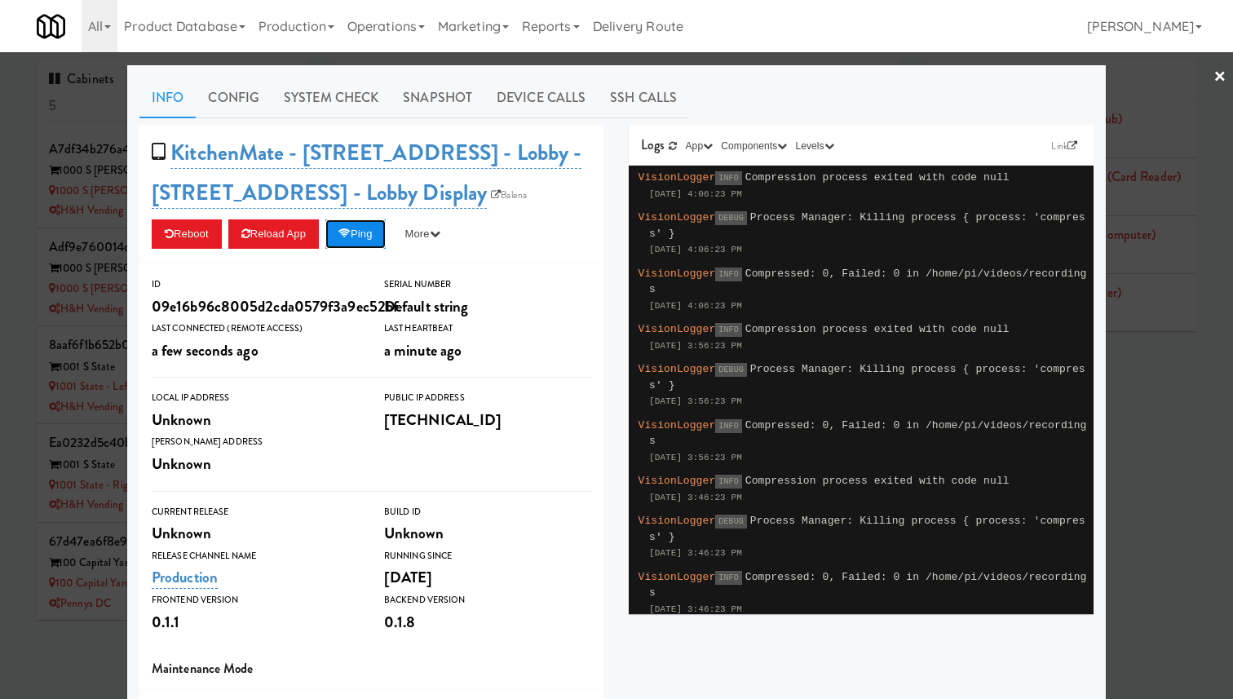
click at [361, 240] on button "Ping" at bounding box center [355, 233] width 60 height 29
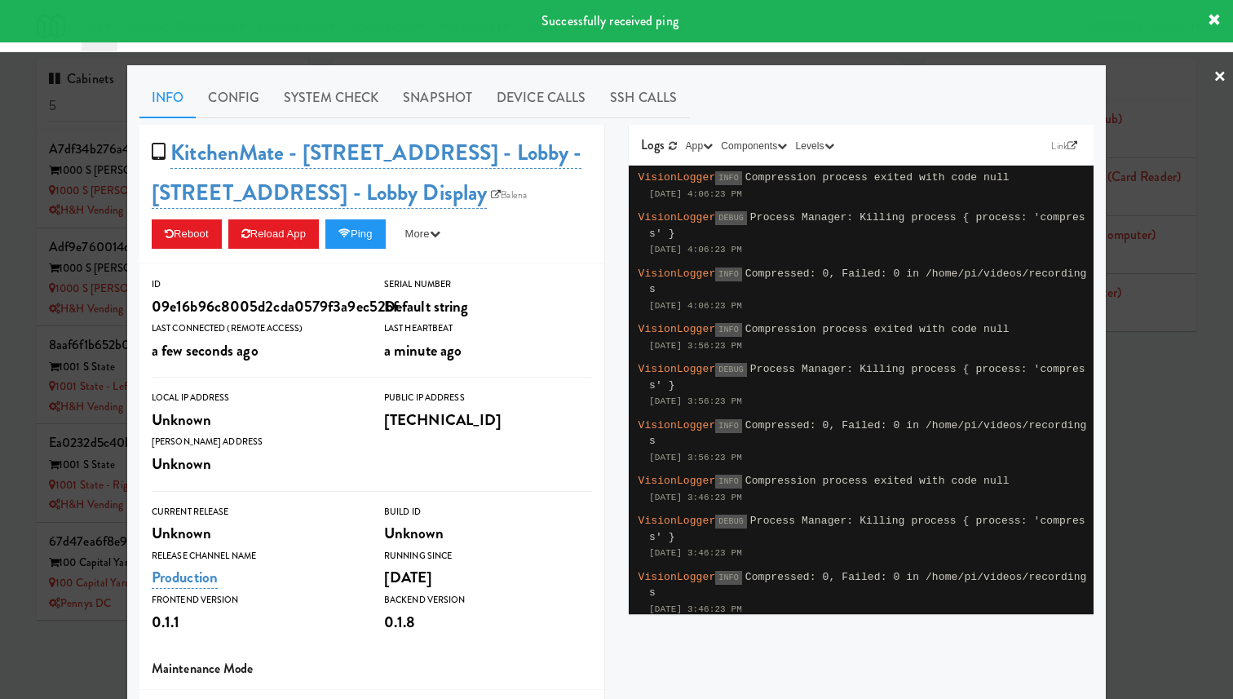
click at [42, 336] on div at bounding box center [616, 349] width 1233 height 699
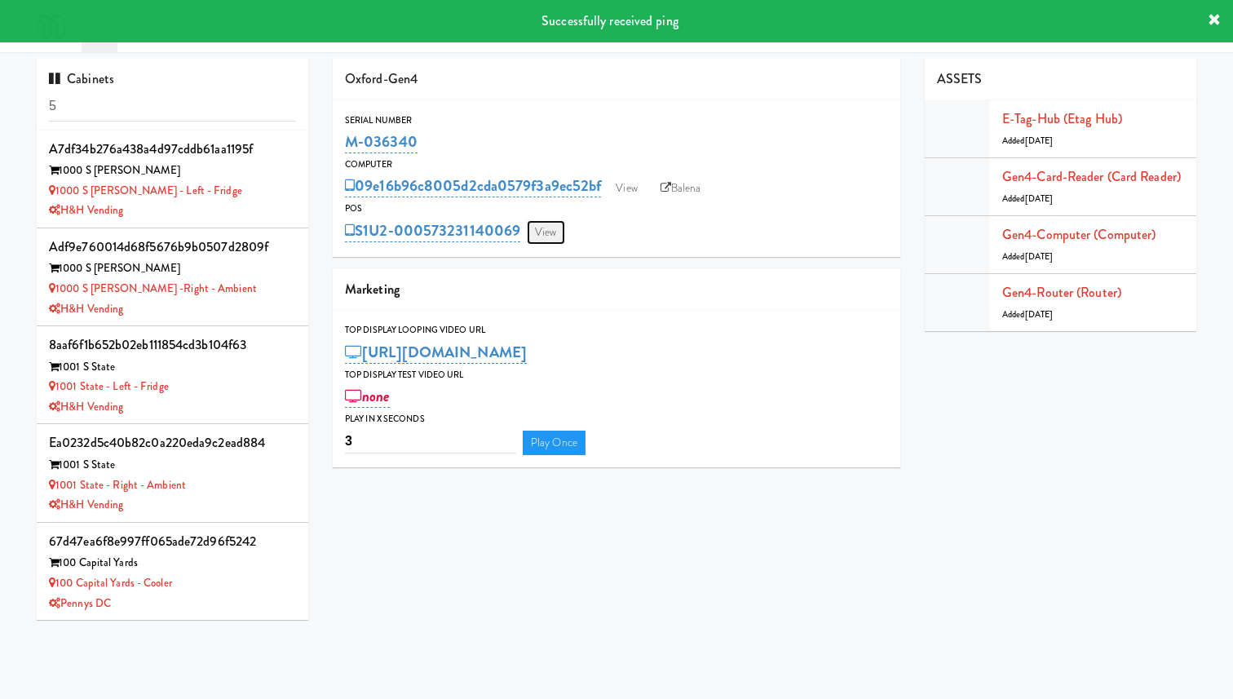
click at [531, 235] on link "View" at bounding box center [546, 232] width 38 height 24
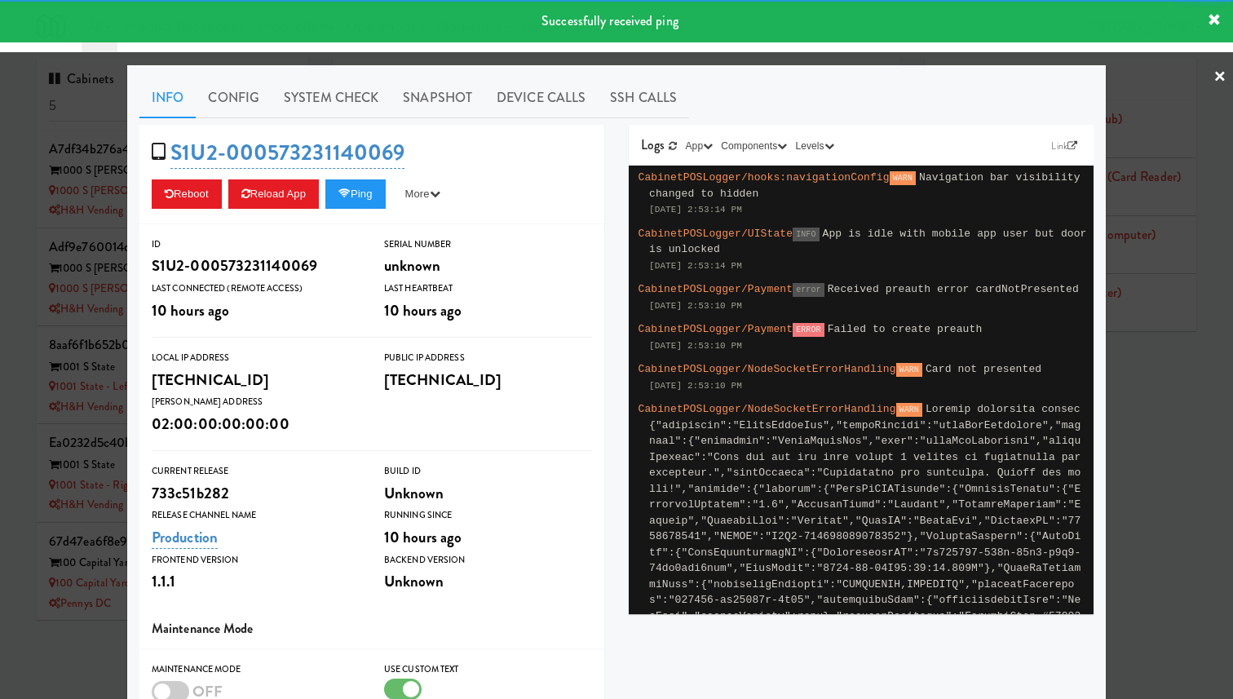
click at [99, 254] on div at bounding box center [616, 349] width 1233 height 699
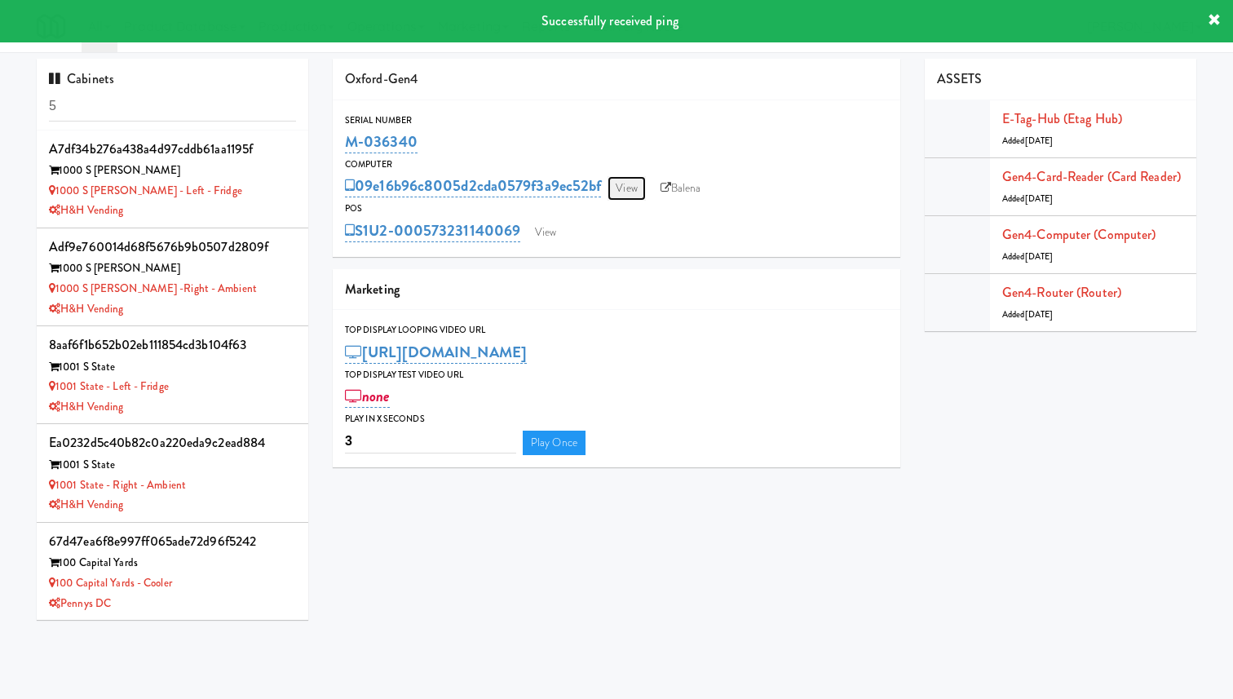
click at [624, 187] on link "View" at bounding box center [626, 188] width 38 height 24
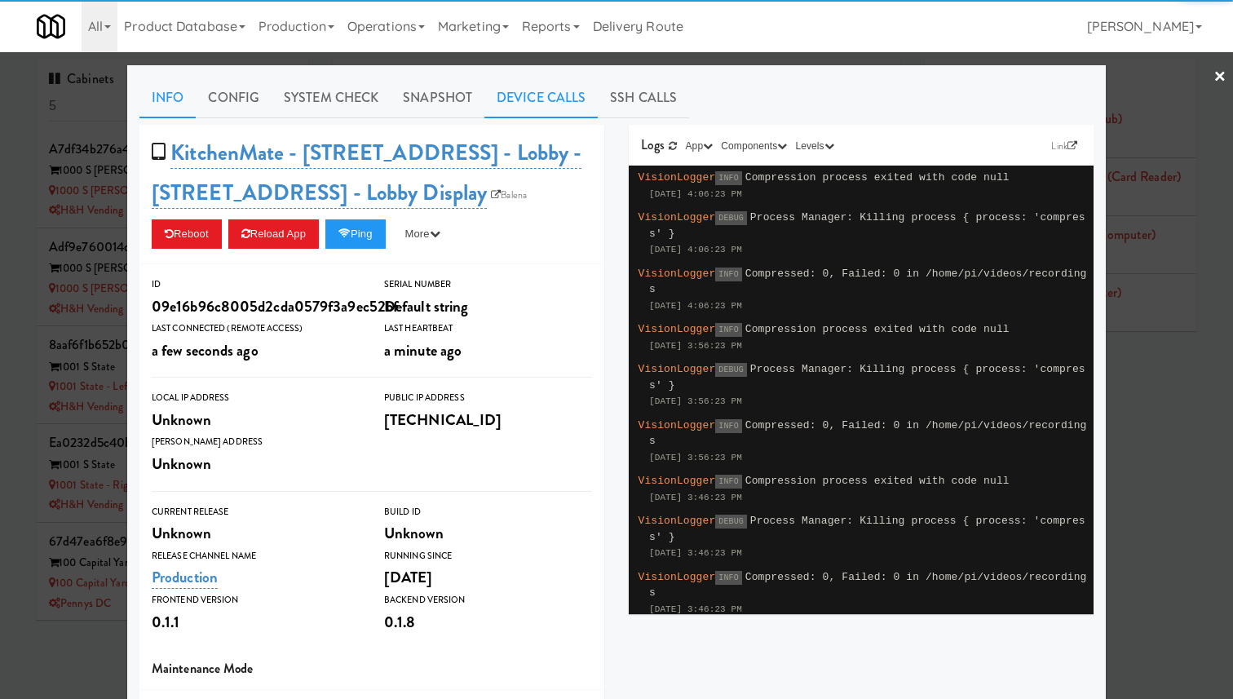
click at [545, 85] on link "Device Calls" at bounding box center [540, 97] width 113 height 41
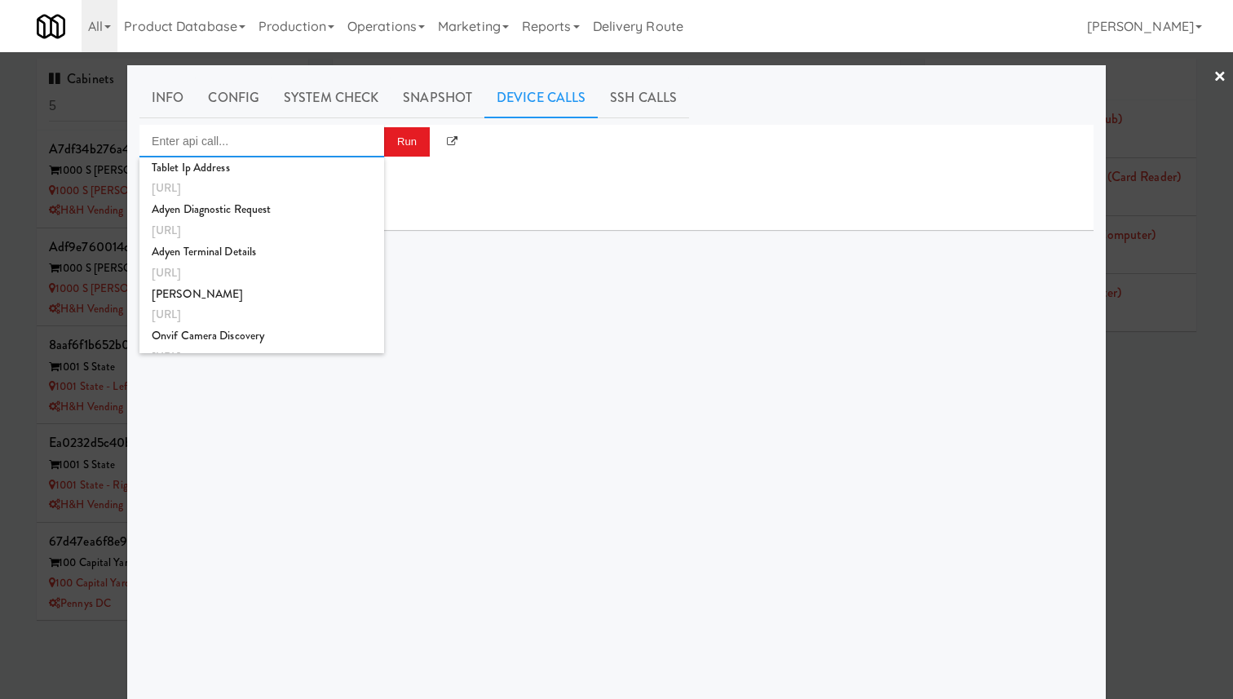
click at [358, 141] on input "Enter api call..." at bounding box center [261, 141] width 245 height 33
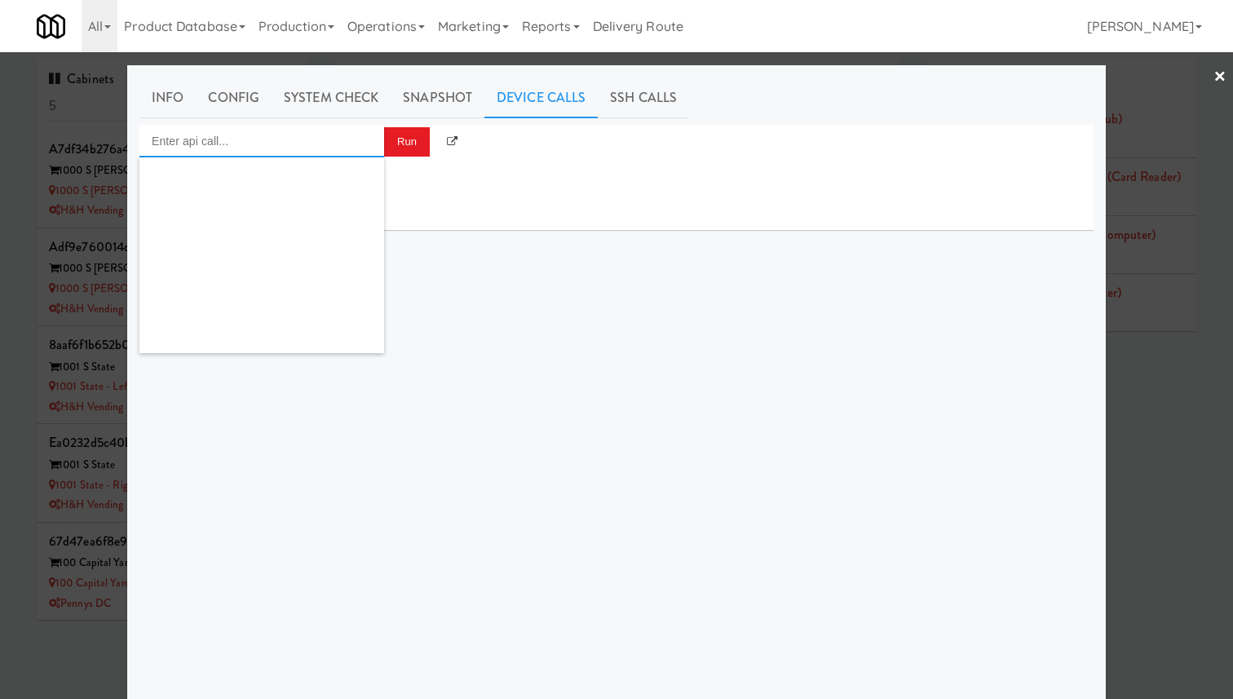
scroll to position [1585, 0]
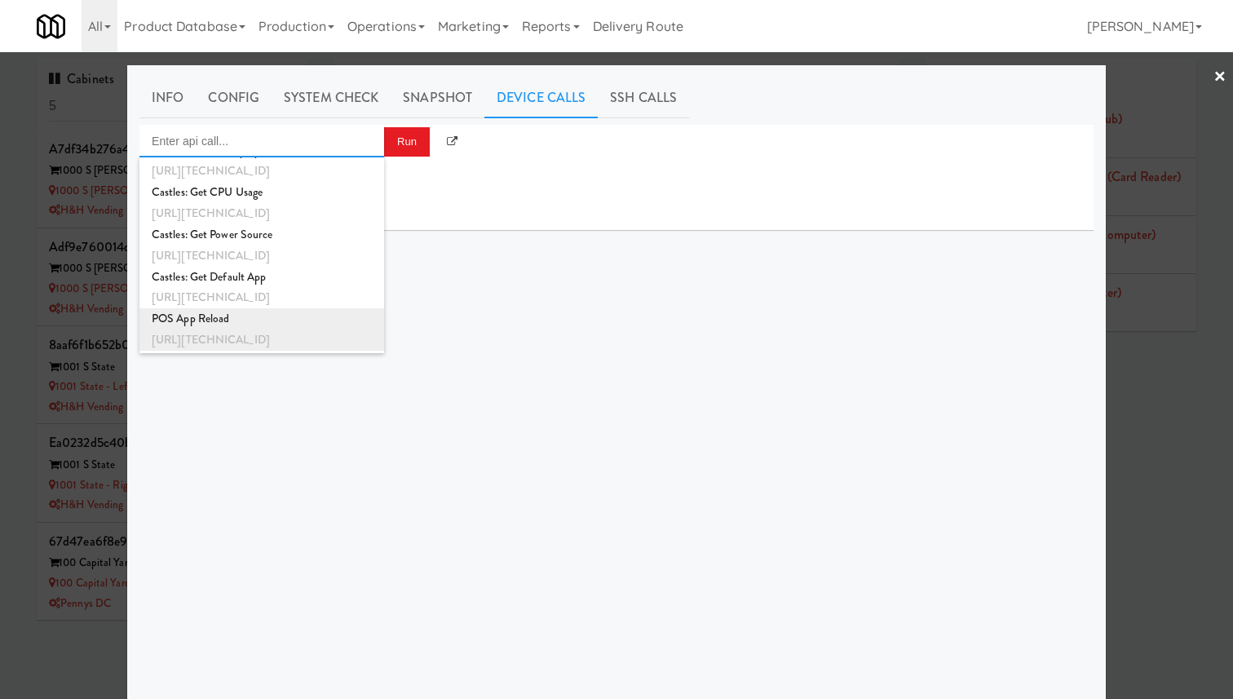
click at [315, 322] on div "POS App Reload" at bounding box center [262, 318] width 220 height 21
type input "POS App Reload"
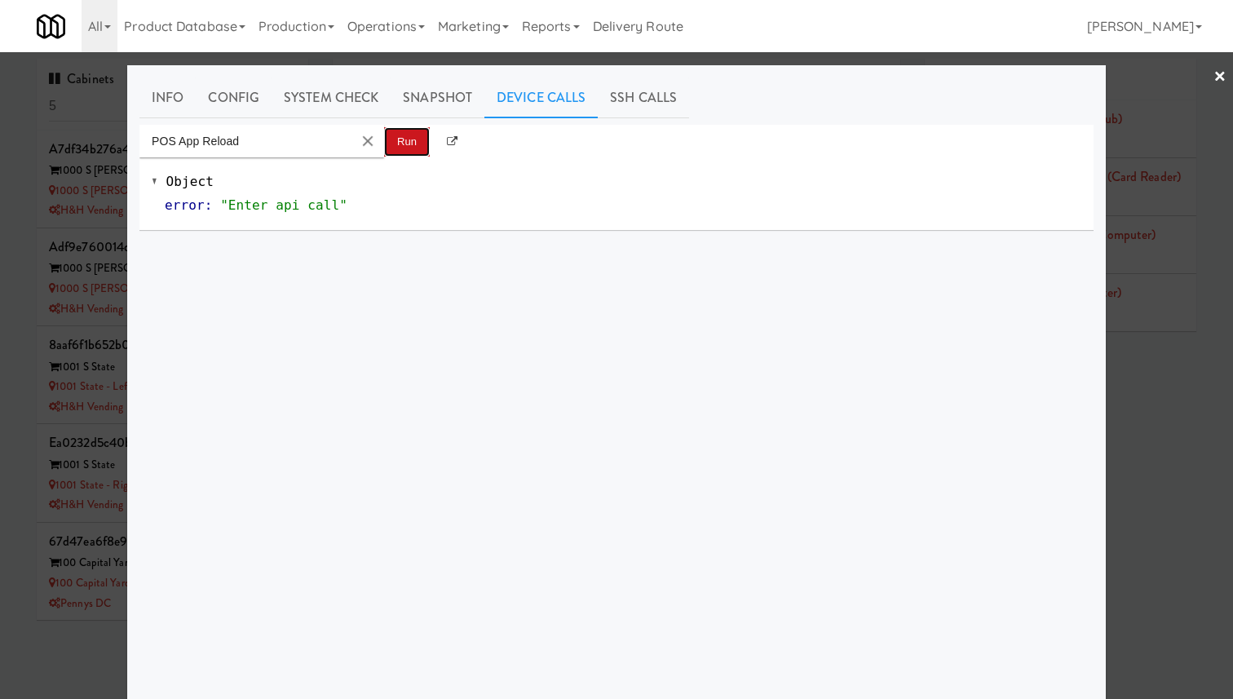
click at [413, 151] on button "Run" at bounding box center [407, 141] width 46 height 29
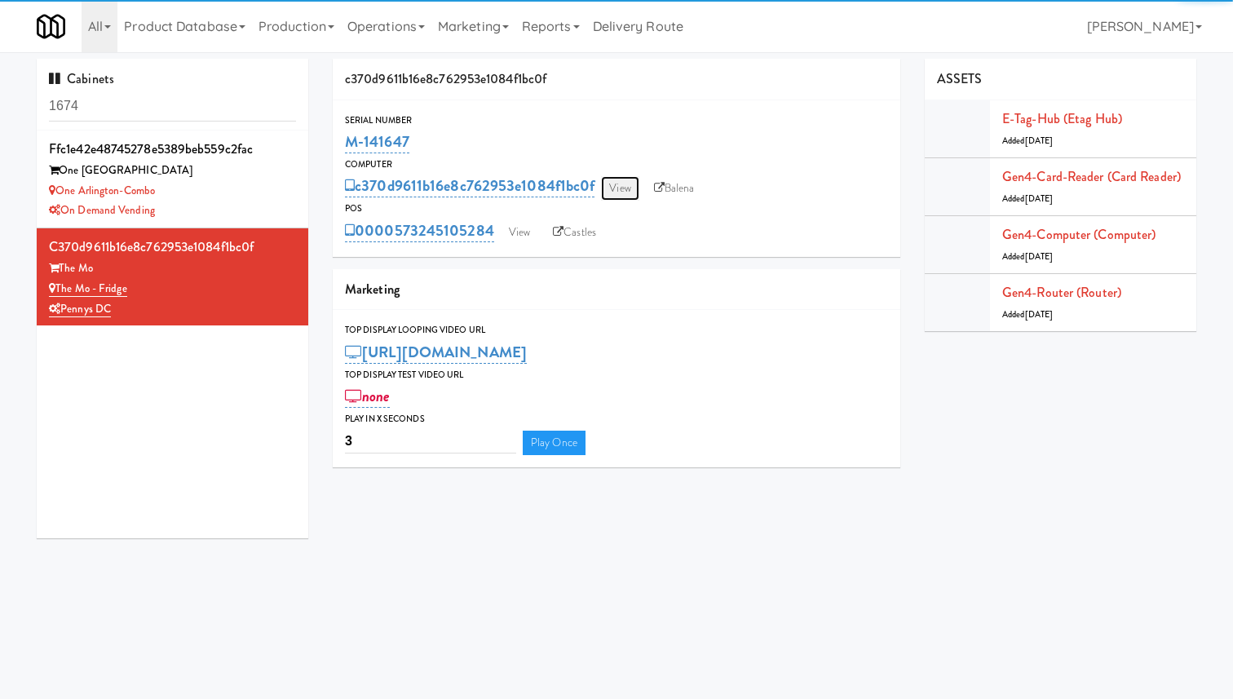
click at [603, 189] on link "View" at bounding box center [620, 188] width 38 height 24
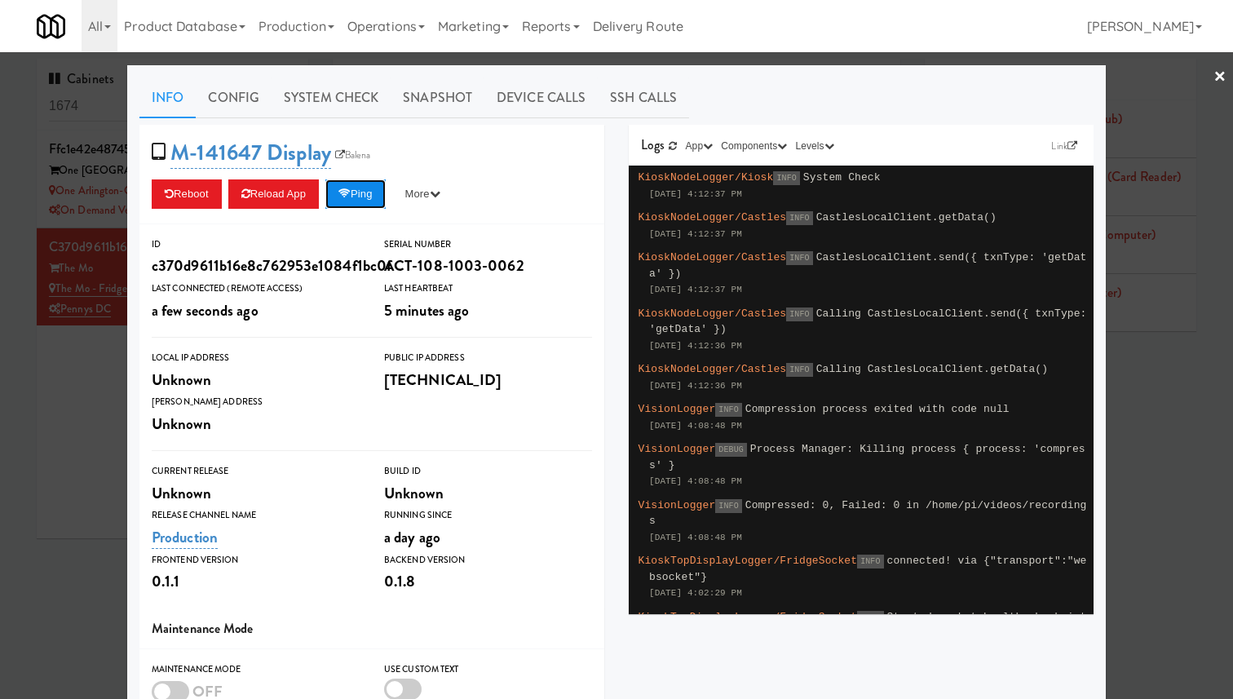
click at [371, 199] on button "Ping" at bounding box center [355, 193] width 60 height 29
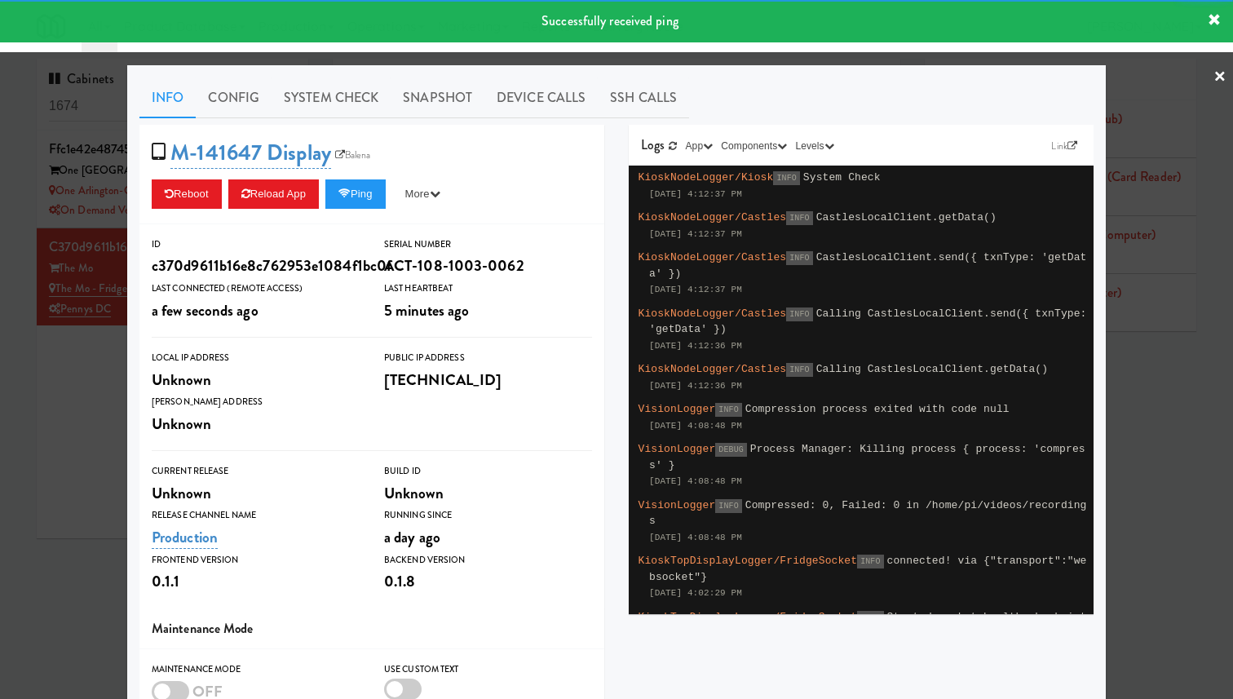
click at [82, 239] on div at bounding box center [616, 349] width 1233 height 699
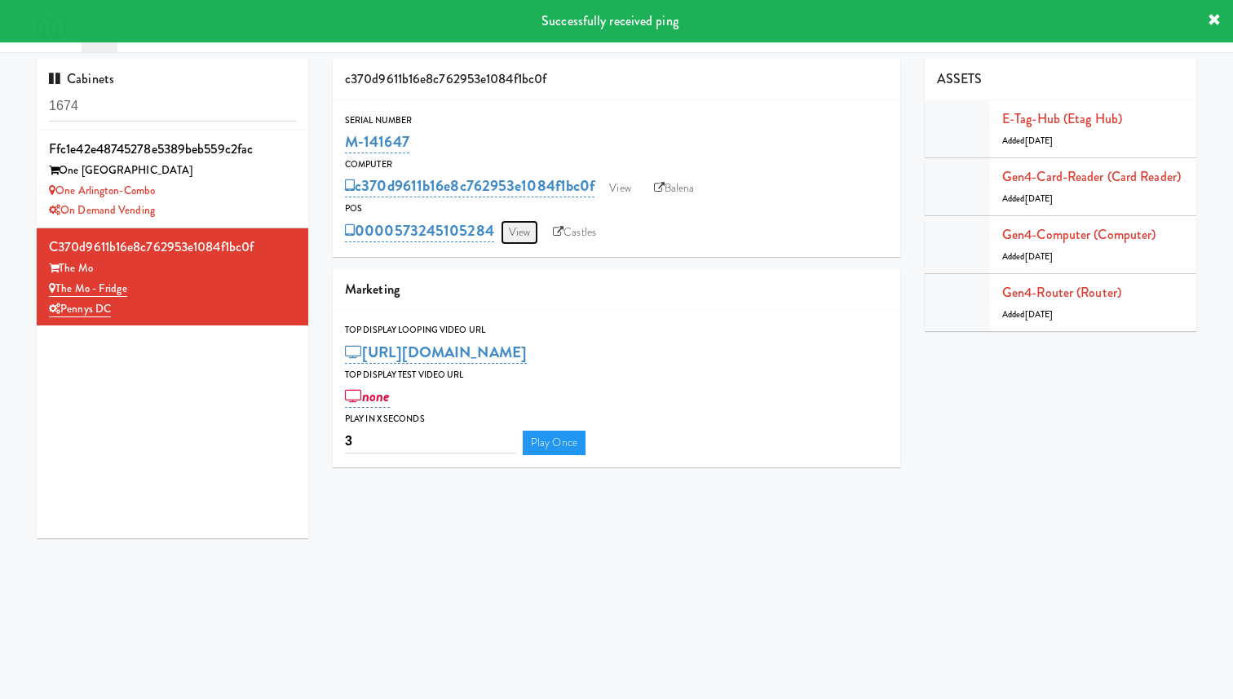
click at [527, 230] on link "View" at bounding box center [520, 232] width 38 height 24
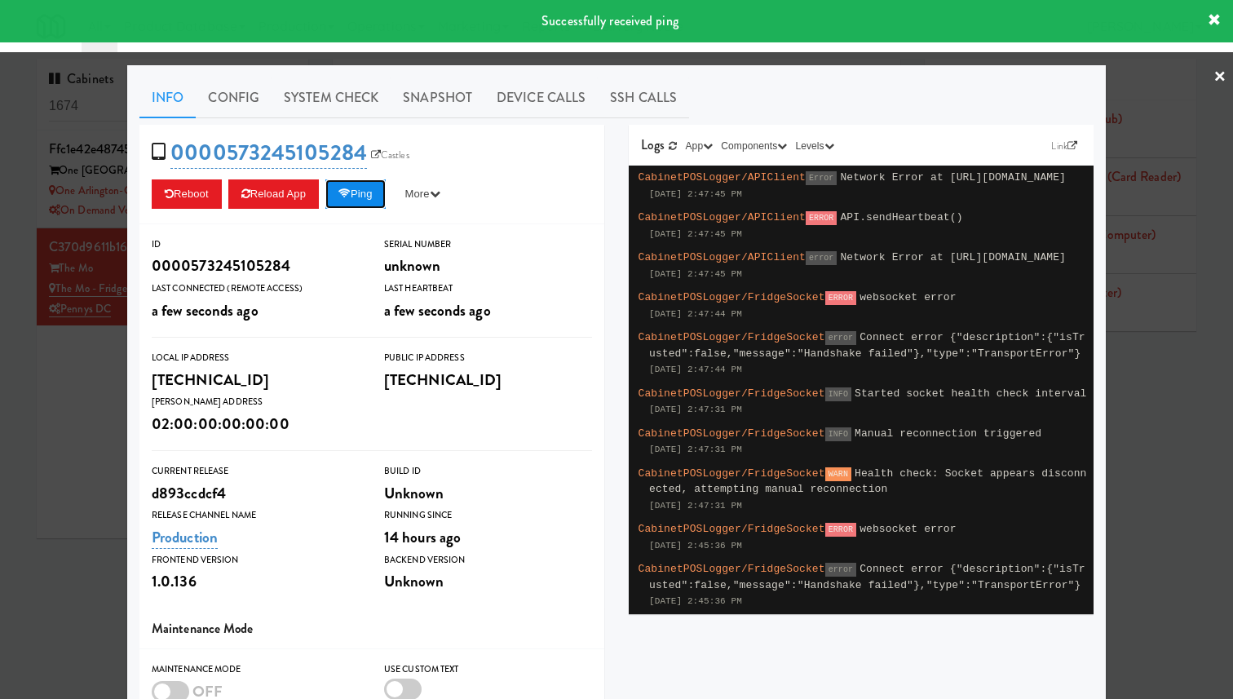
click at [377, 191] on button "Ping" at bounding box center [355, 193] width 60 height 29
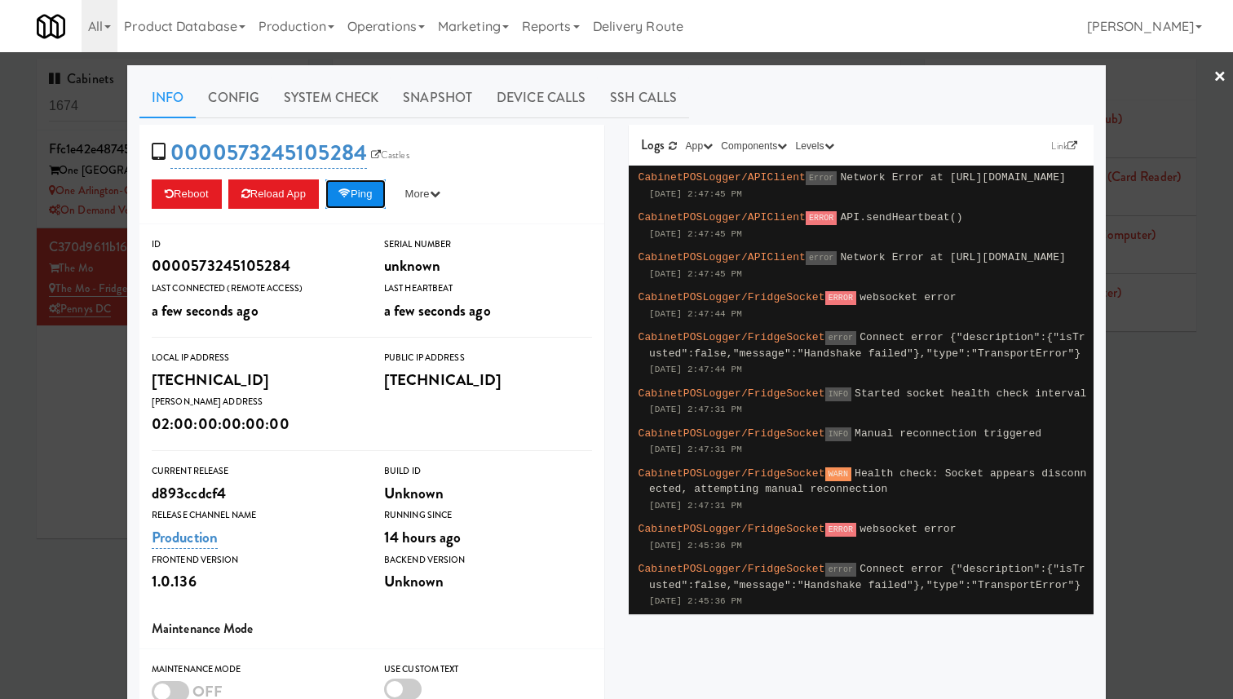
click at [377, 191] on button "Ping" at bounding box center [355, 193] width 60 height 29
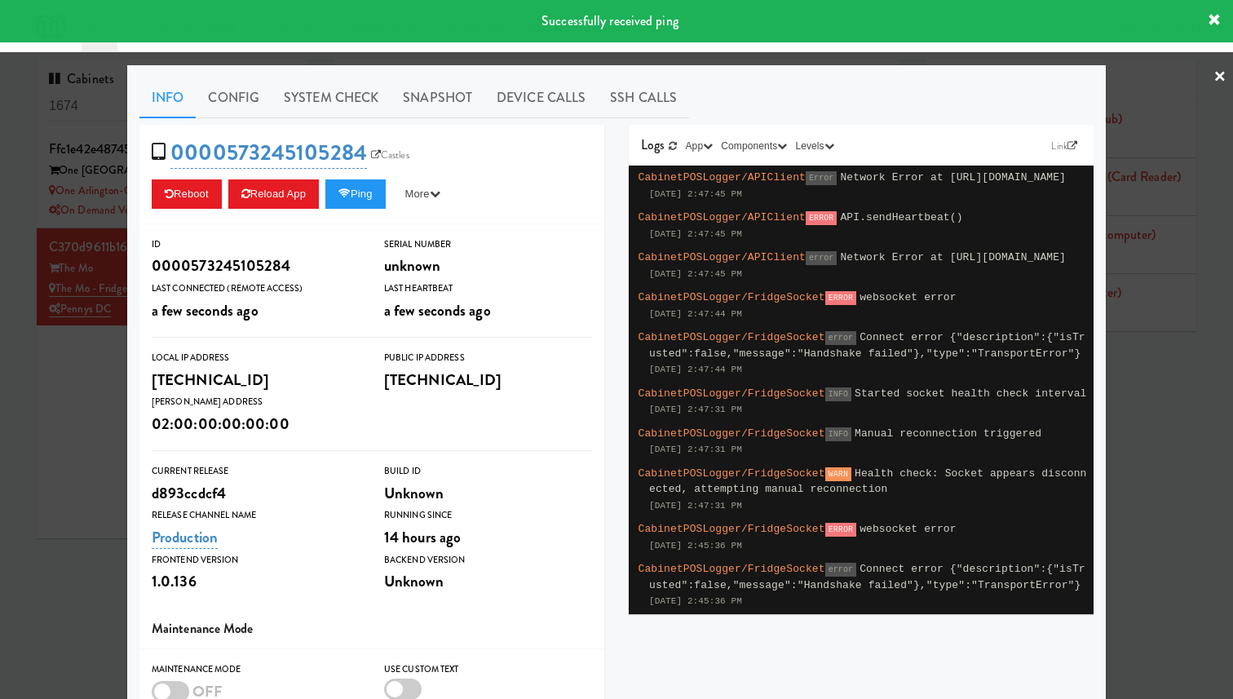
click at [130, 213] on div "Info Config System Check Snapshot Device Calls SSH Calls 0000573245105284 Castl…" at bounding box center [616, 476] width 978 height 823
click at [90, 218] on div at bounding box center [616, 349] width 1233 height 699
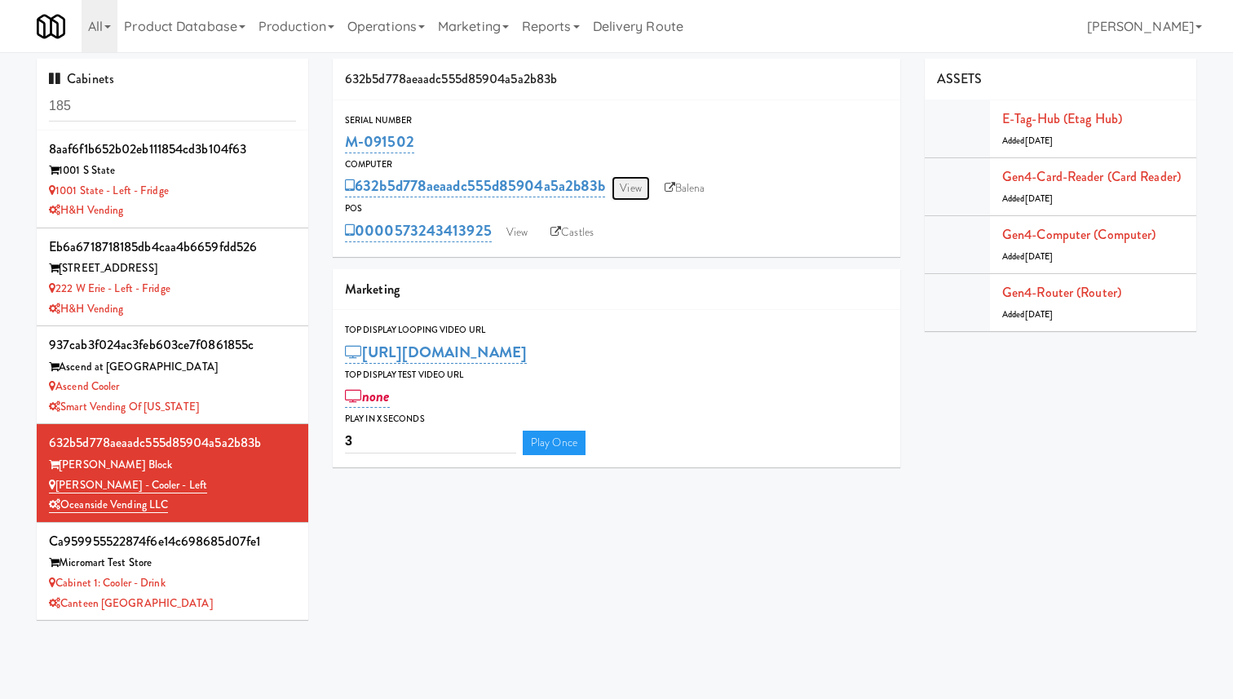
click at [632, 192] on link "View" at bounding box center [630, 188] width 38 height 24
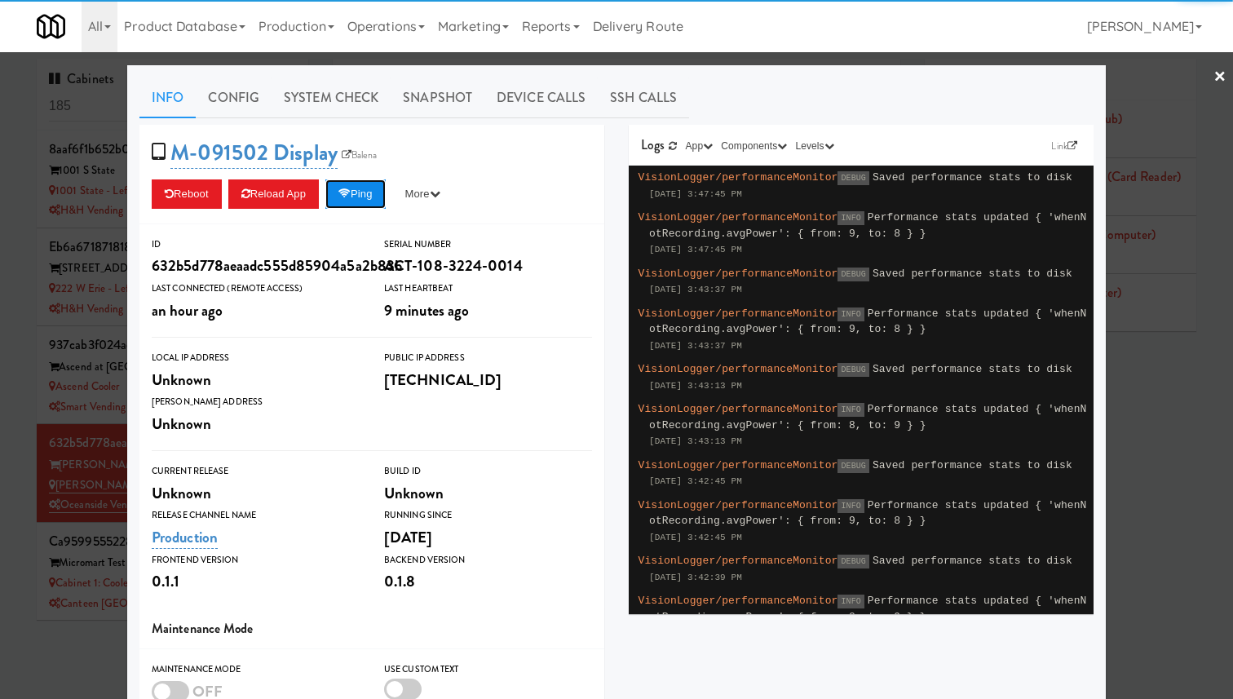
click at [373, 191] on button "Ping" at bounding box center [355, 193] width 60 height 29
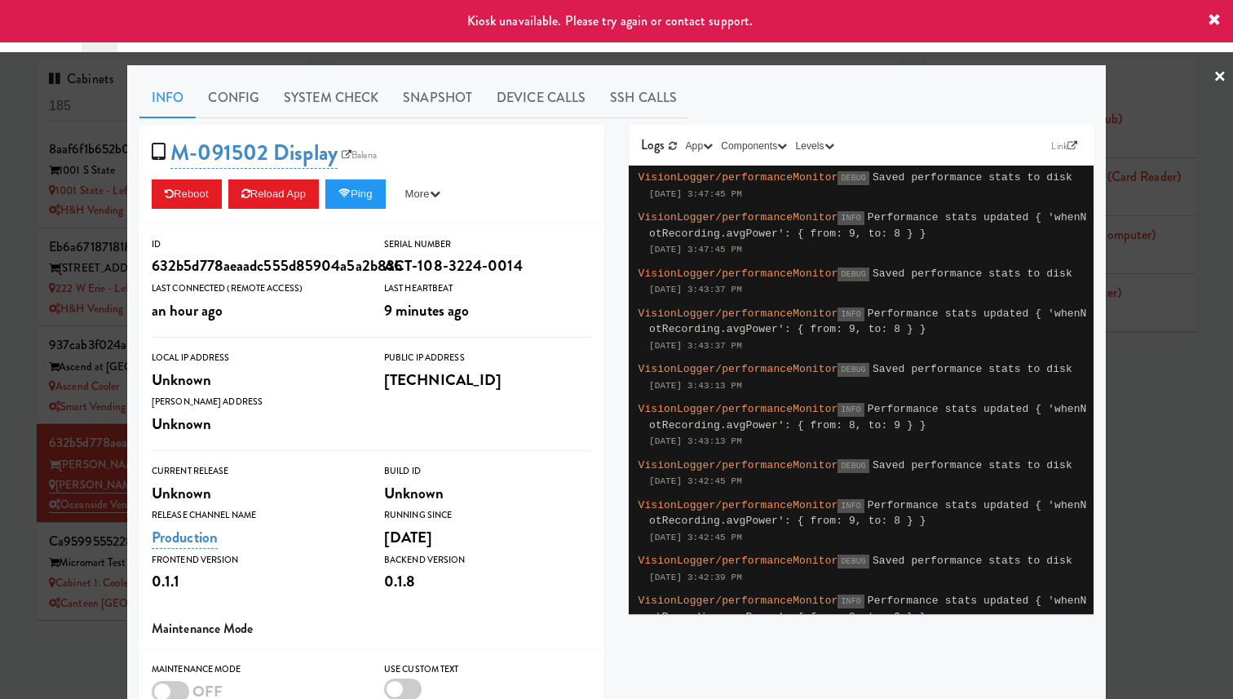
click at [106, 242] on div at bounding box center [616, 349] width 1233 height 699
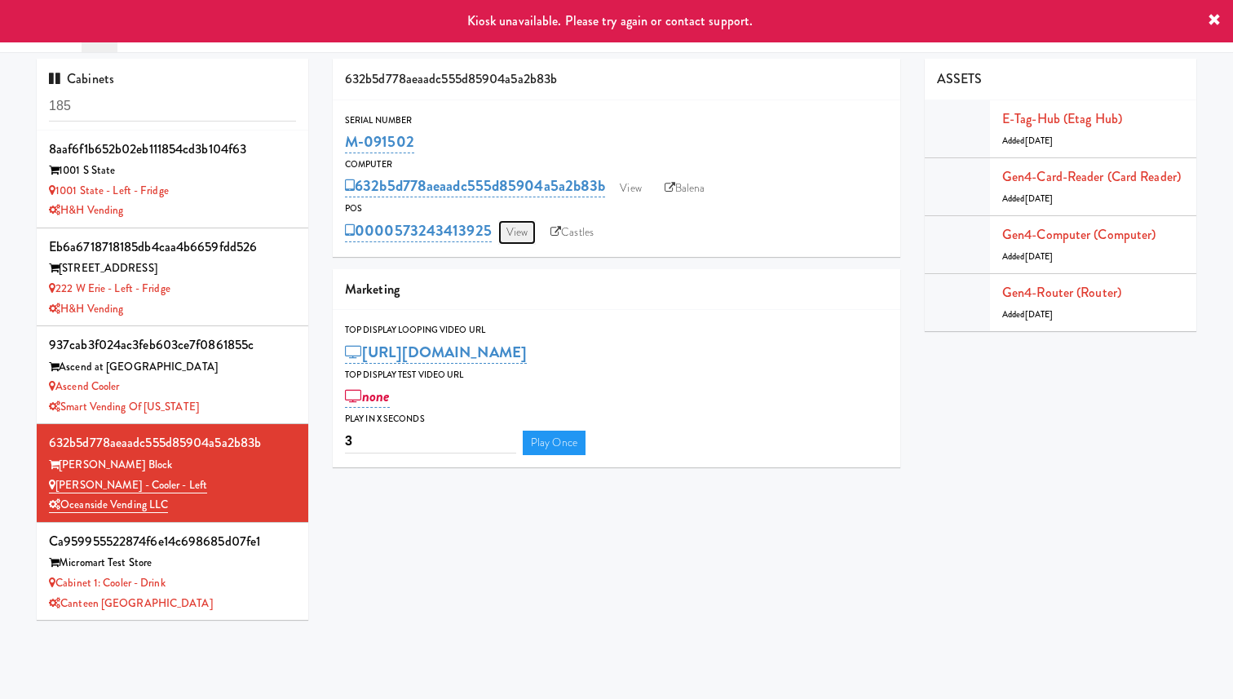
click at [525, 237] on link "View" at bounding box center [517, 232] width 38 height 24
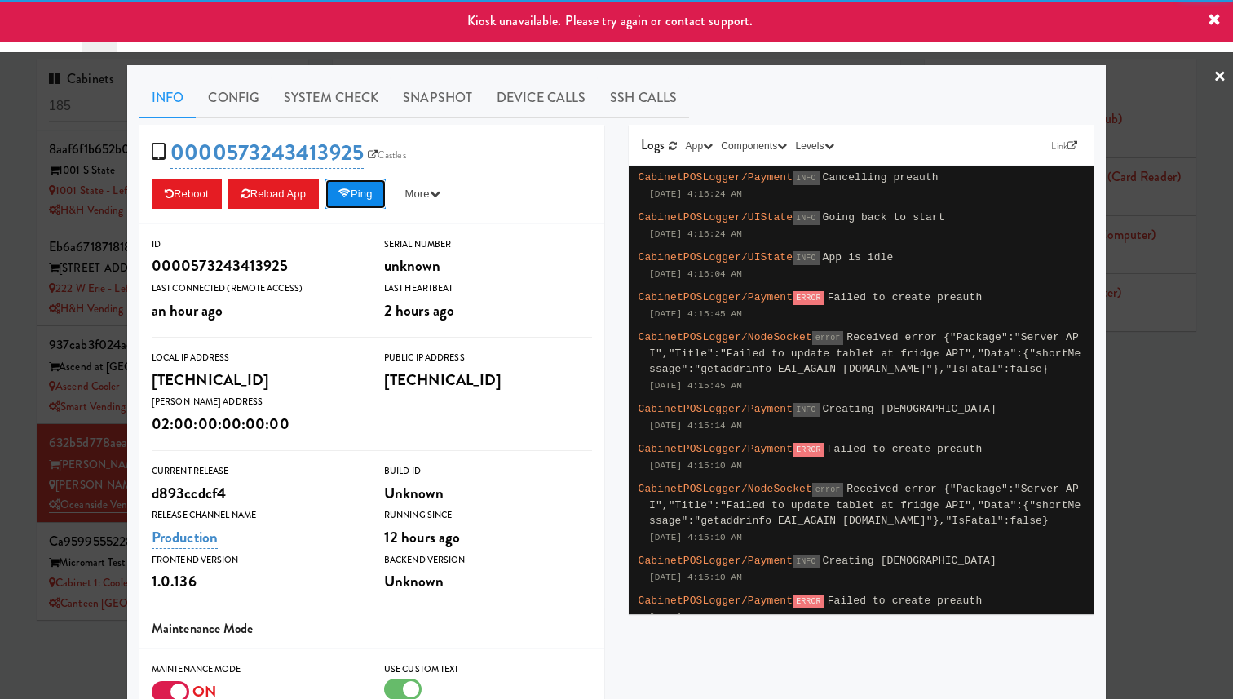
click at [364, 196] on button "Ping" at bounding box center [355, 193] width 60 height 29
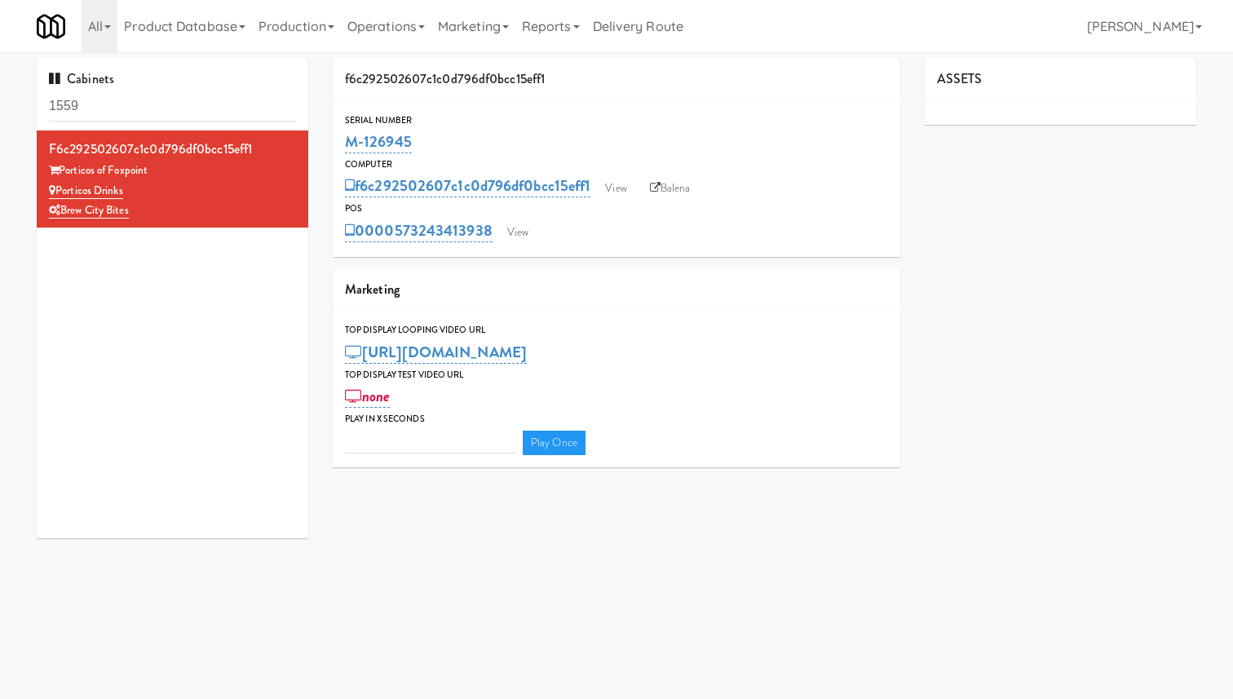
type input "3"
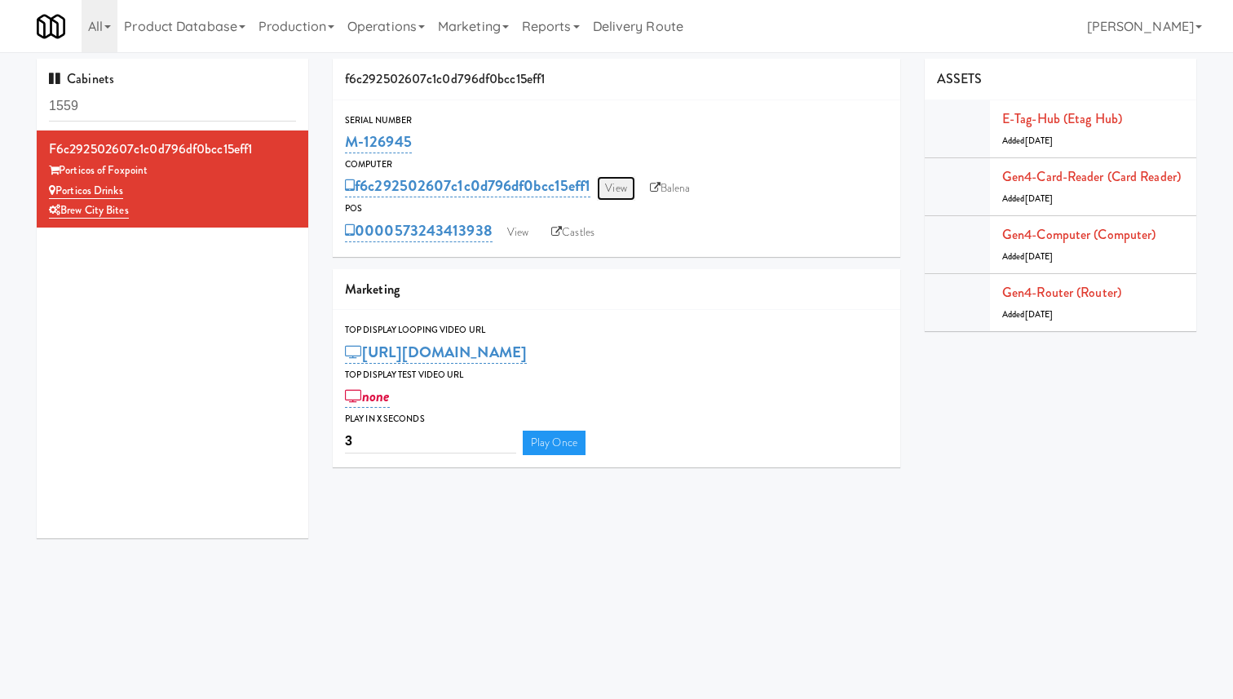
click at [609, 178] on link "View" at bounding box center [616, 188] width 38 height 24
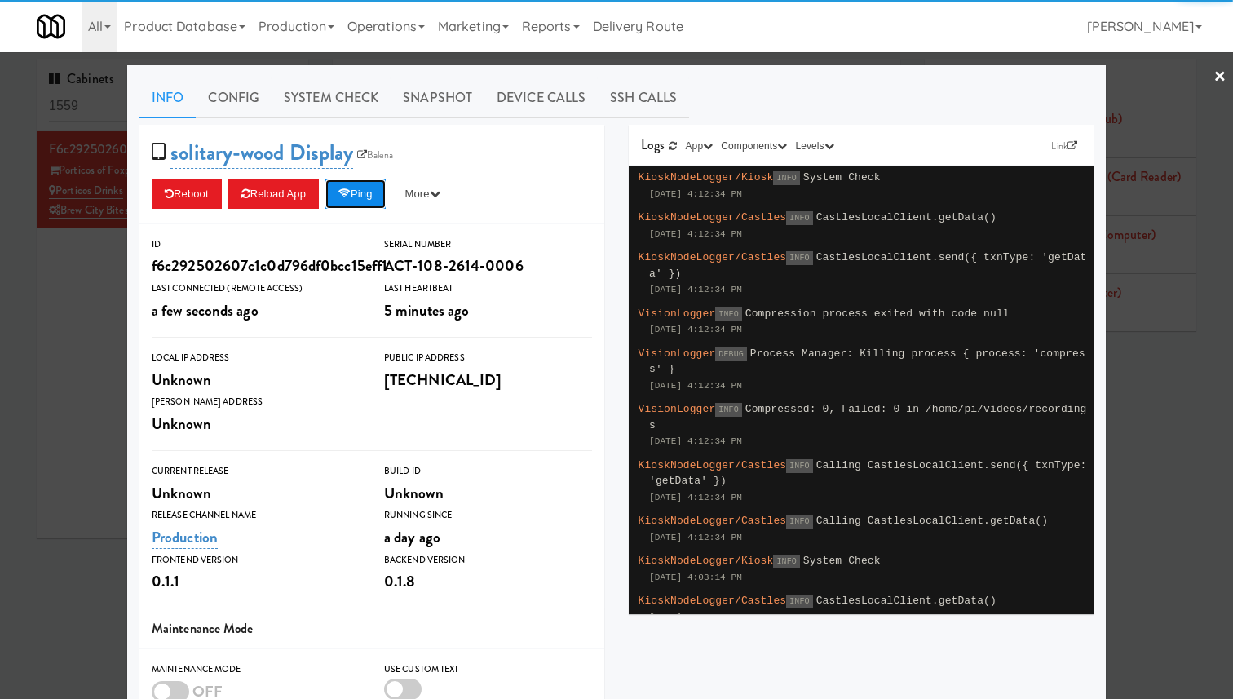
click at [364, 200] on button "Ping" at bounding box center [355, 193] width 60 height 29
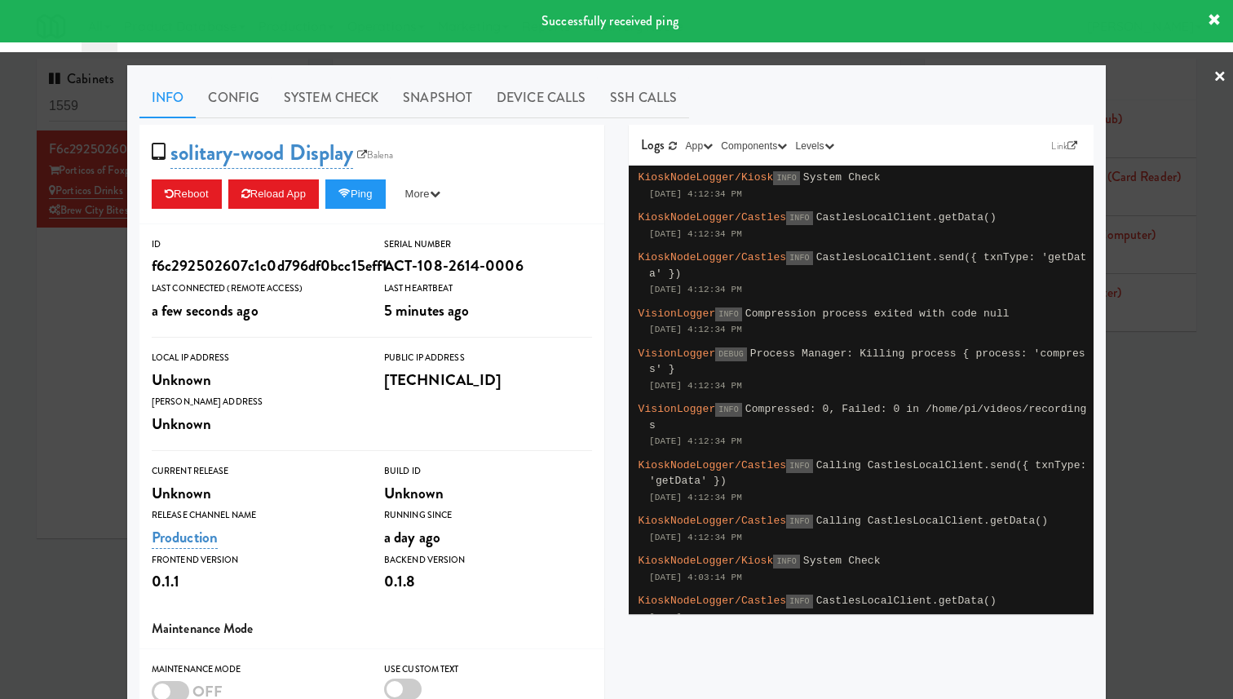
click at [81, 269] on div at bounding box center [616, 349] width 1233 height 699
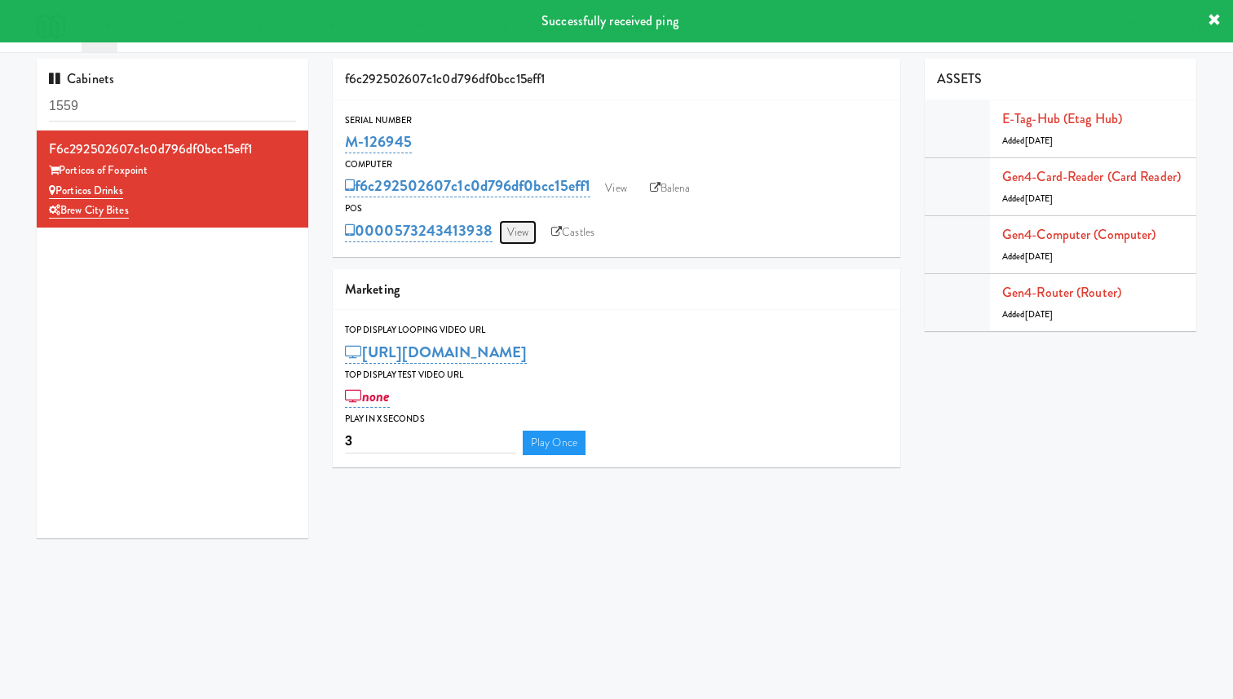
click at [518, 236] on link "View" at bounding box center [518, 232] width 38 height 24
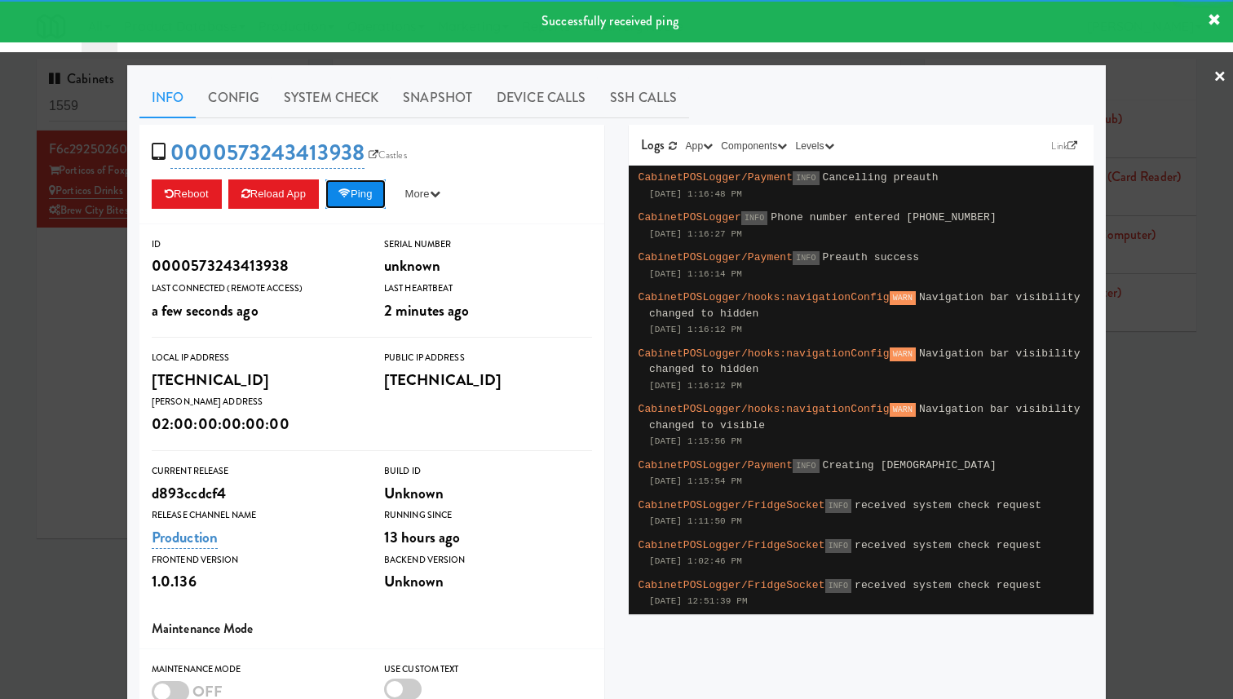
click at [365, 196] on button "Ping" at bounding box center [355, 193] width 60 height 29
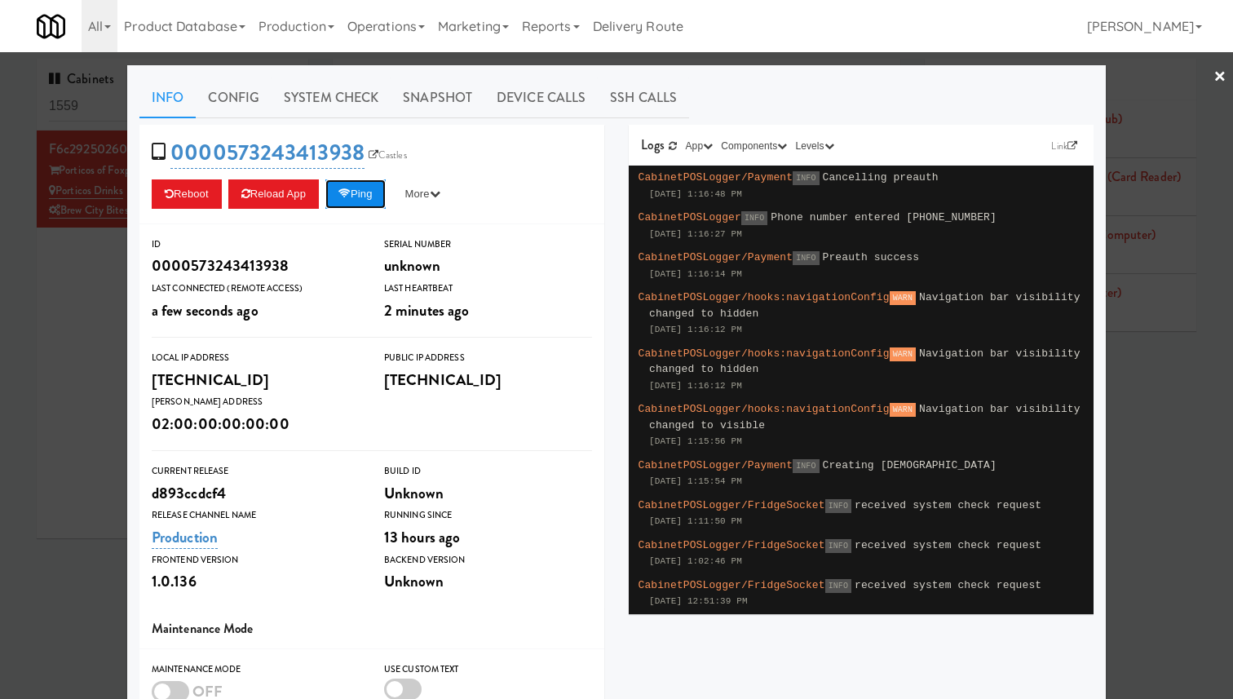
click at [369, 198] on button "Ping" at bounding box center [355, 193] width 60 height 29
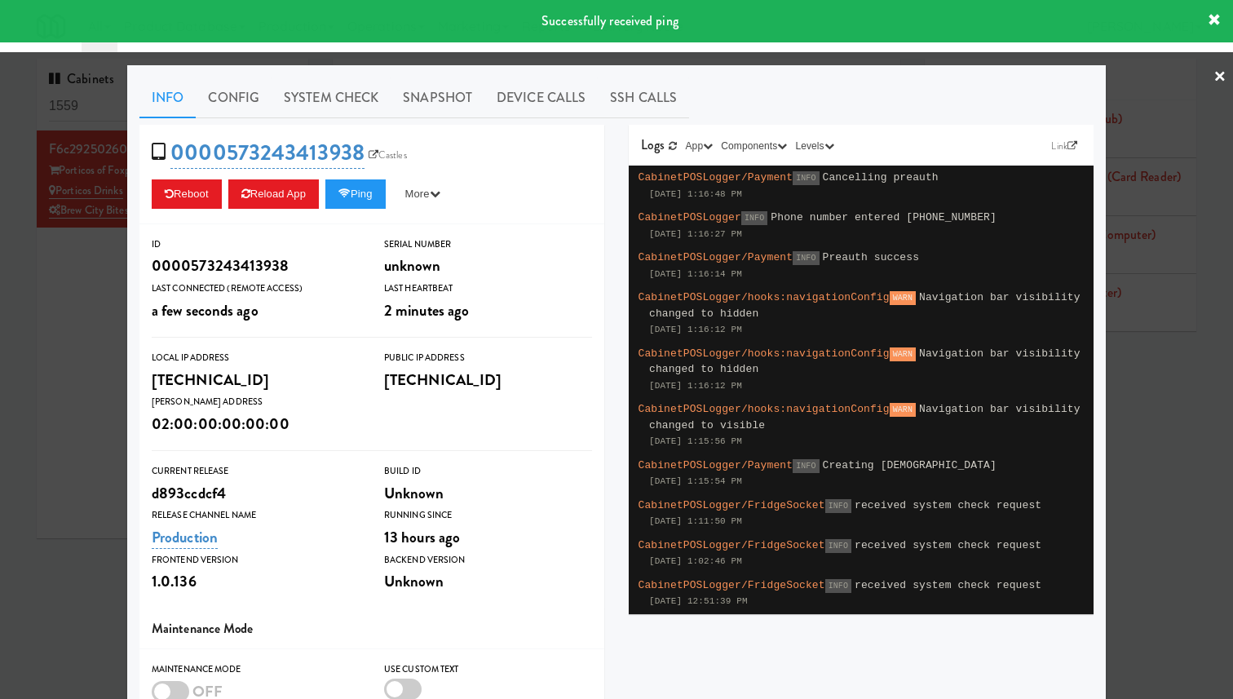
click at [81, 252] on div at bounding box center [616, 349] width 1233 height 699
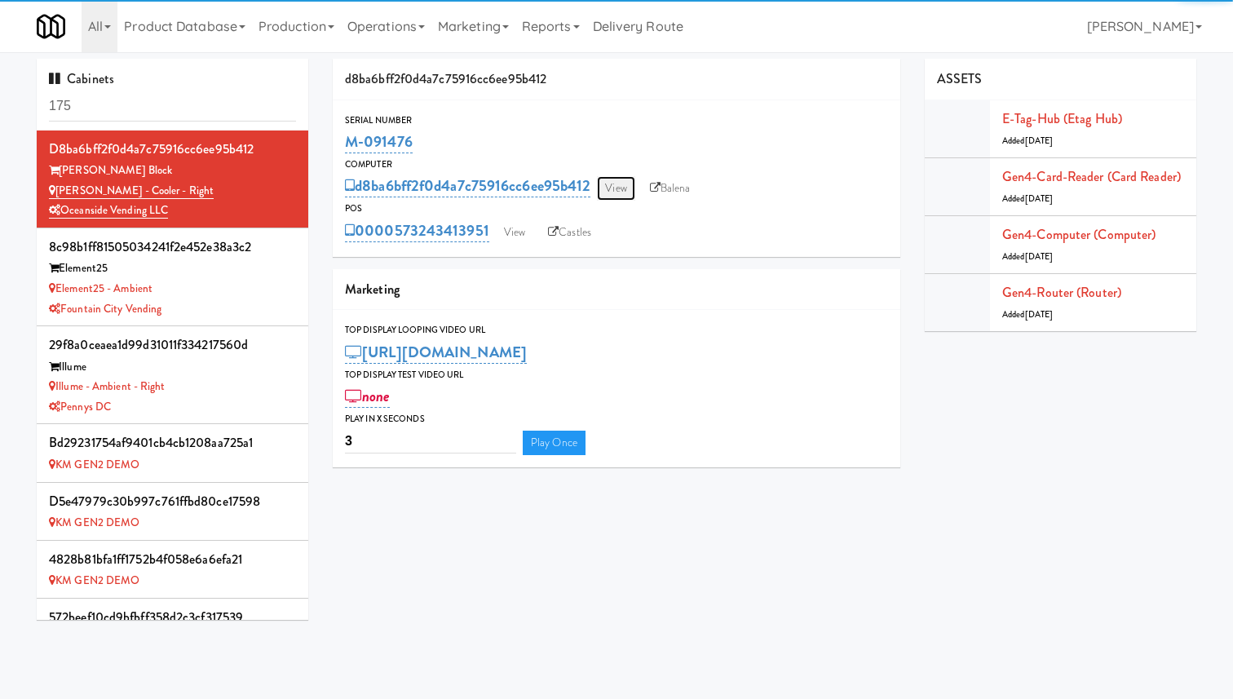
click at [622, 179] on link "View" at bounding box center [616, 188] width 38 height 24
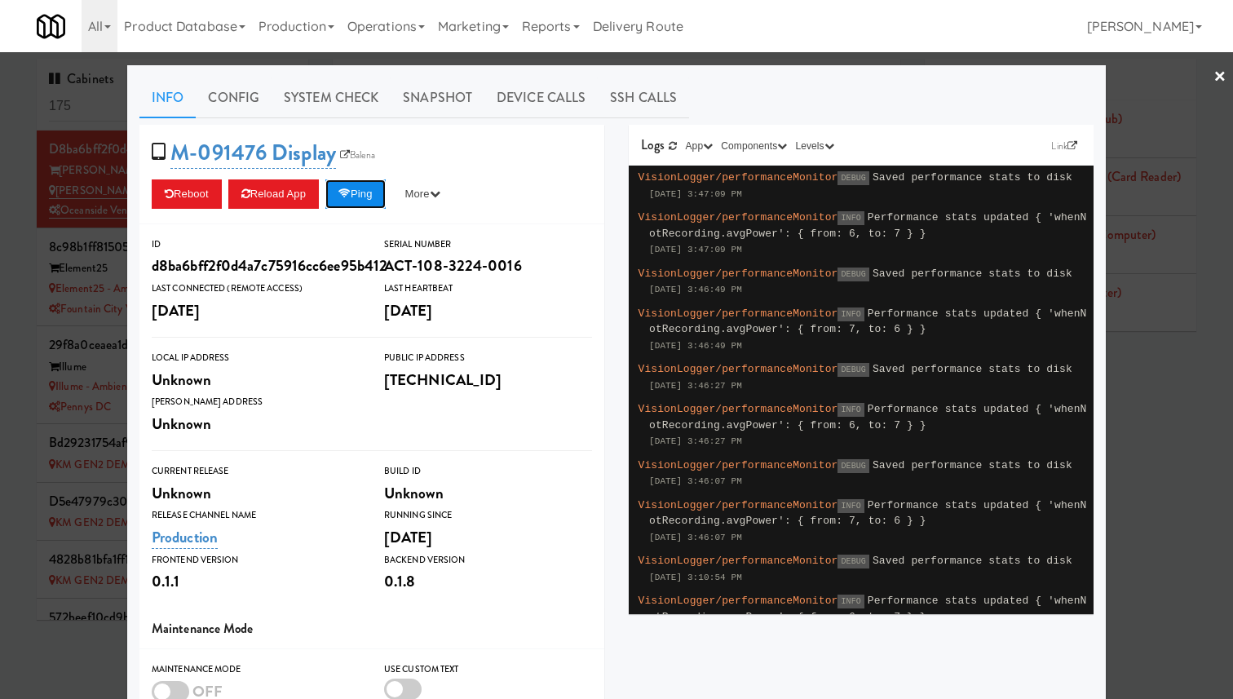
click at [351, 189] on icon at bounding box center [344, 193] width 12 height 11
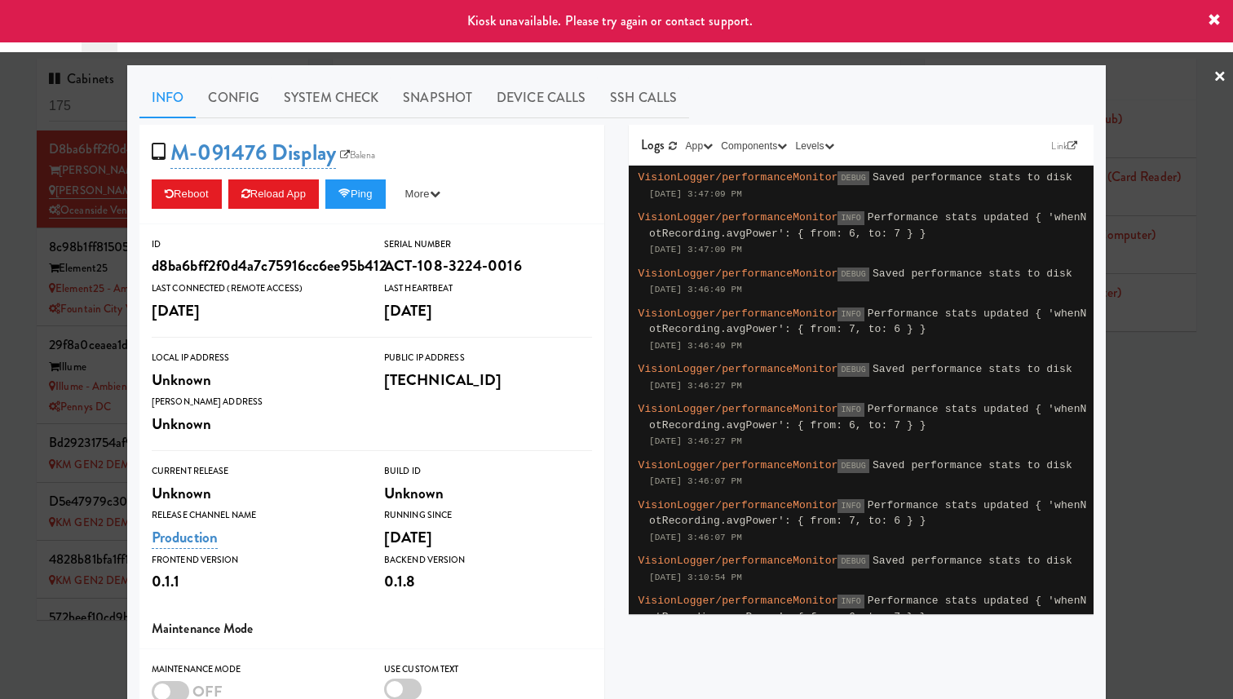
click at [75, 252] on div at bounding box center [616, 349] width 1233 height 699
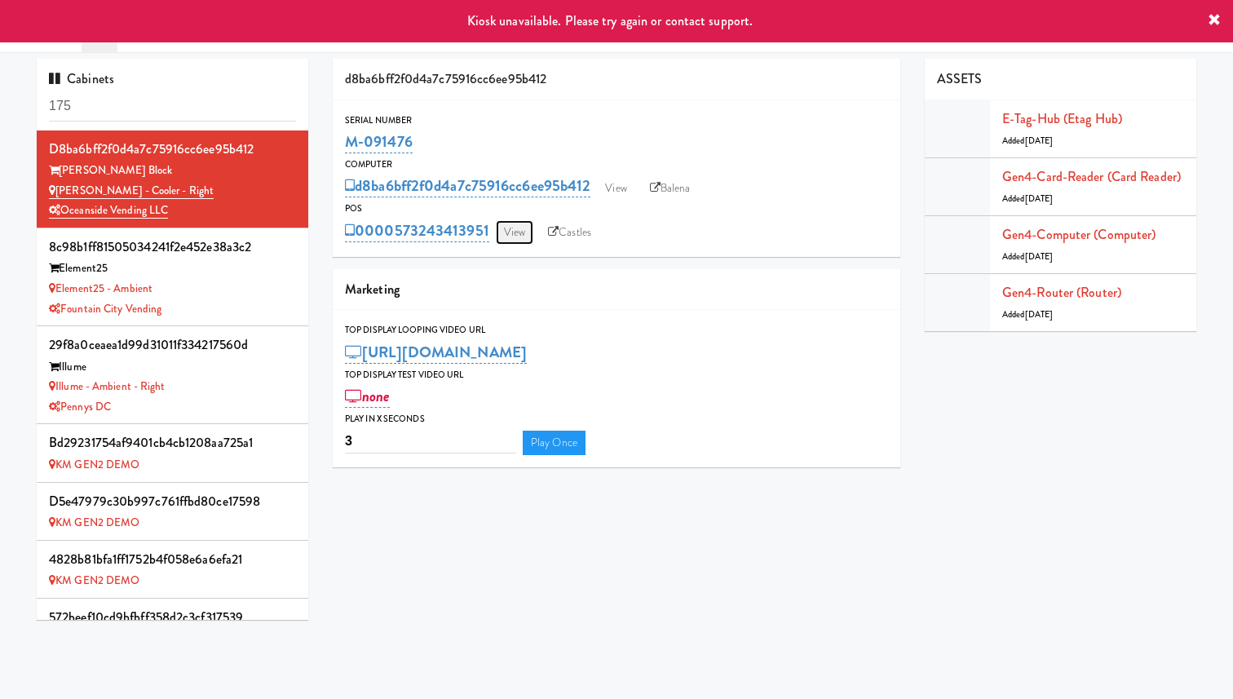
click at [510, 229] on link "View" at bounding box center [515, 232] width 38 height 24
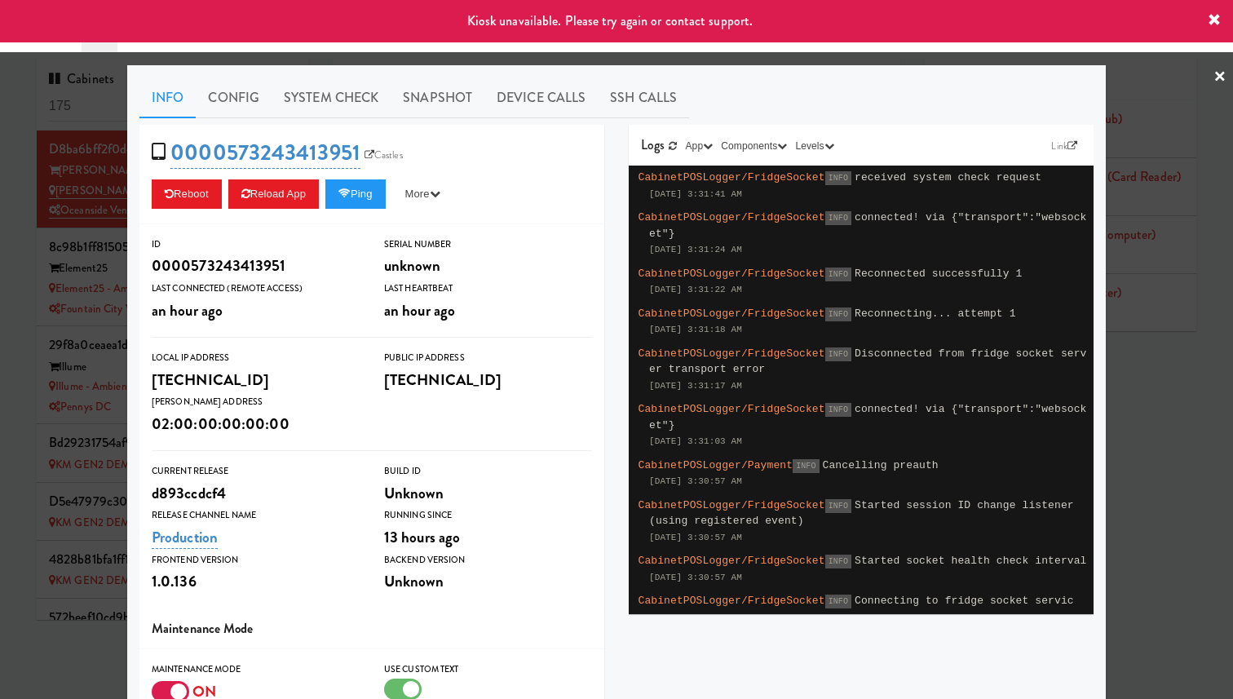
click at [64, 268] on div at bounding box center [616, 349] width 1233 height 699
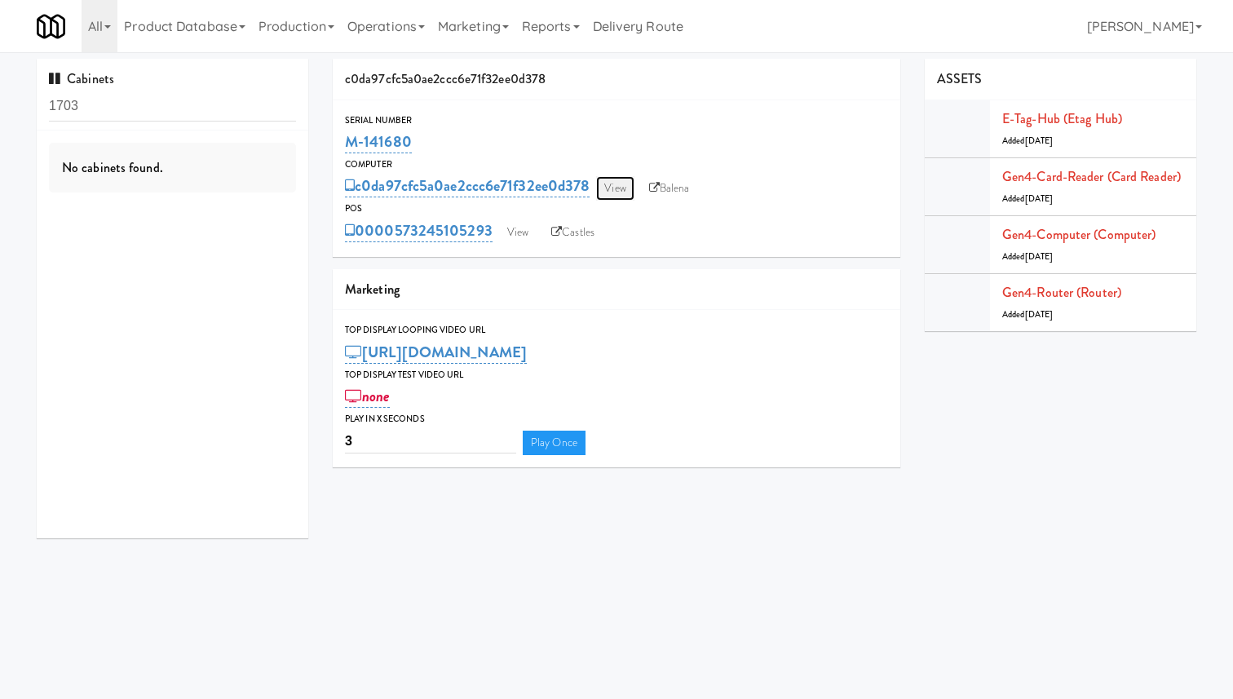
click at [624, 181] on link "View" at bounding box center [615, 188] width 38 height 24
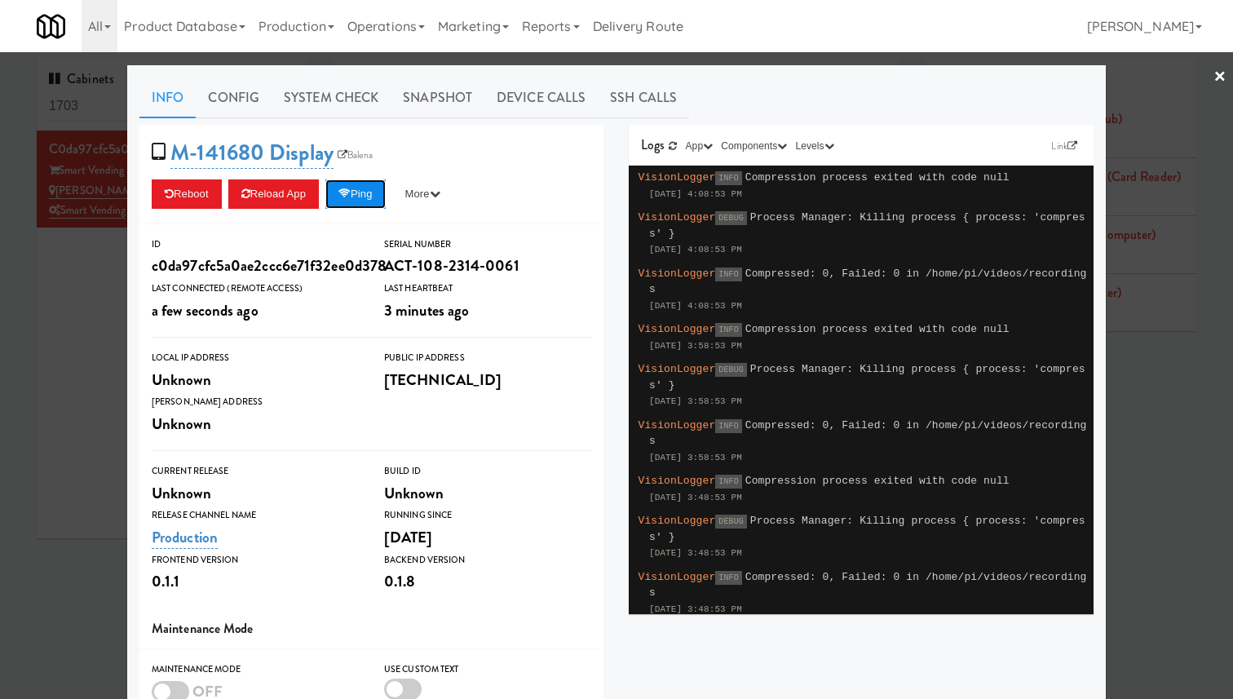
click at [386, 195] on button "Ping" at bounding box center [355, 193] width 60 height 29
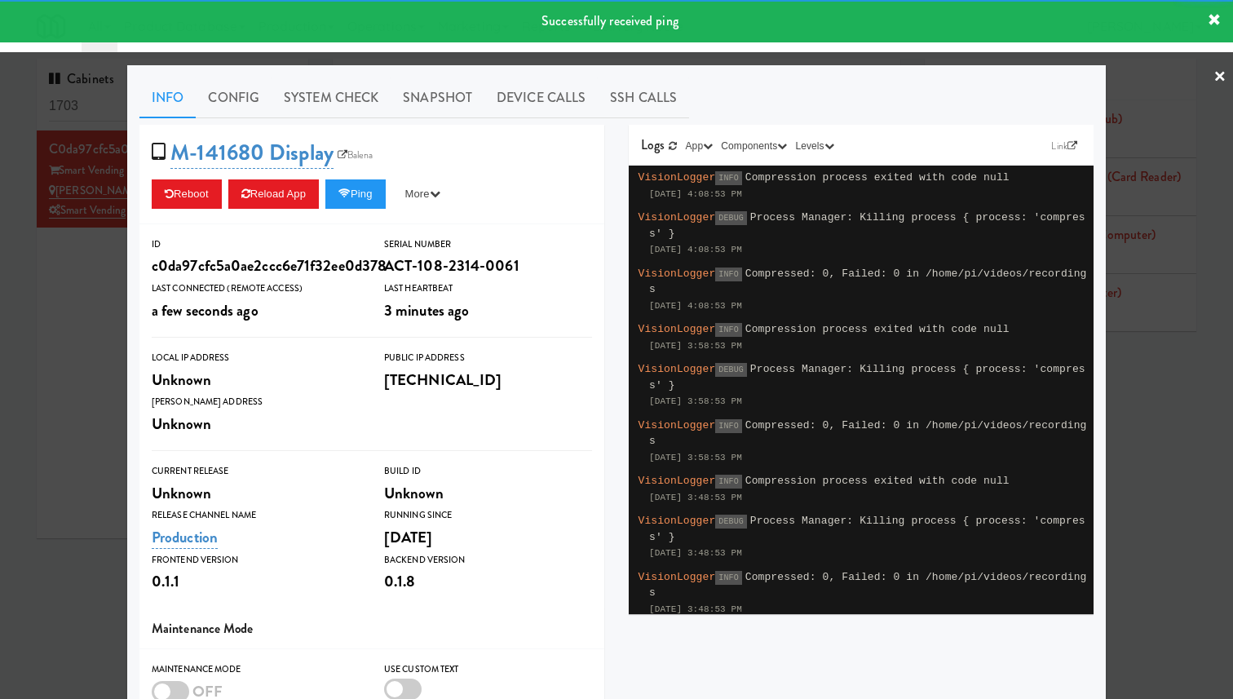
click at [125, 217] on div at bounding box center [616, 349] width 1233 height 699
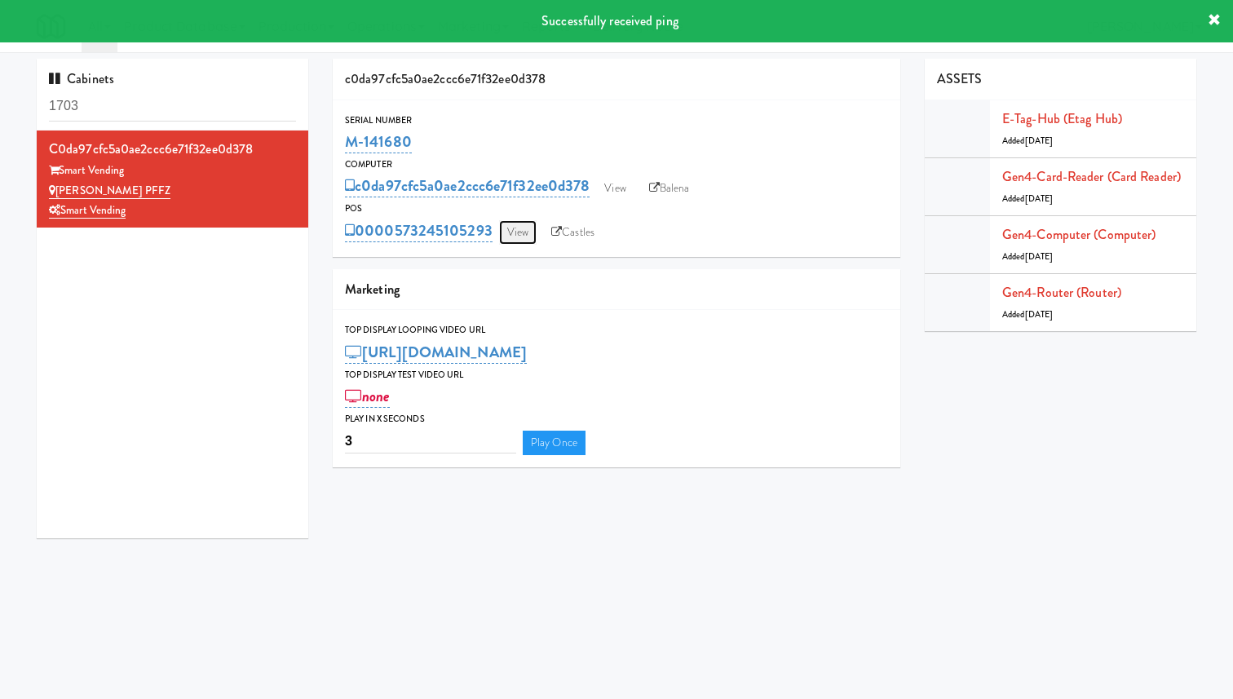
click at [510, 228] on link "View" at bounding box center [518, 232] width 38 height 24
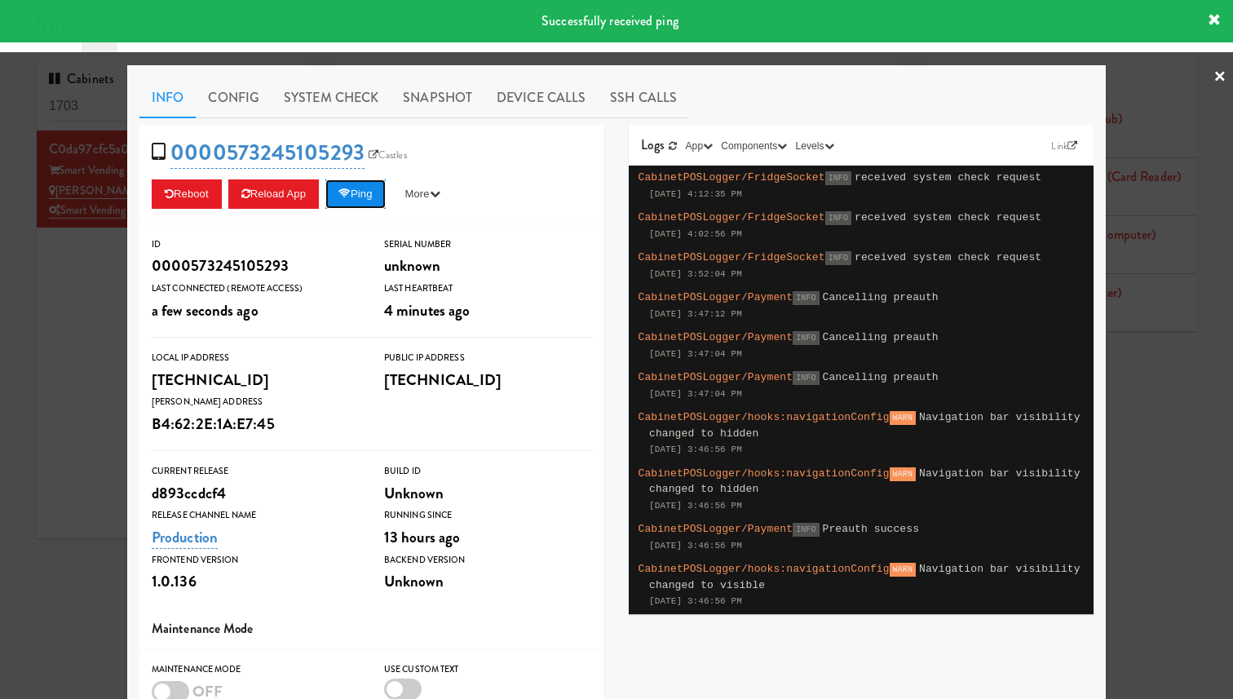
click at [351, 193] on icon at bounding box center [344, 193] width 12 height 11
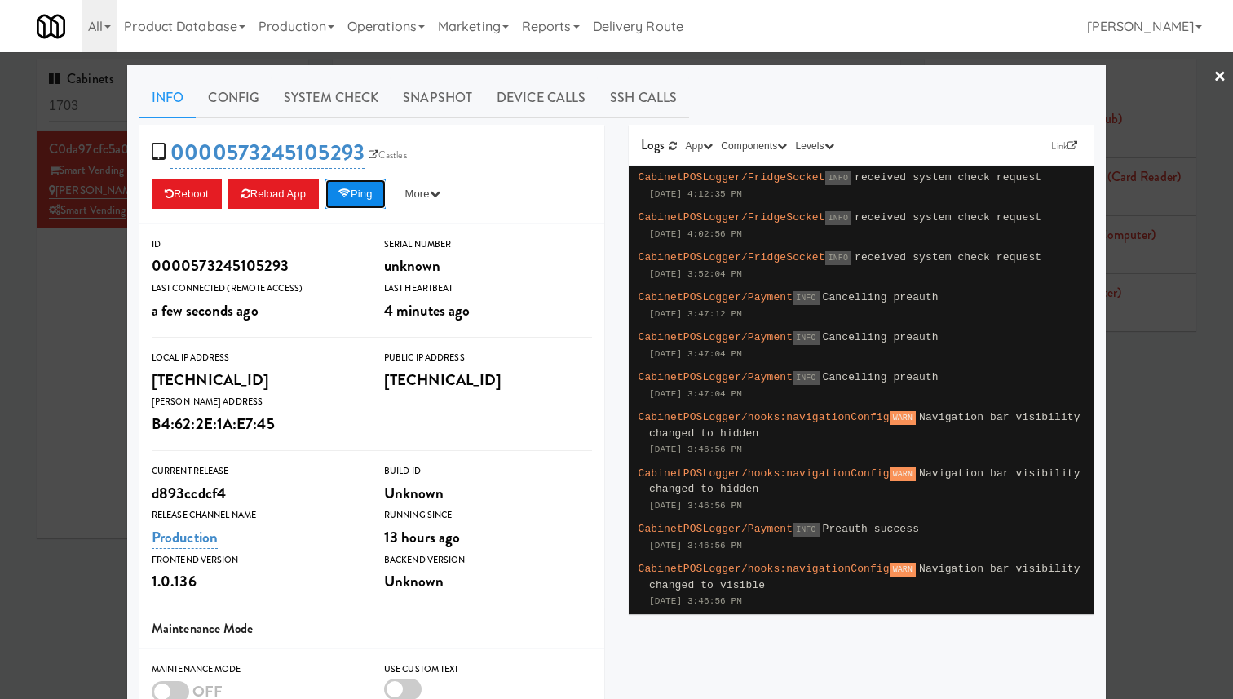
click at [351, 193] on icon at bounding box center [344, 193] width 12 height 11
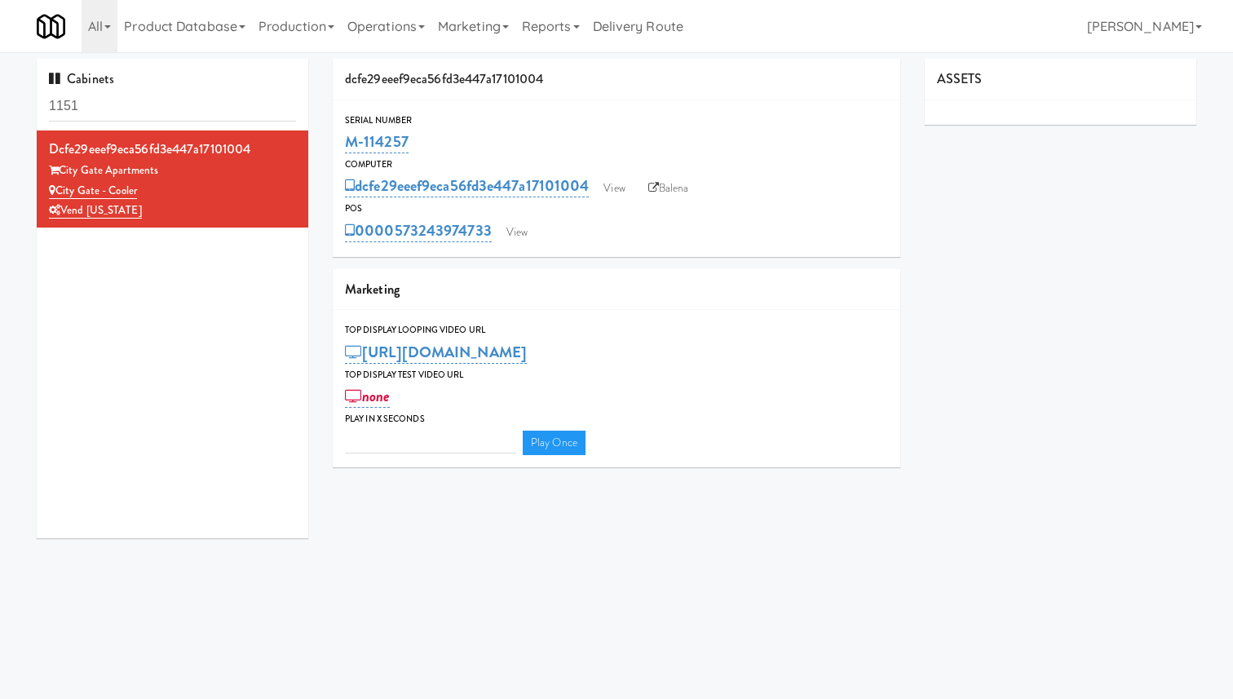
type input "3"
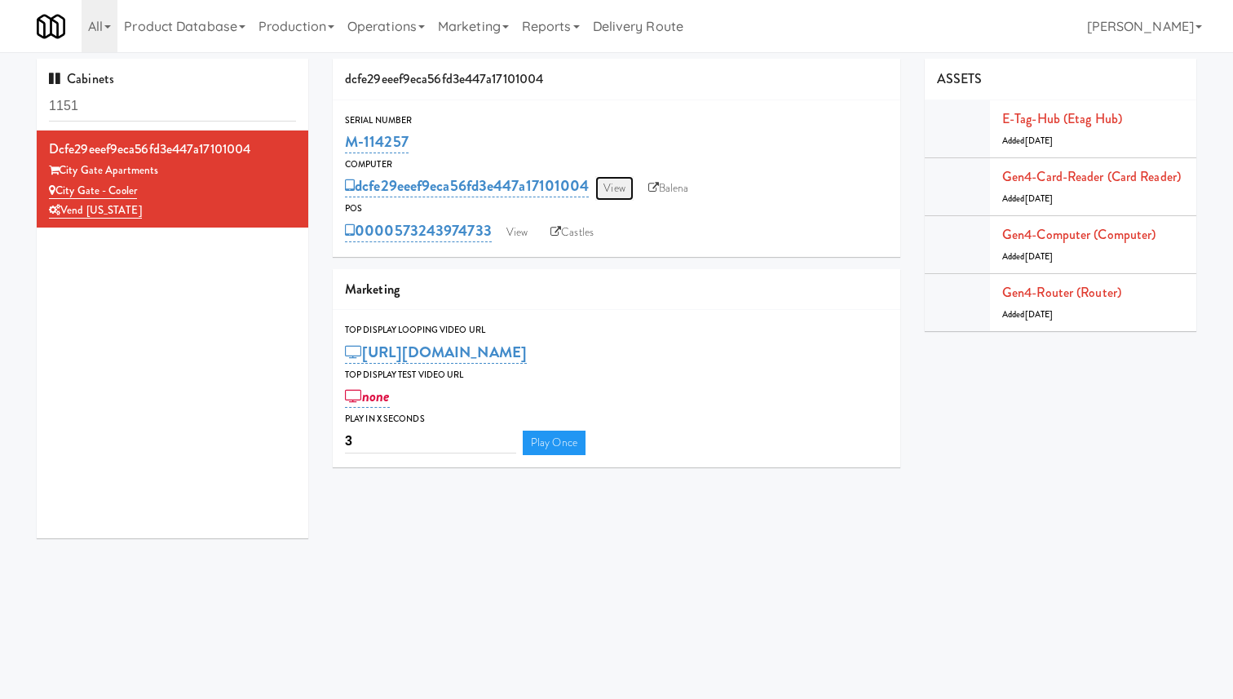
click at [617, 189] on link "View" at bounding box center [614, 188] width 38 height 24
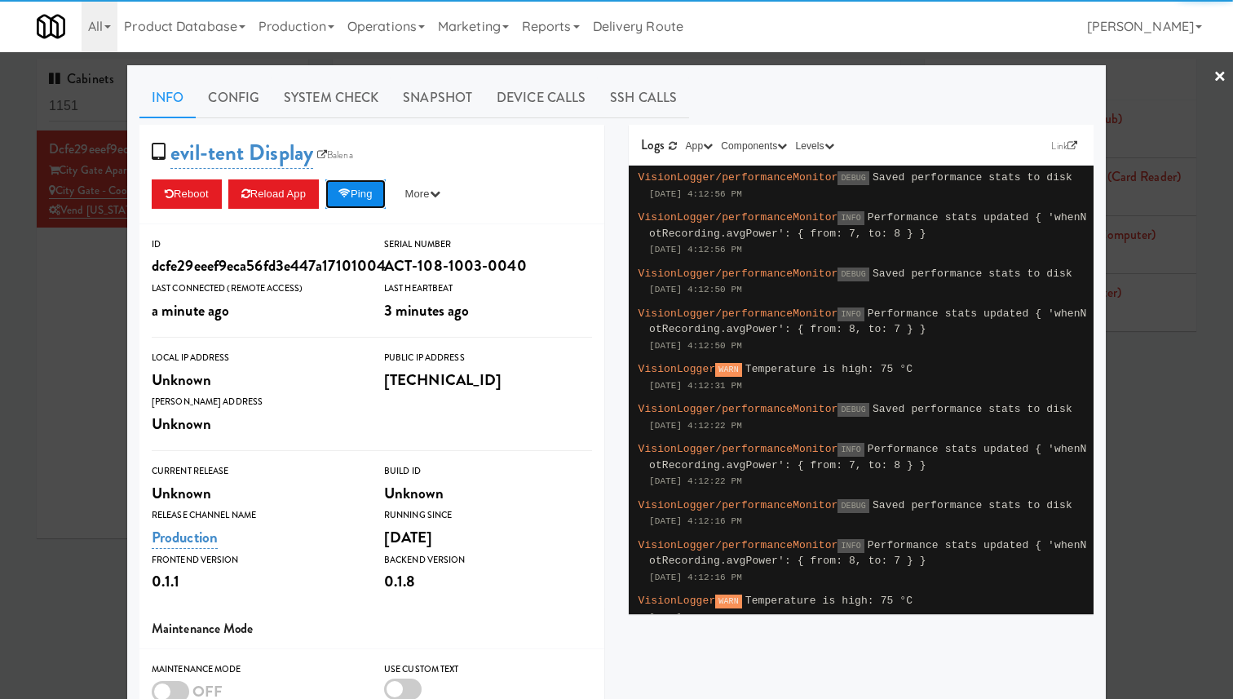
click at [373, 202] on button "Ping" at bounding box center [355, 193] width 60 height 29
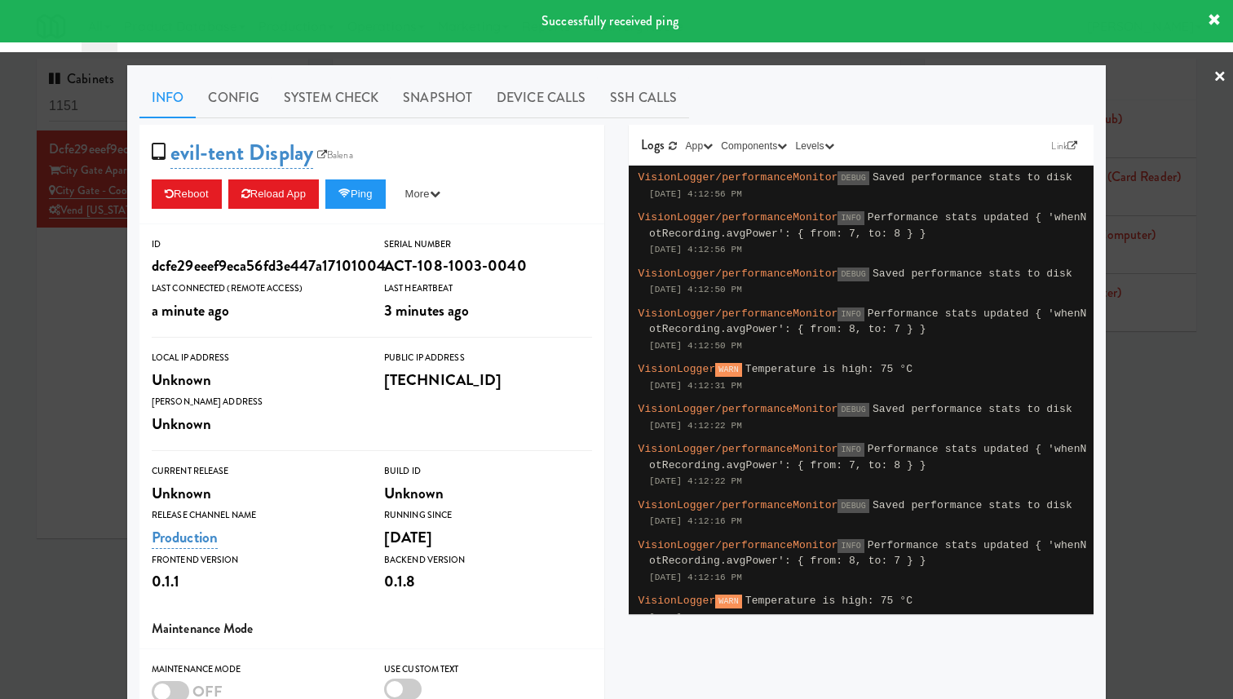
click at [118, 239] on div at bounding box center [616, 349] width 1233 height 699
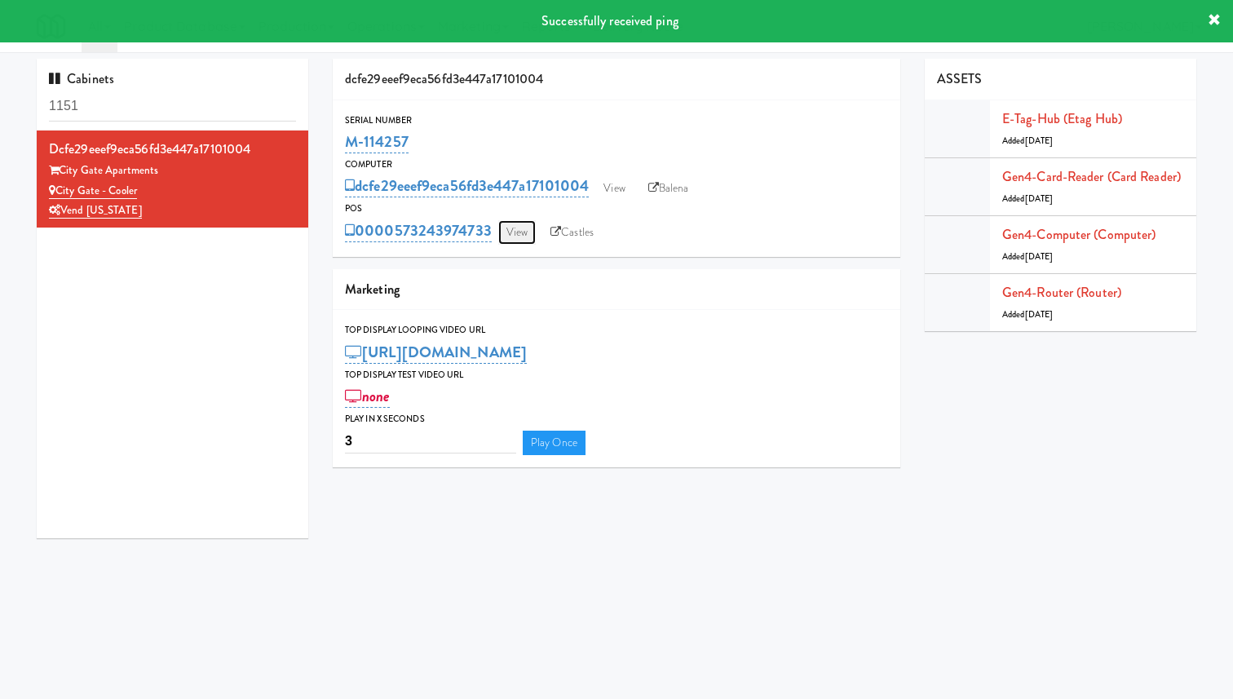
click at [515, 237] on link "View" at bounding box center [517, 232] width 38 height 24
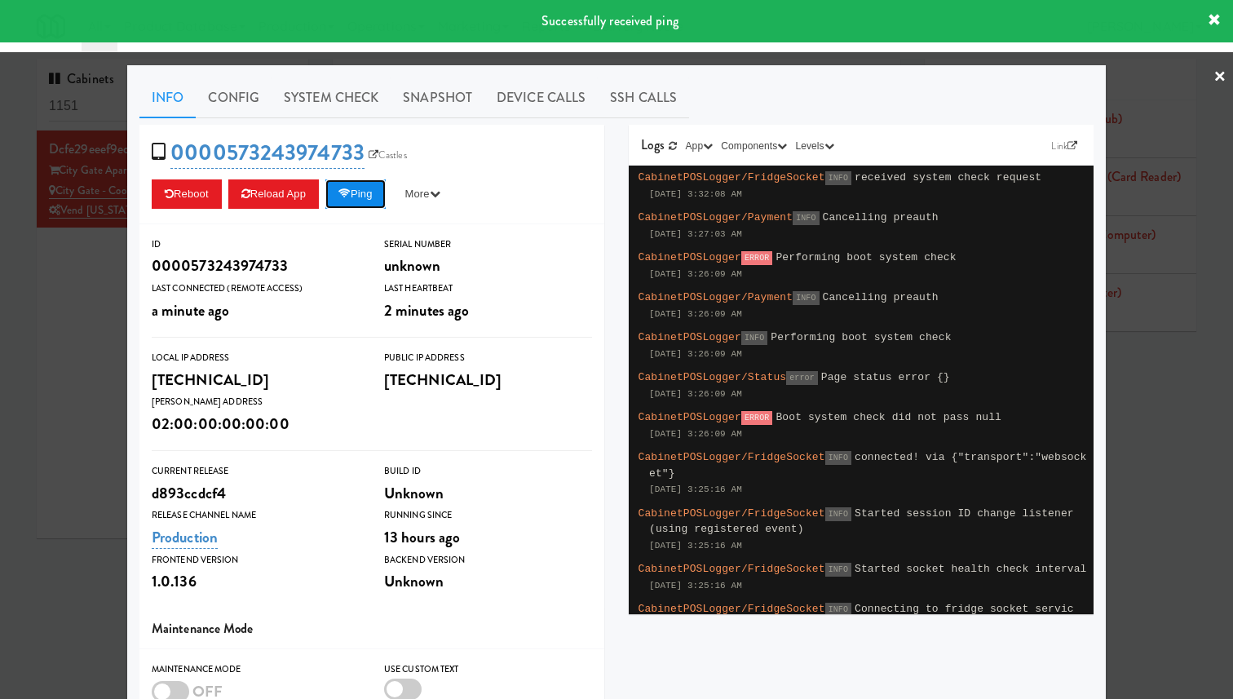
click at [359, 194] on button "Ping" at bounding box center [355, 193] width 60 height 29
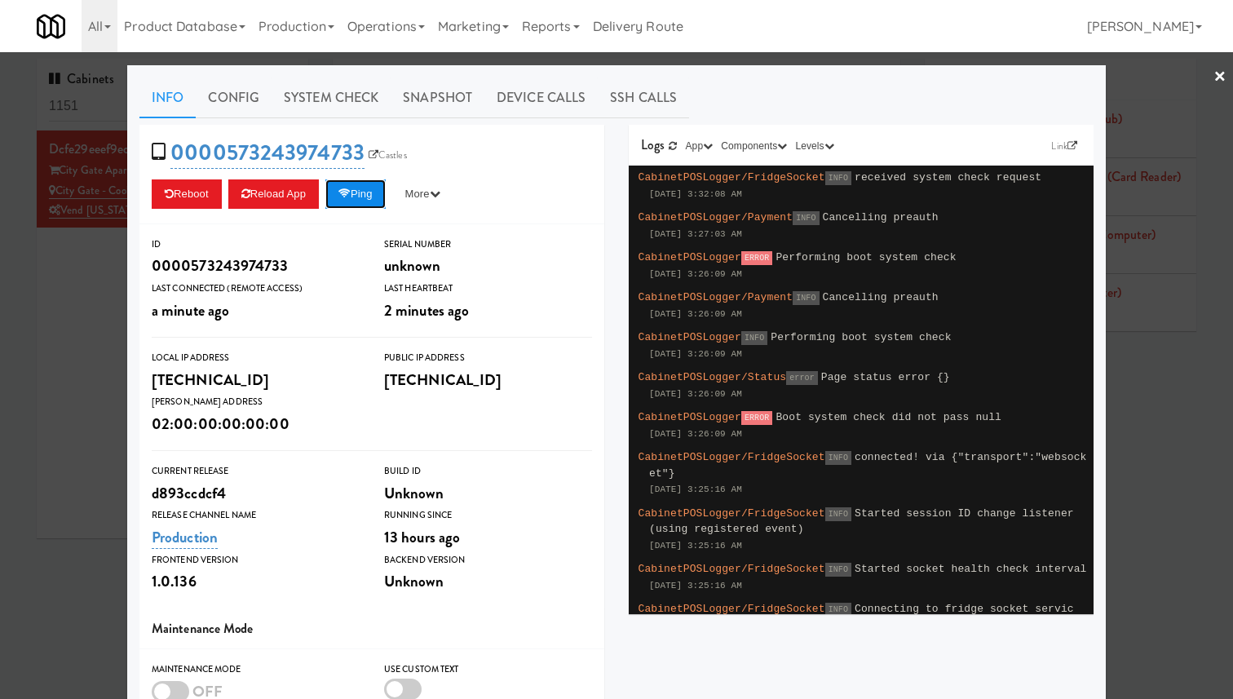
click at [359, 194] on button "Ping" at bounding box center [355, 193] width 60 height 29
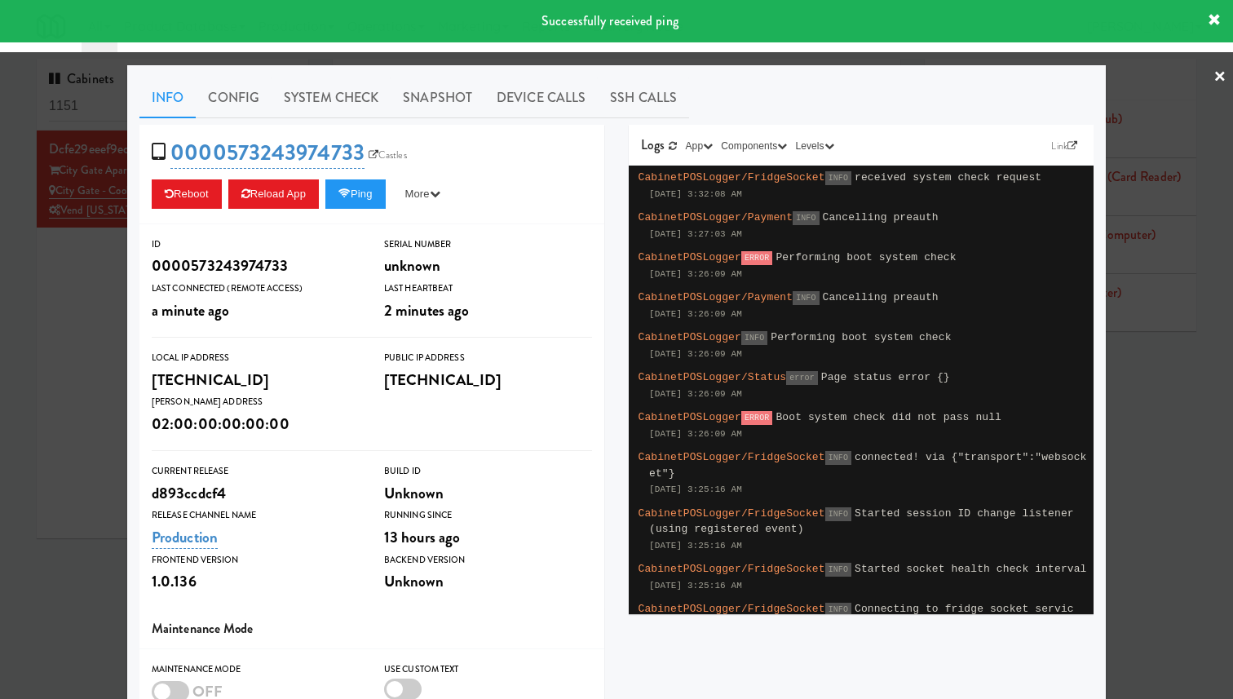
click at [83, 206] on div at bounding box center [616, 349] width 1233 height 699
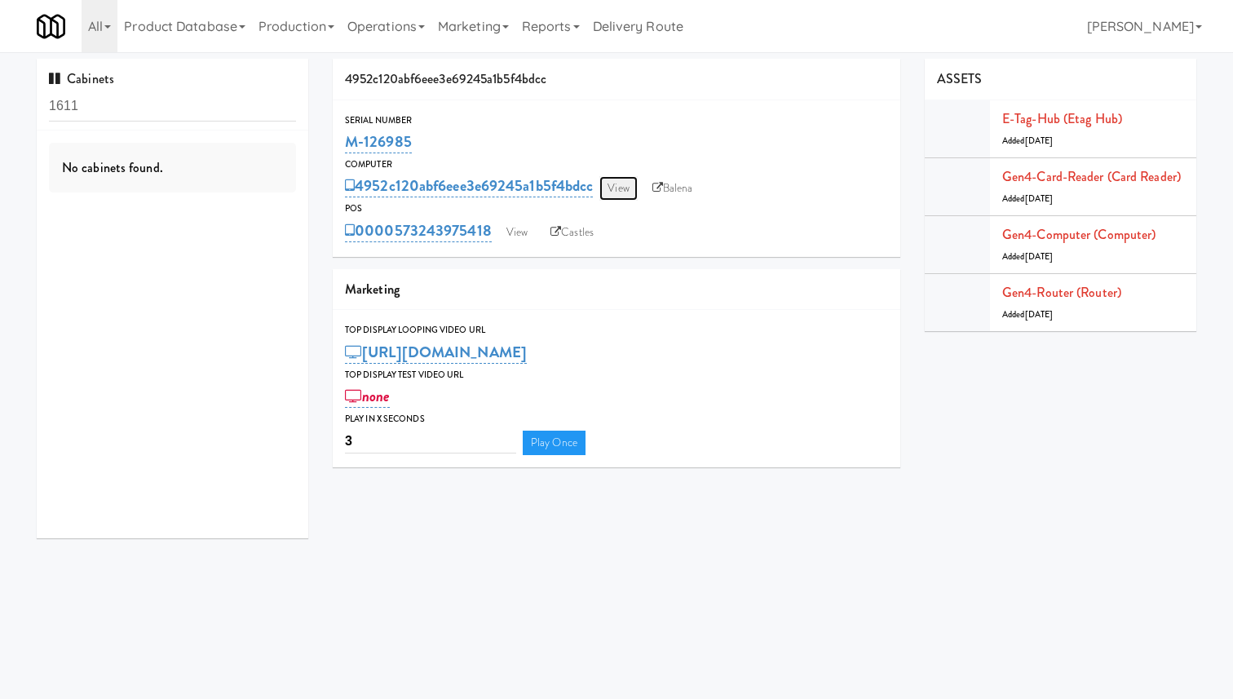
click at [629, 183] on link "View" at bounding box center [618, 188] width 38 height 24
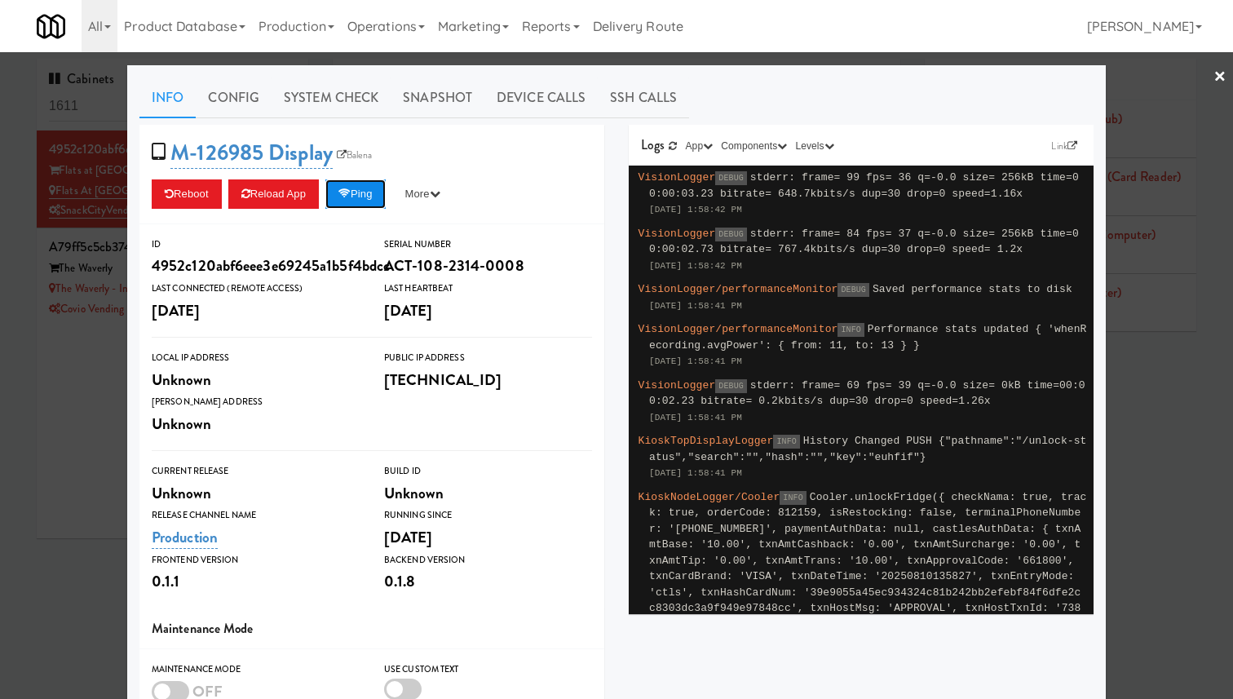
click at [360, 199] on button "Ping" at bounding box center [355, 193] width 60 height 29
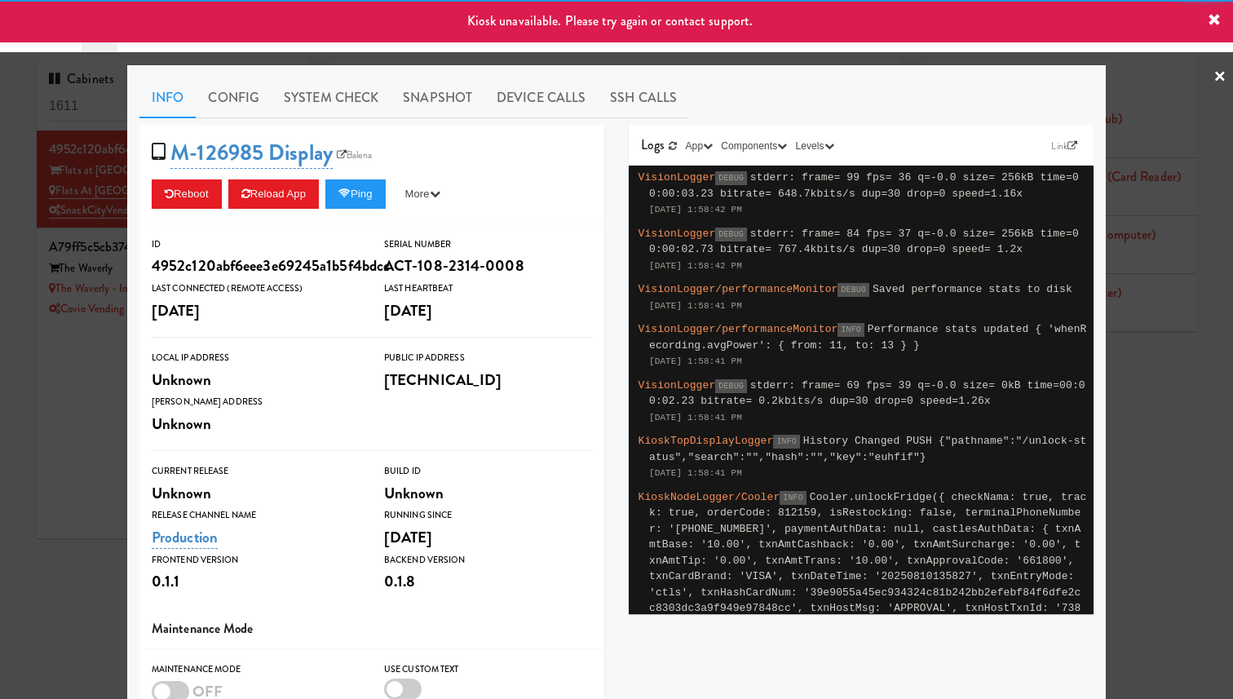
click at [82, 231] on div at bounding box center [616, 349] width 1233 height 699
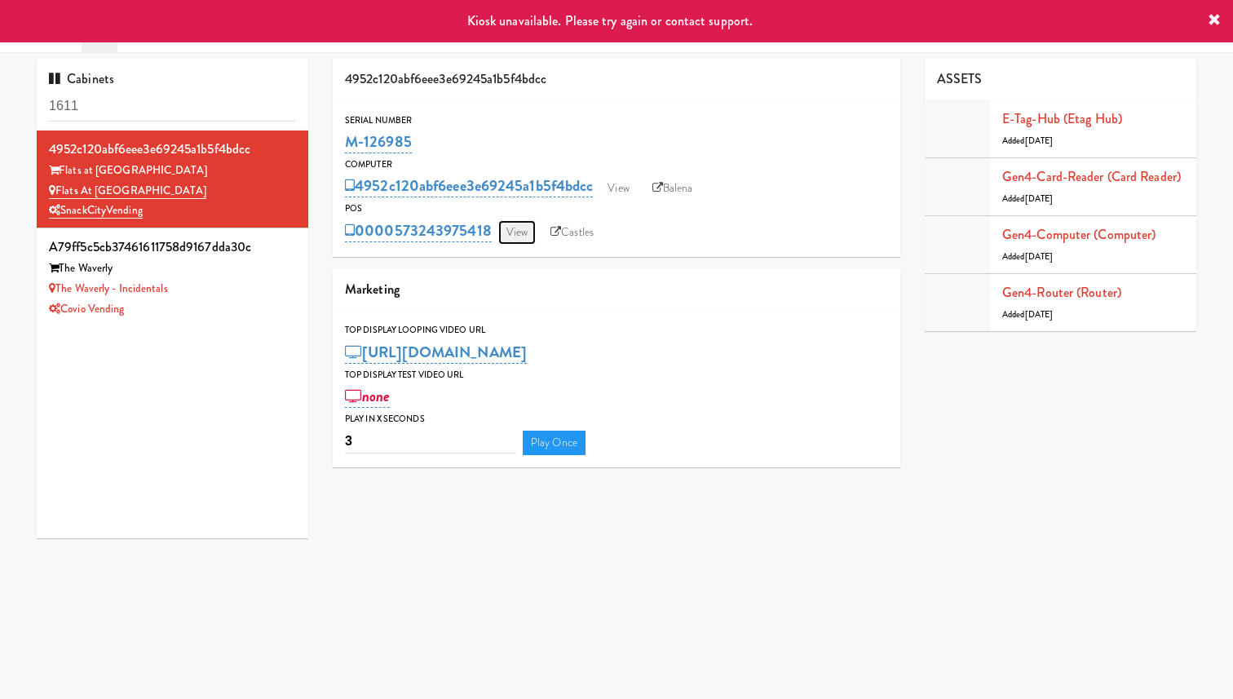
click at [522, 236] on link "View" at bounding box center [517, 232] width 38 height 24
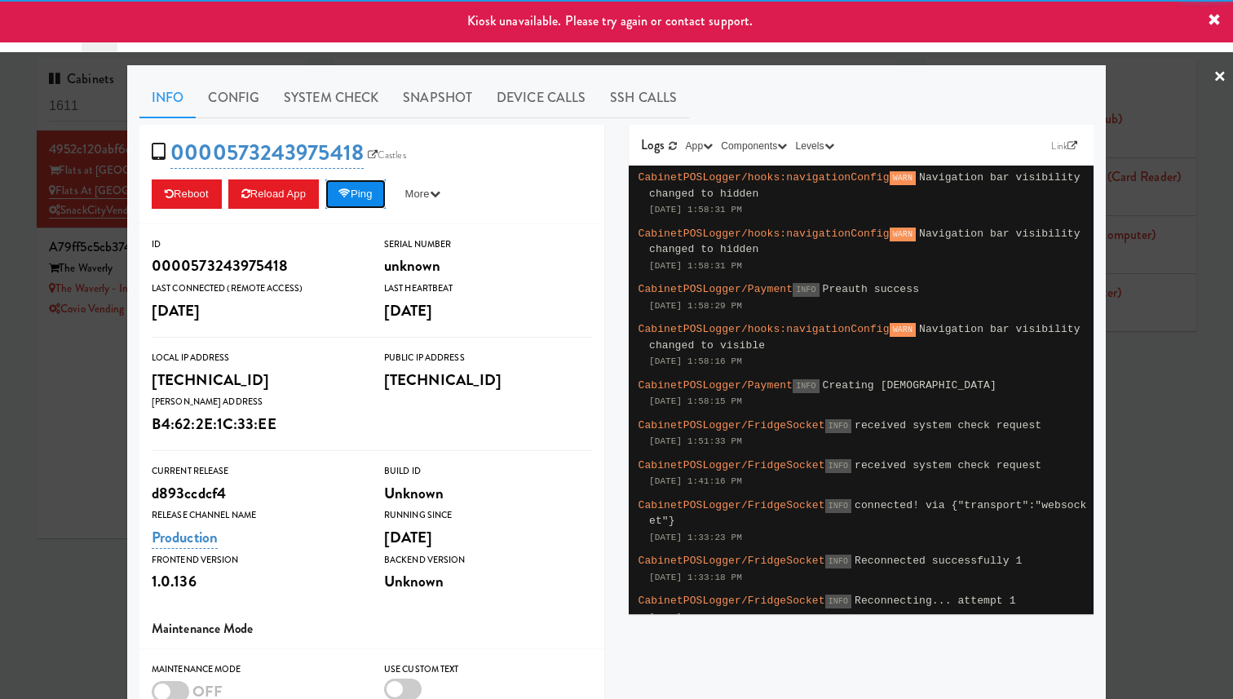
click at [347, 190] on icon at bounding box center [344, 193] width 12 height 11
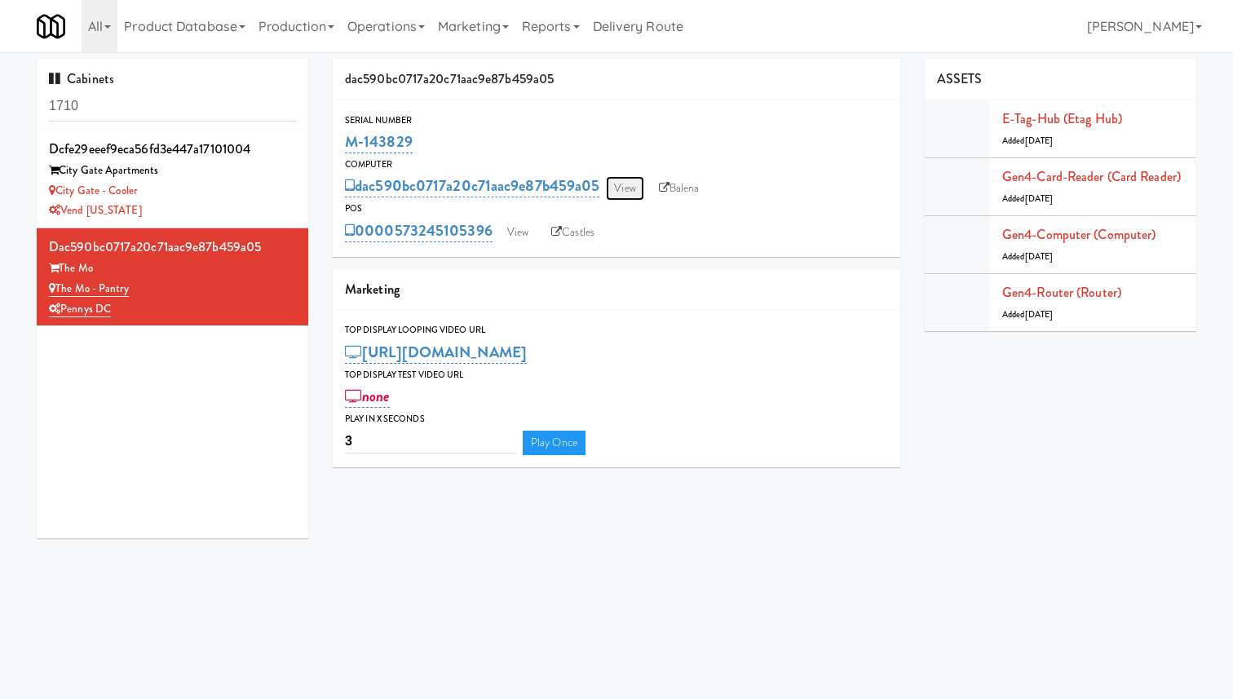
click at [616, 184] on link "View" at bounding box center [625, 188] width 38 height 24
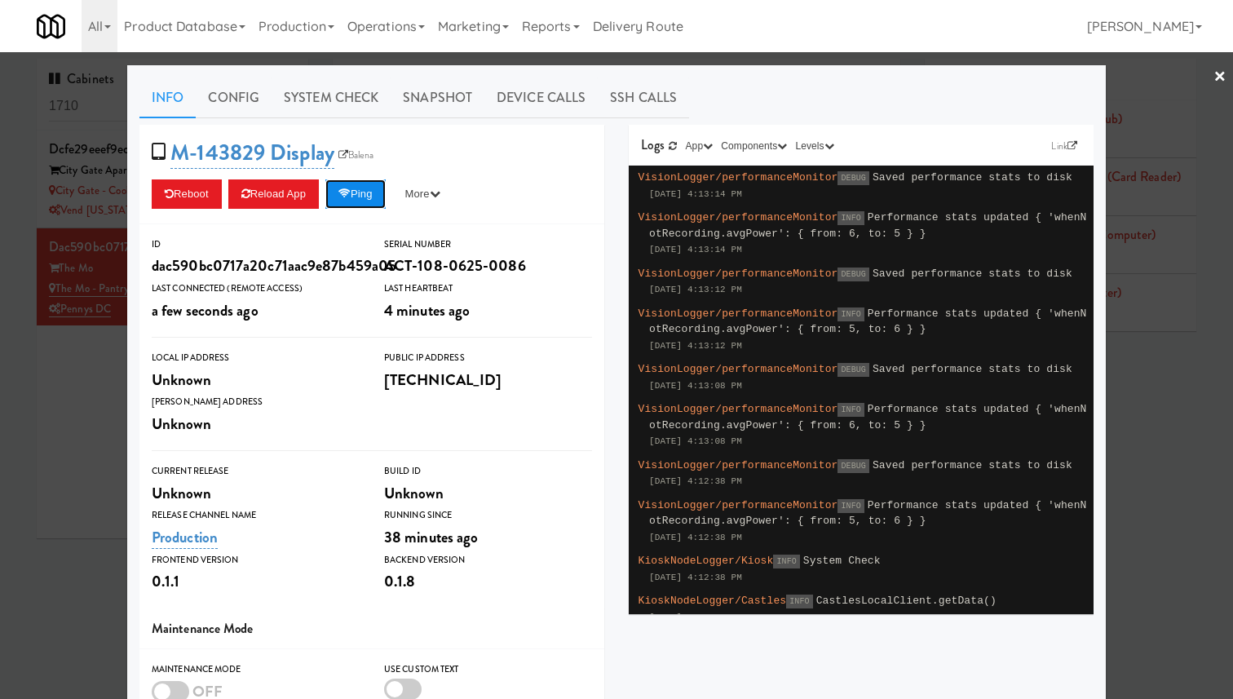
click at [351, 196] on icon at bounding box center [344, 193] width 12 height 11
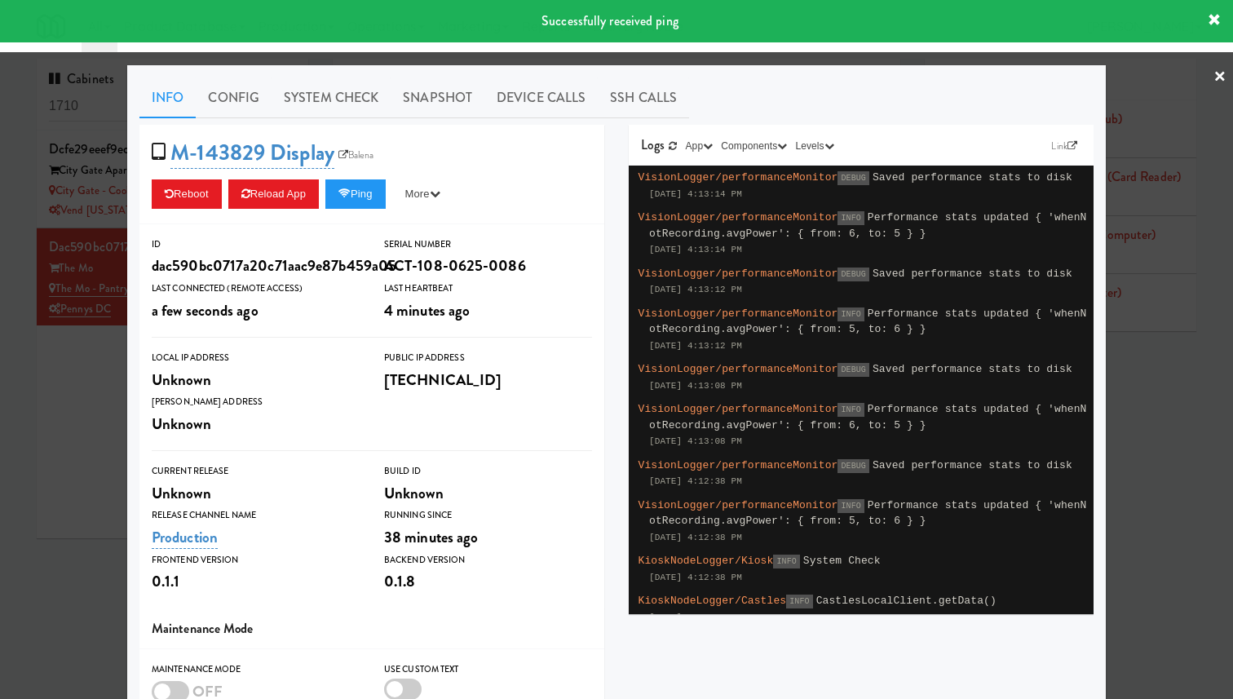
click at [97, 258] on div at bounding box center [616, 349] width 1233 height 699
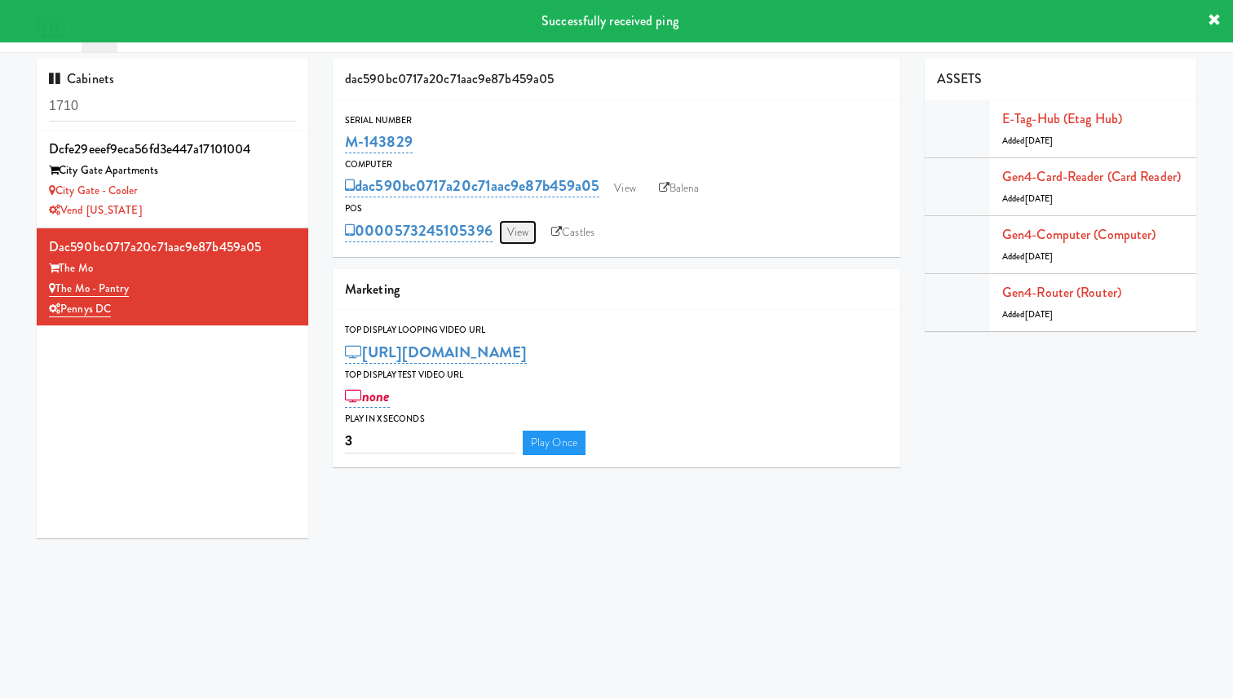
click at [530, 230] on link "View" at bounding box center [518, 232] width 38 height 24
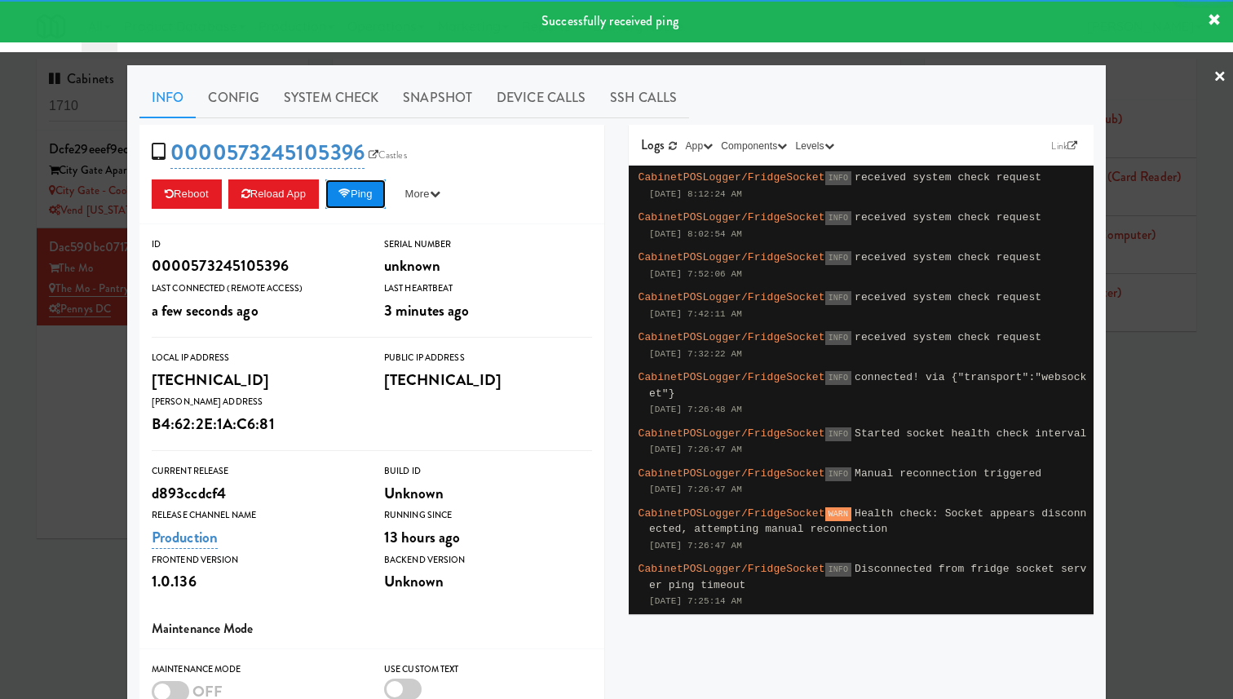
click at [373, 205] on button "Ping" at bounding box center [355, 193] width 60 height 29
click at [350, 201] on button "Ping" at bounding box center [355, 193] width 60 height 29
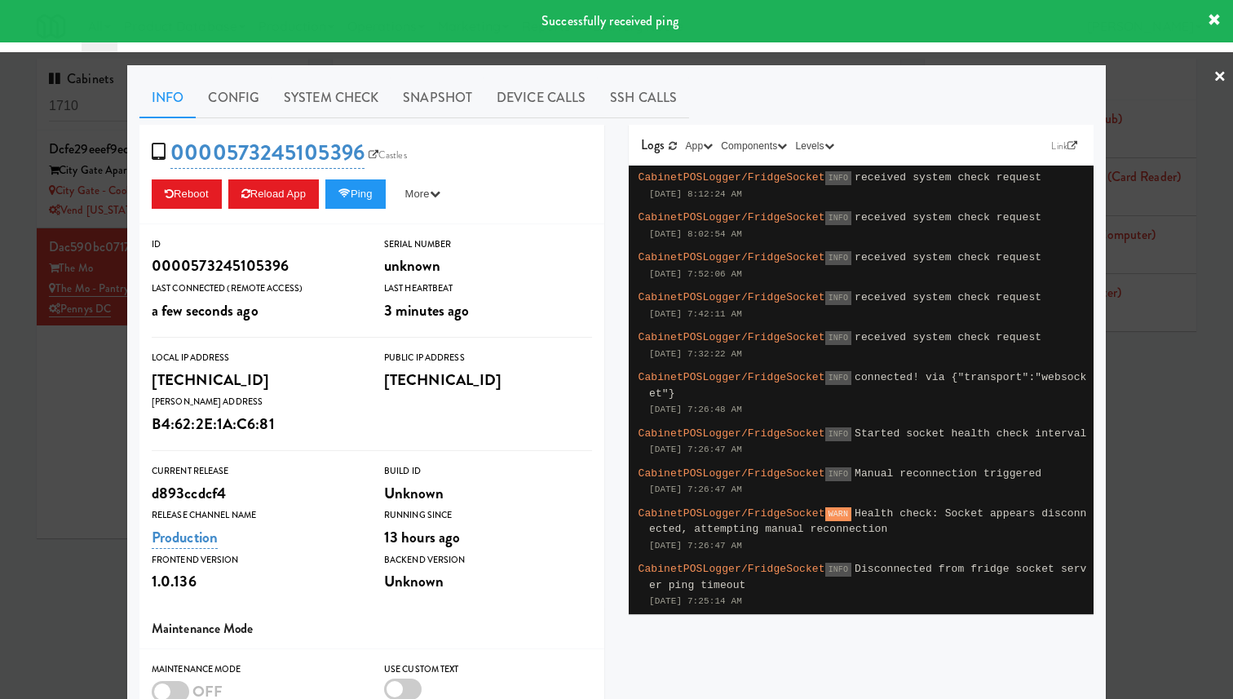
click at [72, 216] on div at bounding box center [616, 349] width 1233 height 699
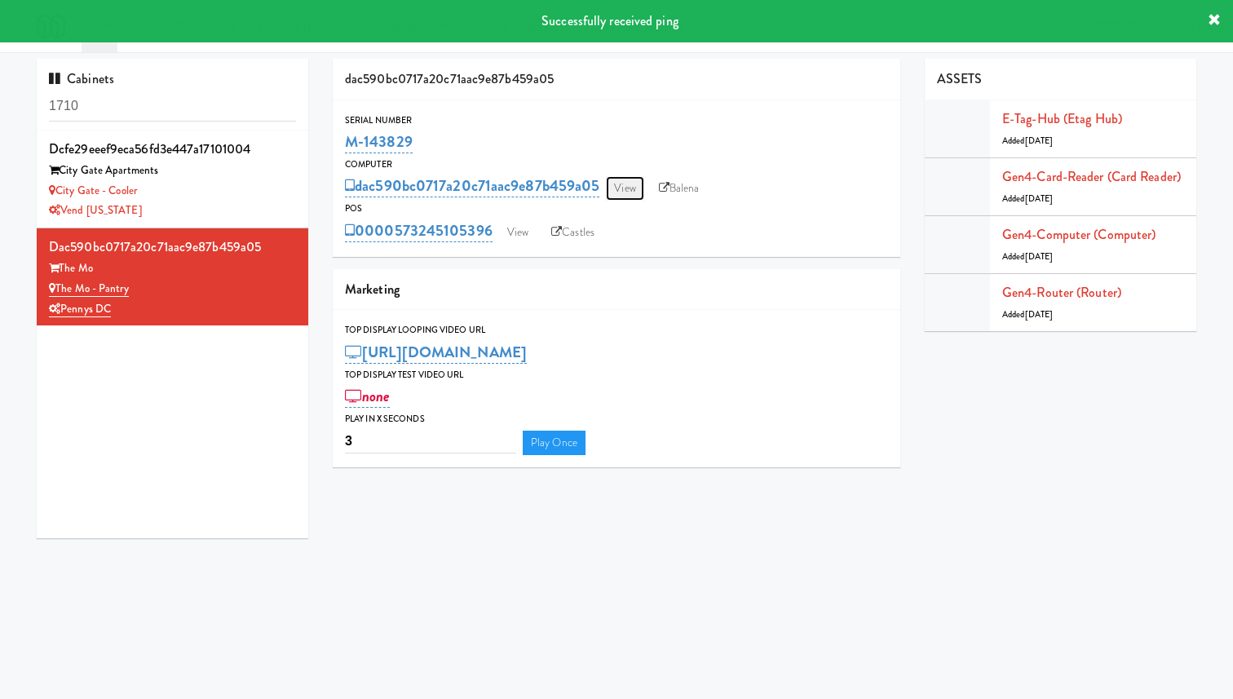
click at [625, 183] on link "View" at bounding box center [625, 188] width 38 height 24
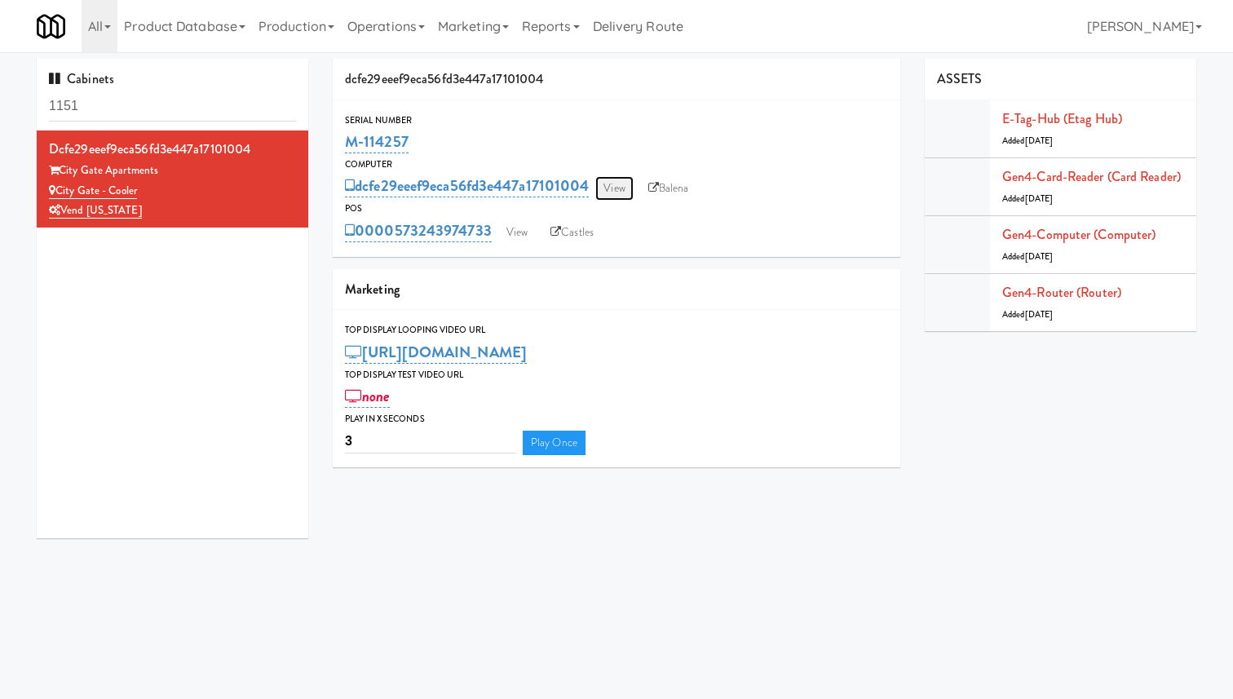
click at [623, 182] on link "View" at bounding box center [614, 188] width 38 height 24
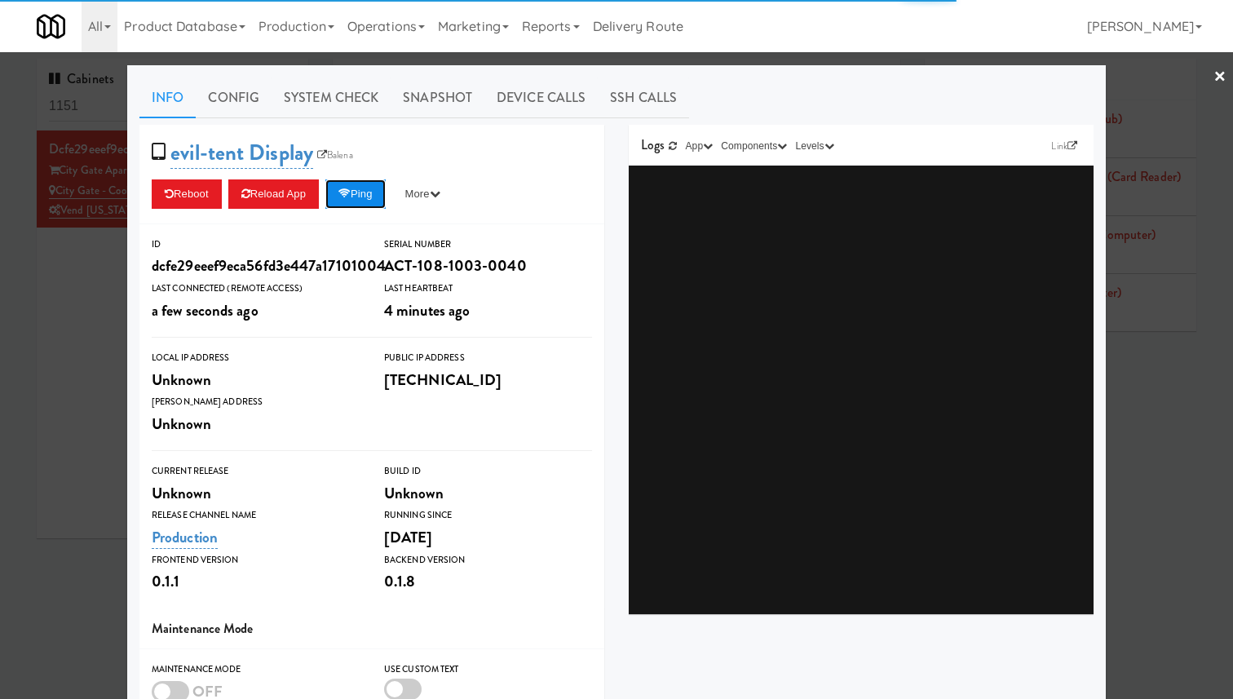
click at [351, 195] on icon at bounding box center [344, 193] width 12 height 11
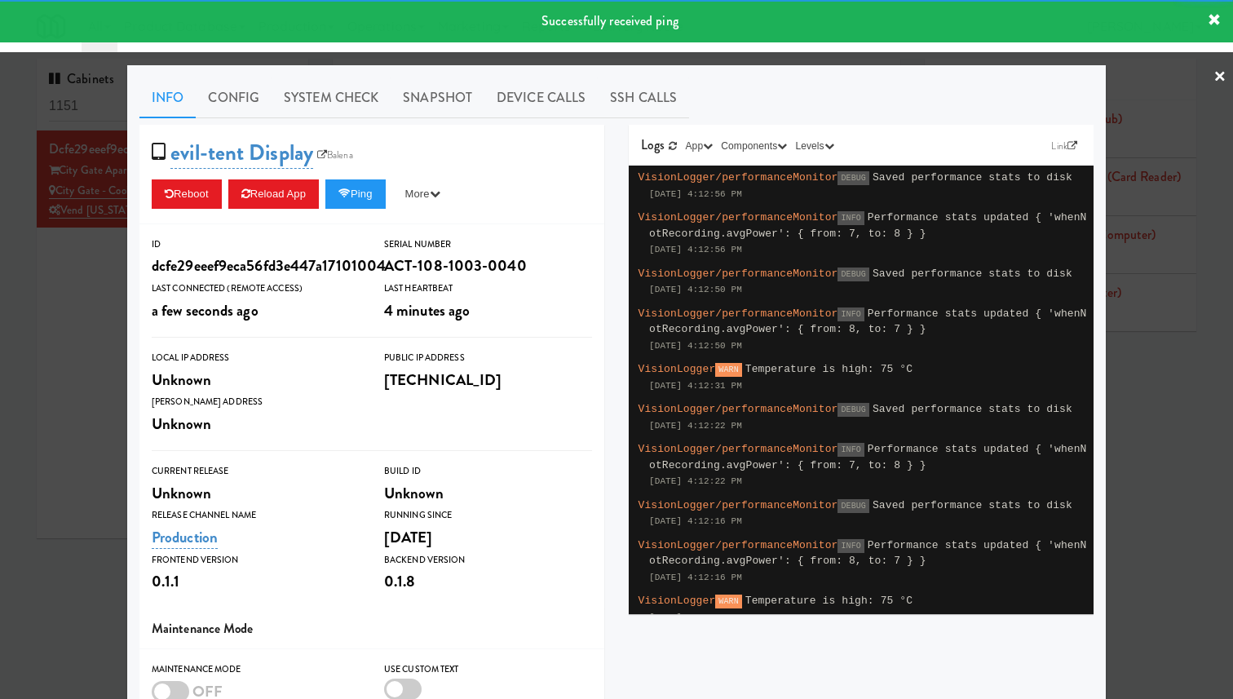
click at [64, 231] on div at bounding box center [616, 349] width 1233 height 699
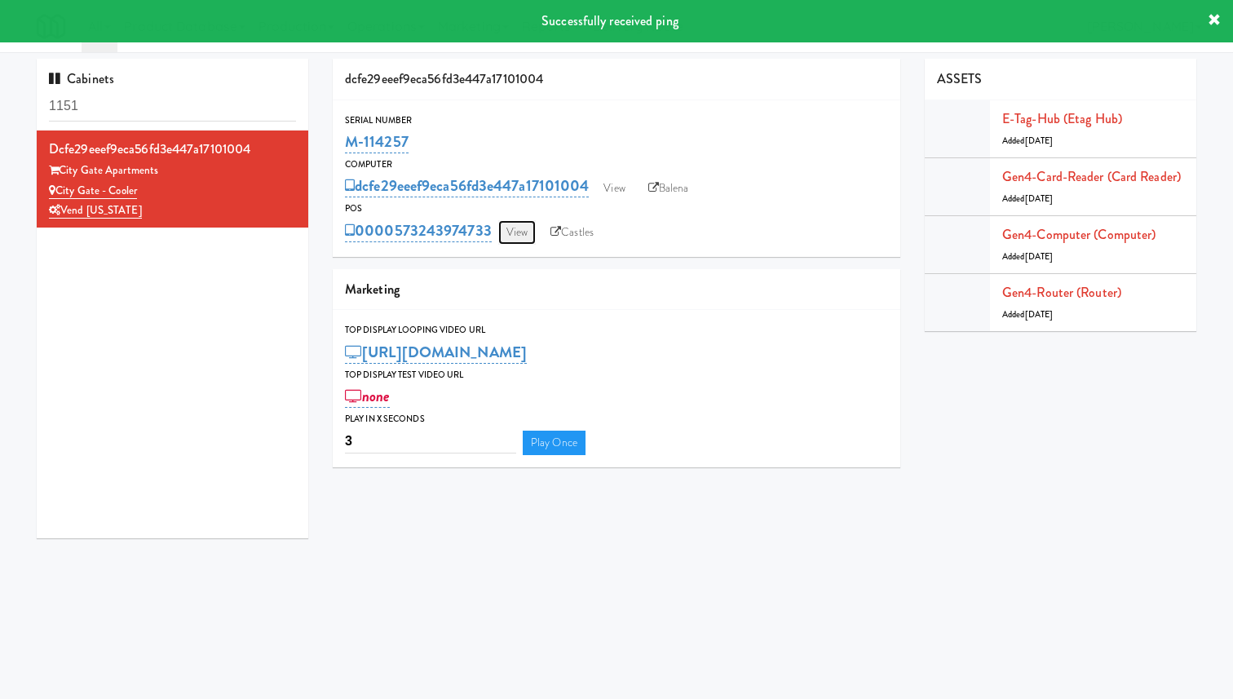
click at [523, 241] on link "View" at bounding box center [517, 232] width 38 height 24
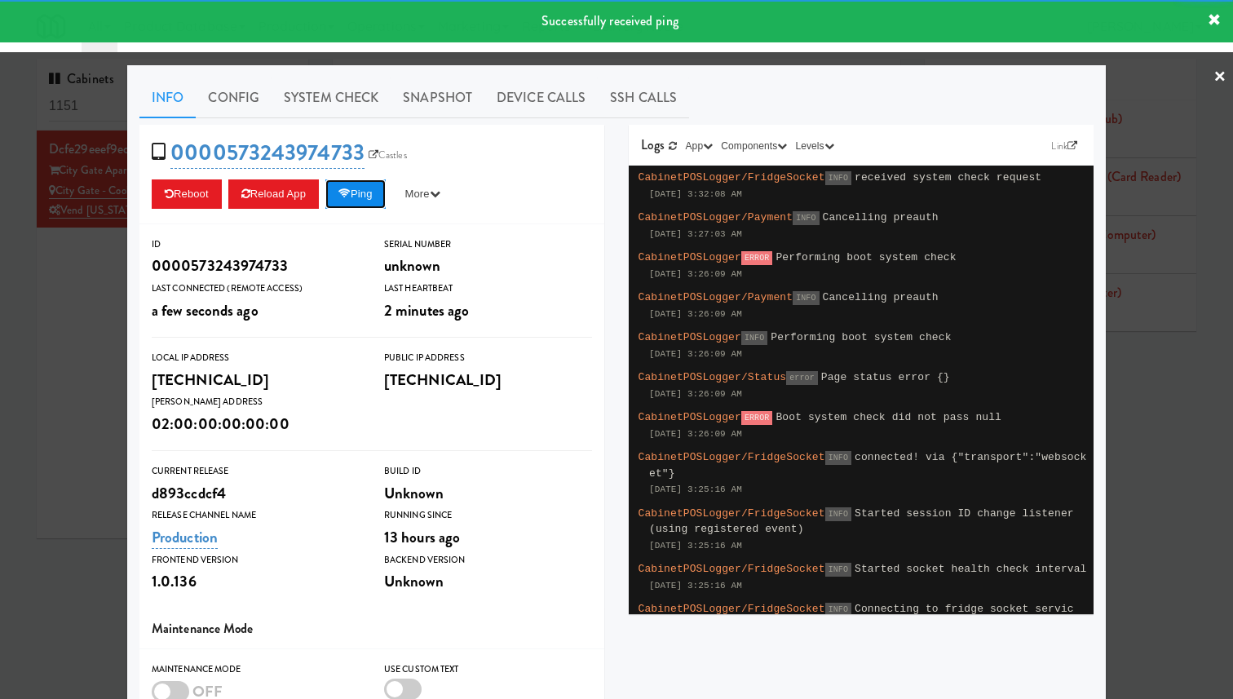
click at [376, 189] on button "Ping" at bounding box center [355, 193] width 60 height 29
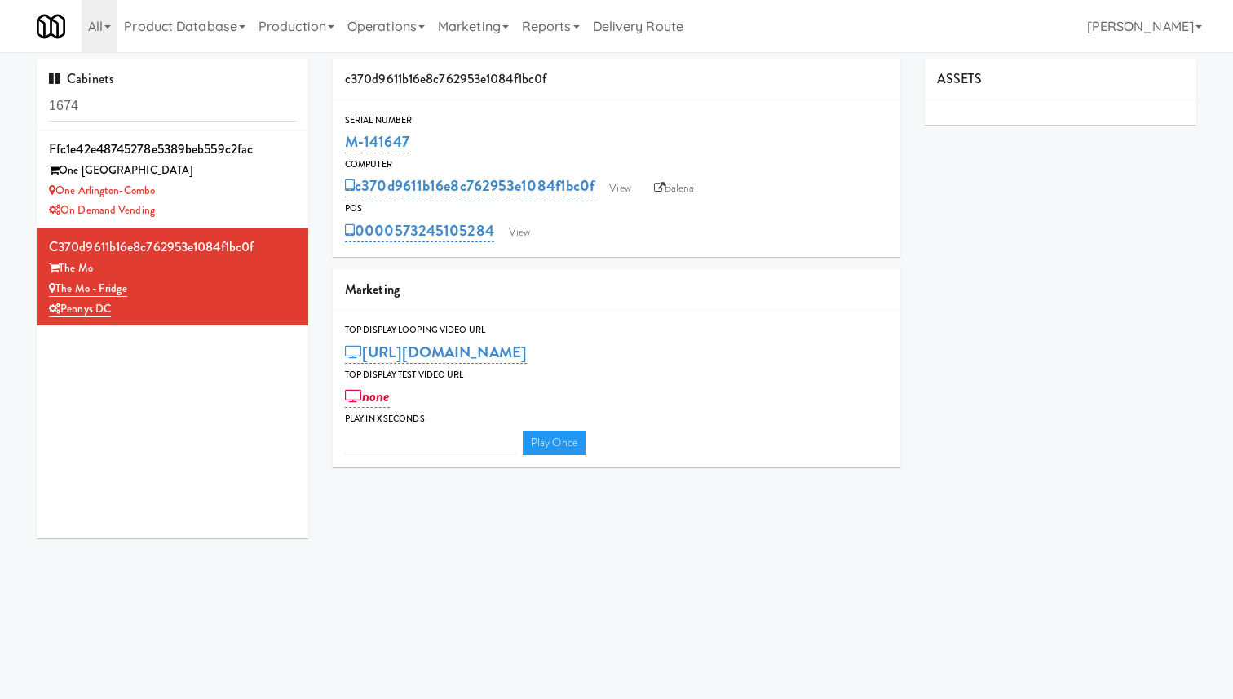
type input "3"
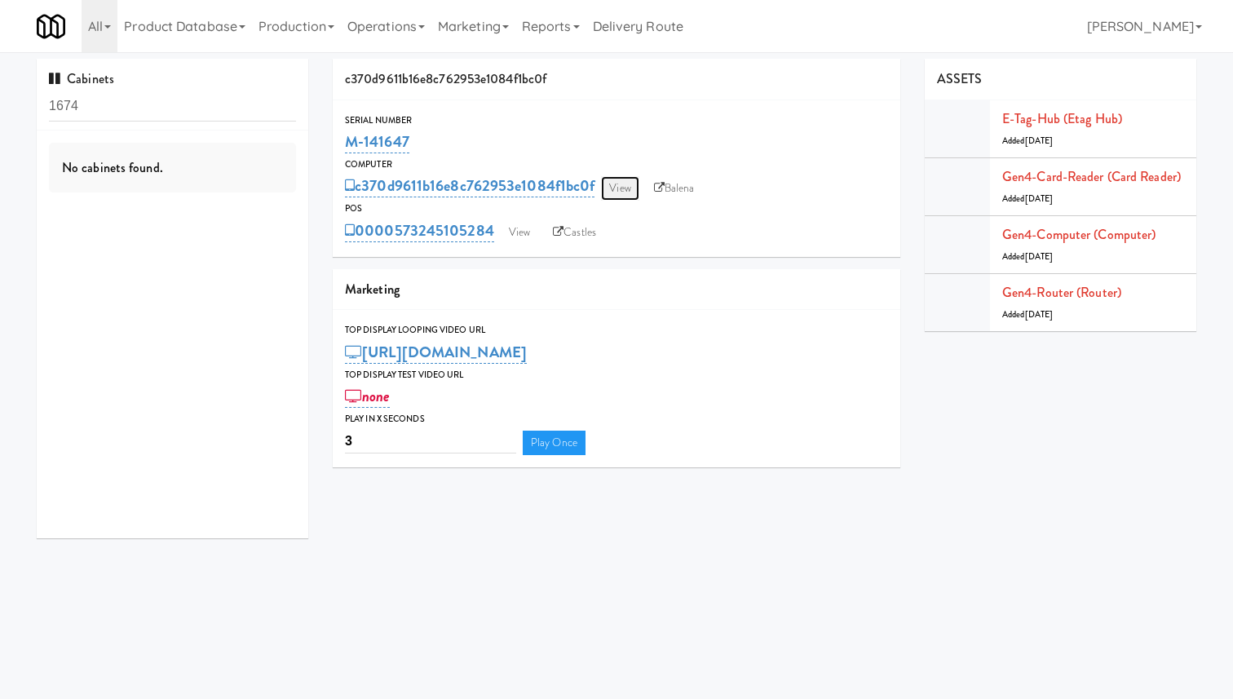
click at [612, 187] on link "View" at bounding box center [620, 188] width 38 height 24
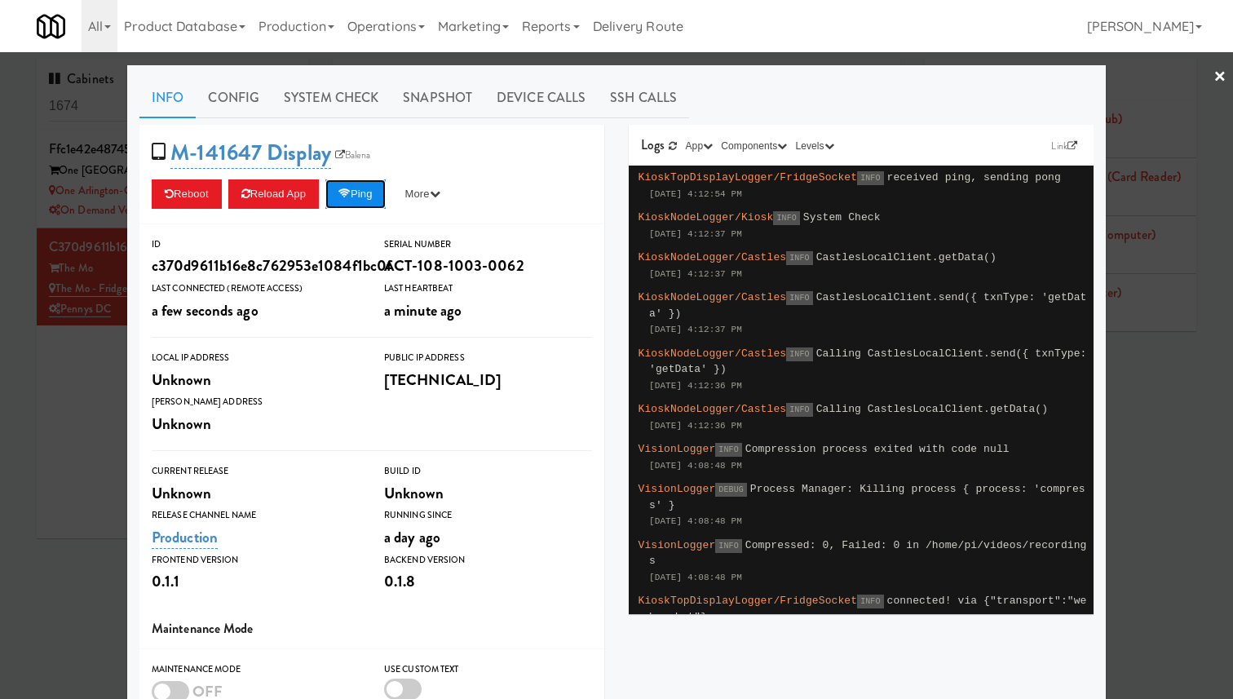
click at [347, 193] on icon at bounding box center [344, 193] width 12 height 11
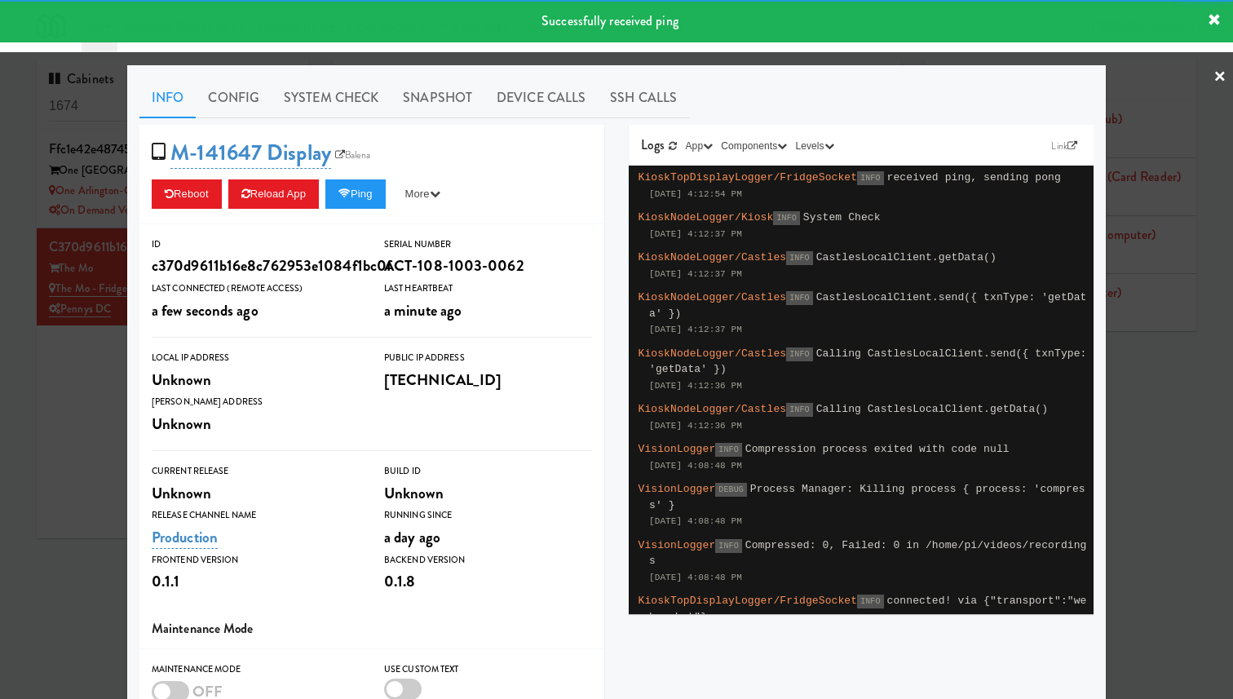
click at [75, 238] on div at bounding box center [616, 349] width 1233 height 699
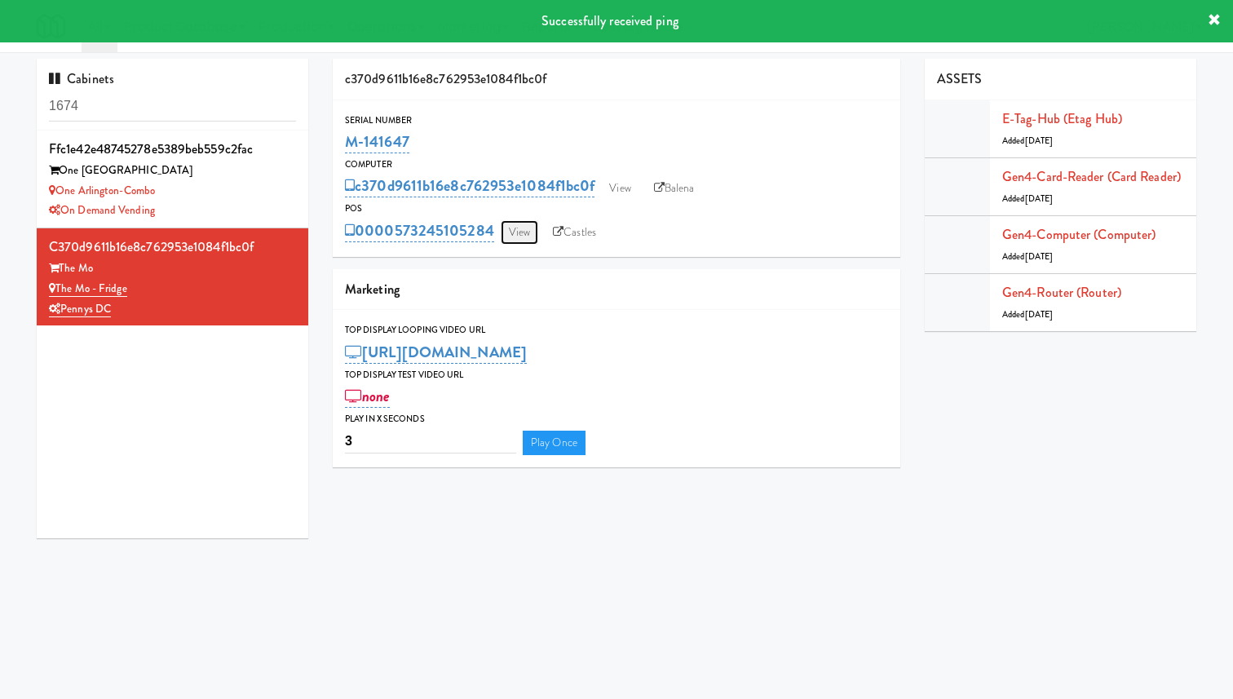
click at [529, 236] on link "View" at bounding box center [520, 232] width 38 height 24
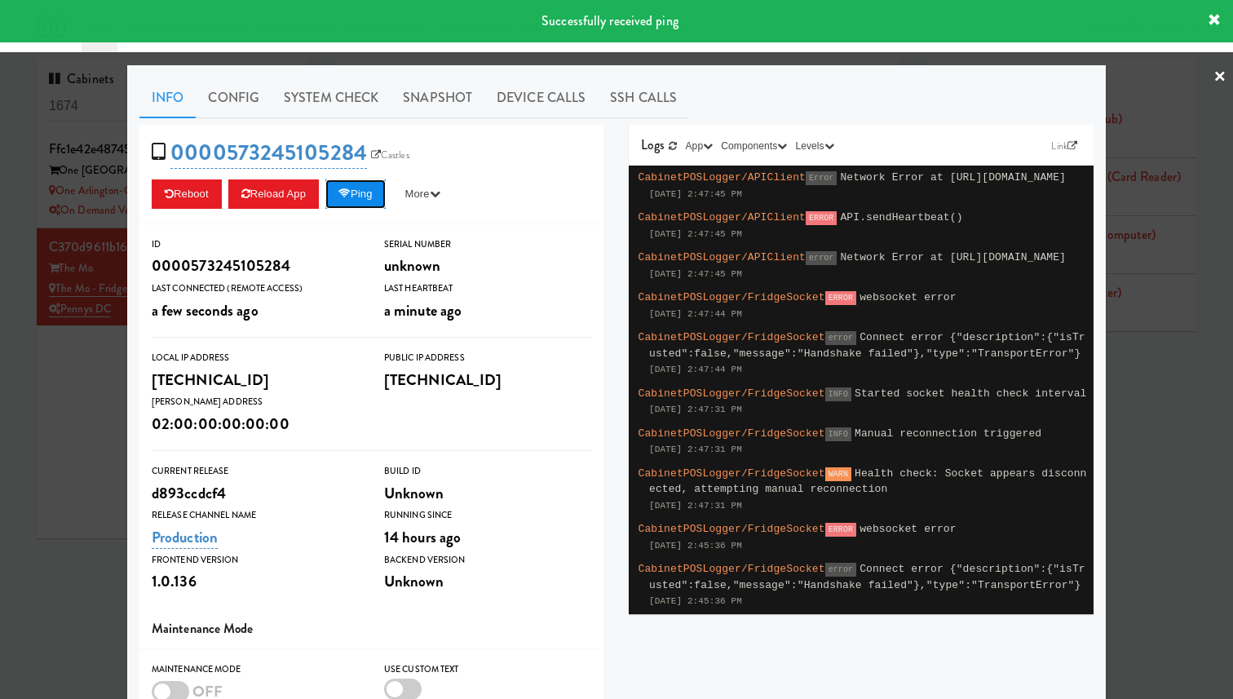
click at [368, 195] on button "Ping" at bounding box center [355, 193] width 60 height 29
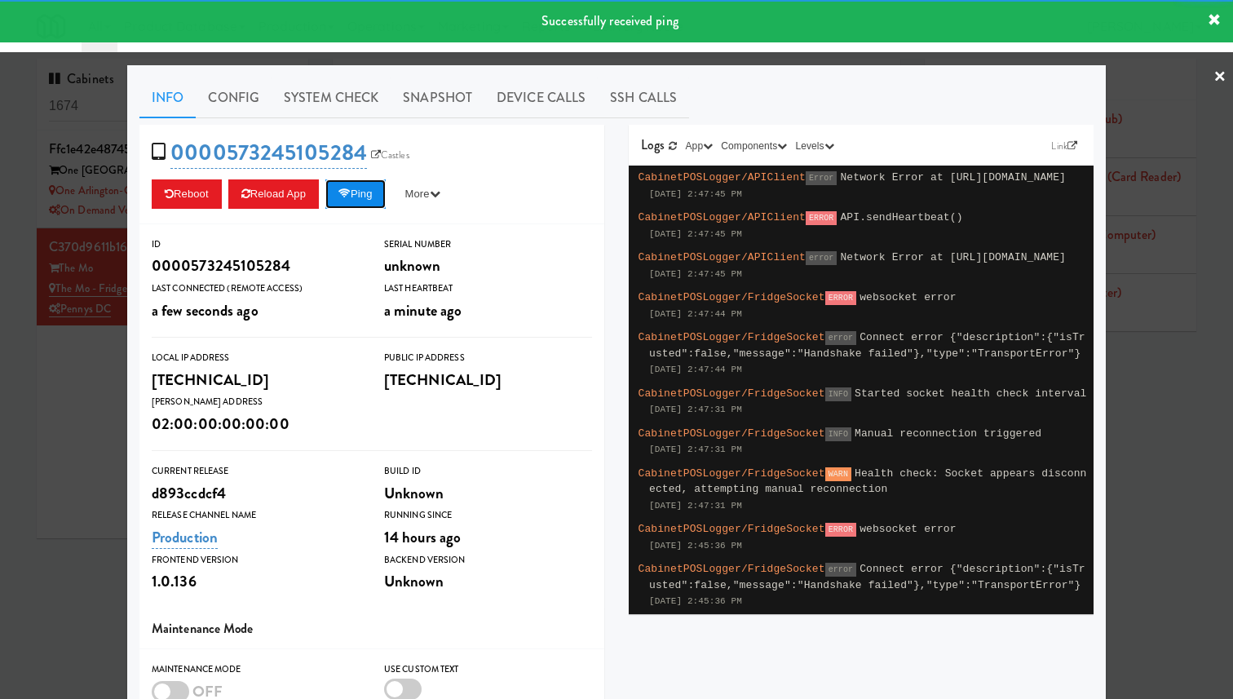
click at [368, 195] on button "Ping" at bounding box center [355, 193] width 60 height 29
